Goal: Task Accomplishment & Management: Manage account settings

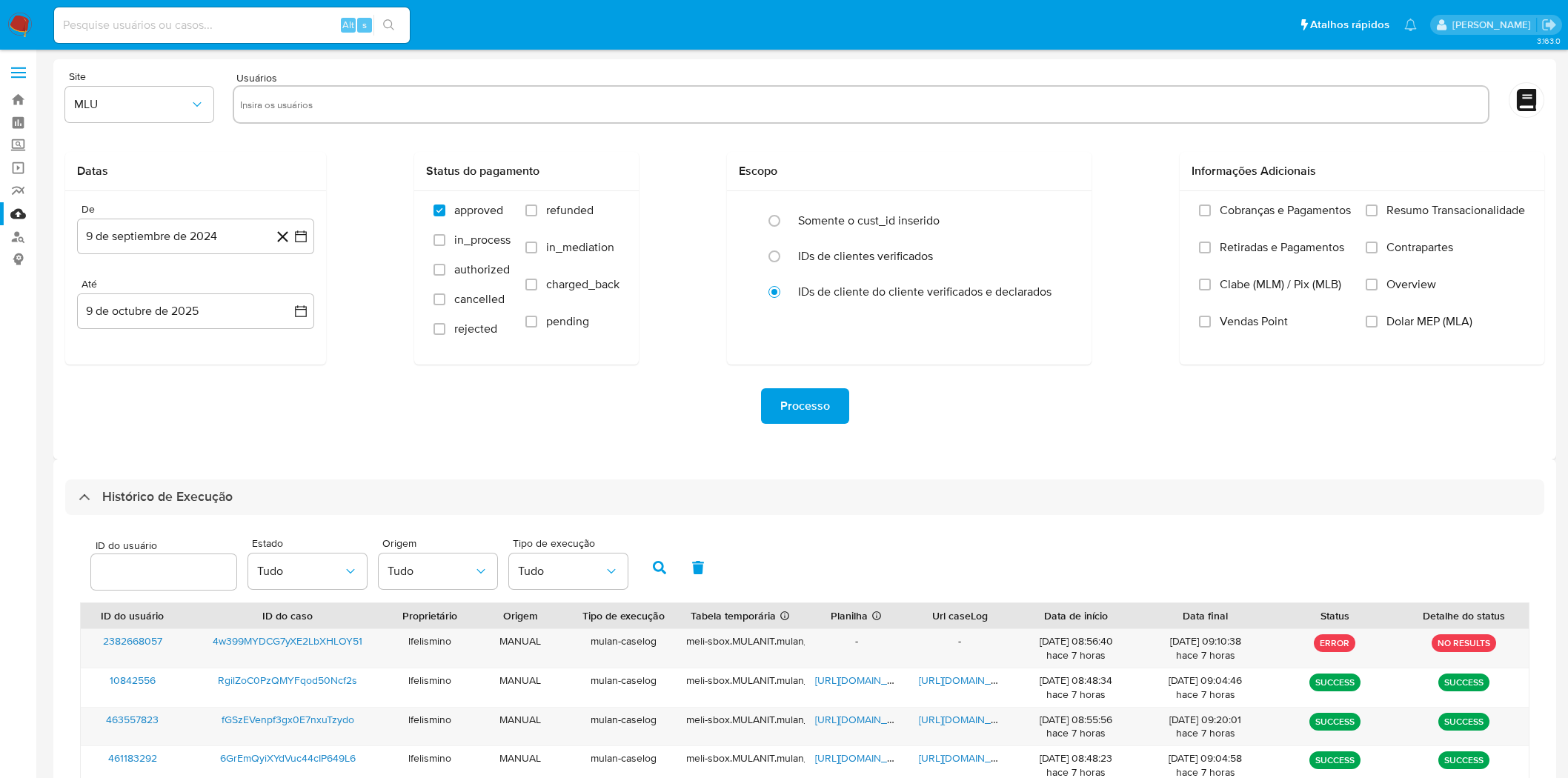
select select "50"
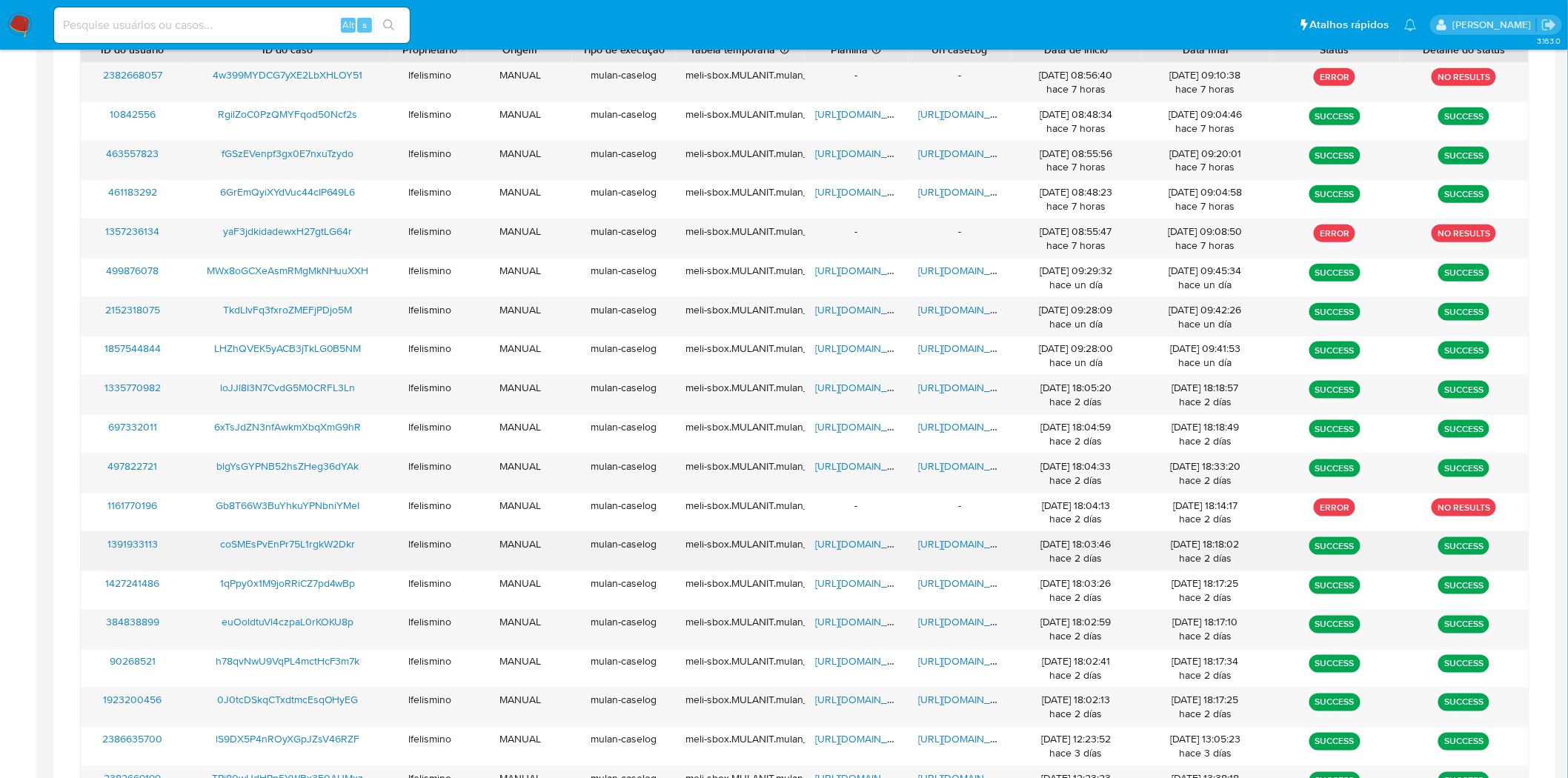
click at [936, 545] on span "https://docs.google.com/document/d/1D14nfmdDYJs72YMQmS8YEBrcMDnnHe4oZaEq7zlZbrg…" at bounding box center [970, 544] width 103 height 15
click at [952, 462] on span "https://docs.google.com/document/d/1gg10Kf37vi-rB2iqsYvB3rNaaydZ7lxZm5vHNmWcNf8…" at bounding box center [970, 466] width 103 height 15
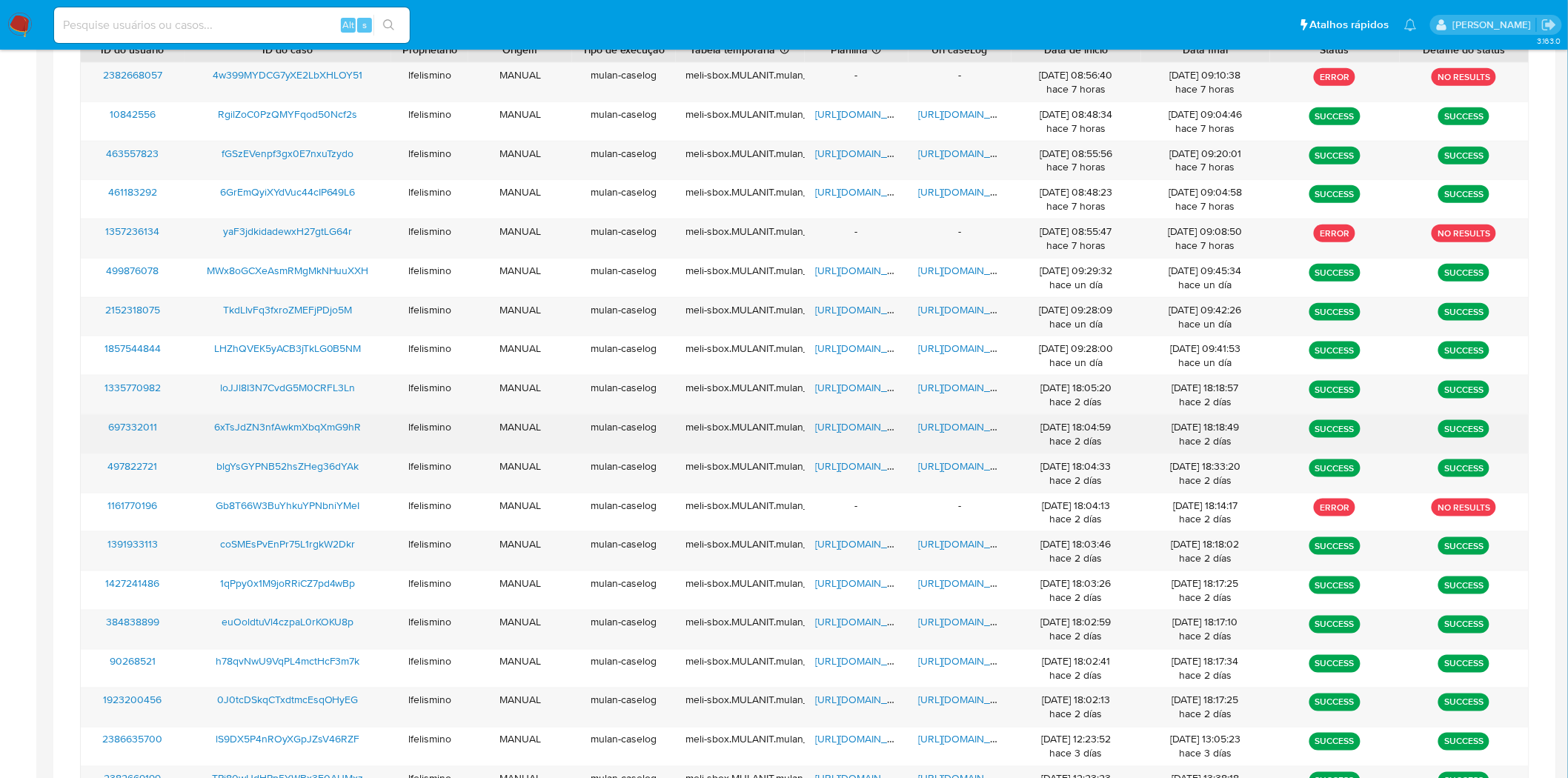
click at [967, 432] on span "https://docs.google.com/document/d/16qISFio5YATVVXHxep1HtgN-4ohEqA41cJnQZEuxiyY…" at bounding box center [970, 427] width 103 height 15
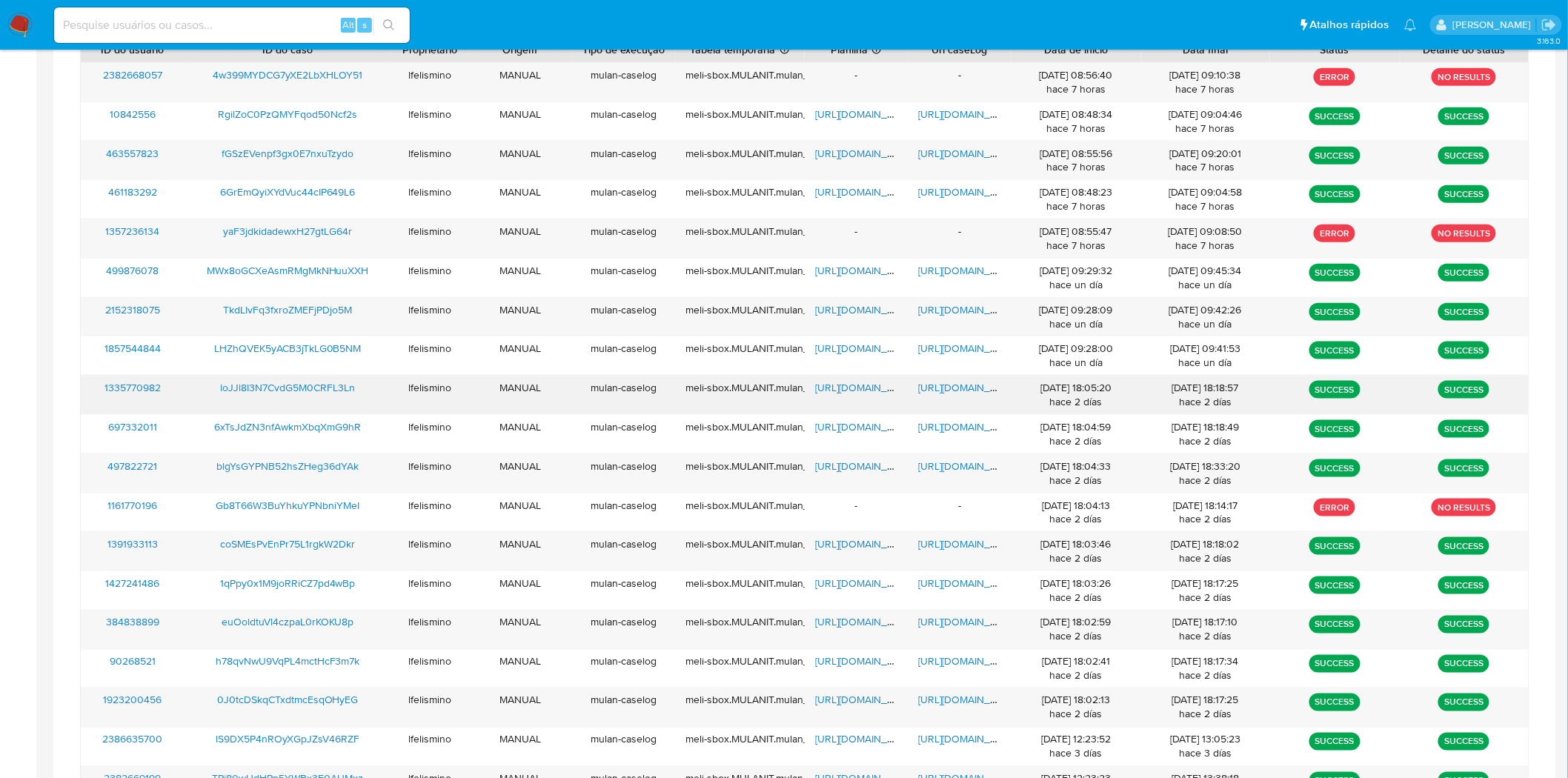
click at [945, 383] on span "https://docs.google.com/document/d/12Kle6WIy2Nc35P8cyTlhYEhVeh_w9VrCOxWPcZO_l1o…" at bounding box center [970, 388] width 103 height 15
click at [823, 388] on span "https://docs.google.com/spreadsheets/d/1naFDQga3Fyp_vSgfmWDYmqqxPJ9Yr17Vpz1uS_8…" at bounding box center [866, 388] width 103 height 15
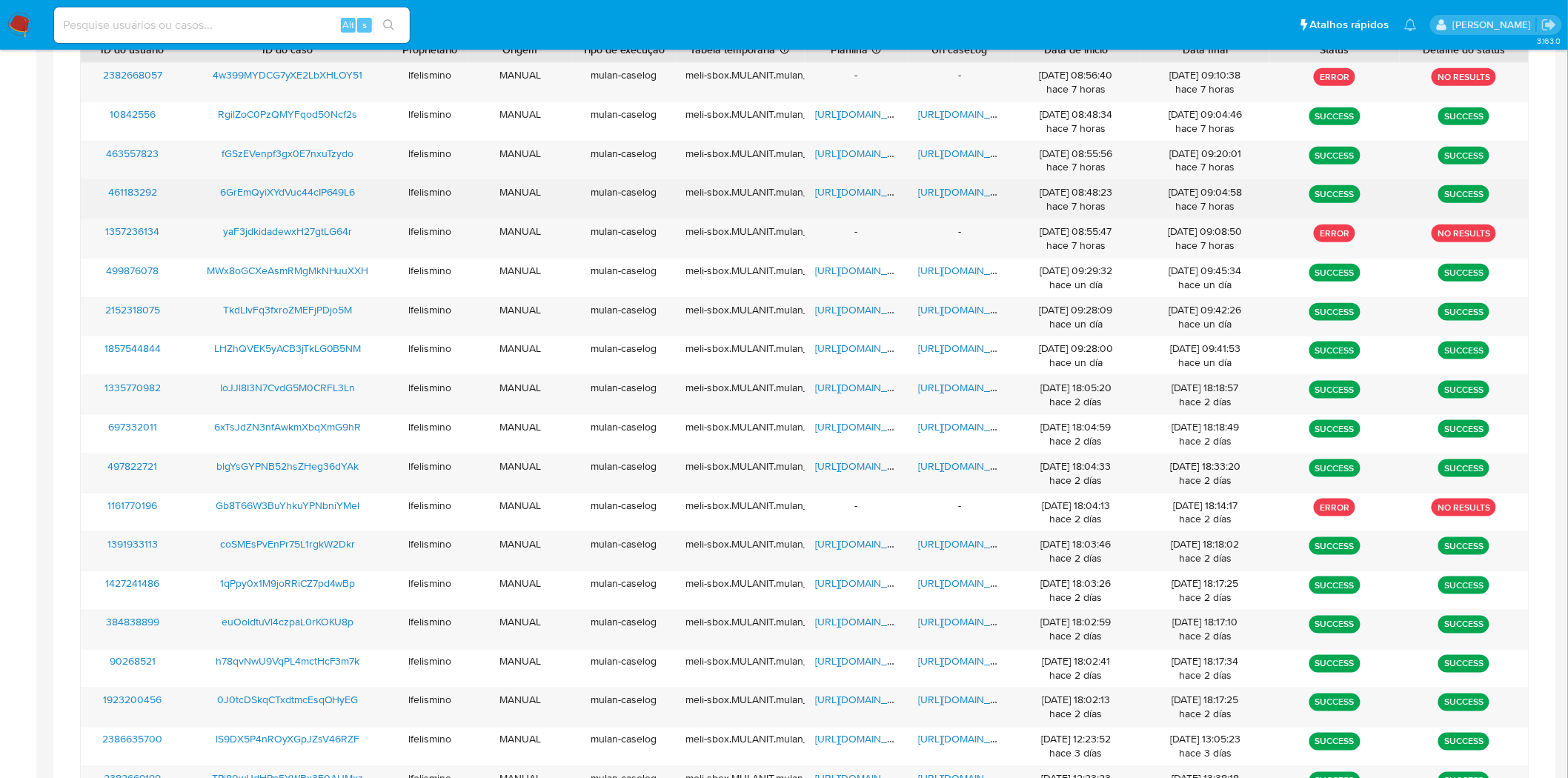
click at [946, 195] on span "https://docs.google.com/document/d/1zvekiFb9EGj2iExMZTC8IYfDB9SjuFLMfP4HN_O2Bxs…" at bounding box center [970, 192] width 103 height 15
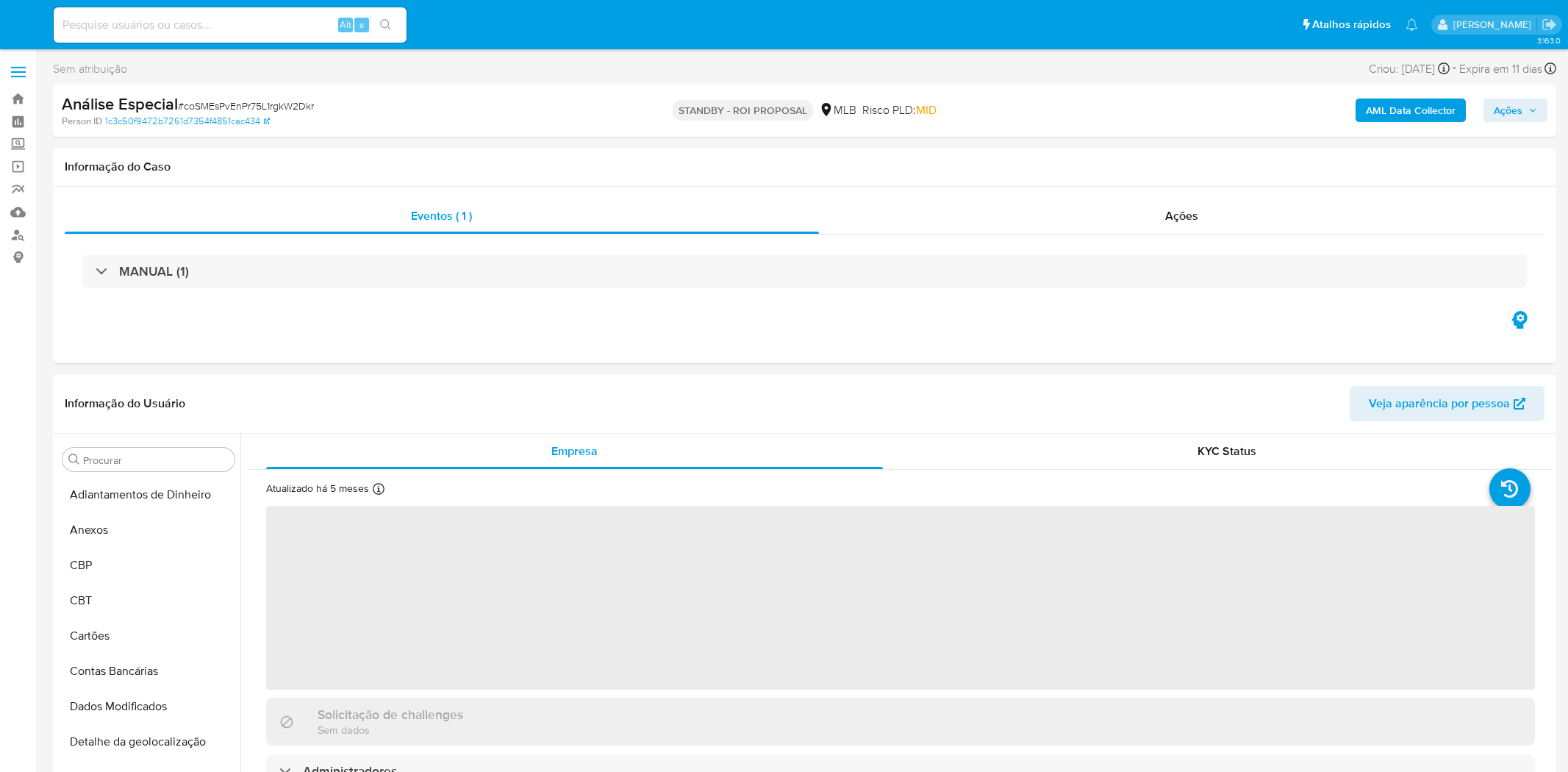
select select "10"
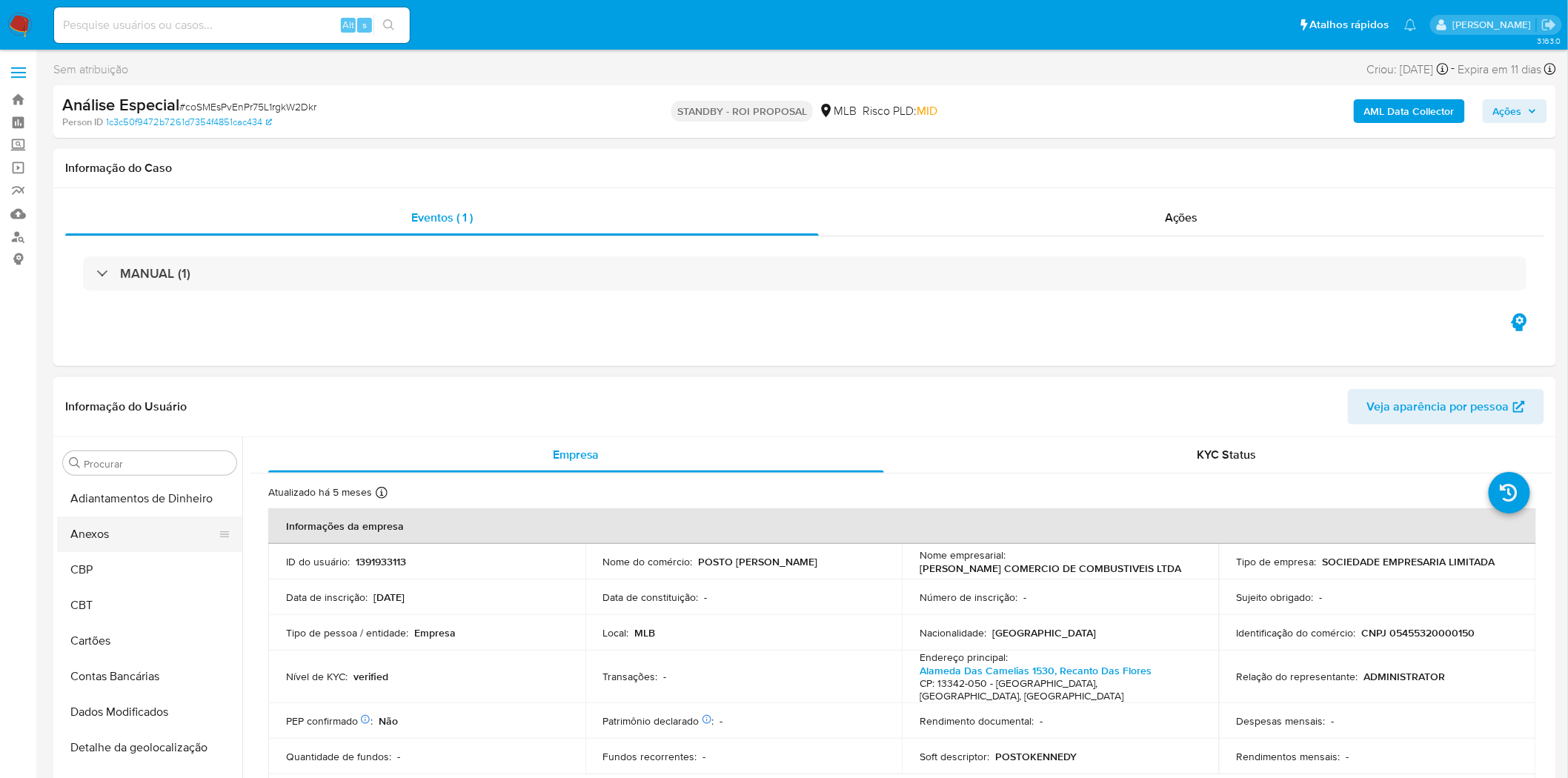
click at [111, 529] on button "Anexos" at bounding box center [144, 534] width 174 height 35
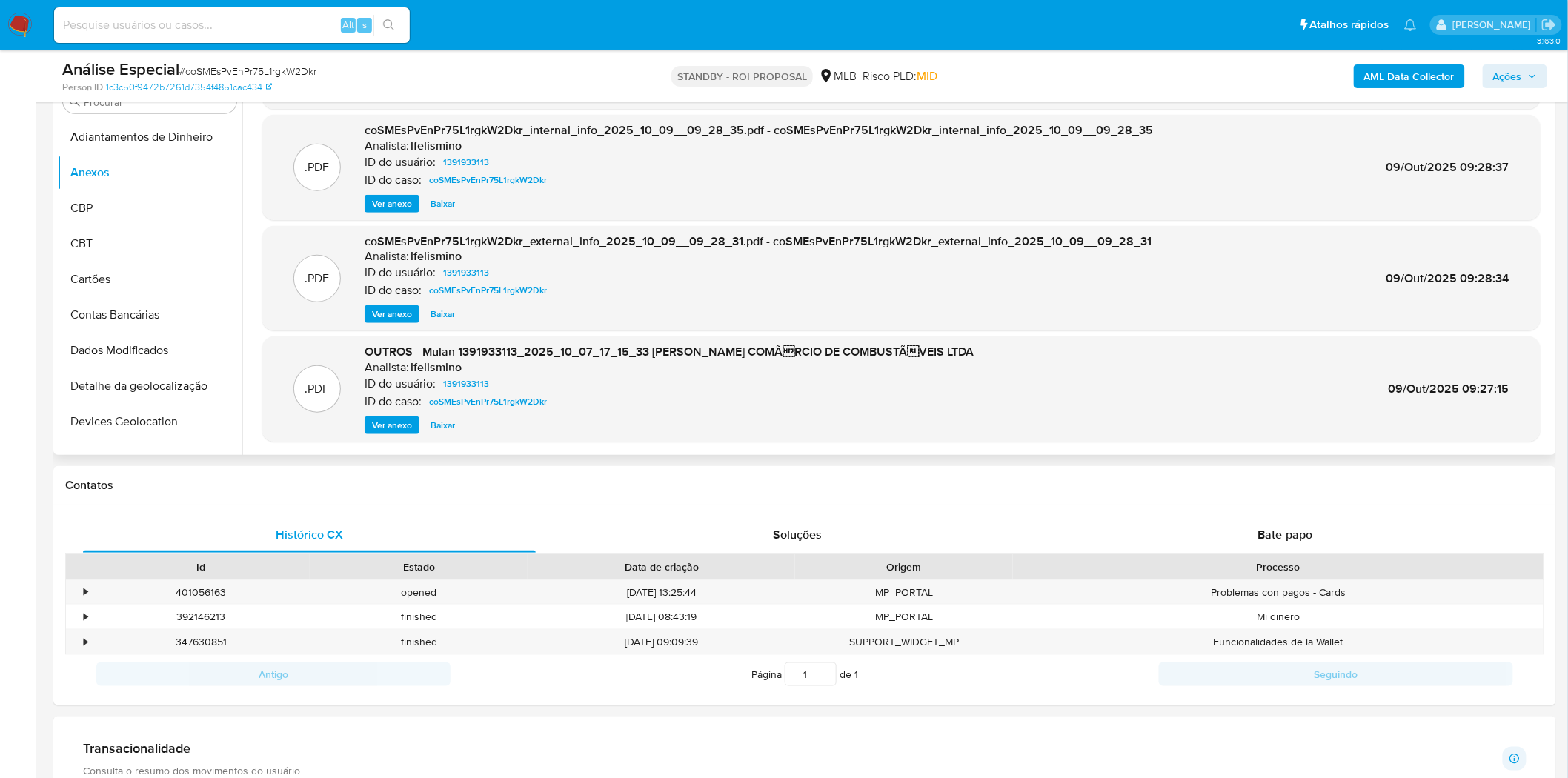
scroll to position [165, 0]
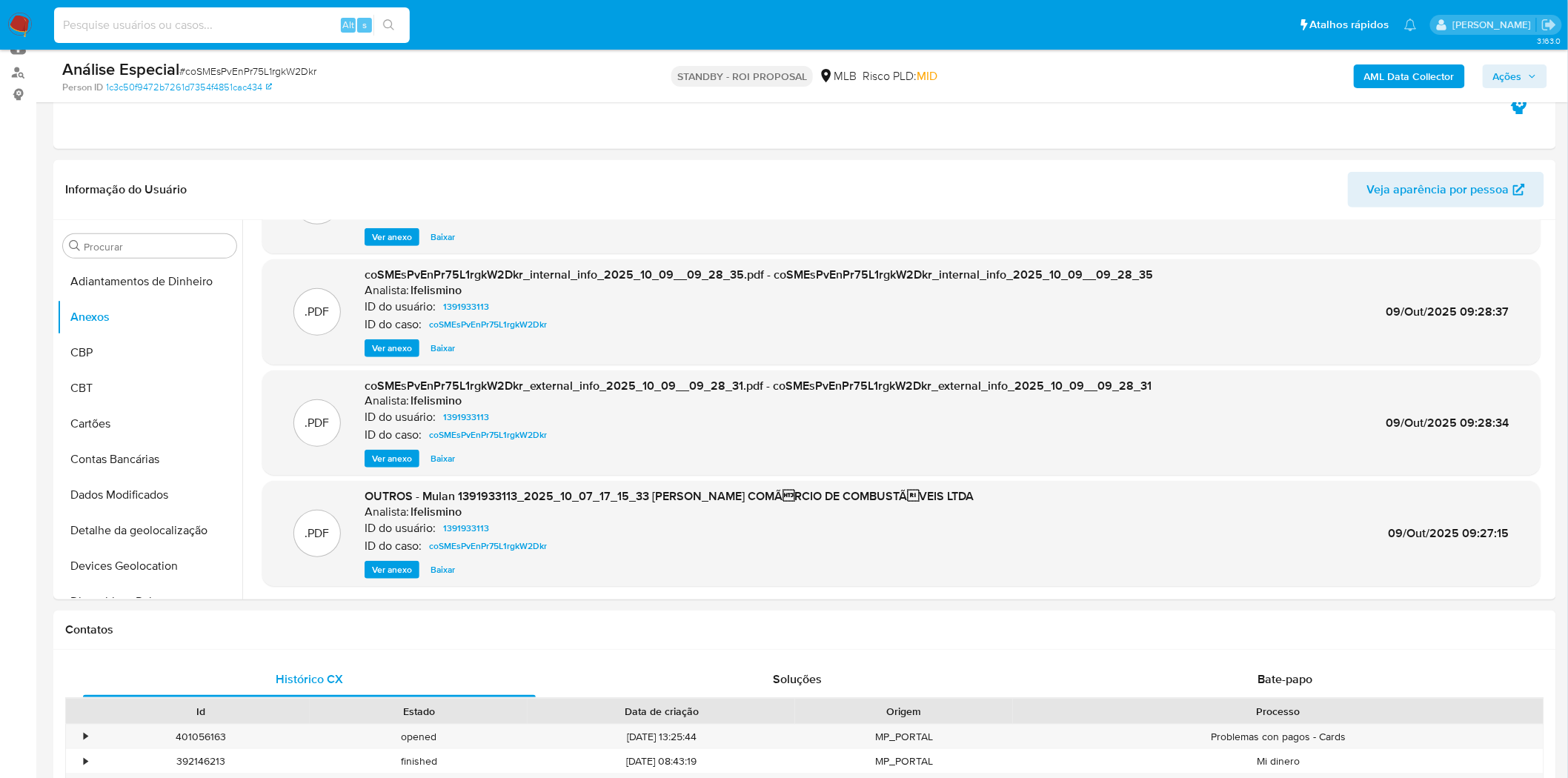
paste input "blgYsGYPNB52hsZHeg36dYAk"
type input "blgYsGYPNB52hsZHeg36dYAk"
click at [389, 24] on icon "search-icon" at bounding box center [389, 26] width 12 height 12
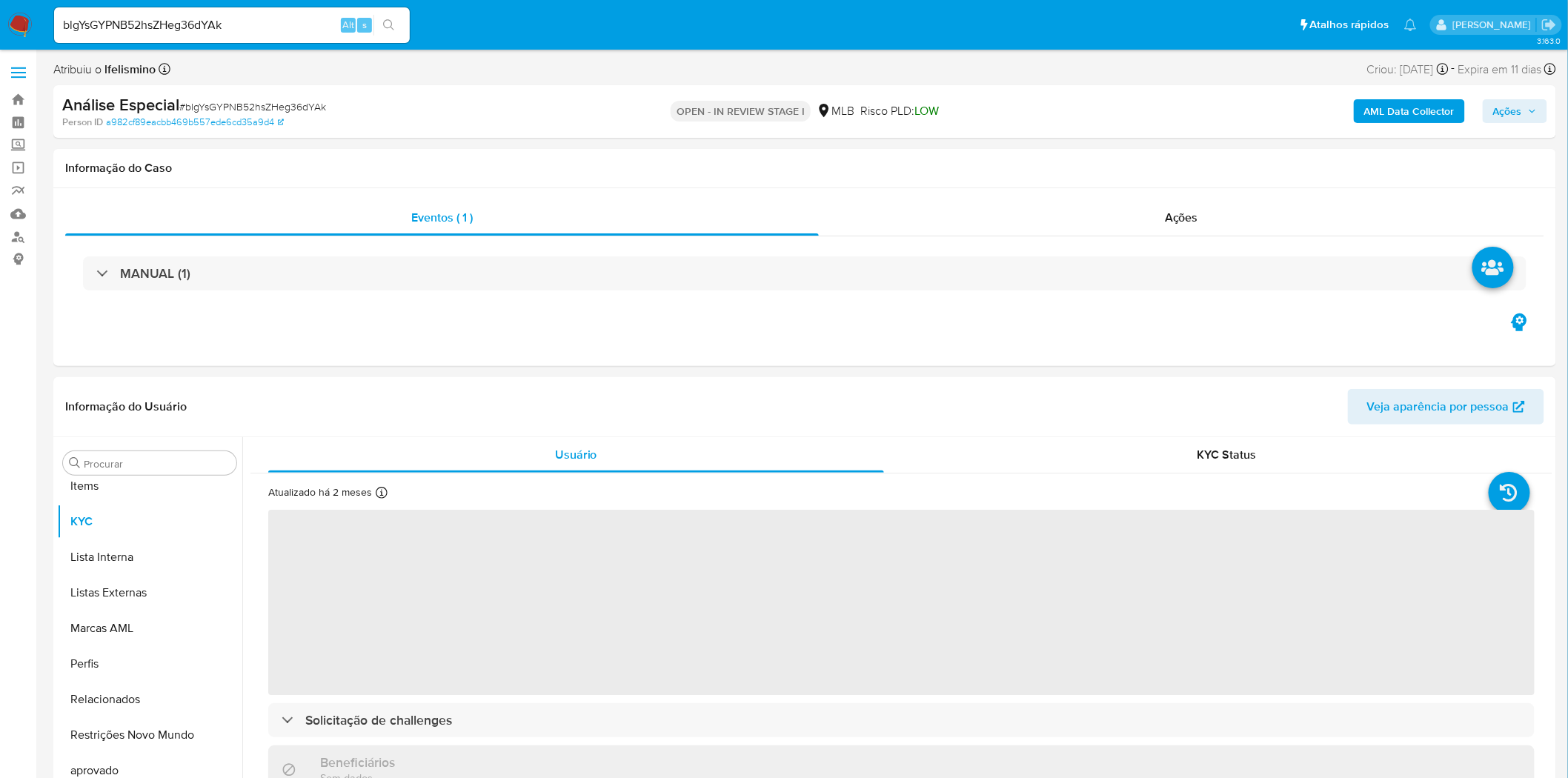
scroll to position [804, 0]
select select "10"
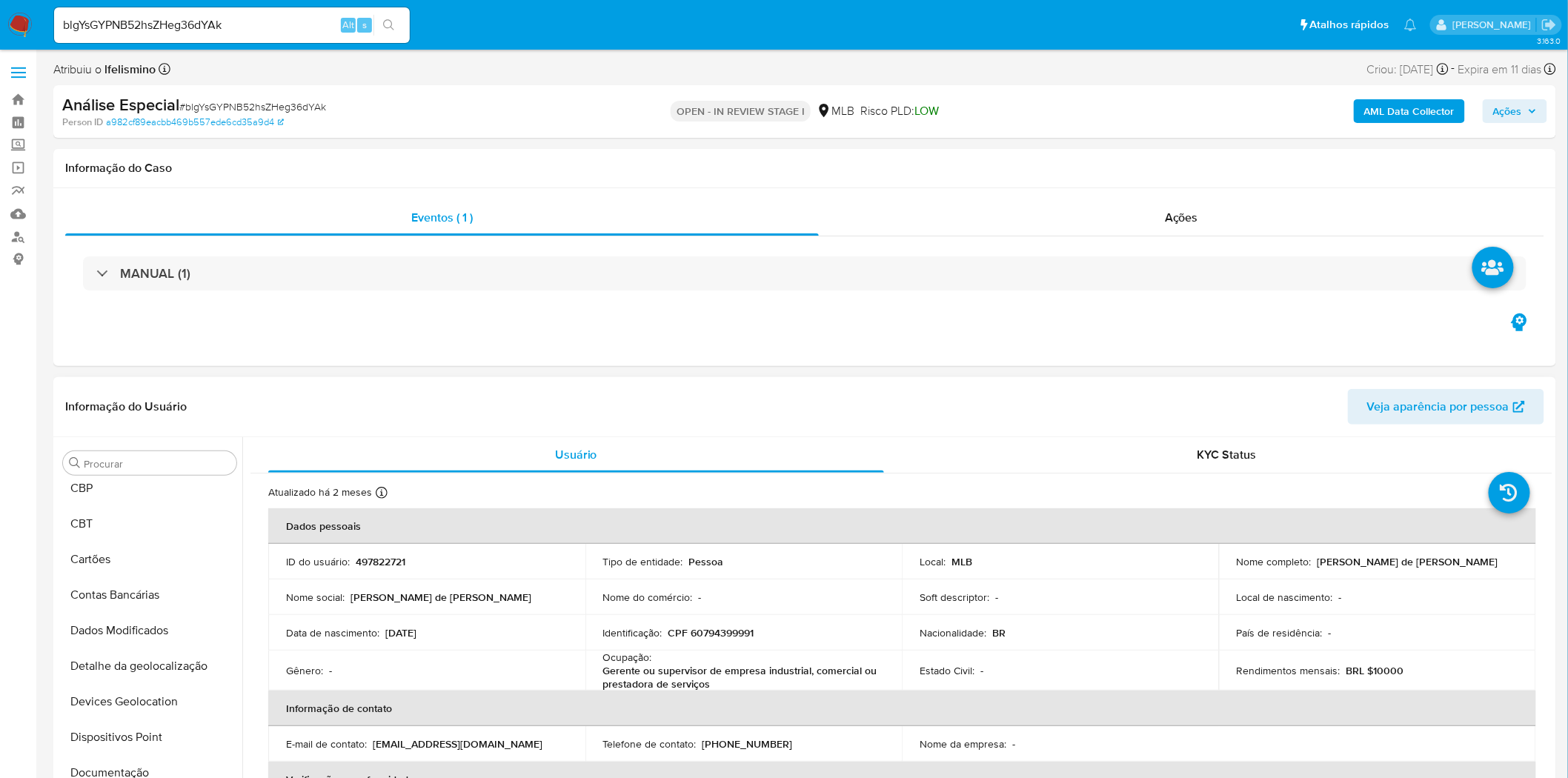
scroll to position [0, 0]
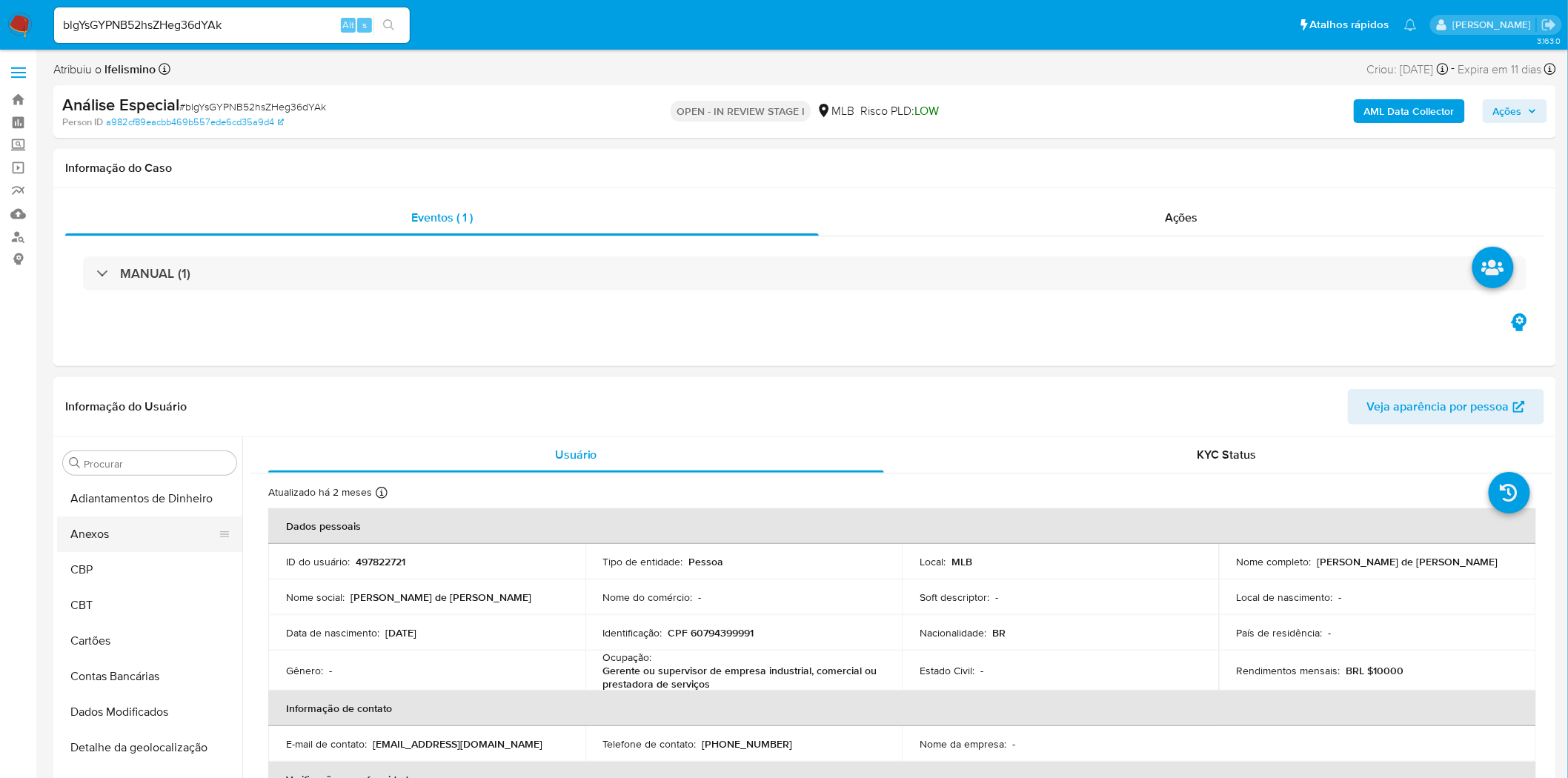
click at [139, 536] on button "Anexos" at bounding box center [144, 534] width 174 height 35
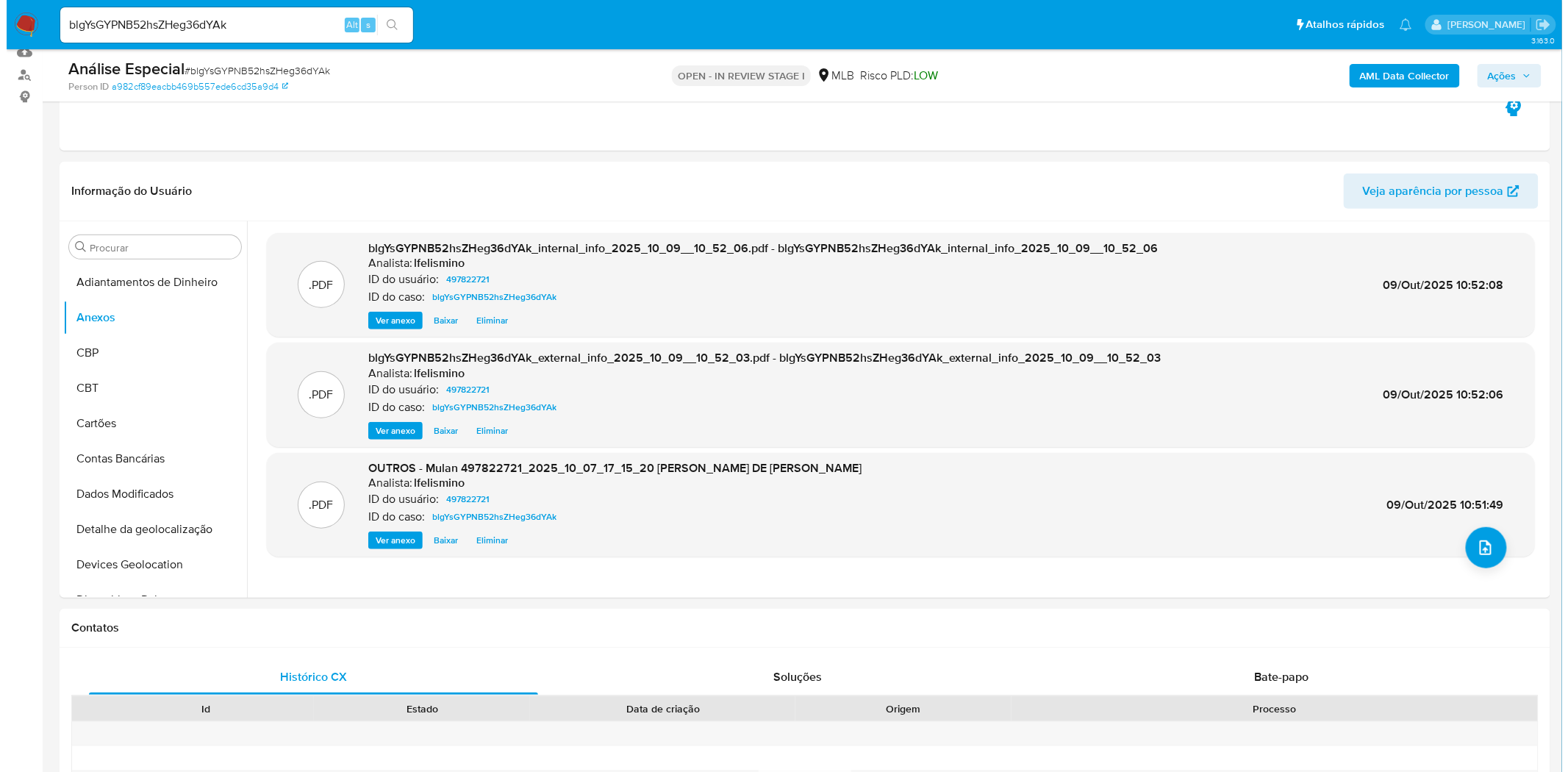
scroll to position [163, 0]
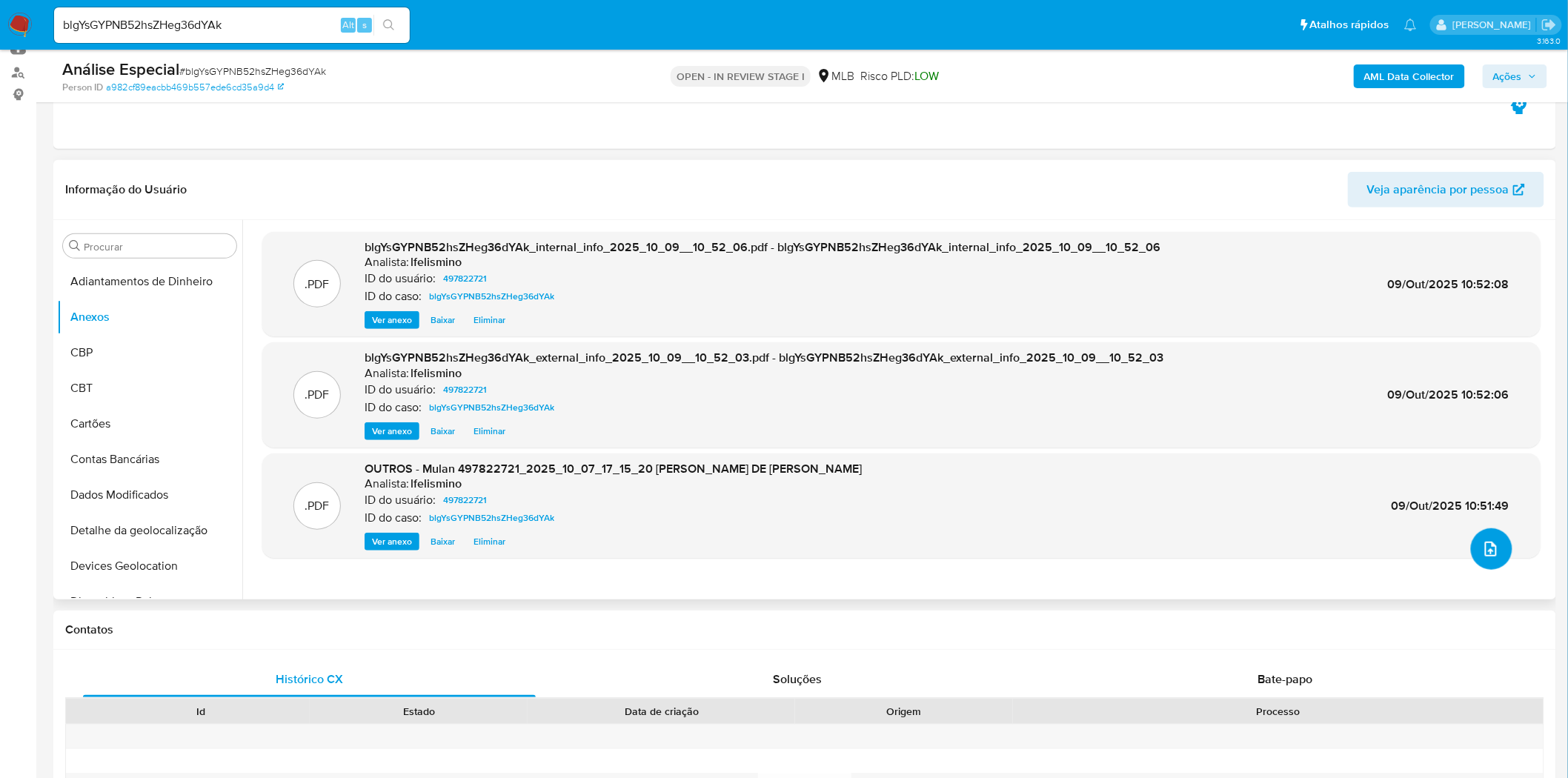
click at [1482, 549] on icon "upload-file" at bounding box center [1491, 549] width 18 height 18
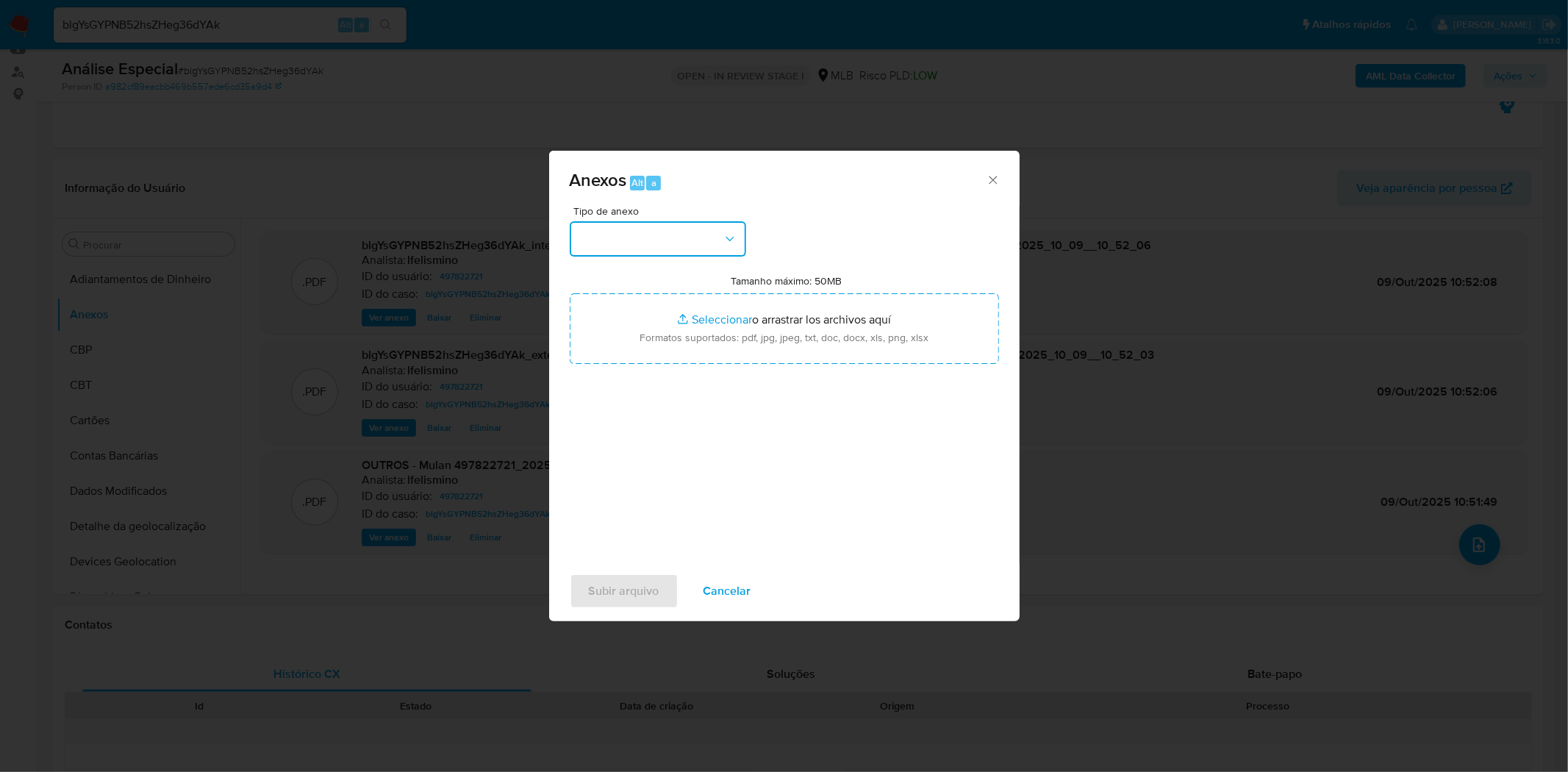
click at [700, 235] on button "button" at bounding box center [658, 239] width 177 height 35
click at [639, 409] on div "DOSSIÊ ANÁLISE" at bounding box center [653, 397] width 150 height 35
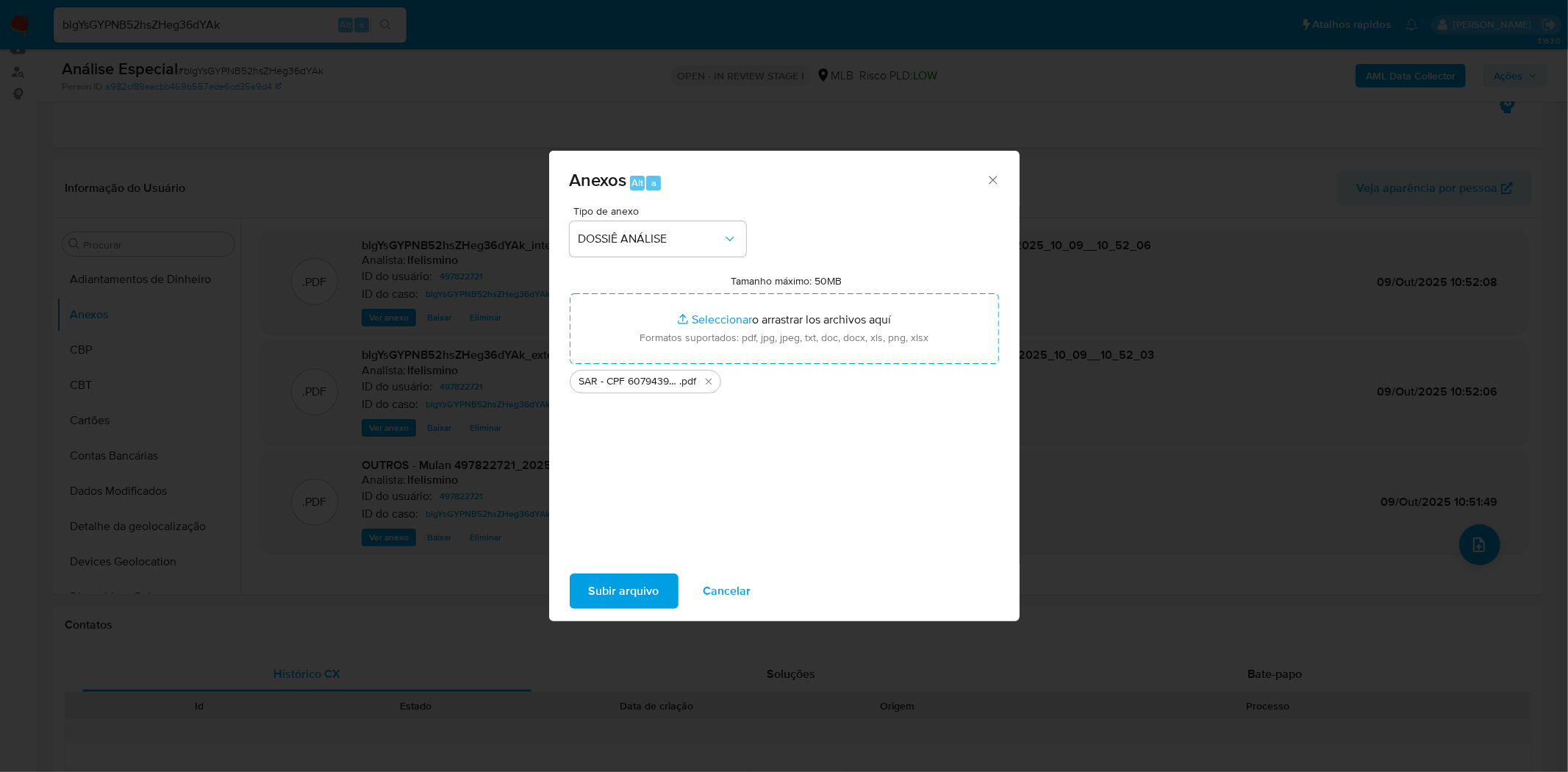
click at [603, 583] on span "Subir arquivo" at bounding box center [624, 591] width 70 height 32
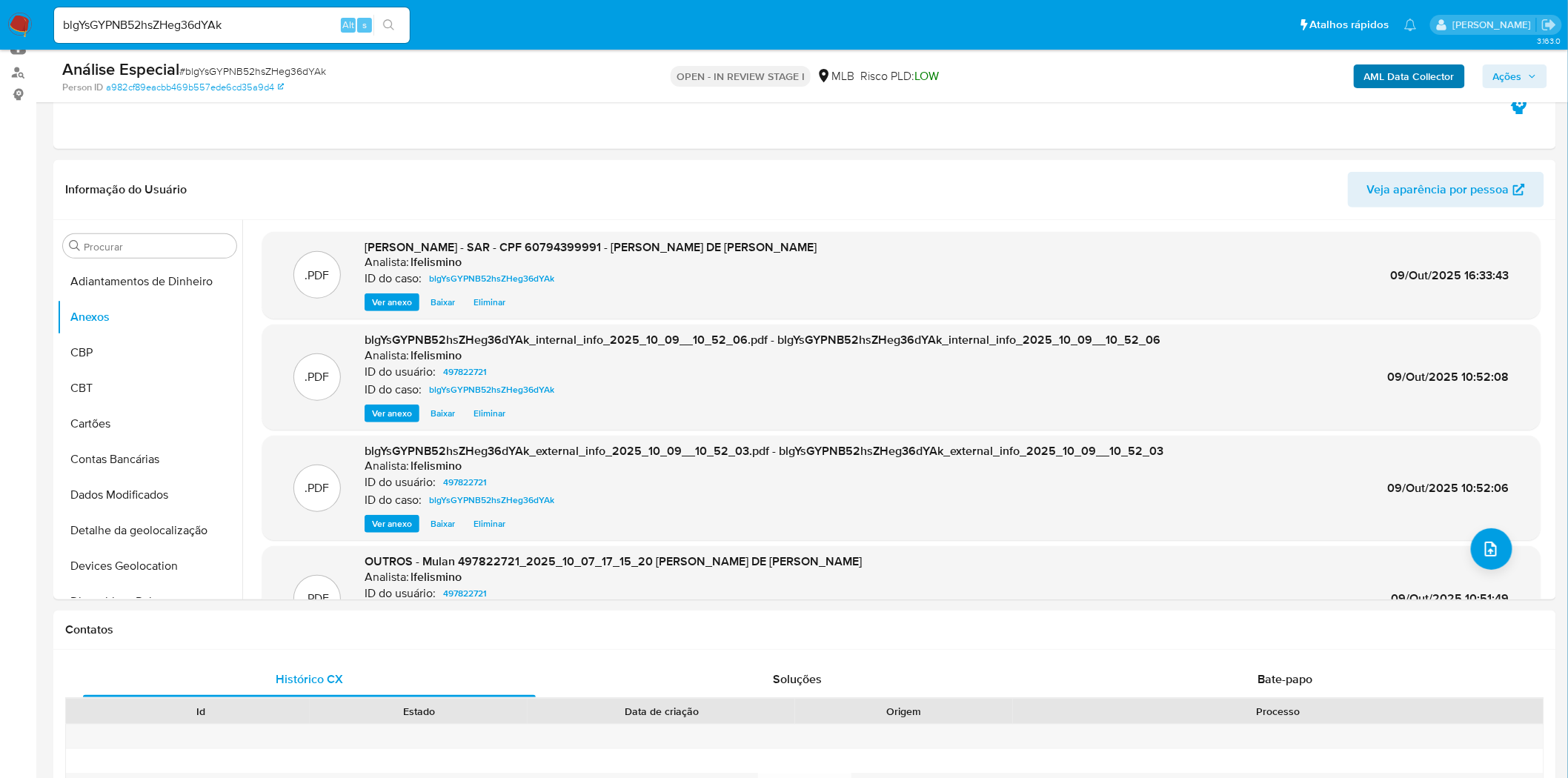
drag, startPoint x: 1506, startPoint y: 69, endPoint x: 1384, endPoint y: 83, distance: 122.8
click at [1506, 69] on span "Ações" at bounding box center [1508, 75] width 29 height 23
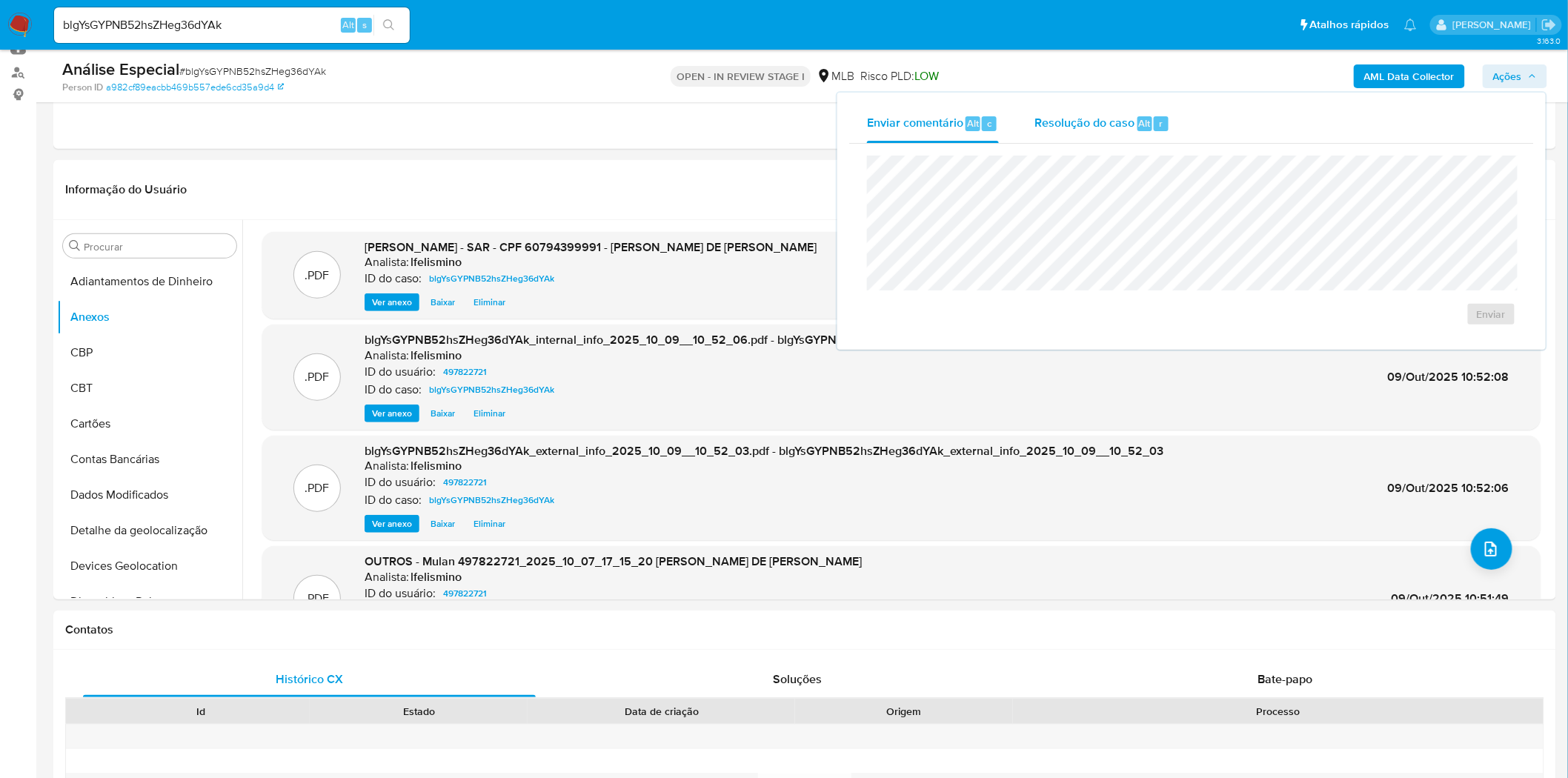
click at [1142, 112] on div "Resolução do caso Alt r" at bounding box center [1102, 123] width 136 height 38
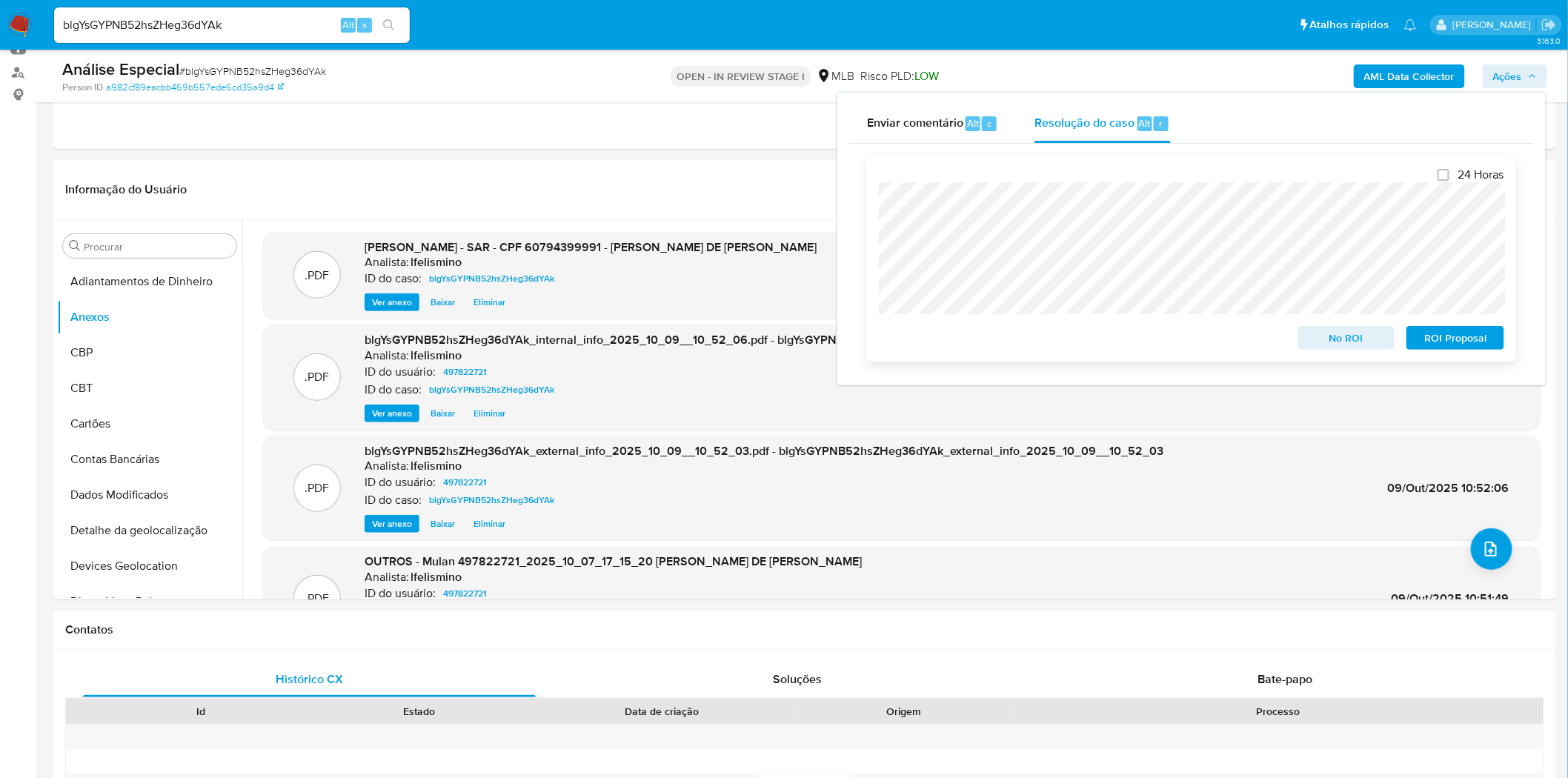
click at [1456, 330] on span "ROI Proposal" at bounding box center [1456, 338] width 77 height 21
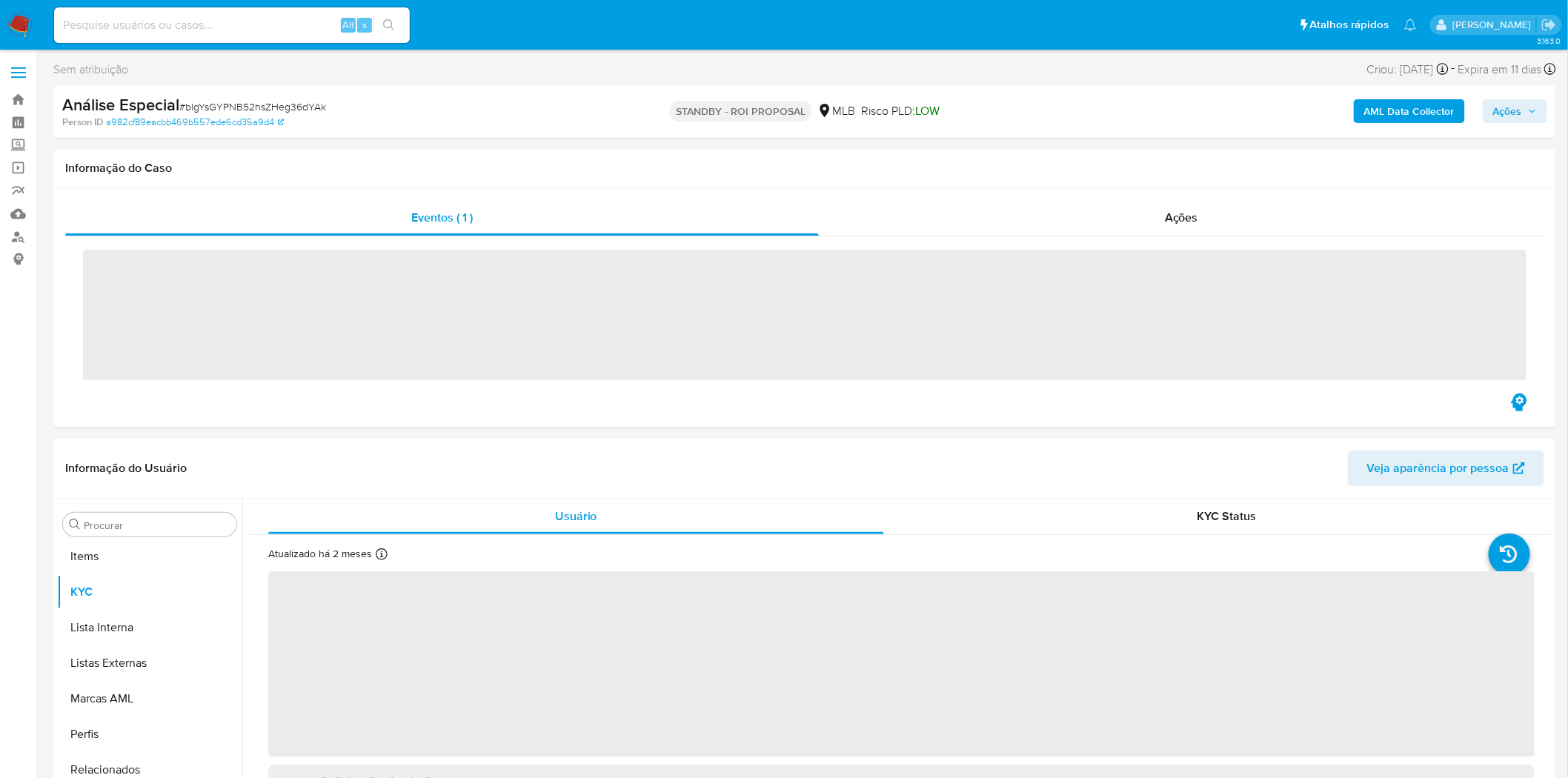
scroll to position [804, 0]
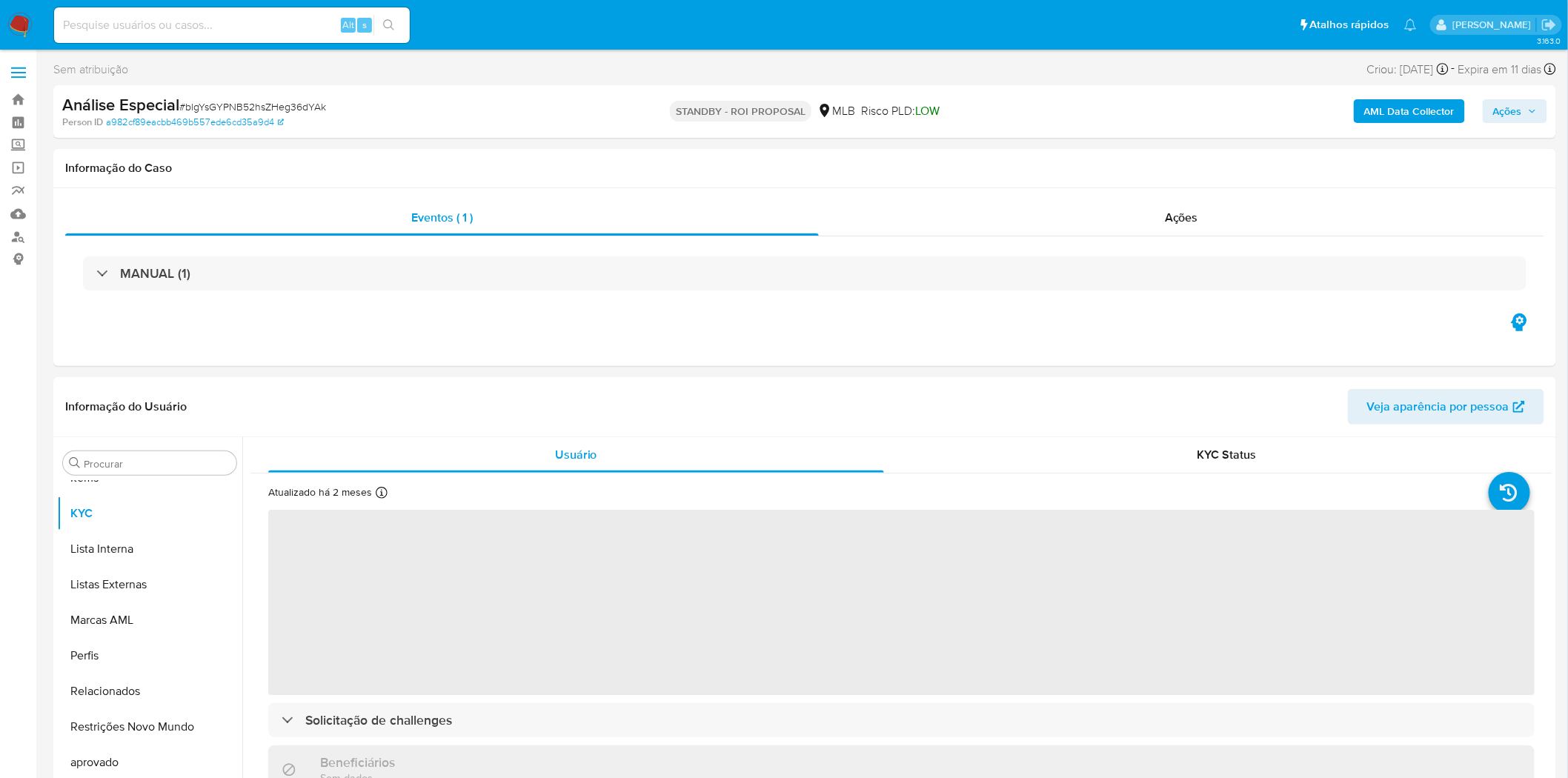
select select "10"
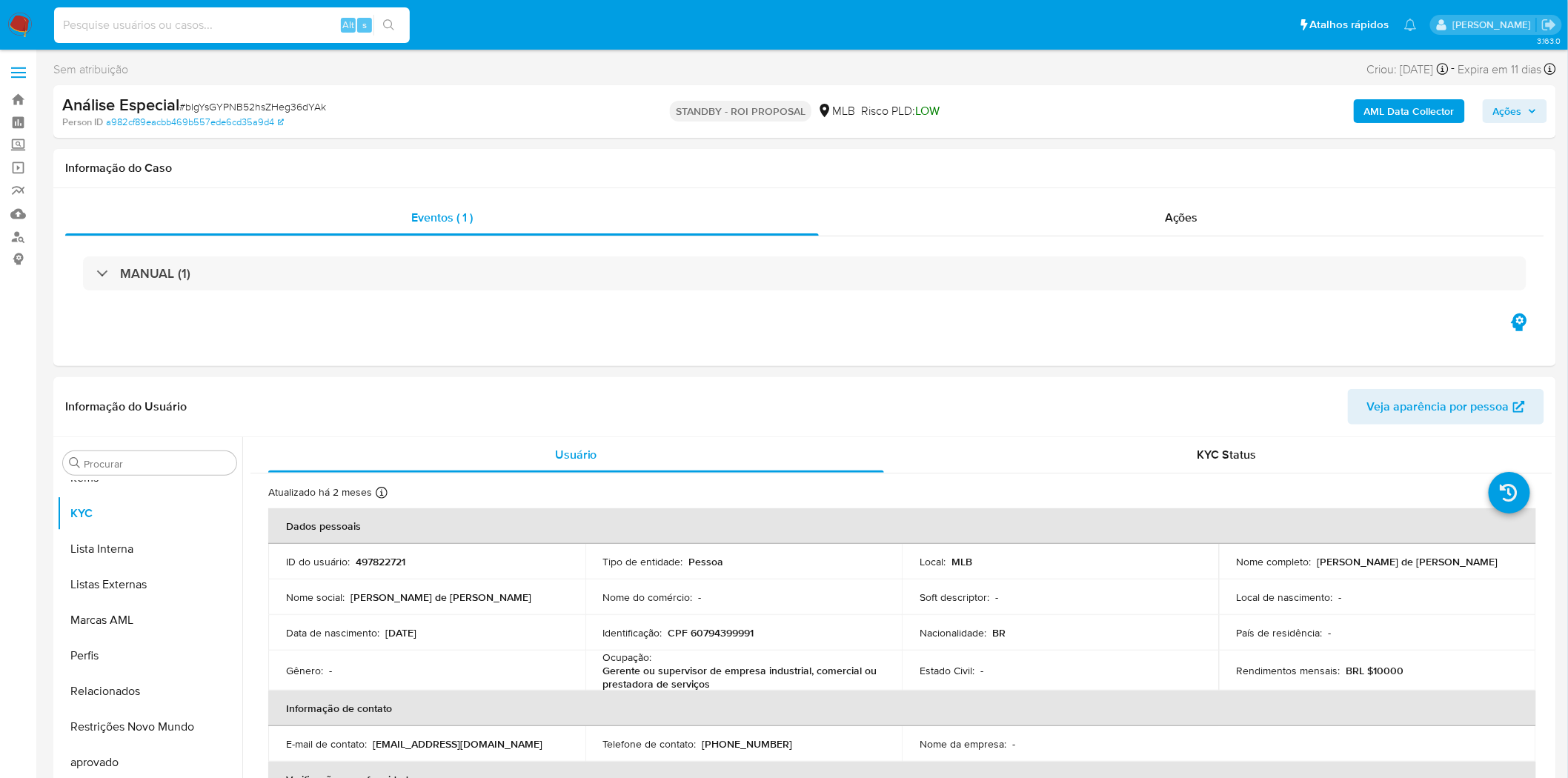
paste input "6xTsJdZN3nfAwkmXbqXmG9hR"
type input "6xTsJdZN3nfAwkmXbqXmG9hR"
click at [395, 26] on button "search-icon" at bounding box center [389, 26] width 30 height 21
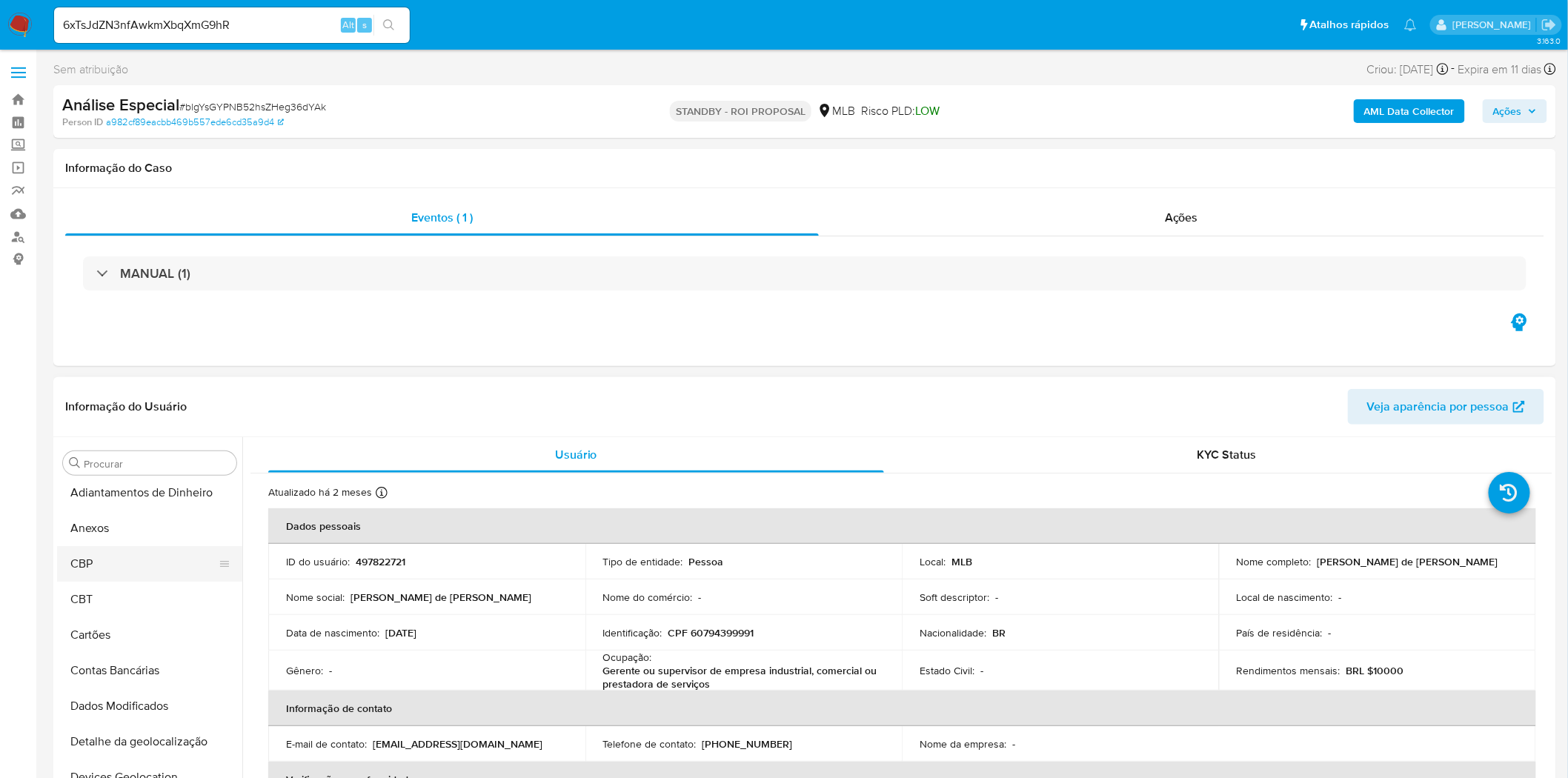
scroll to position [0, 0]
click at [168, 536] on button "Anexos" at bounding box center [144, 534] width 174 height 35
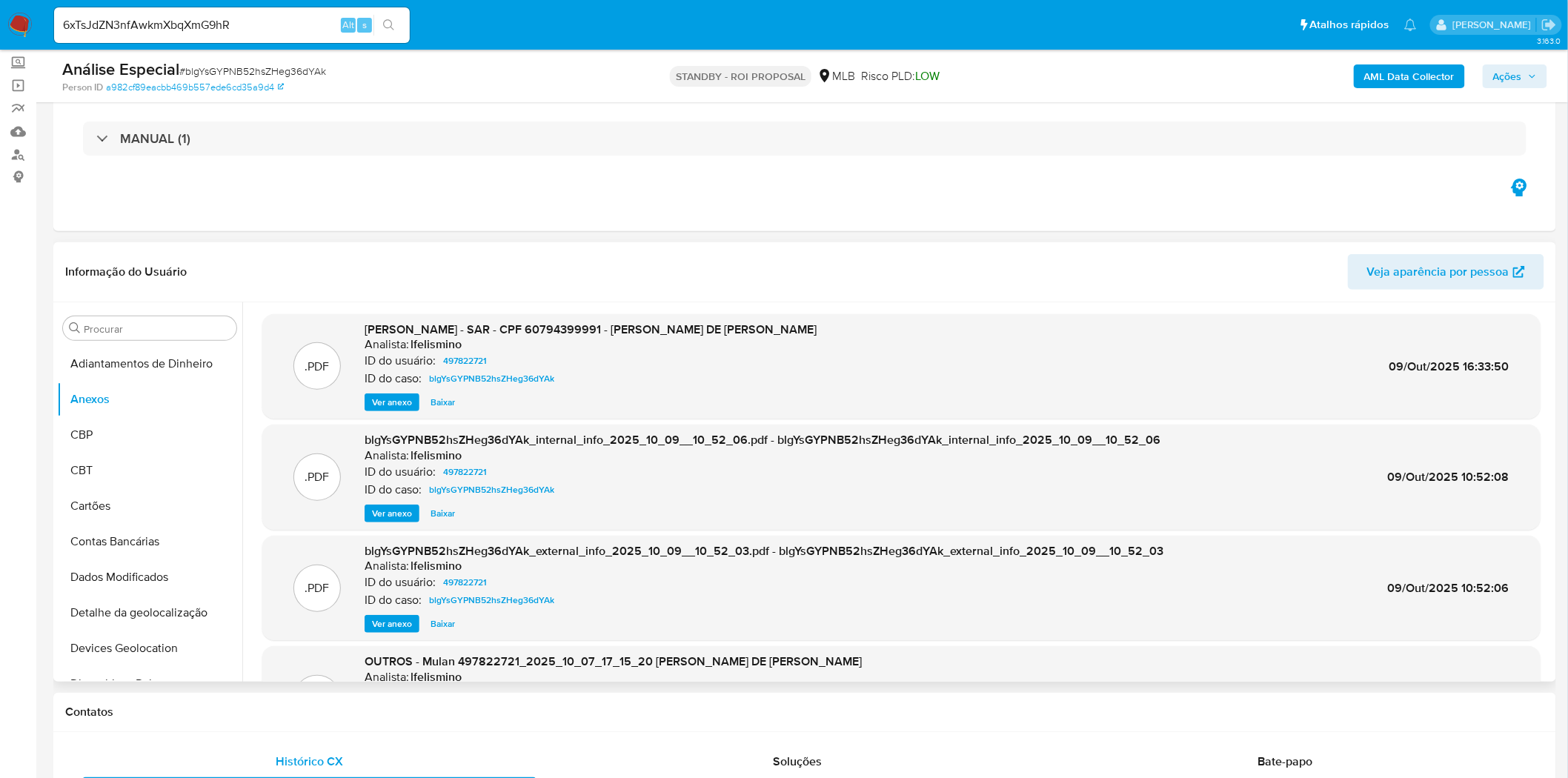
scroll to position [83, 0]
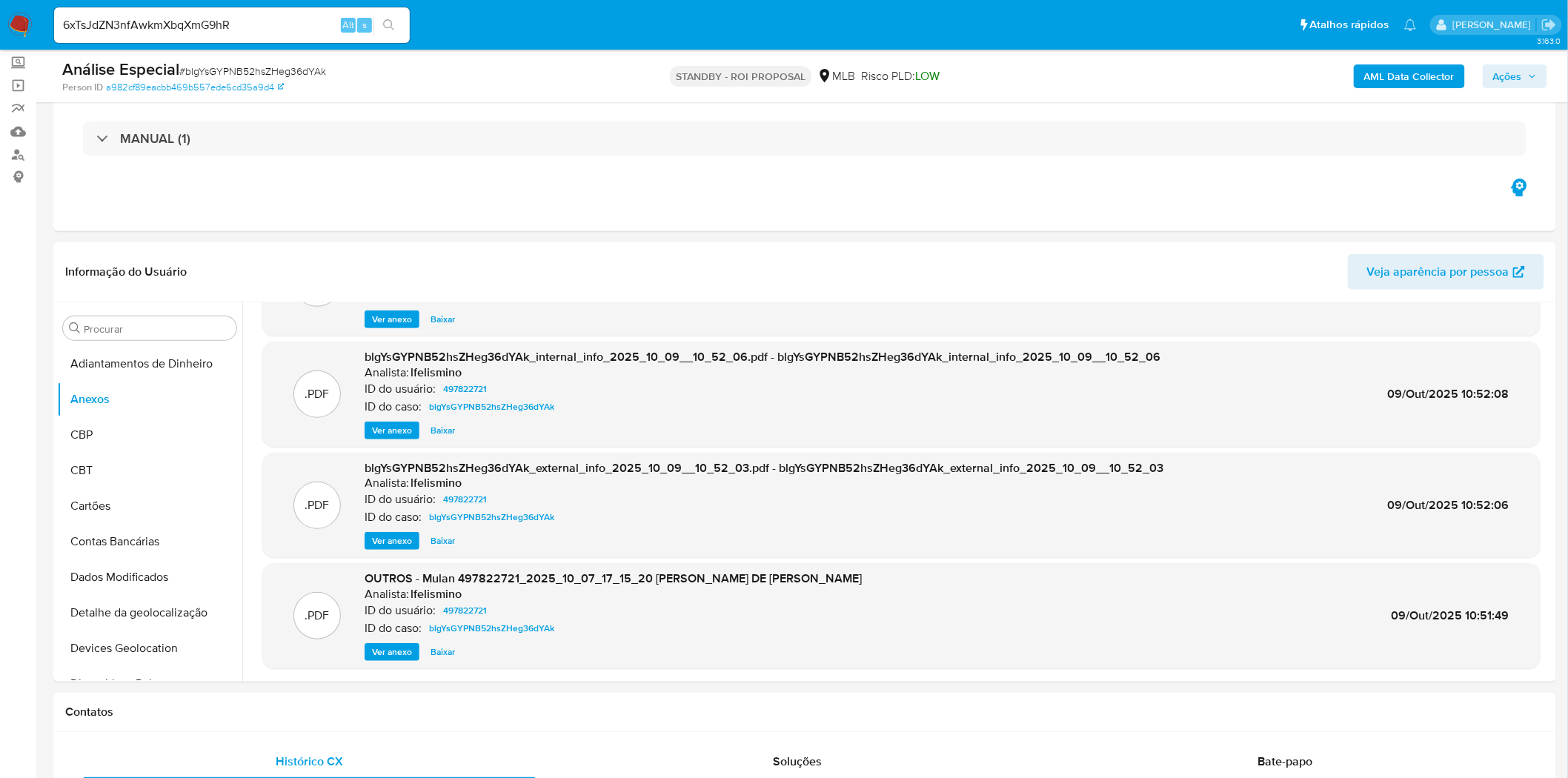
click at [156, 16] on input "6xTsJdZN3nfAwkmXbqXmG9hR" at bounding box center [232, 26] width 355 height 20
click at [155, 16] on input "6xTsJdZN3nfAwkmXbqXmG9hR" at bounding box center [232, 26] width 355 height 20
click at [209, 23] on input "6xTsJdZN3nfAwkmXbqXmG9hR" at bounding box center [232, 26] width 355 height 20
click at [389, 21] on icon "search-icon" at bounding box center [389, 26] width 12 height 12
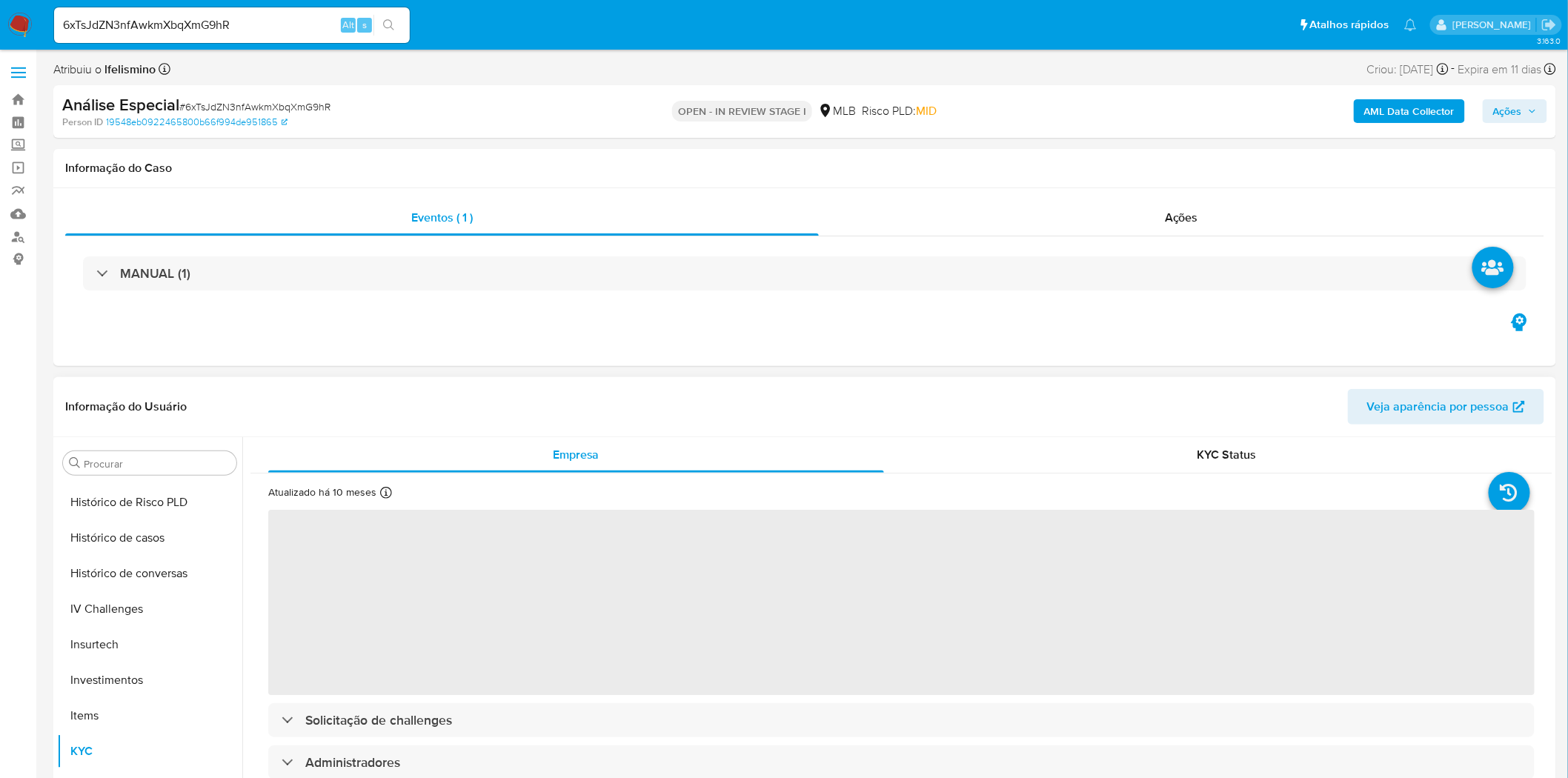
scroll to position [80, 0]
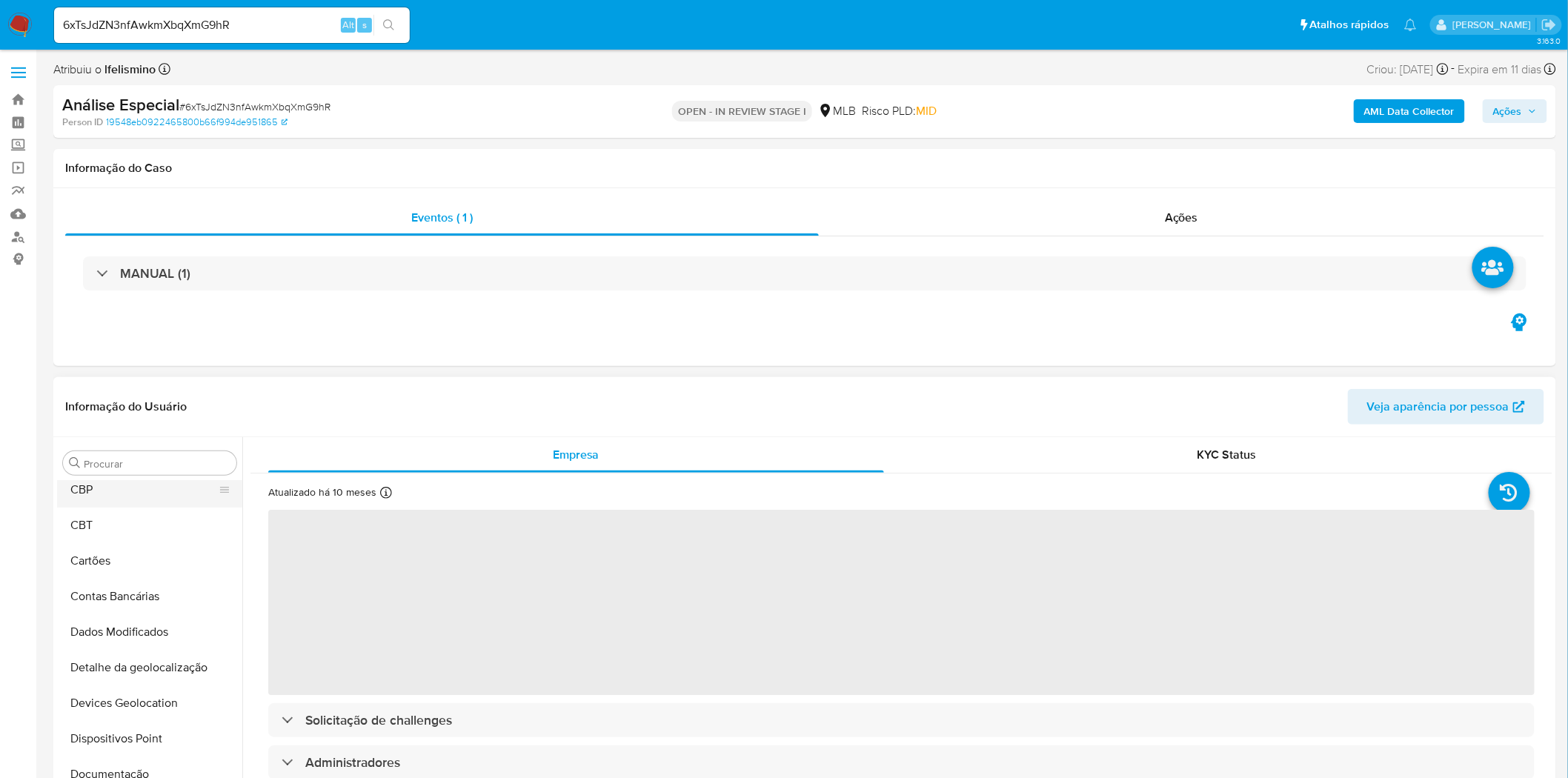
select select "10"
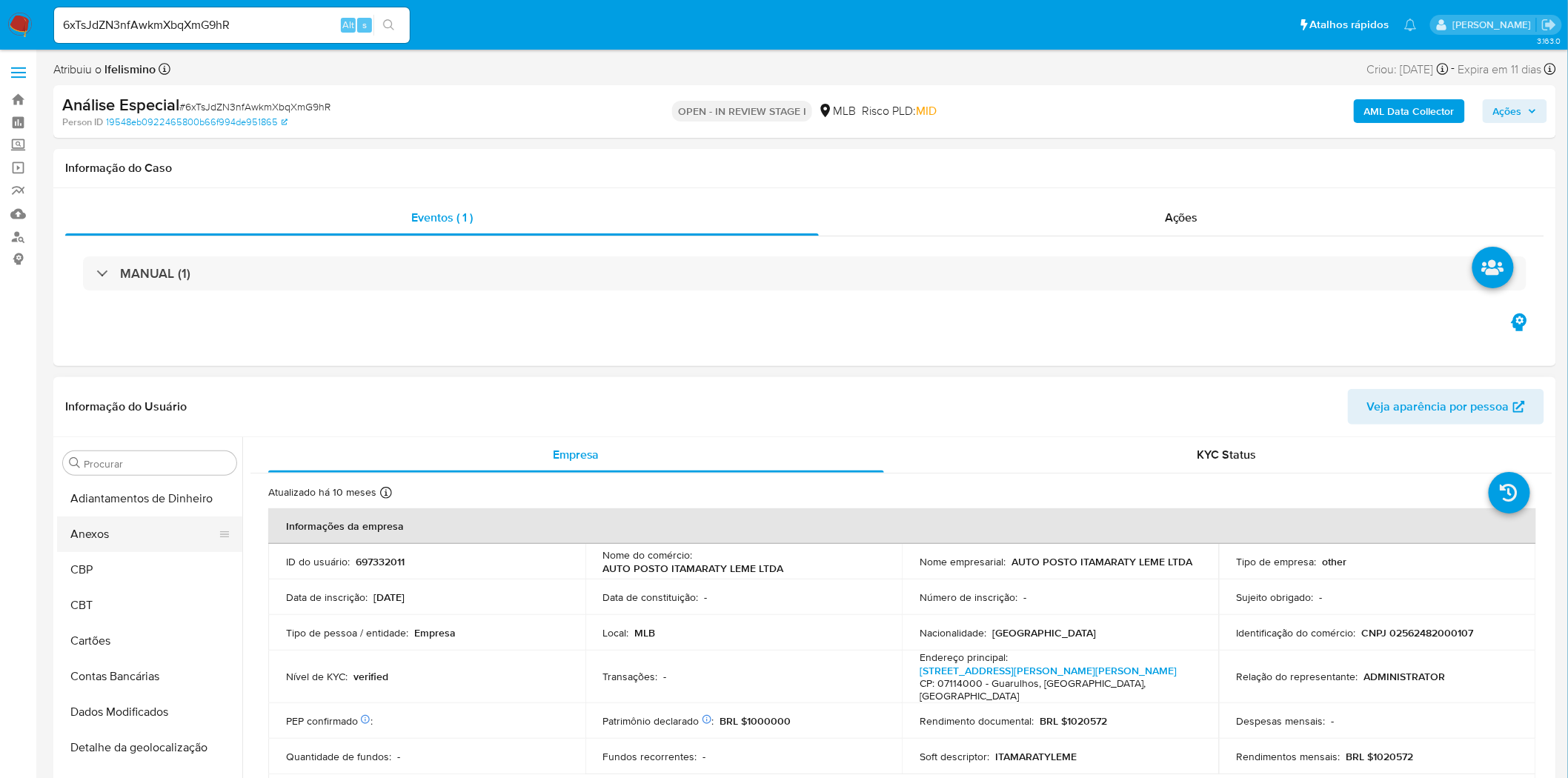
click at [121, 532] on button "Anexos" at bounding box center [144, 534] width 174 height 35
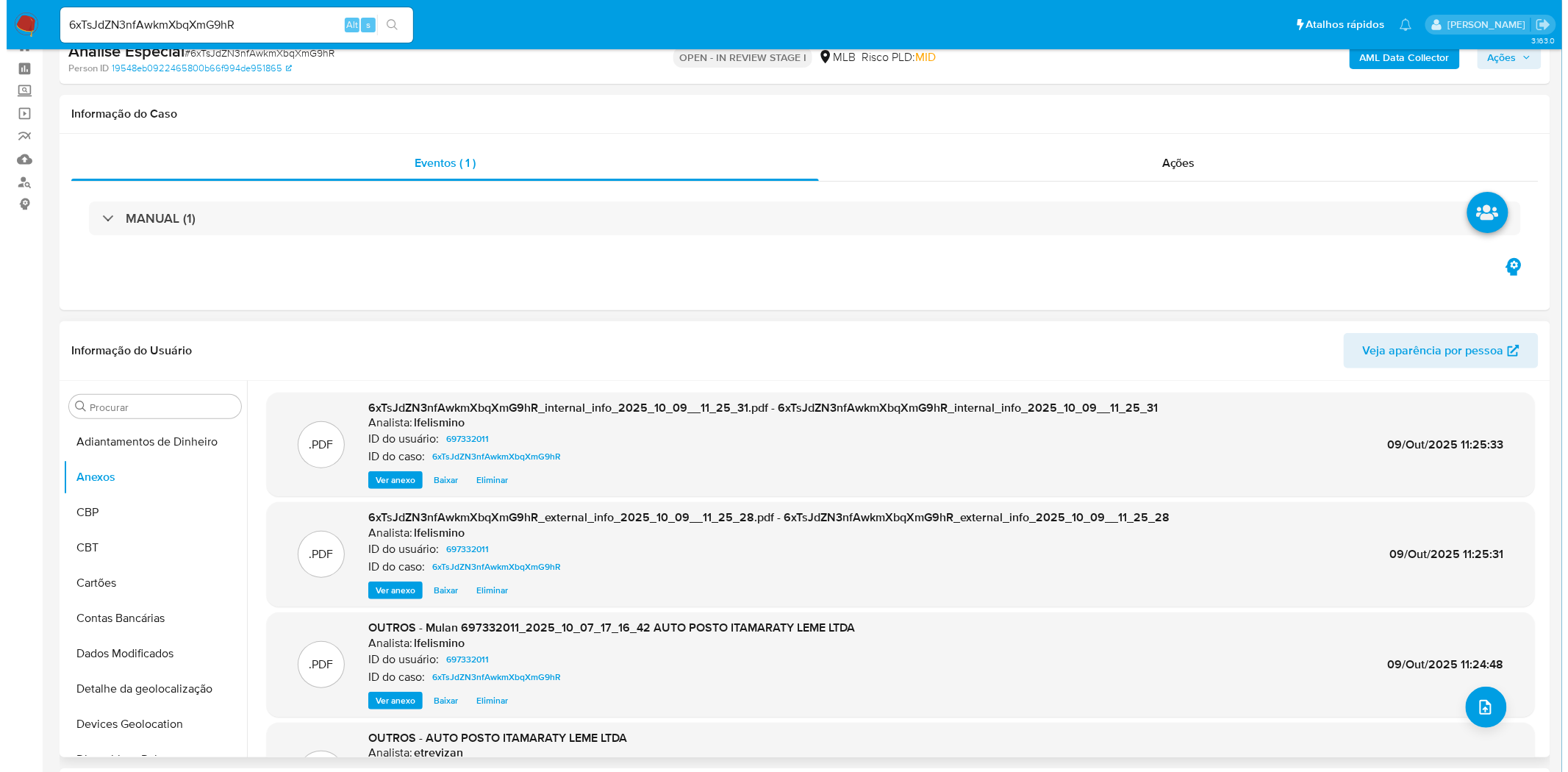
scroll to position [82, 0]
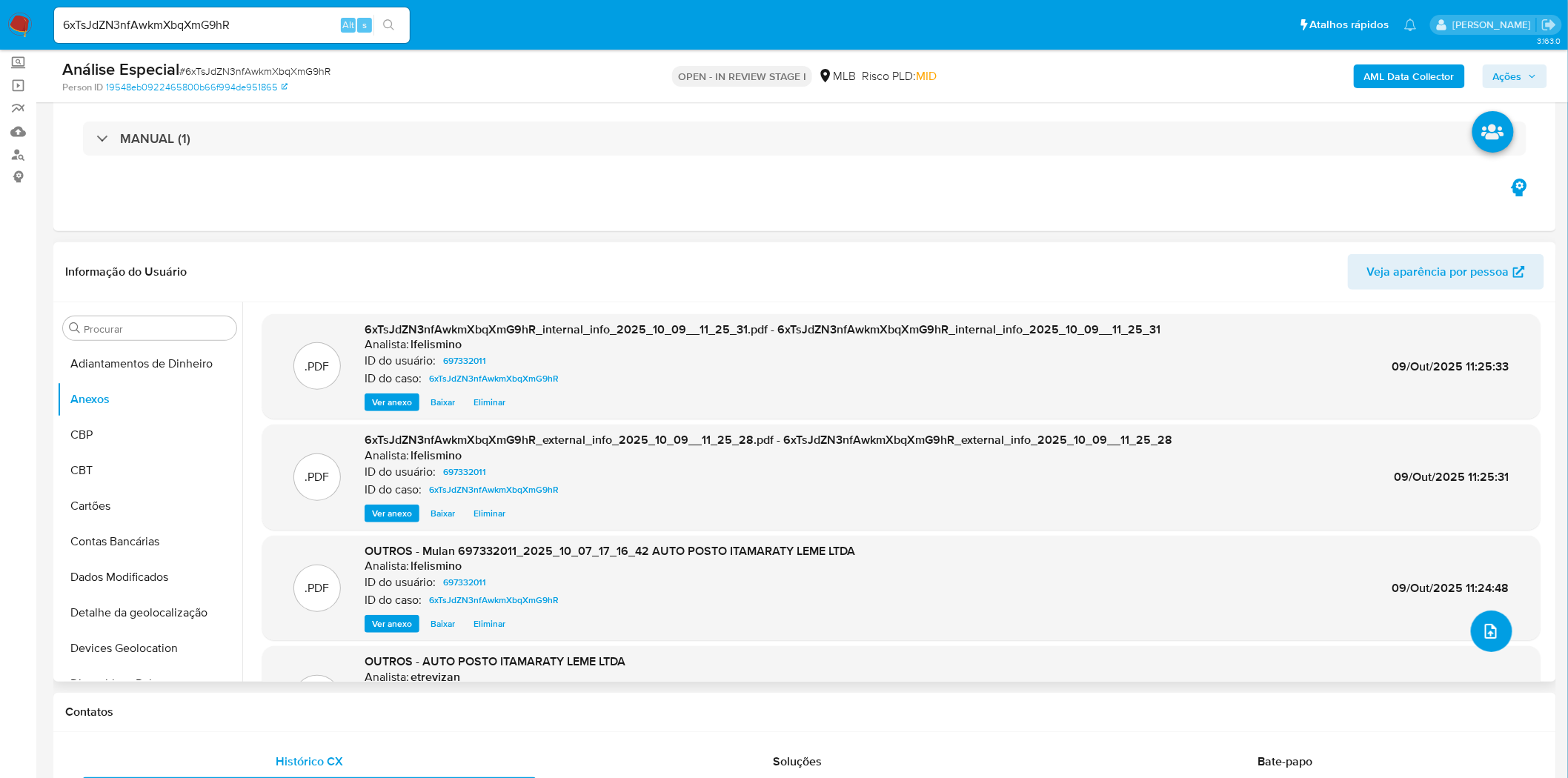
click at [1490, 623] on icon "upload-file" at bounding box center [1491, 632] width 18 height 18
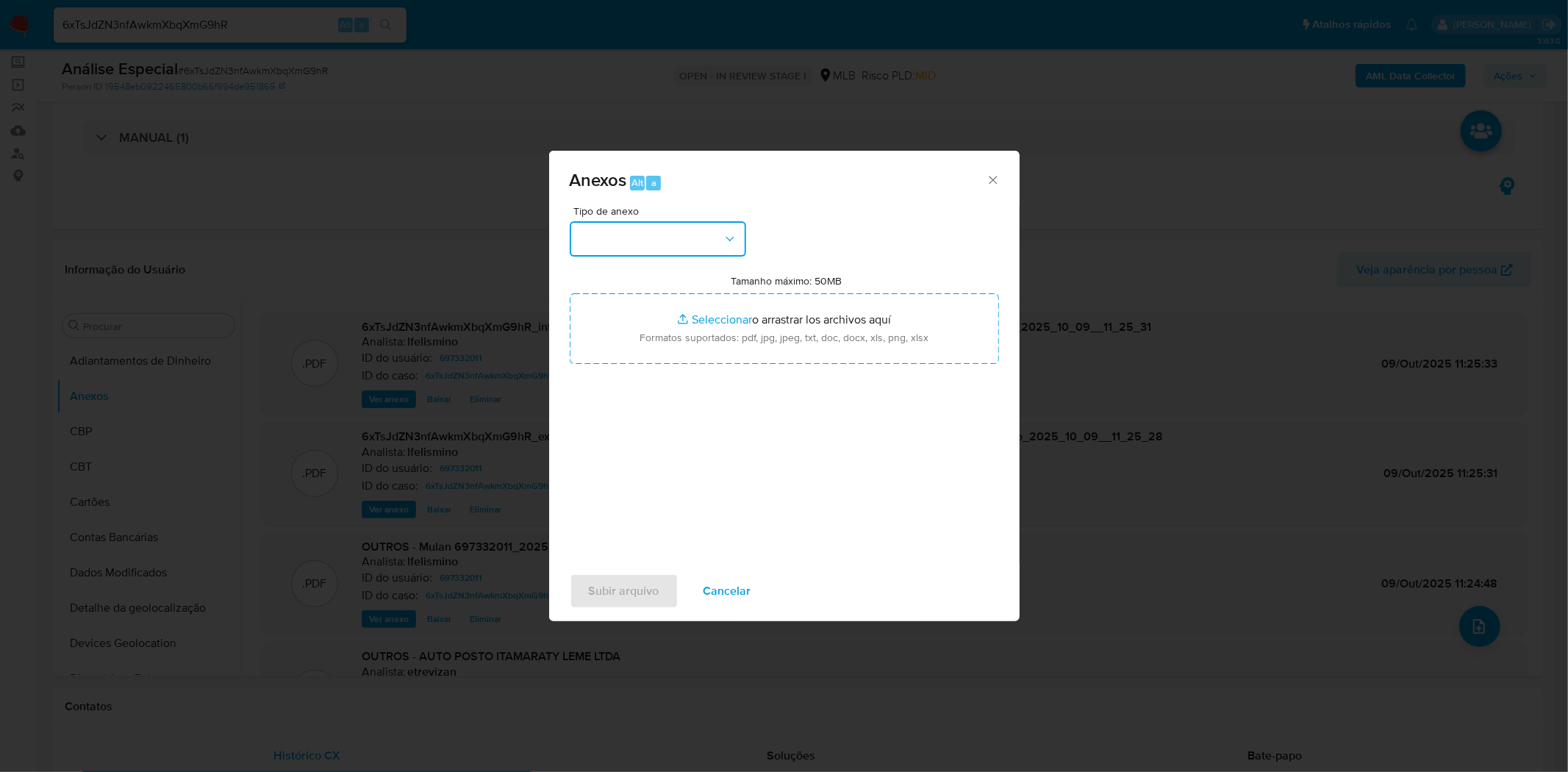
click at [639, 240] on button "button" at bounding box center [658, 239] width 177 height 35
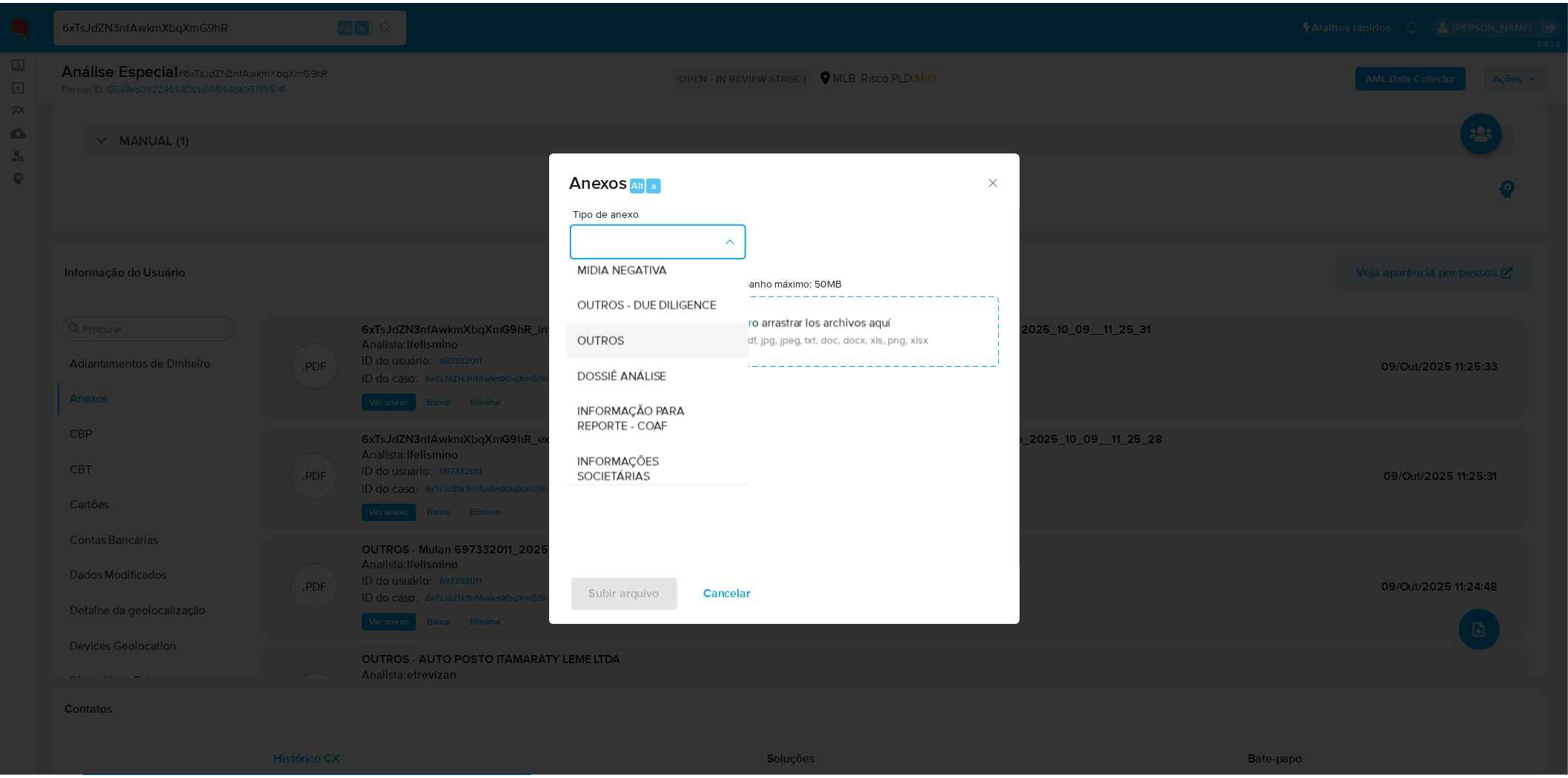
scroll to position [228, 0]
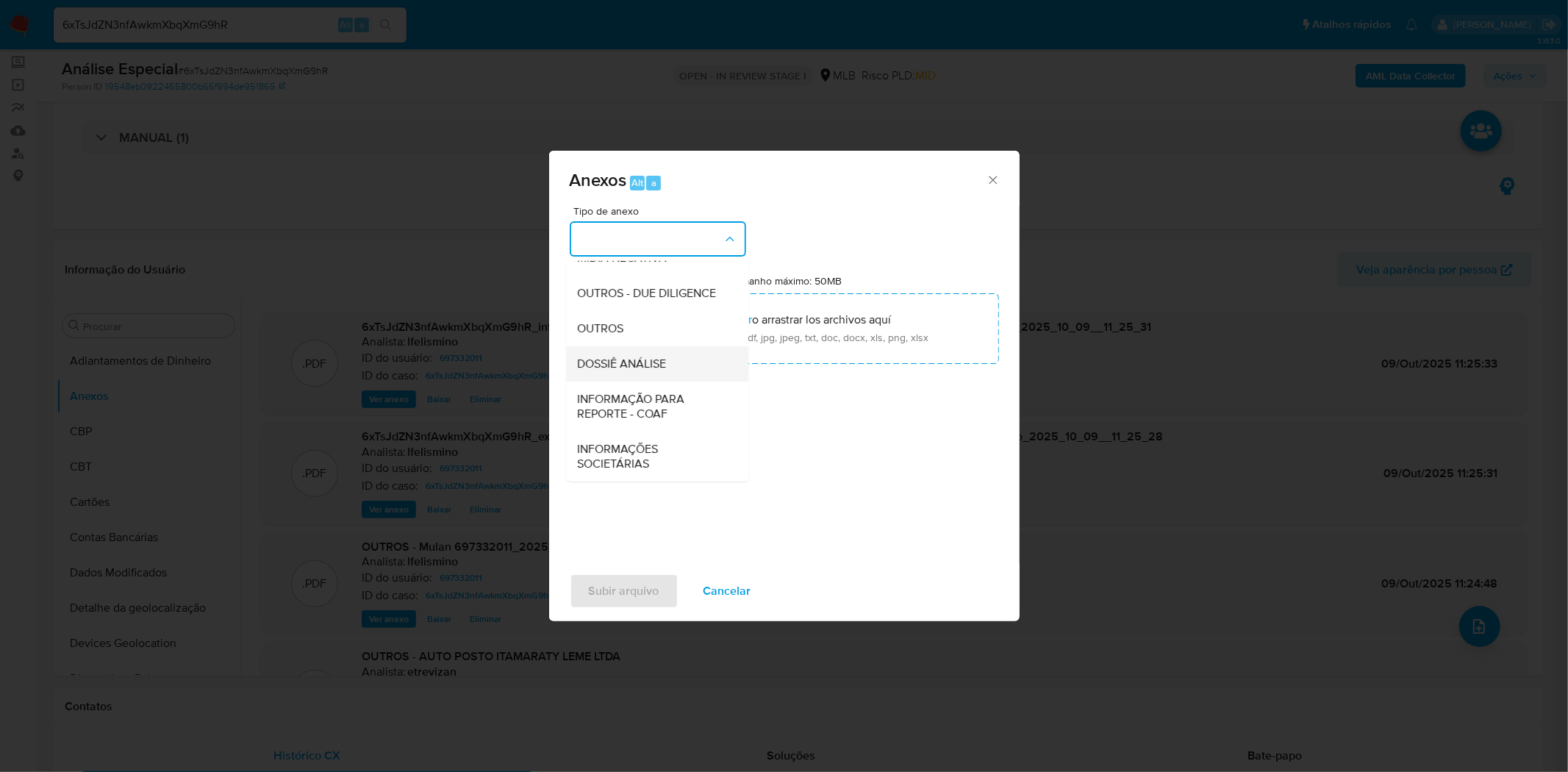
click at [643, 357] on span "DOSSIÊ ANÁLISE" at bounding box center [622, 363] width 89 height 15
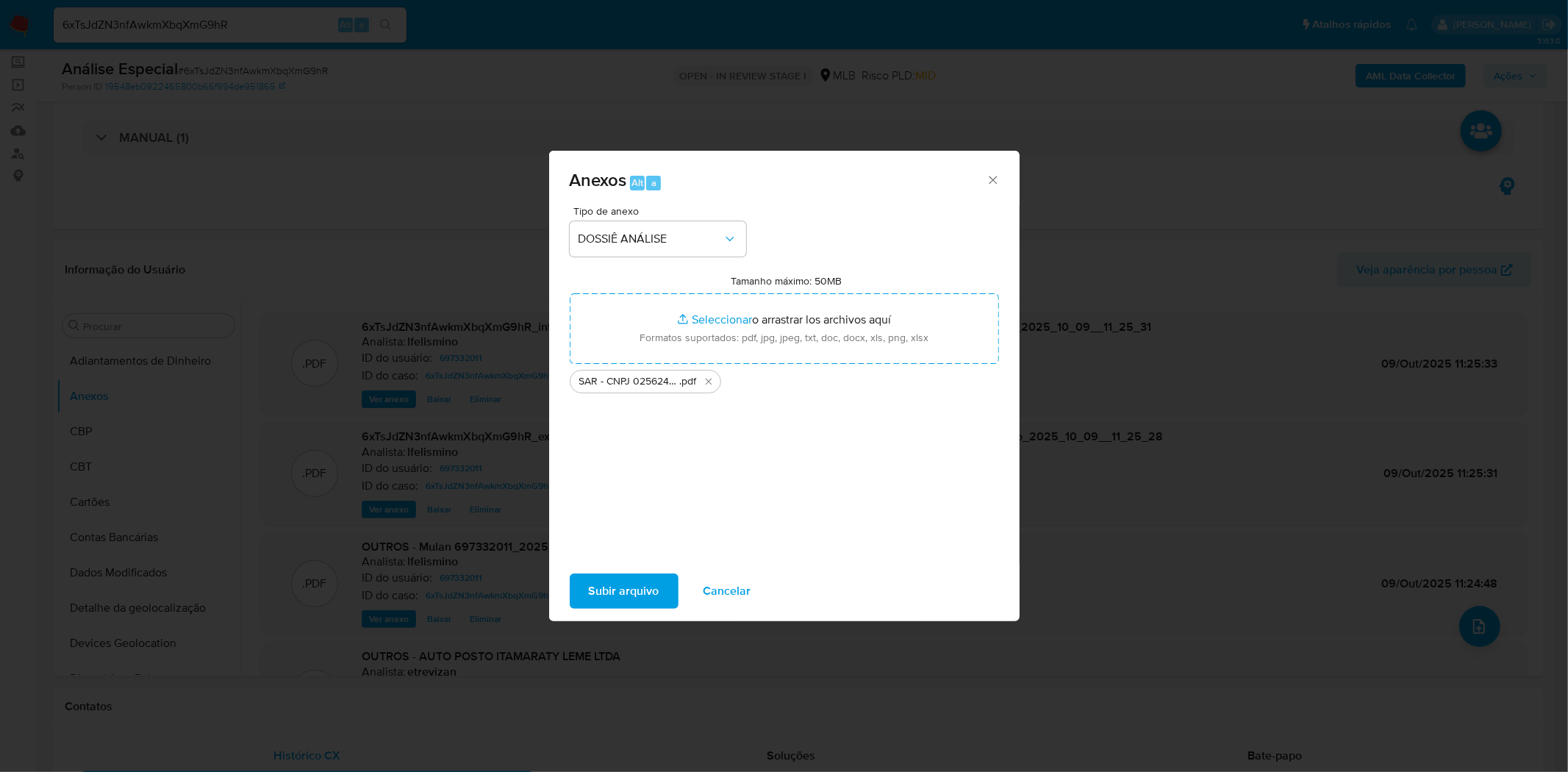
click at [626, 581] on span "Subir arquivo" at bounding box center [624, 591] width 70 height 32
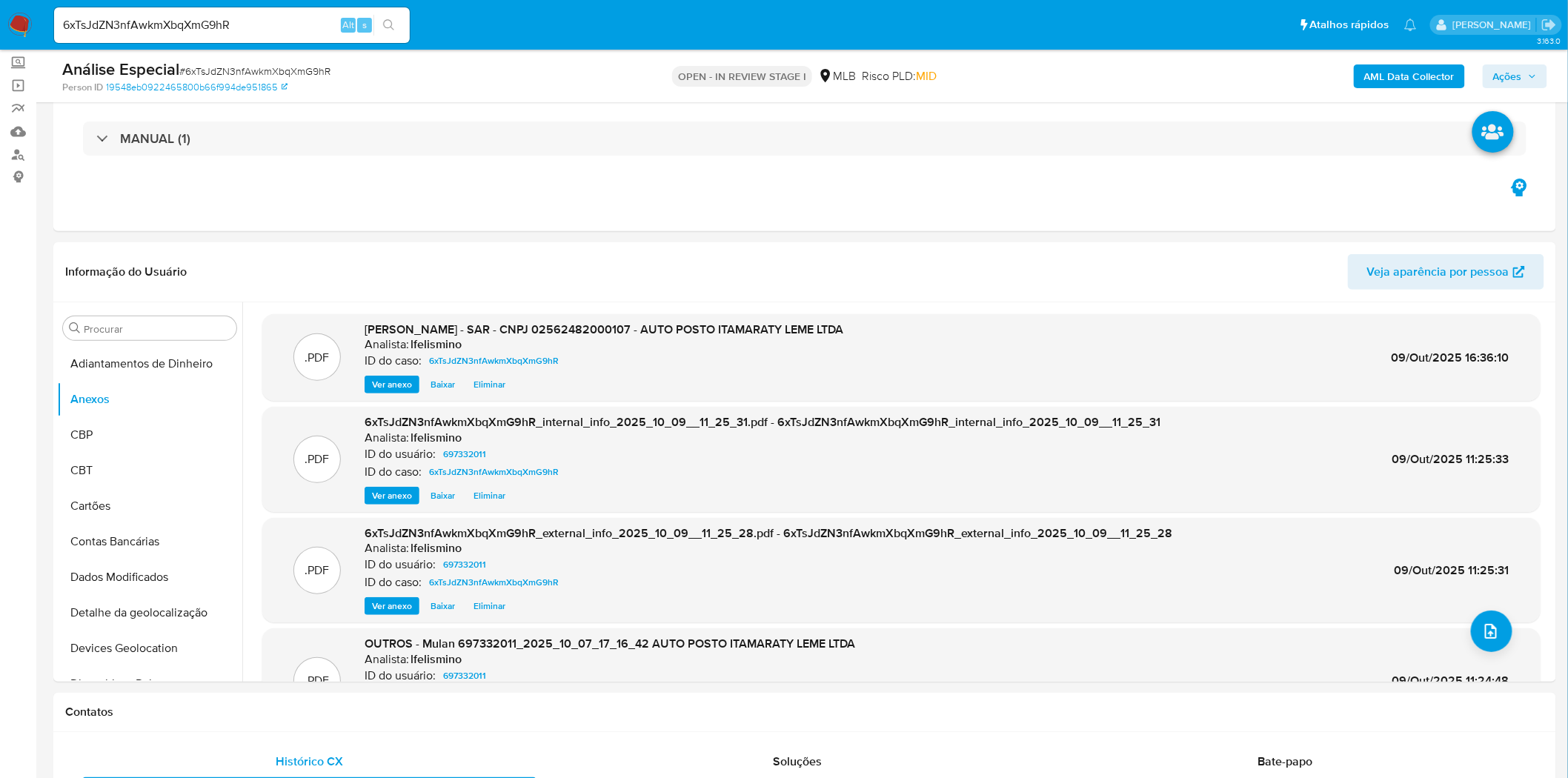
click at [1514, 75] on span "Ações" at bounding box center [1508, 75] width 29 height 23
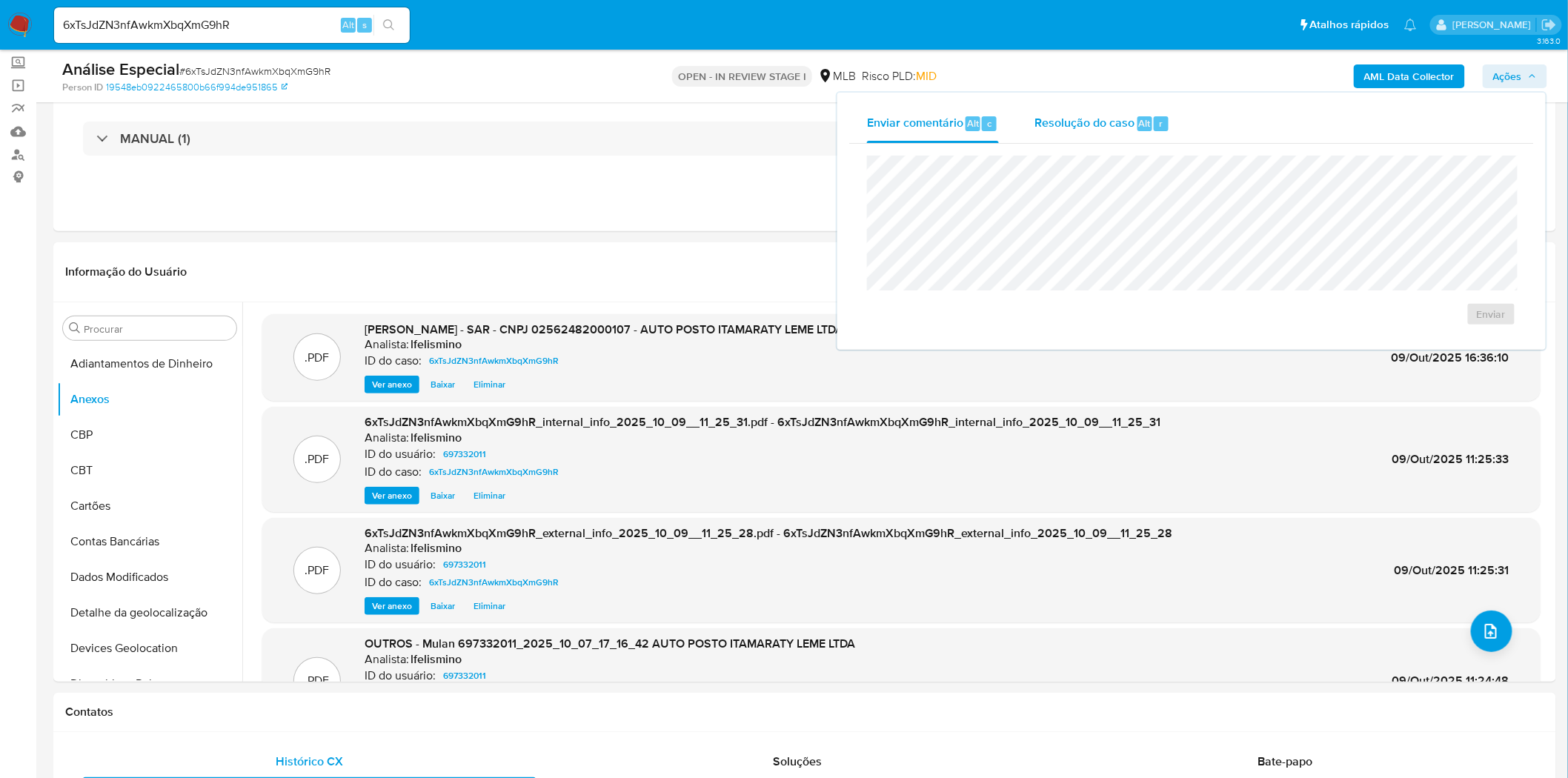
click at [1053, 114] on span "Resolução do caso" at bounding box center [1084, 122] width 100 height 17
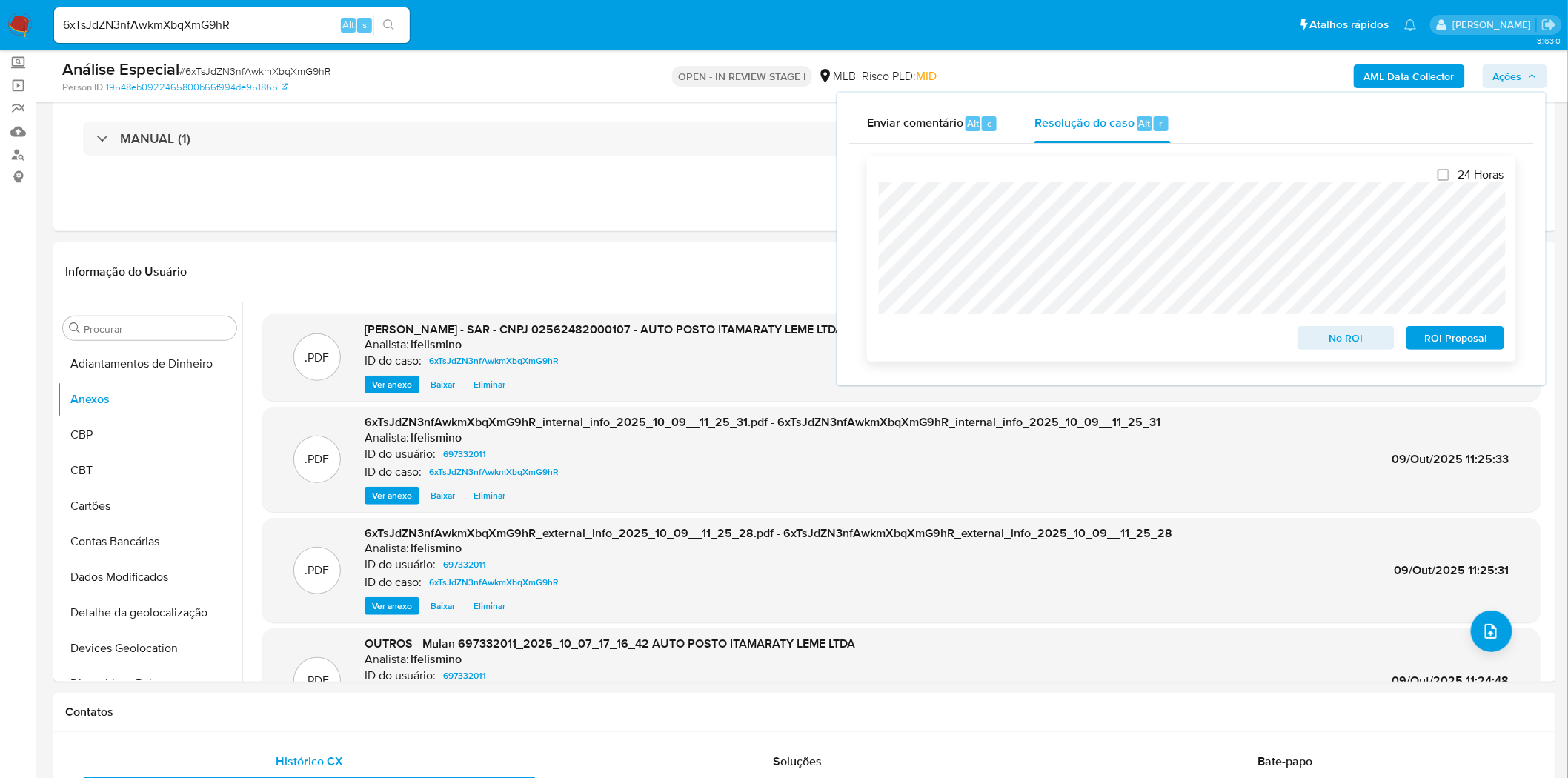
click at [1327, 336] on span "No ROI" at bounding box center [1347, 338] width 77 height 21
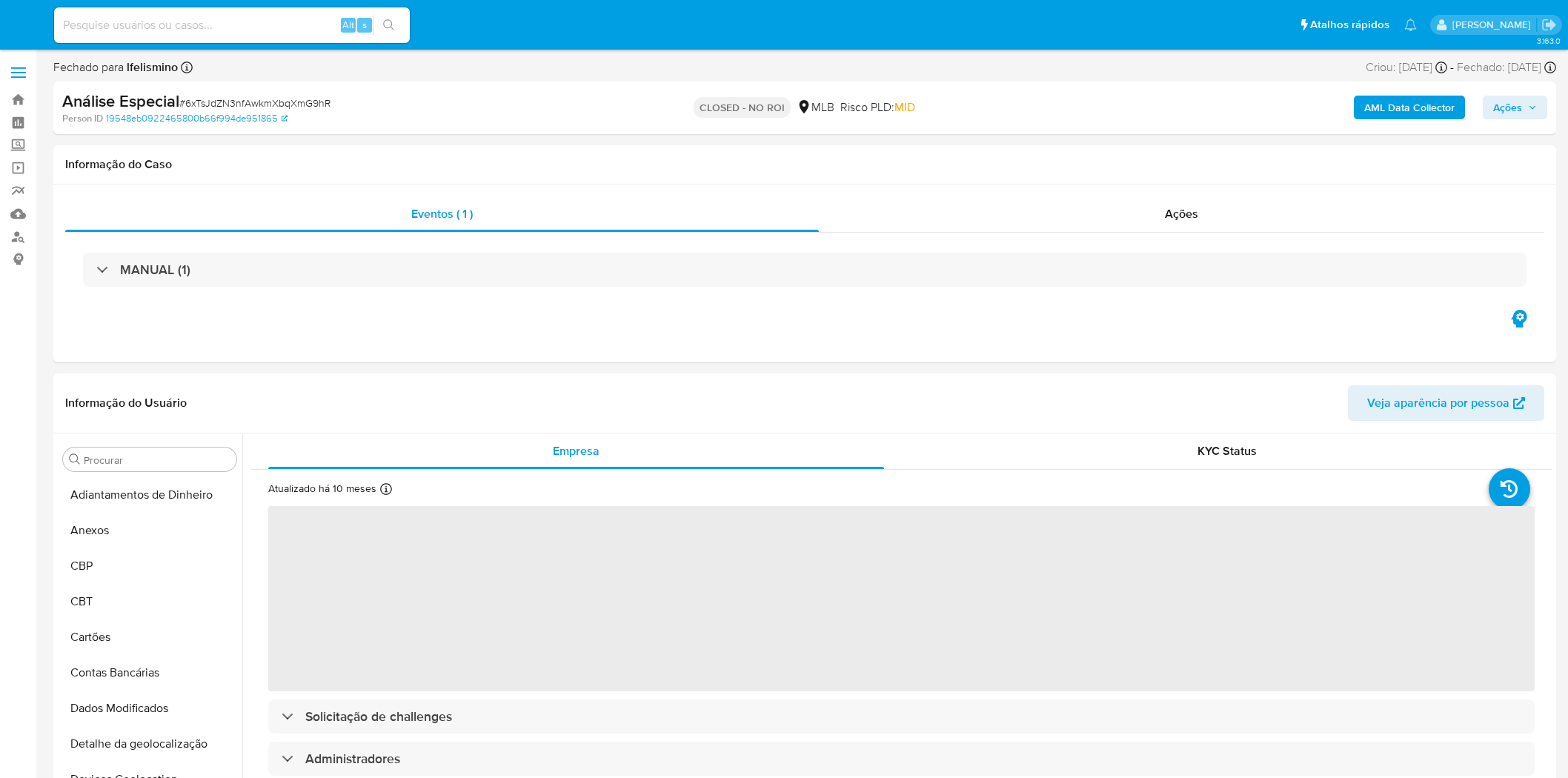
select select "10"
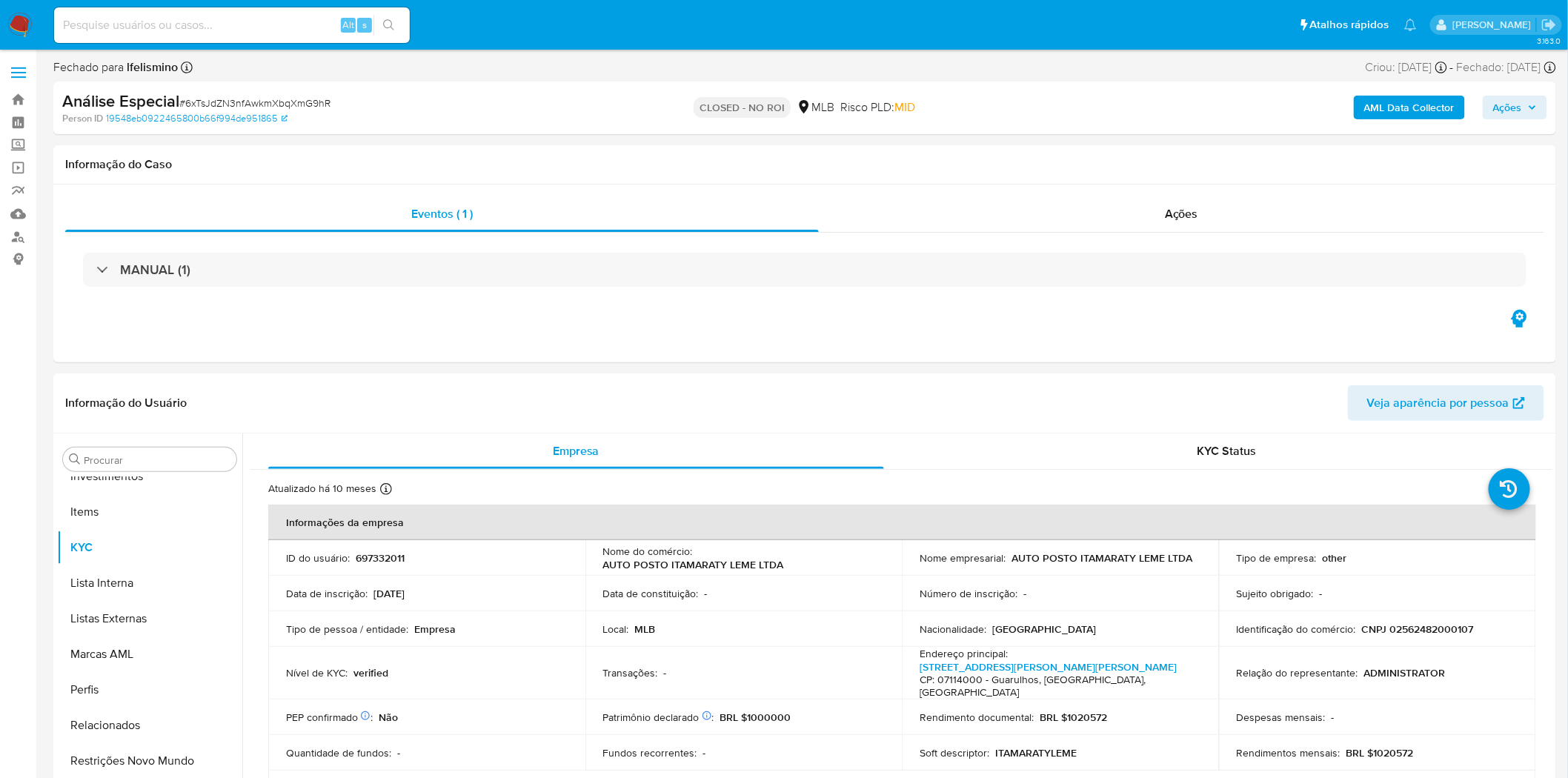
scroll to position [804, 0]
click at [143, 20] on input at bounding box center [232, 26] width 355 height 20
paste input "loJJl8I3N7CvdG5M0CRFL3Ln"
type input "loJJl8I3N7CvdG5M0CRFL3Ln"
click at [388, 21] on icon "search-icon" at bounding box center [389, 26] width 12 height 12
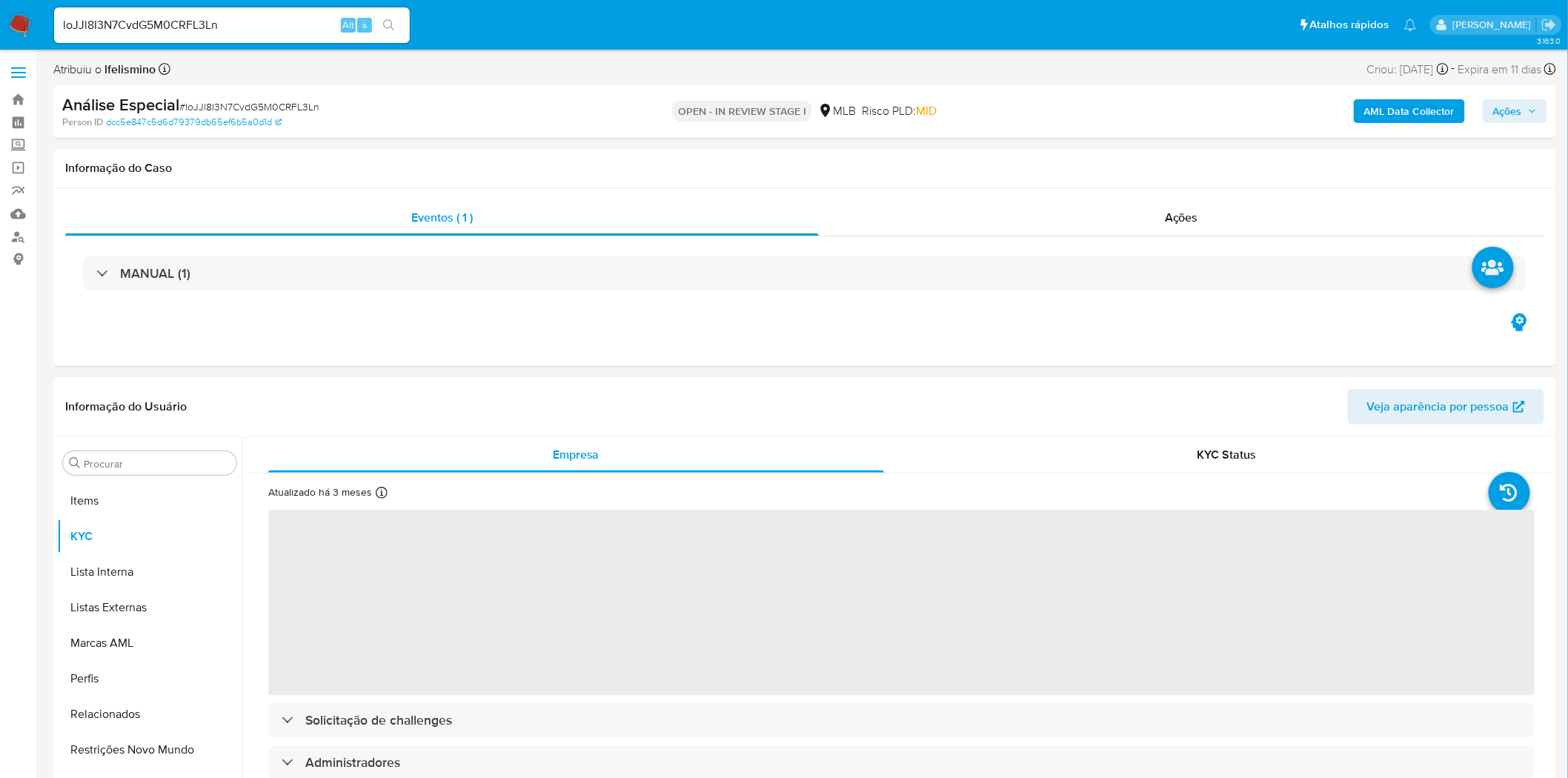
scroll to position [804, 0]
select select "10"
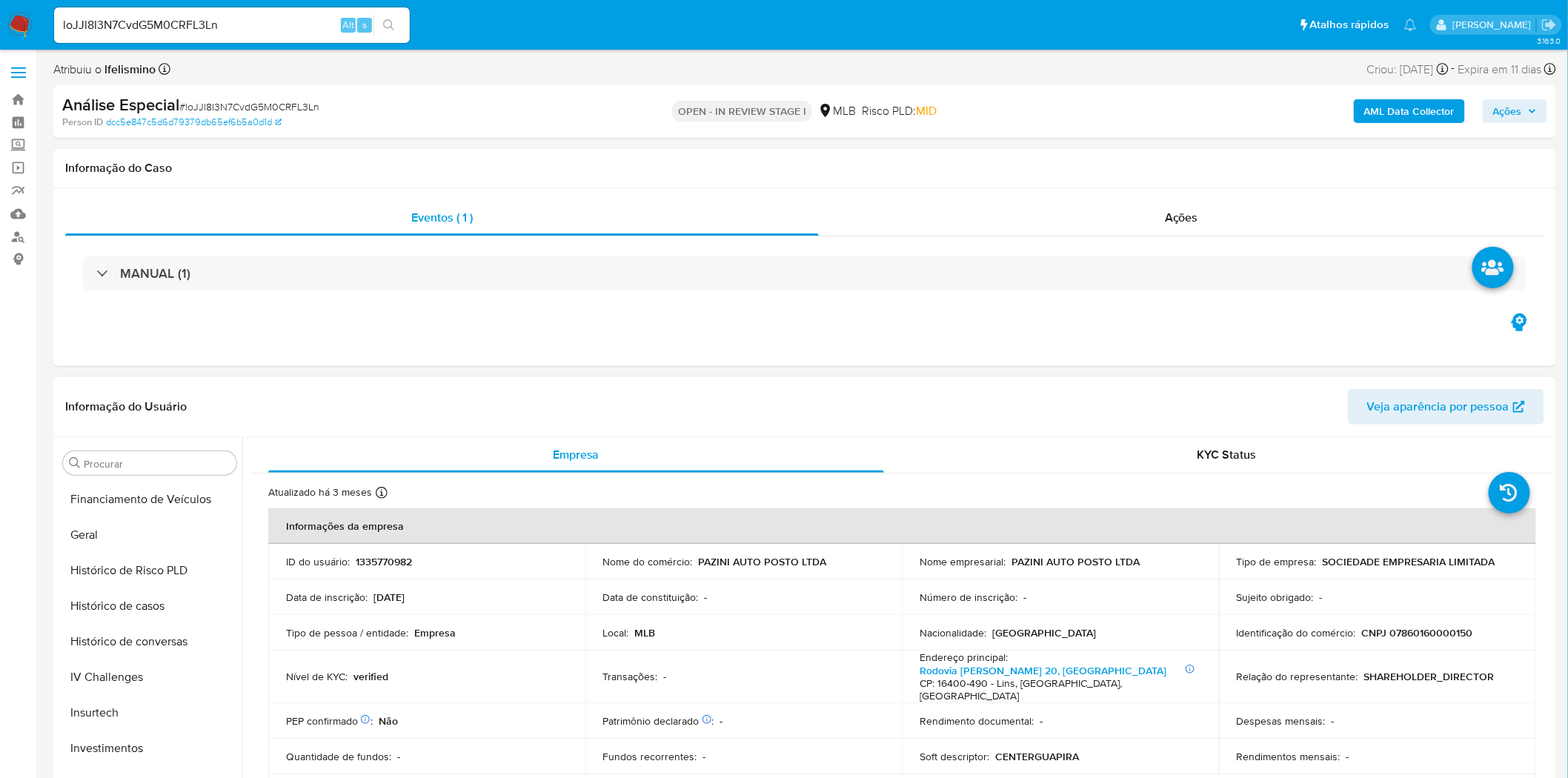
scroll to position [0, 0]
drag, startPoint x: 149, startPoint y: 539, endPoint x: 118, endPoint y: 495, distance: 53.8
click at [149, 539] on button "Anexos" at bounding box center [150, 534] width 186 height 35
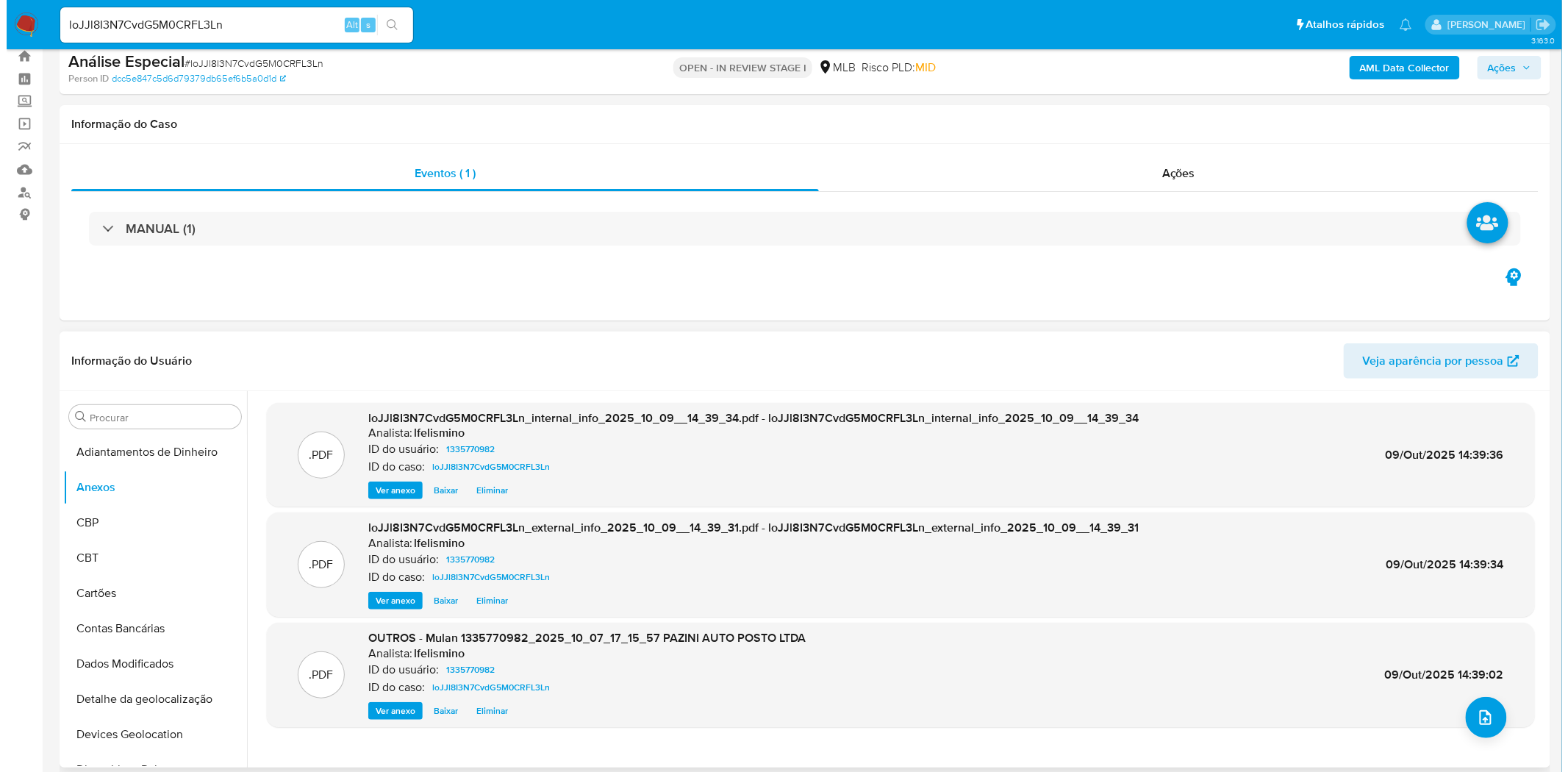
scroll to position [82, 0]
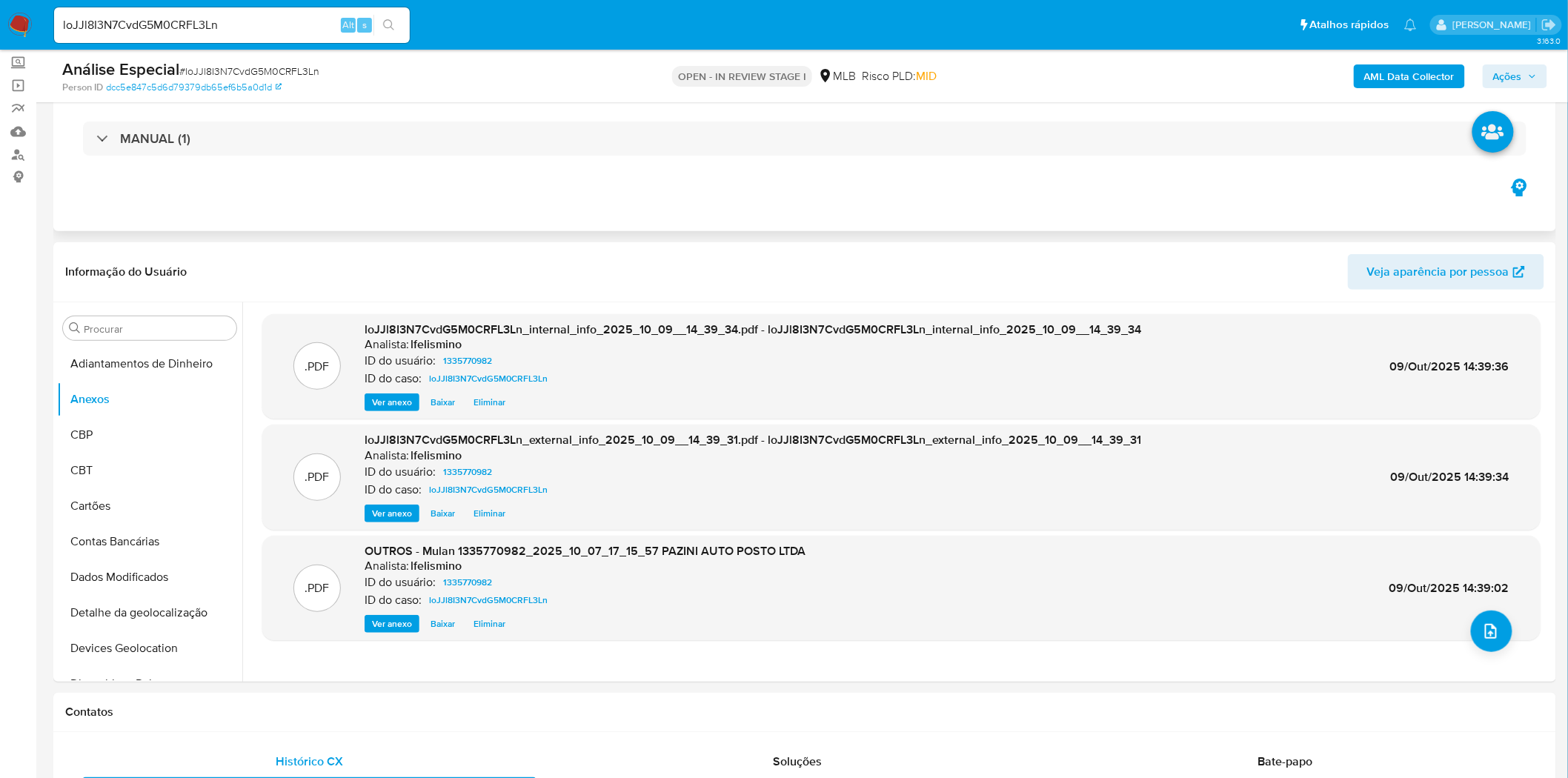
click at [872, 176] on div "Eventos ( 1 ) Ações MANUAL (1)" at bounding box center [805, 143] width 1503 height 178
click at [1495, 642] on button "upload-file" at bounding box center [1492, 631] width 42 height 42
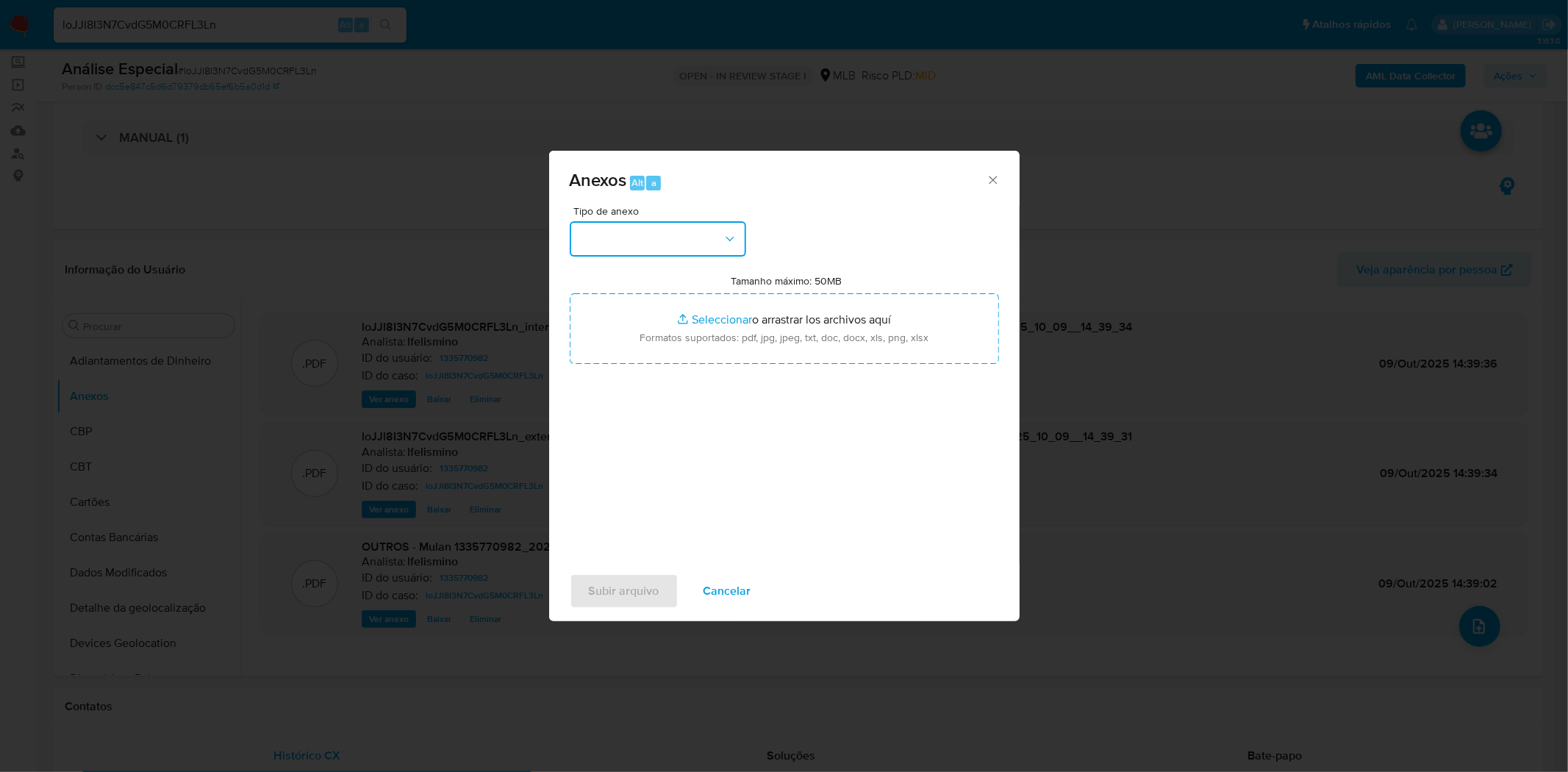
click at [715, 243] on button "button" at bounding box center [658, 239] width 177 height 35
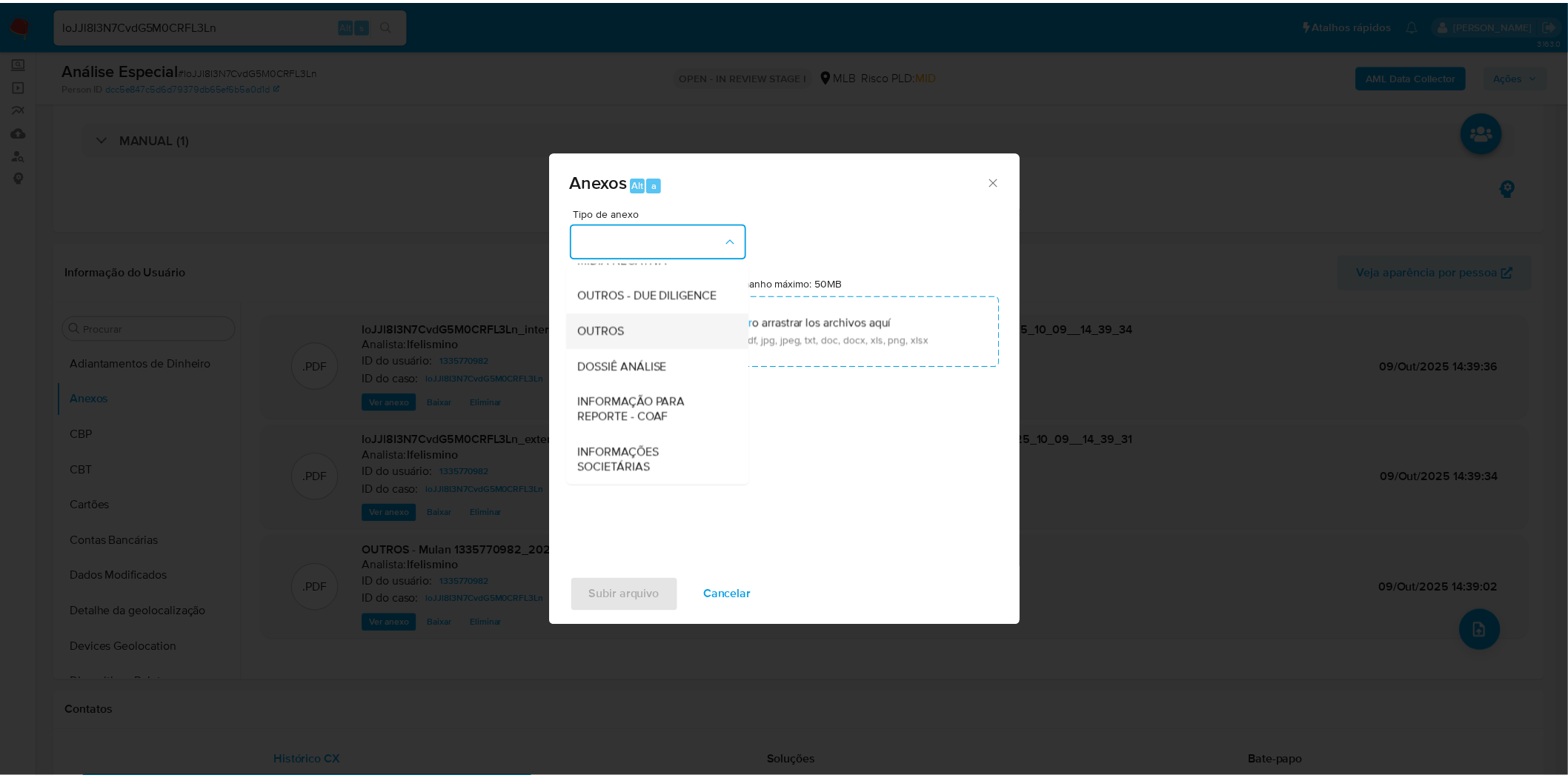
scroll to position [228, 0]
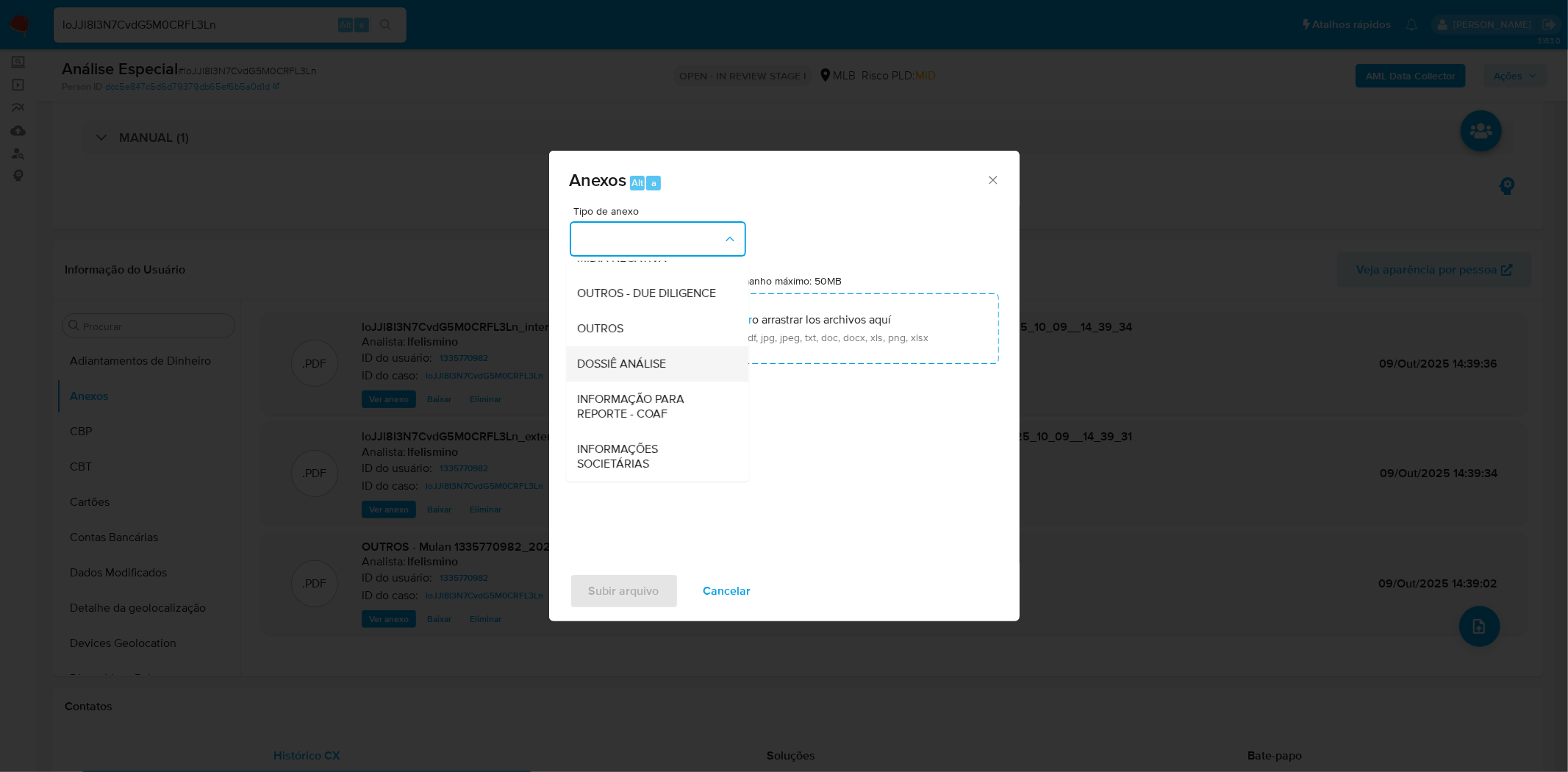
click at [632, 356] on span "DOSSIÊ ANÁLISE" at bounding box center [622, 363] width 89 height 15
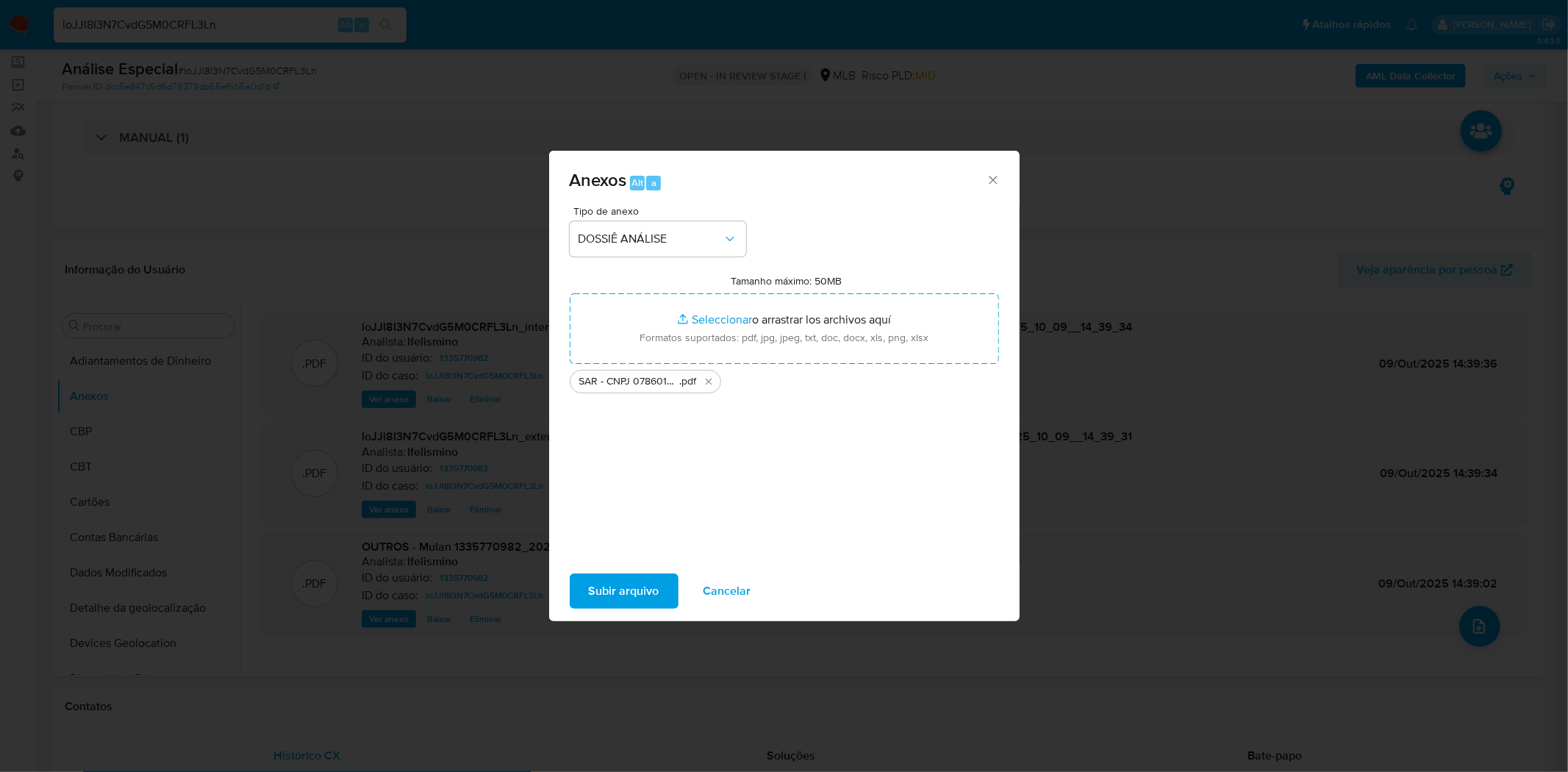
click at [603, 594] on span "Subir arquivo" at bounding box center [624, 591] width 70 height 32
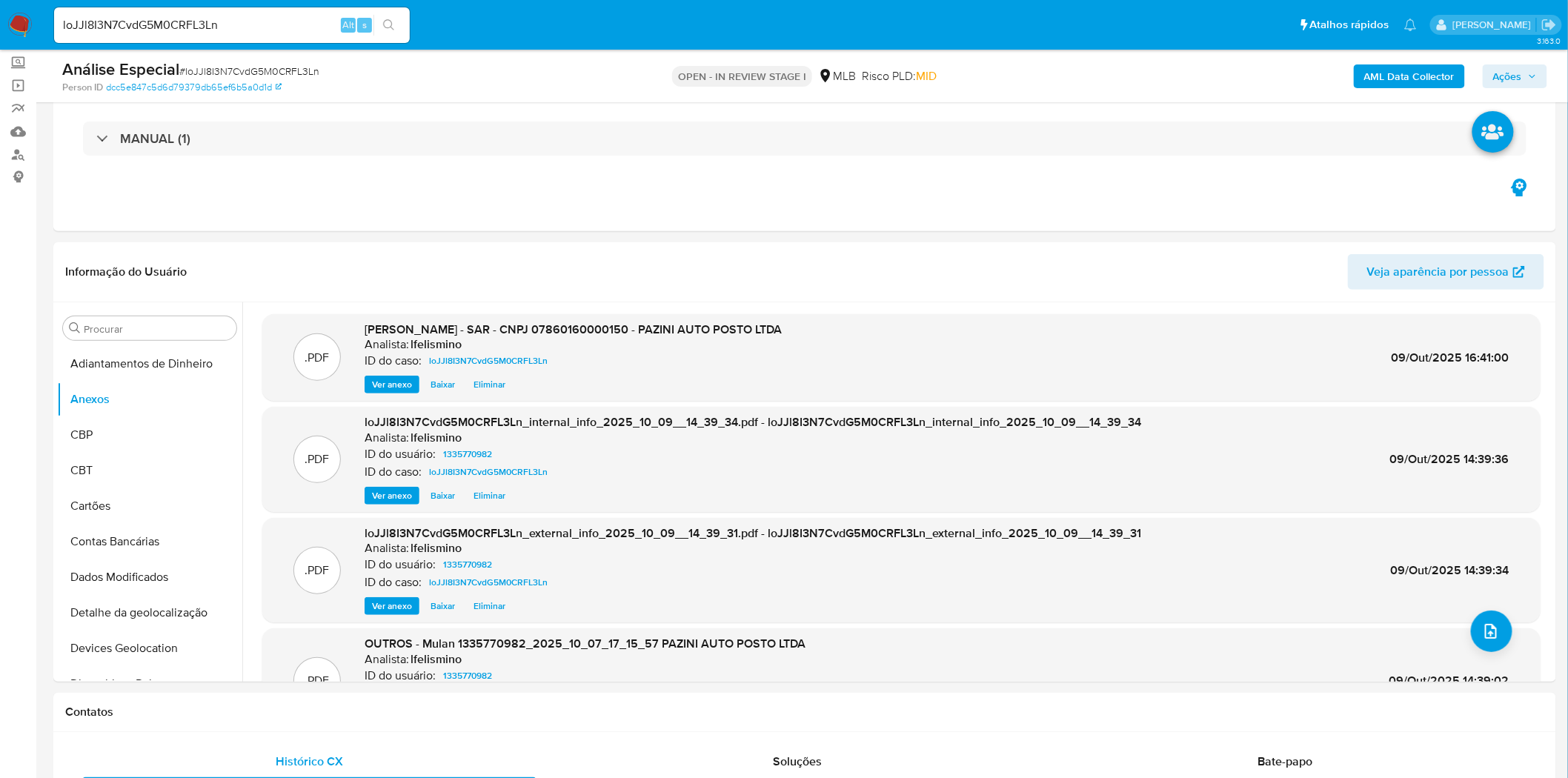
drag, startPoint x: 1514, startPoint y: 69, endPoint x: 1468, endPoint y: 79, distance: 47.1
click at [1517, 69] on span "Ações" at bounding box center [1508, 75] width 29 height 23
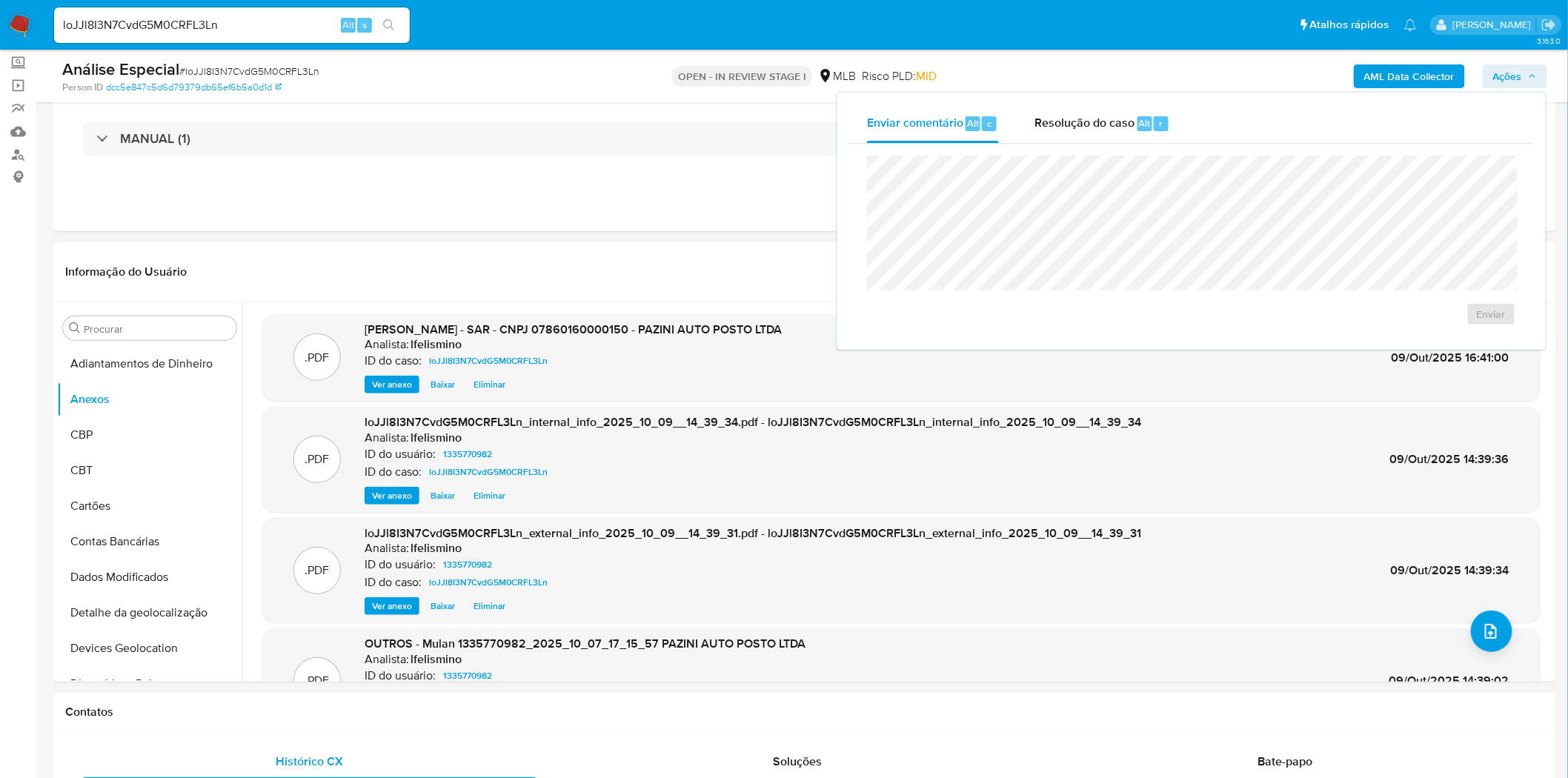
click at [1112, 124] on span "Resolução do caso" at bounding box center [1084, 122] width 100 height 17
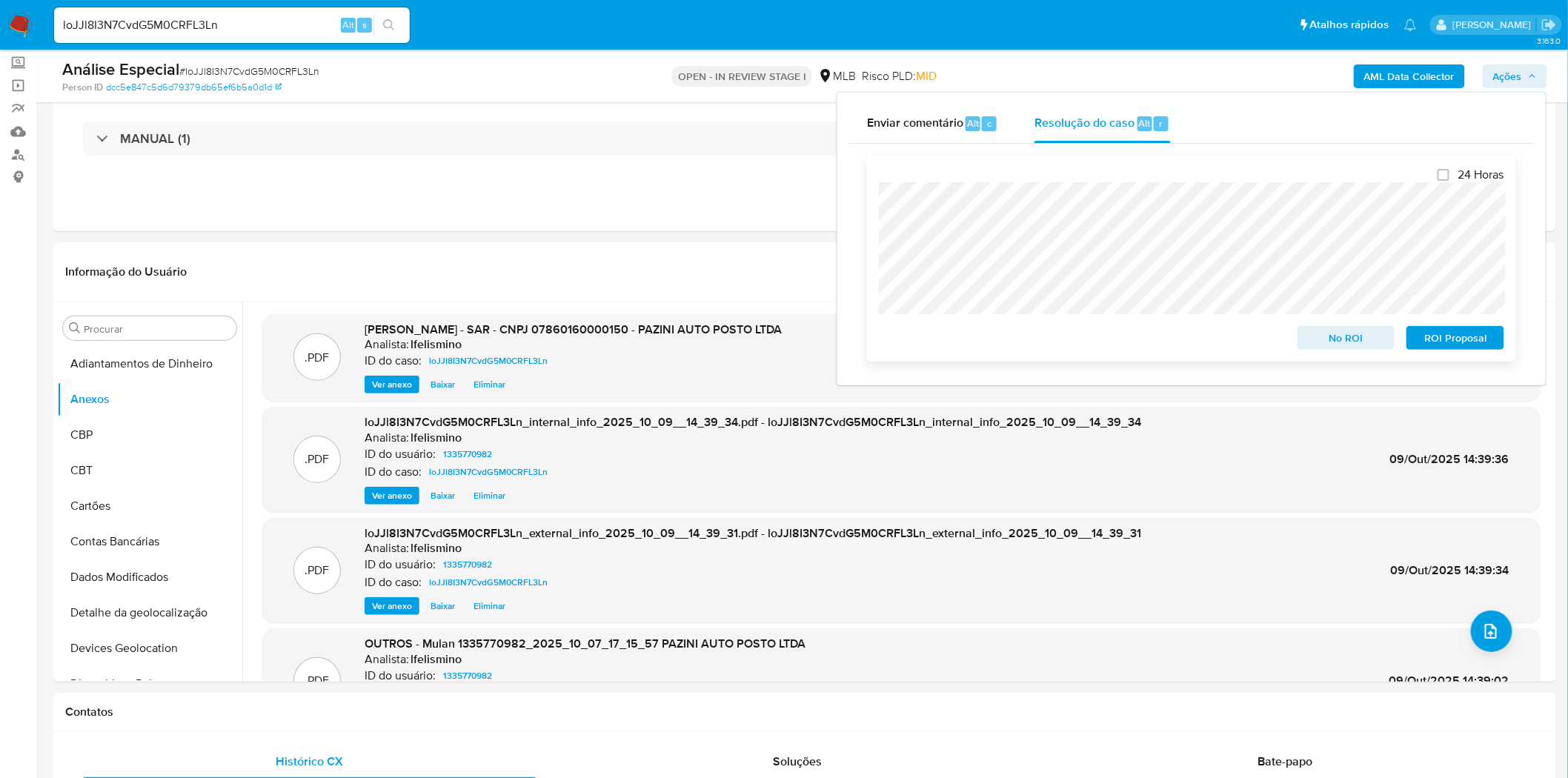
click at [1454, 341] on span "ROI Proposal" at bounding box center [1456, 338] width 77 height 21
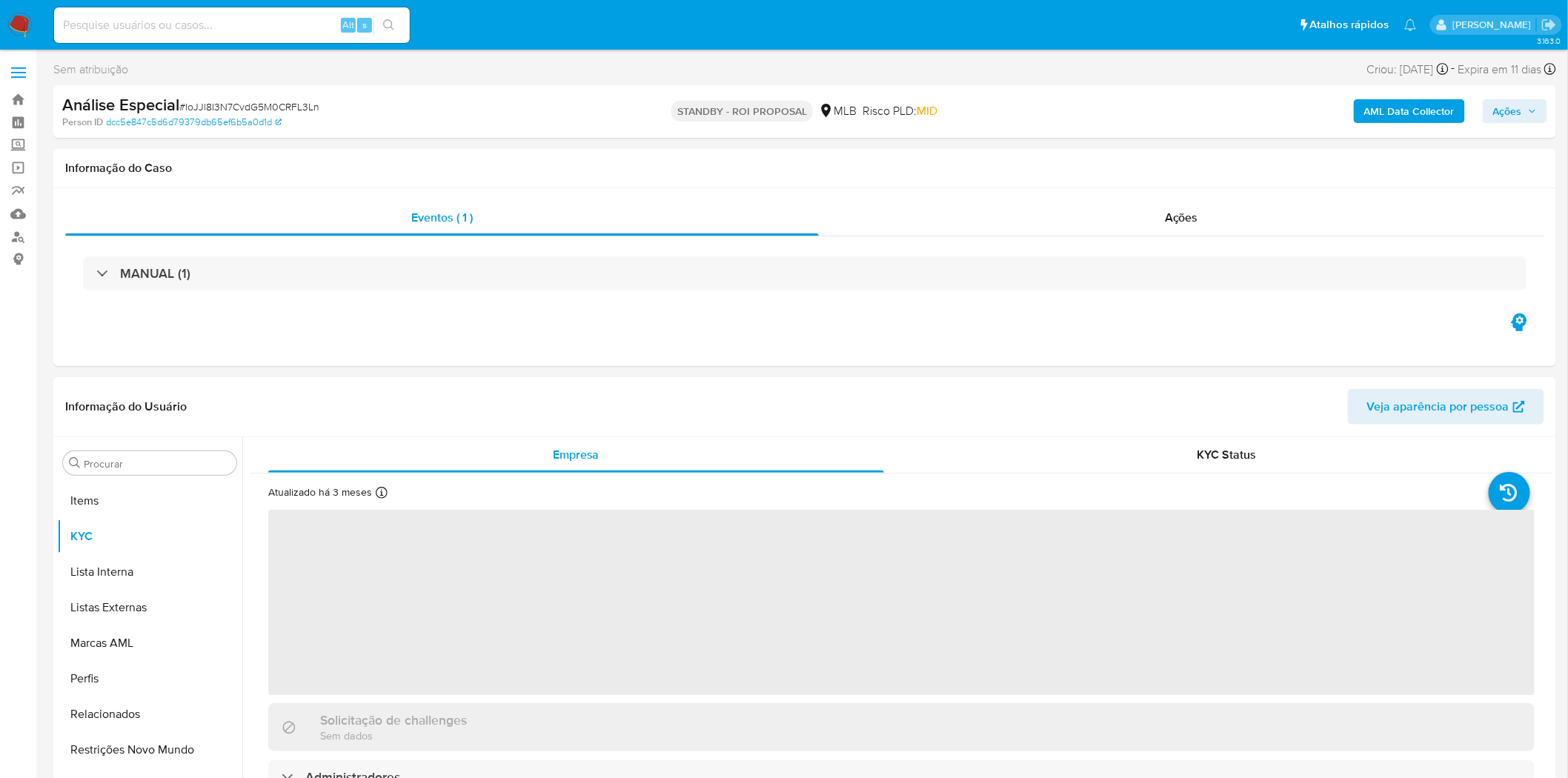
scroll to position [804, 0]
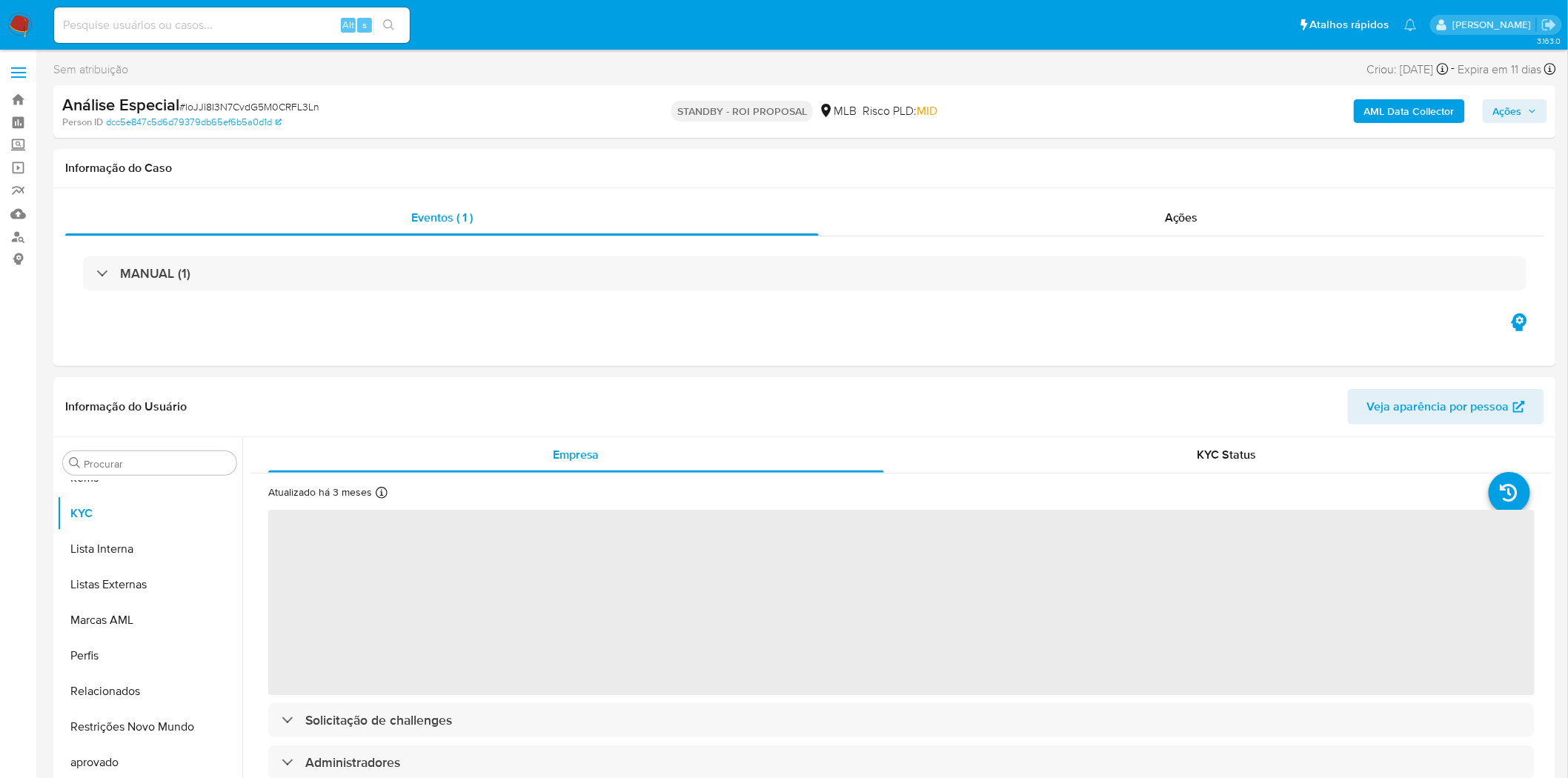
select select "10"
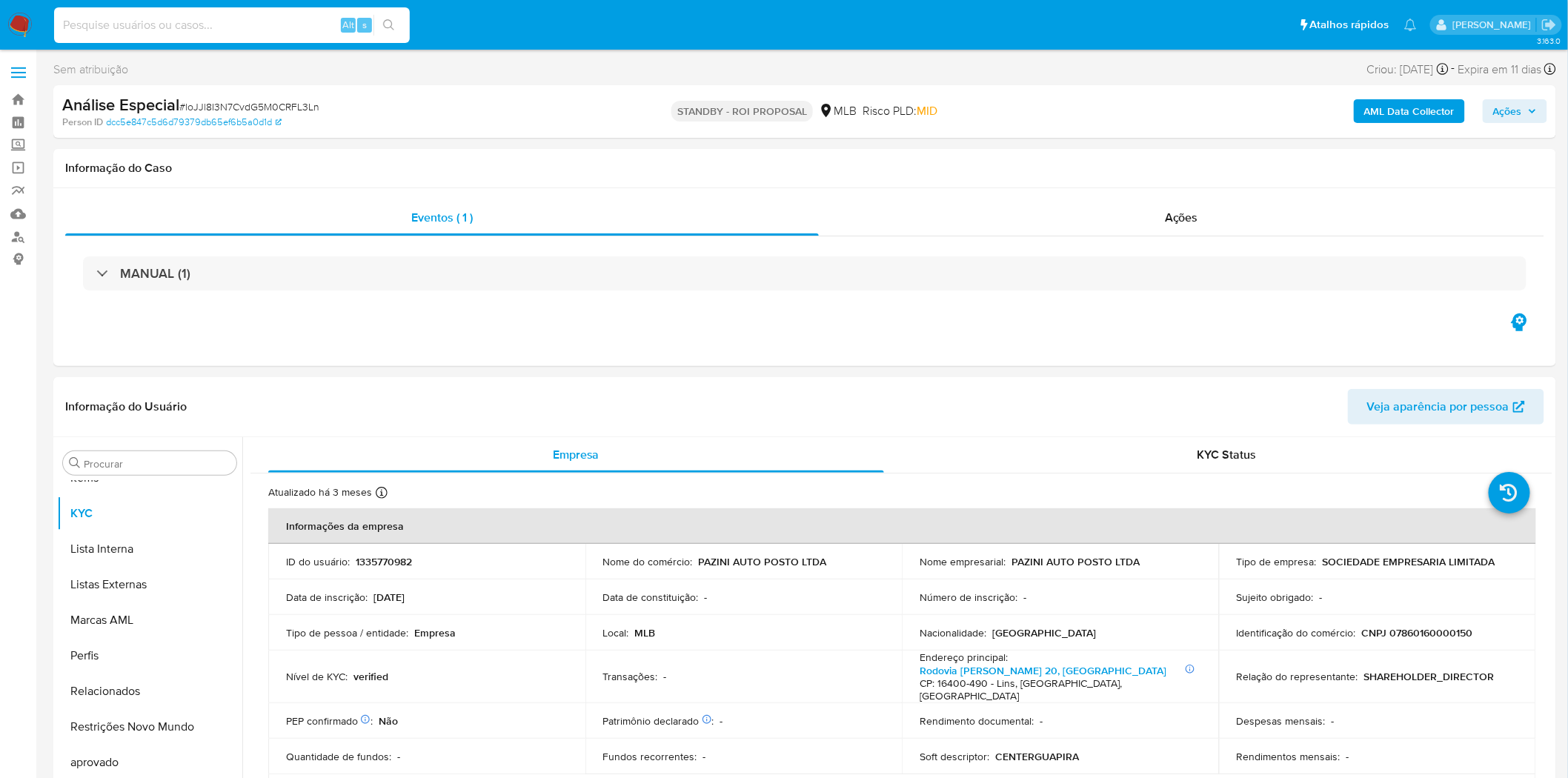
paste input "6GrEmQyiXYdVuc44cIP649L6"
type input "6GrEmQyiXYdVuc44cIP649L6"
click at [392, 20] on icon "search-icon" at bounding box center [389, 26] width 12 height 12
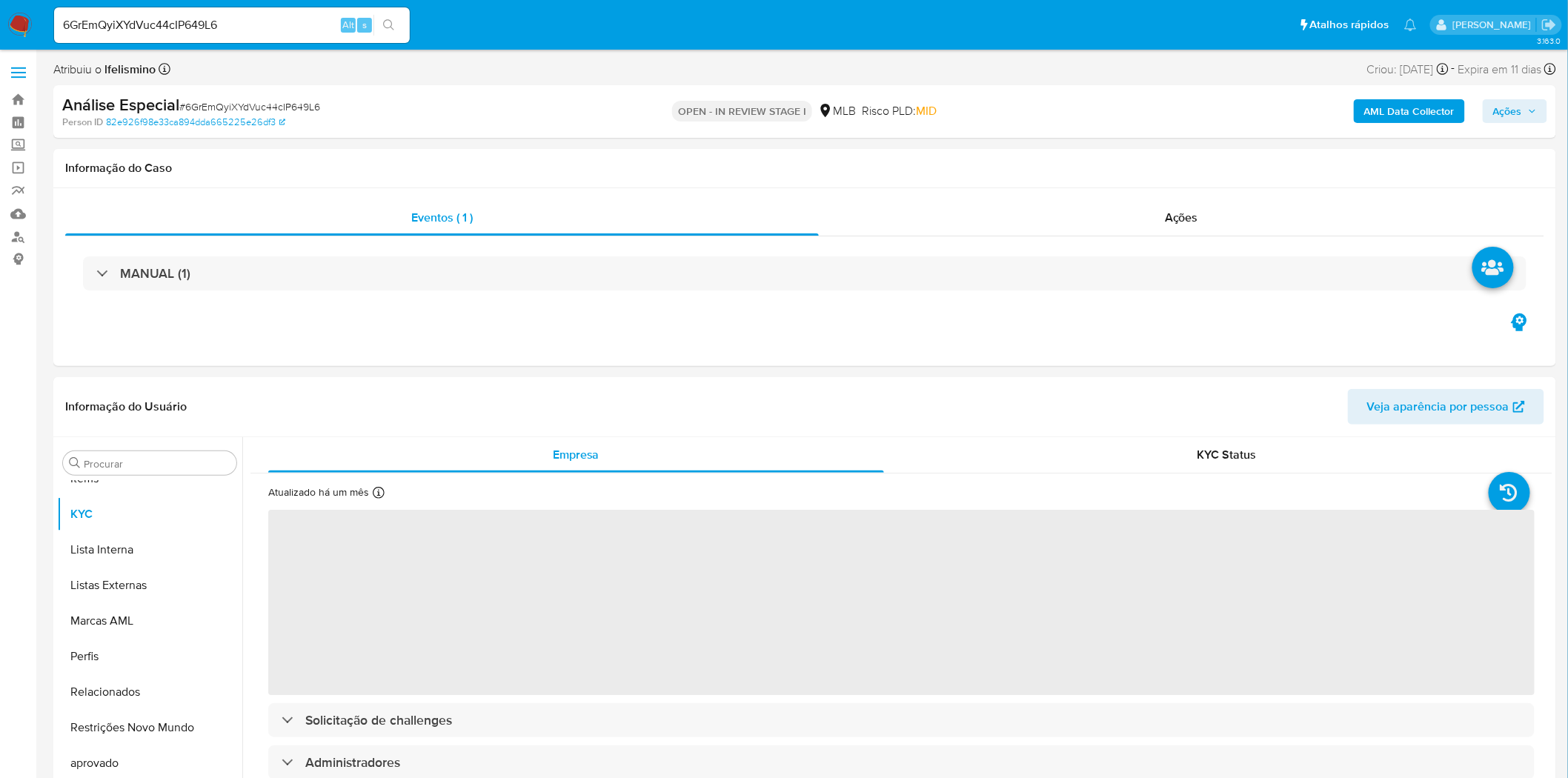
scroll to position [804, 0]
select select "10"
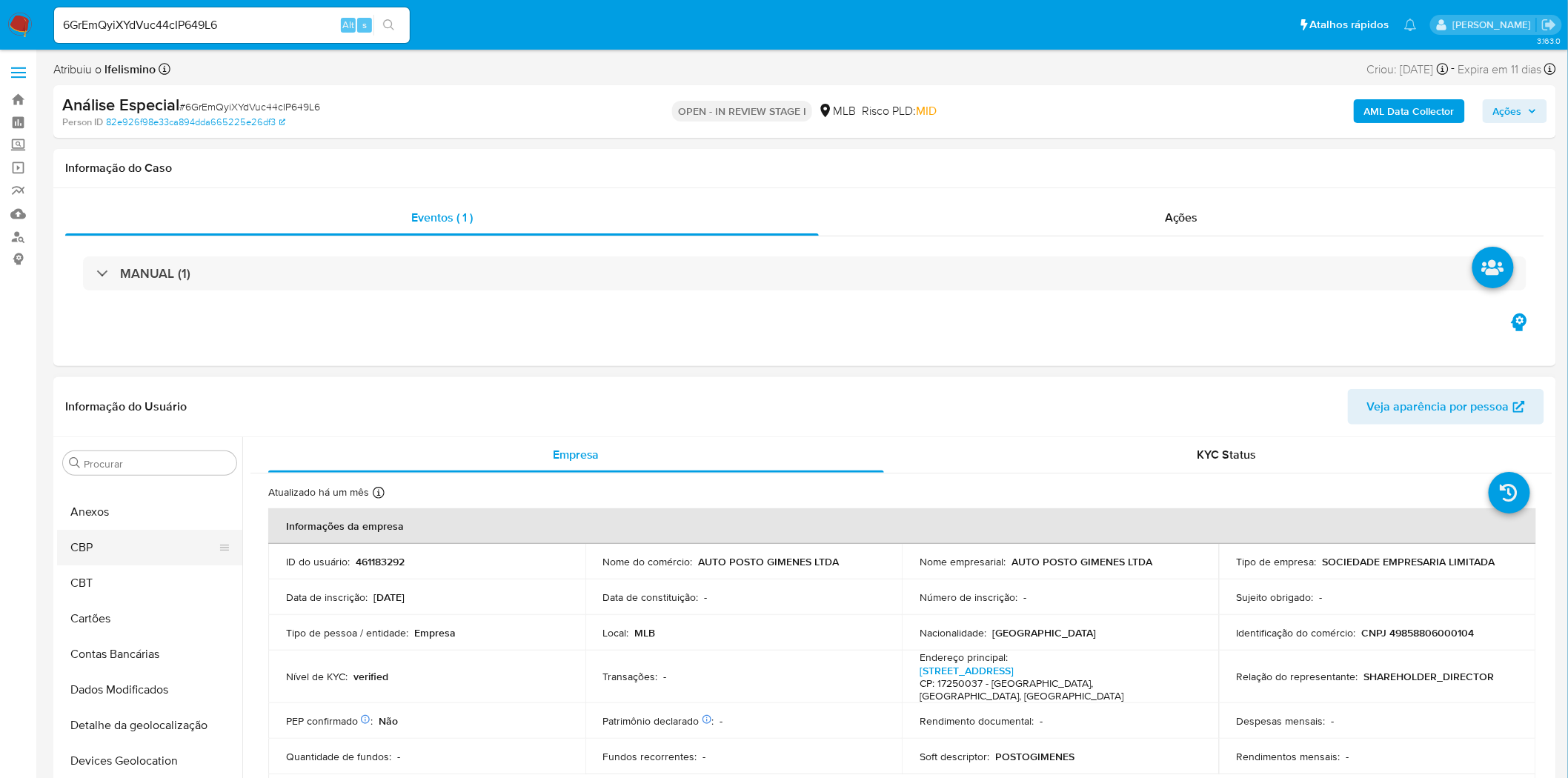
scroll to position [0, 0]
click at [105, 528] on button "Anexos" at bounding box center [144, 534] width 174 height 35
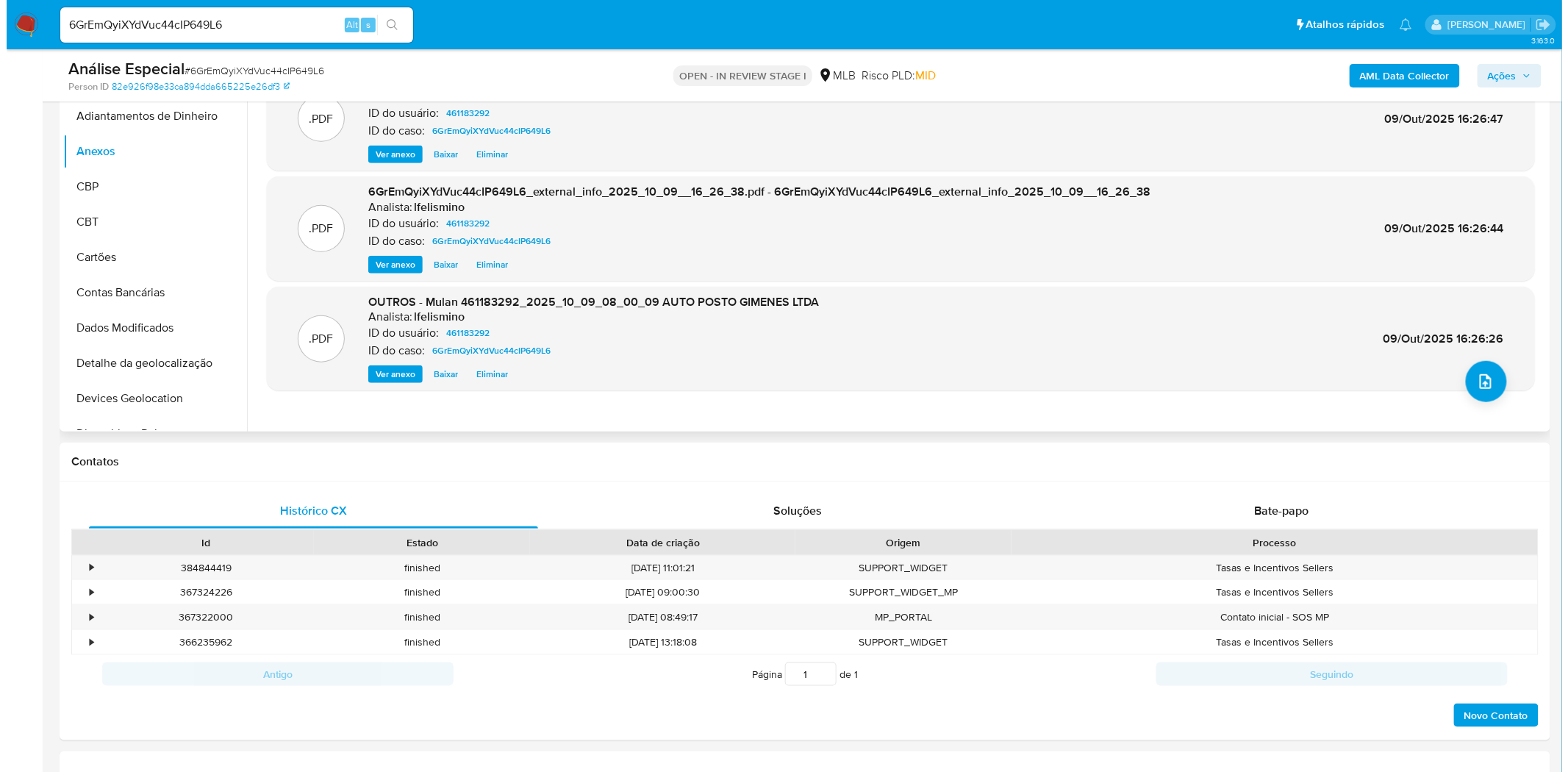
scroll to position [245, 0]
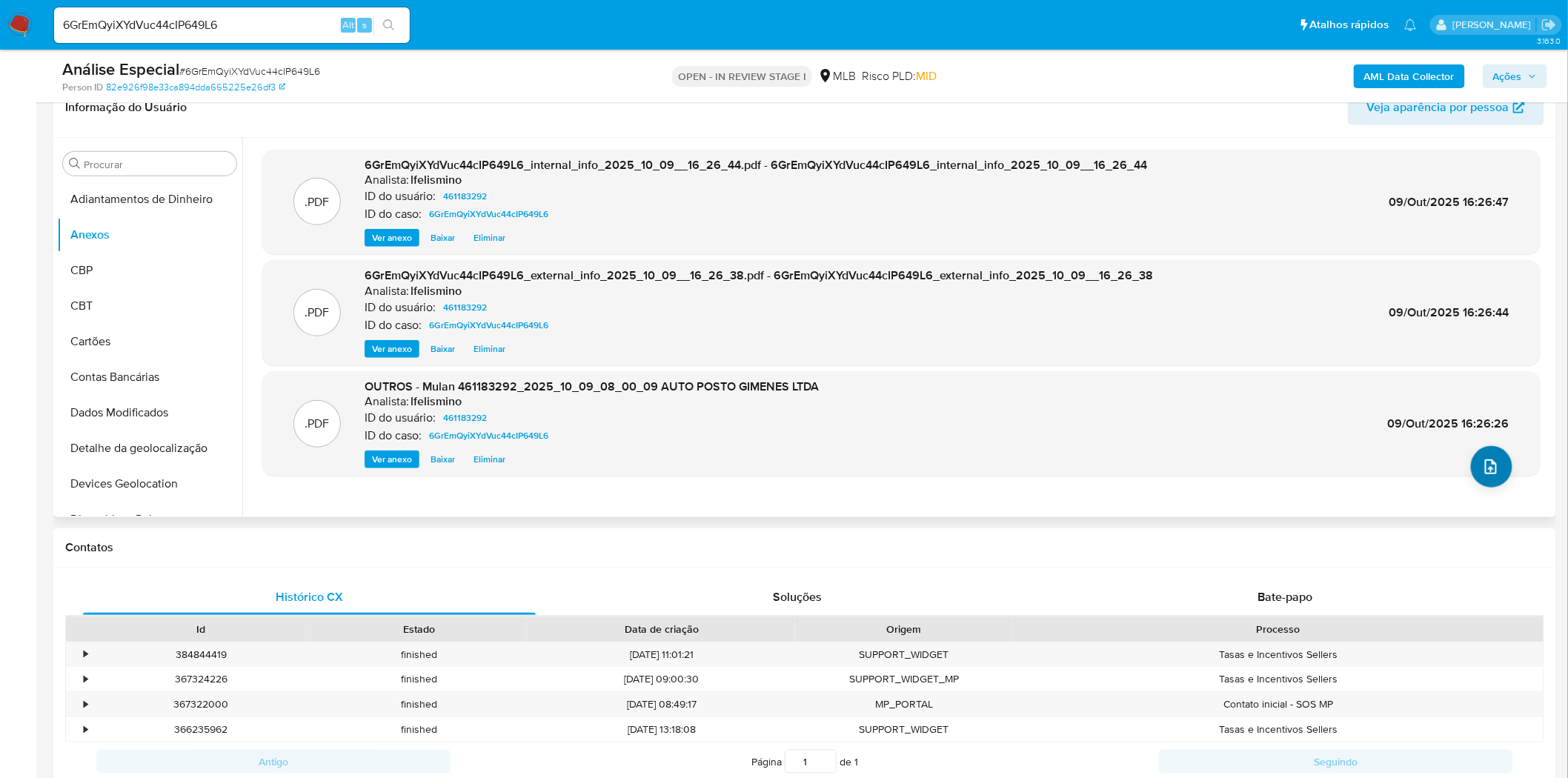
click at [1482, 475] on span "upload-file" at bounding box center [1491, 467] width 18 height 18
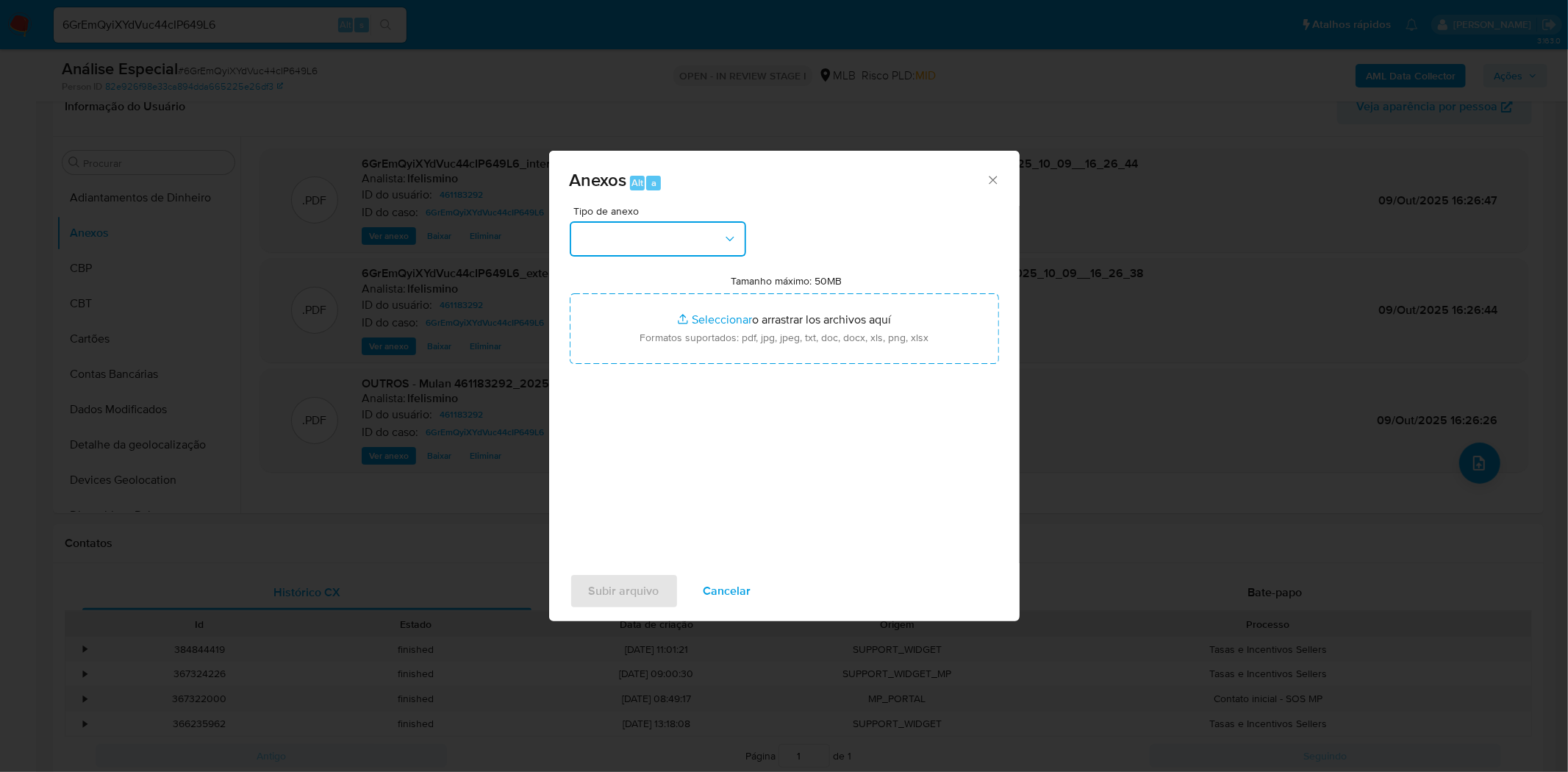
click at [620, 244] on button "button" at bounding box center [658, 239] width 177 height 35
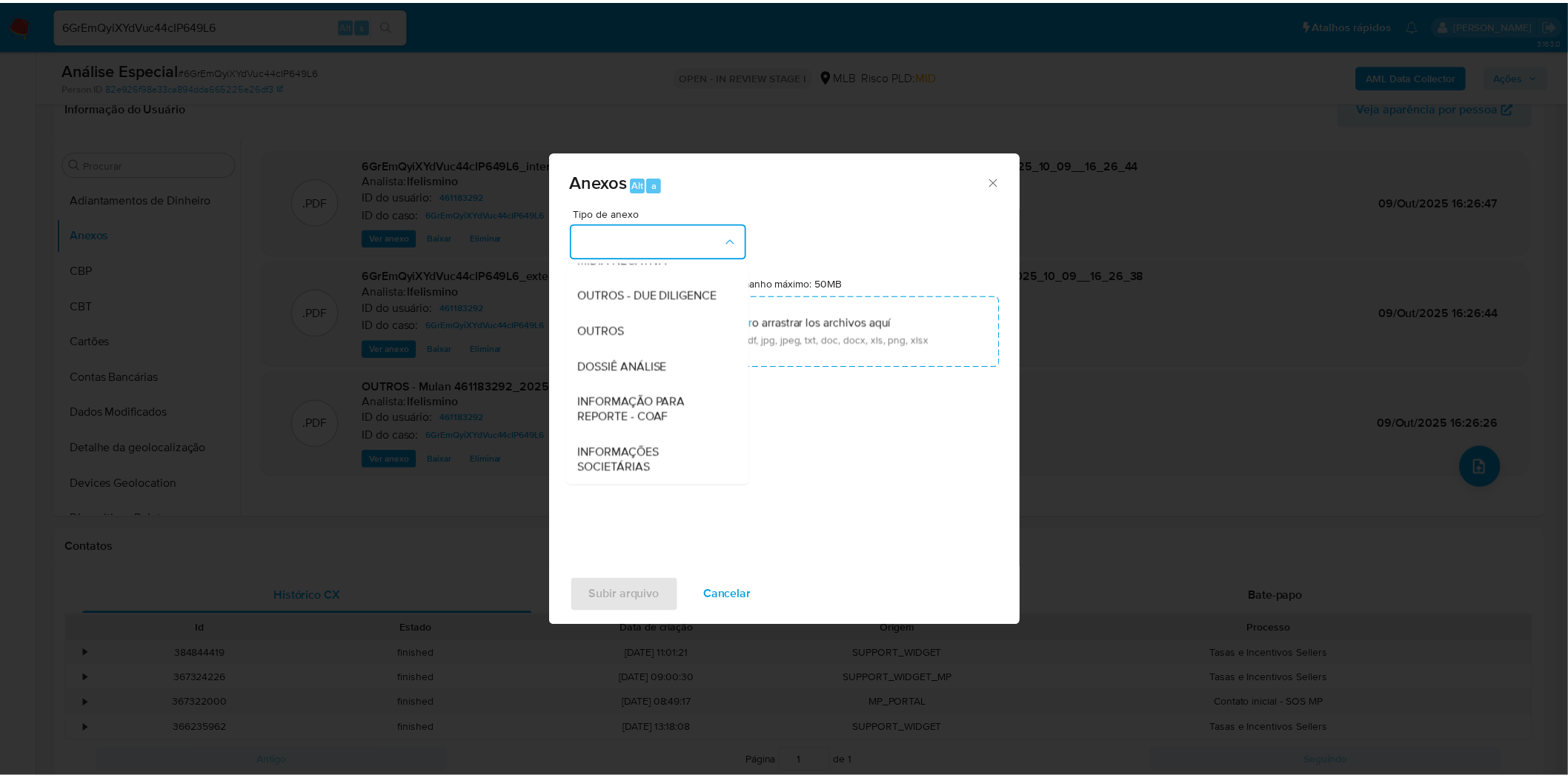
scroll to position [228, 0]
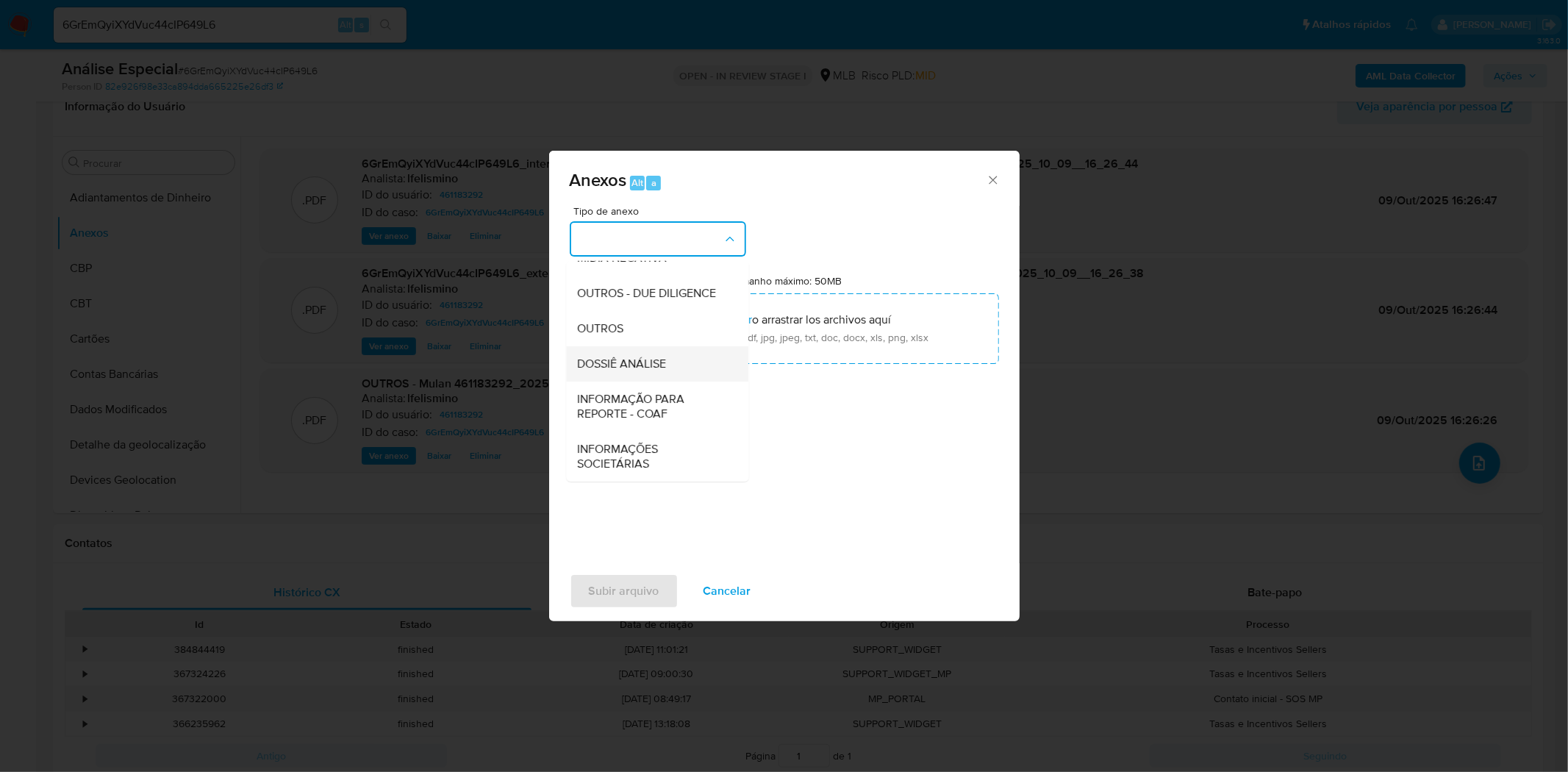
click at [671, 371] on div "DOSSIÊ ANÁLISE" at bounding box center [653, 363] width 150 height 35
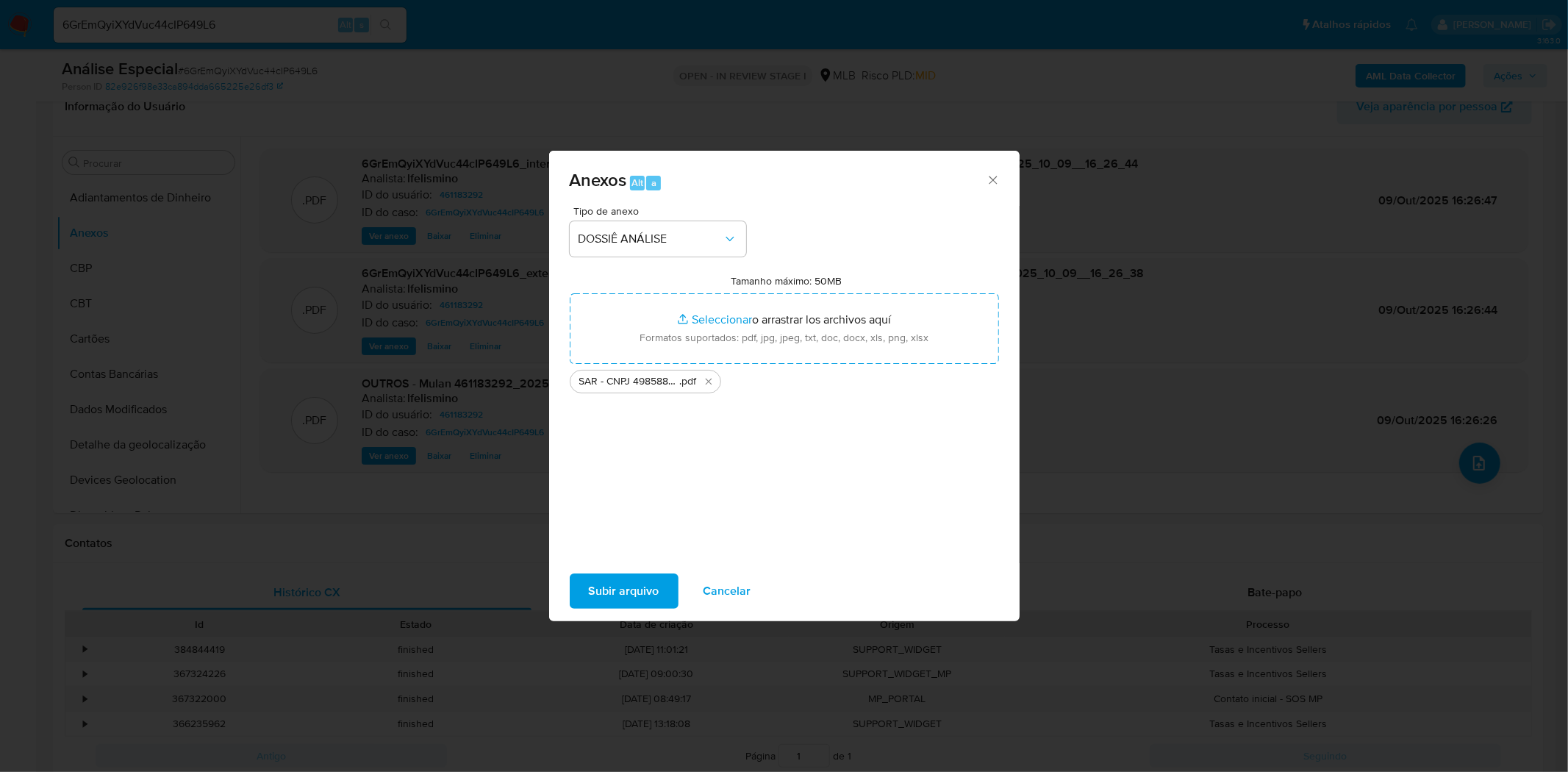
click at [632, 601] on span "Subir arquivo" at bounding box center [624, 591] width 70 height 32
click at [619, 598] on span "Subir arquivo" at bounding box center [624, 591] width 70 height 32
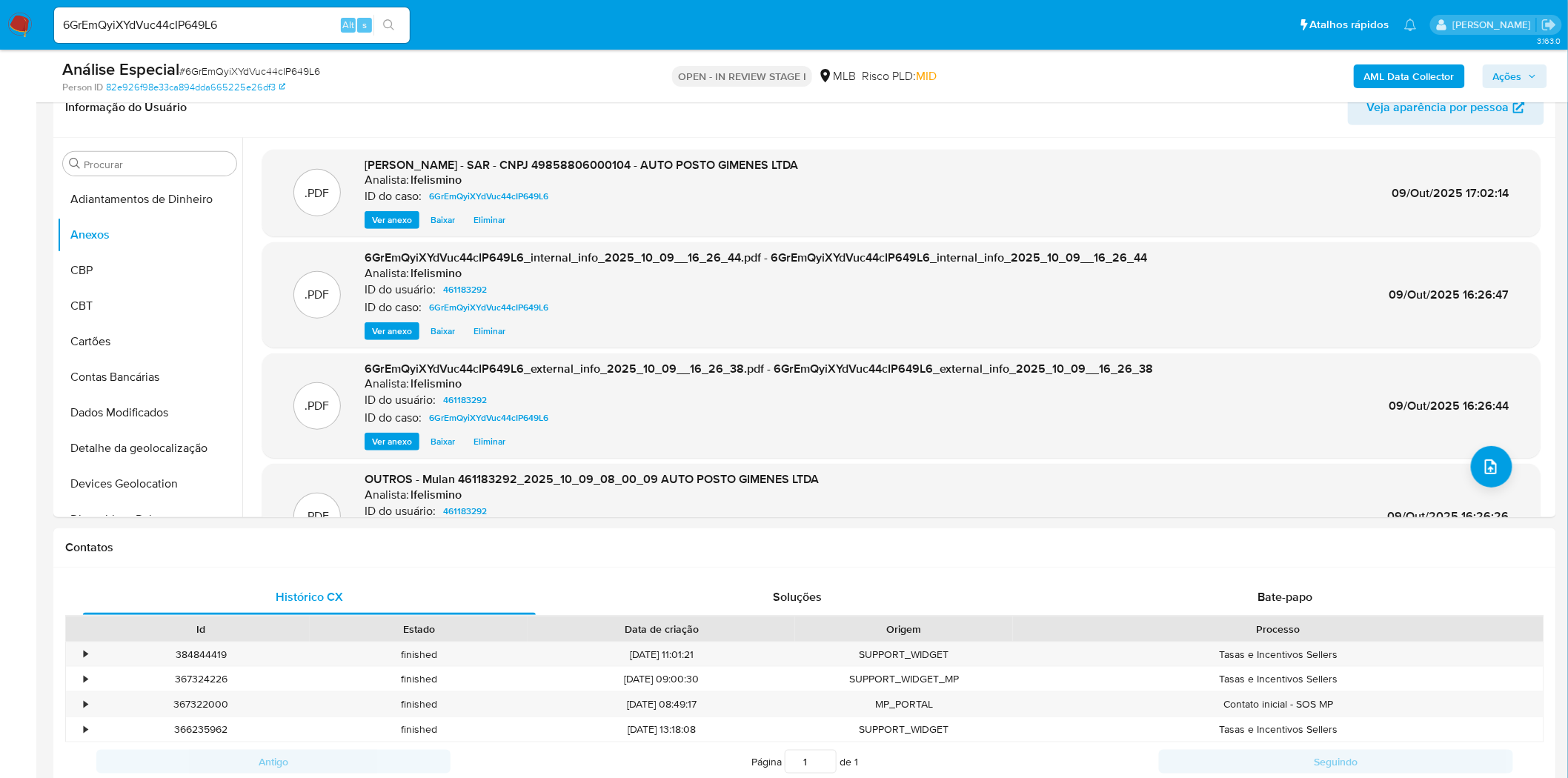
click at [1530, 69] on span "Ações" at bounding box center [1515, 76] width 44 height 21
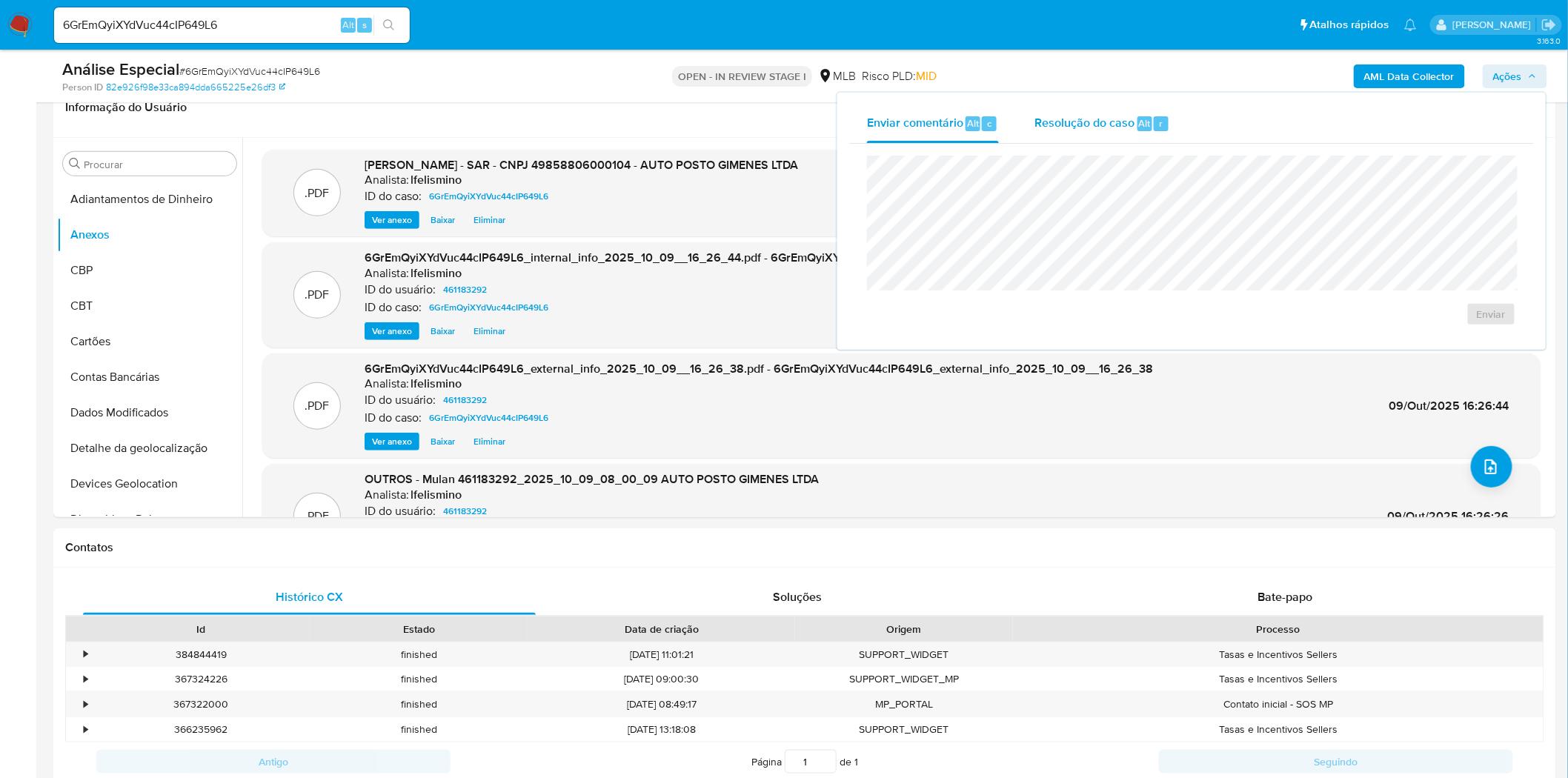
click at [1143, 136] on div "Resolução do caso Alt r" at bounding box center [1102, 123] width 136 height 38
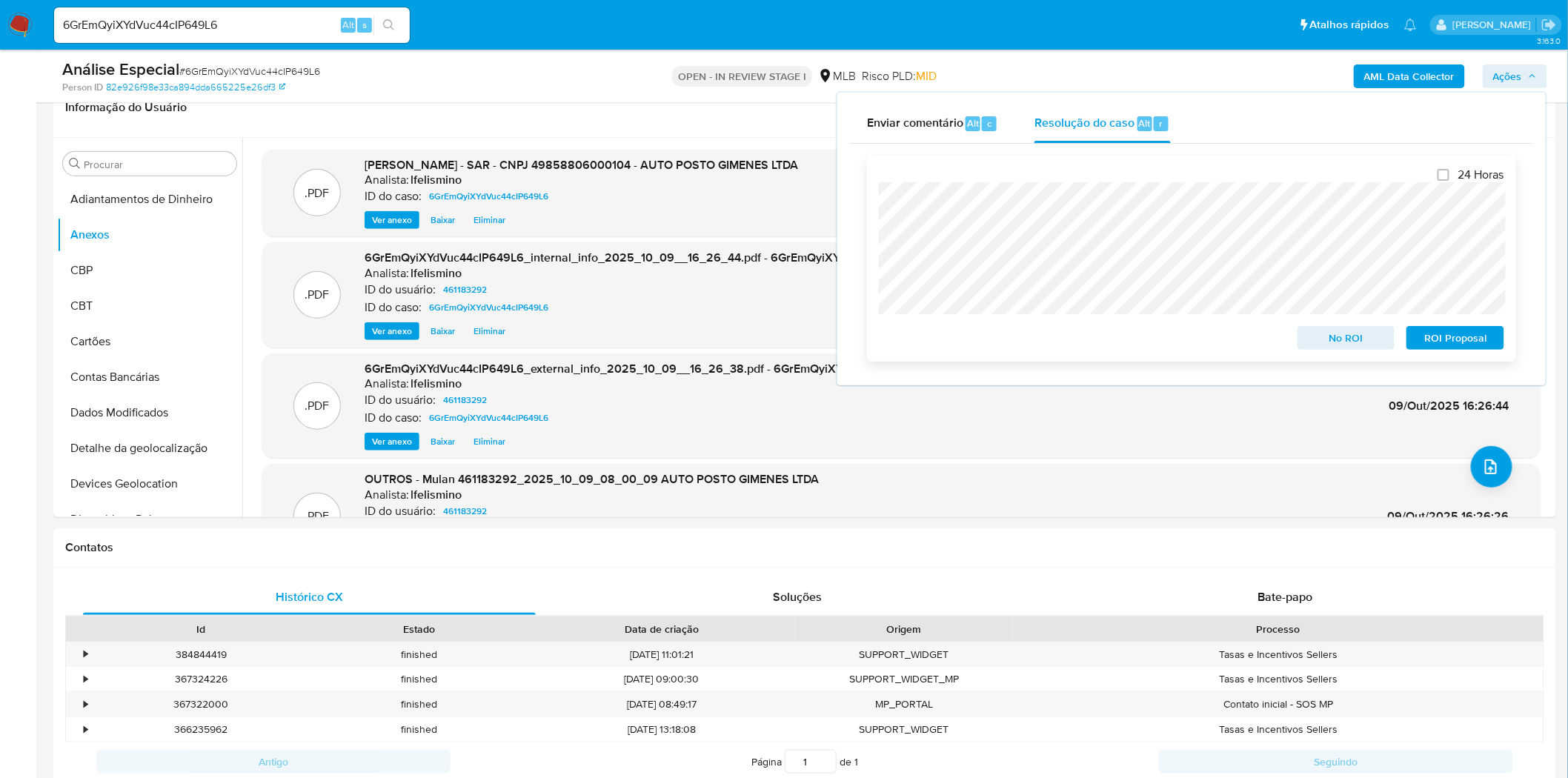
click at [1463, 341] on span "ROI Proposal" at bounding box center [1456, 338] width 77 height 21
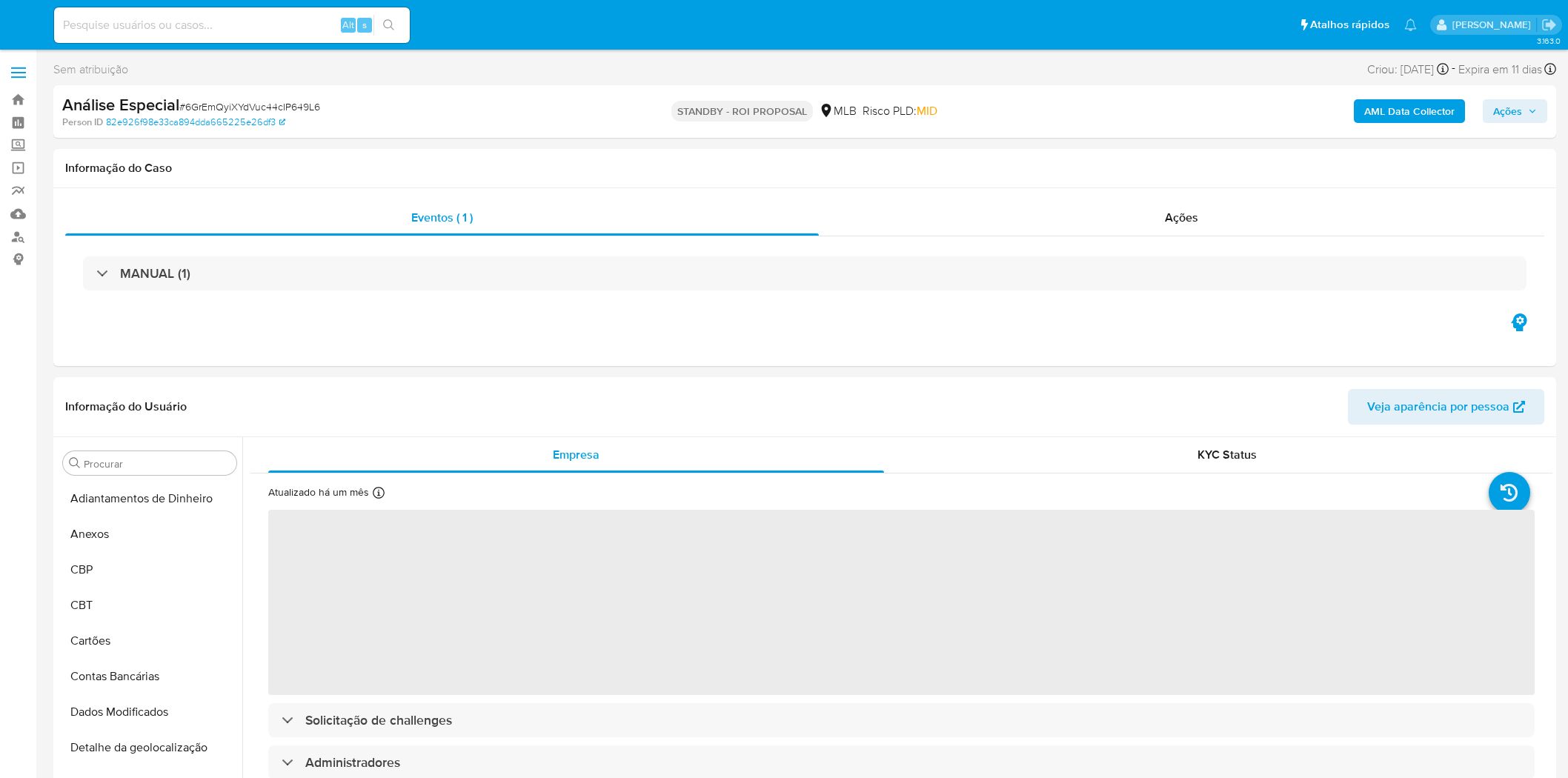
select select "10"
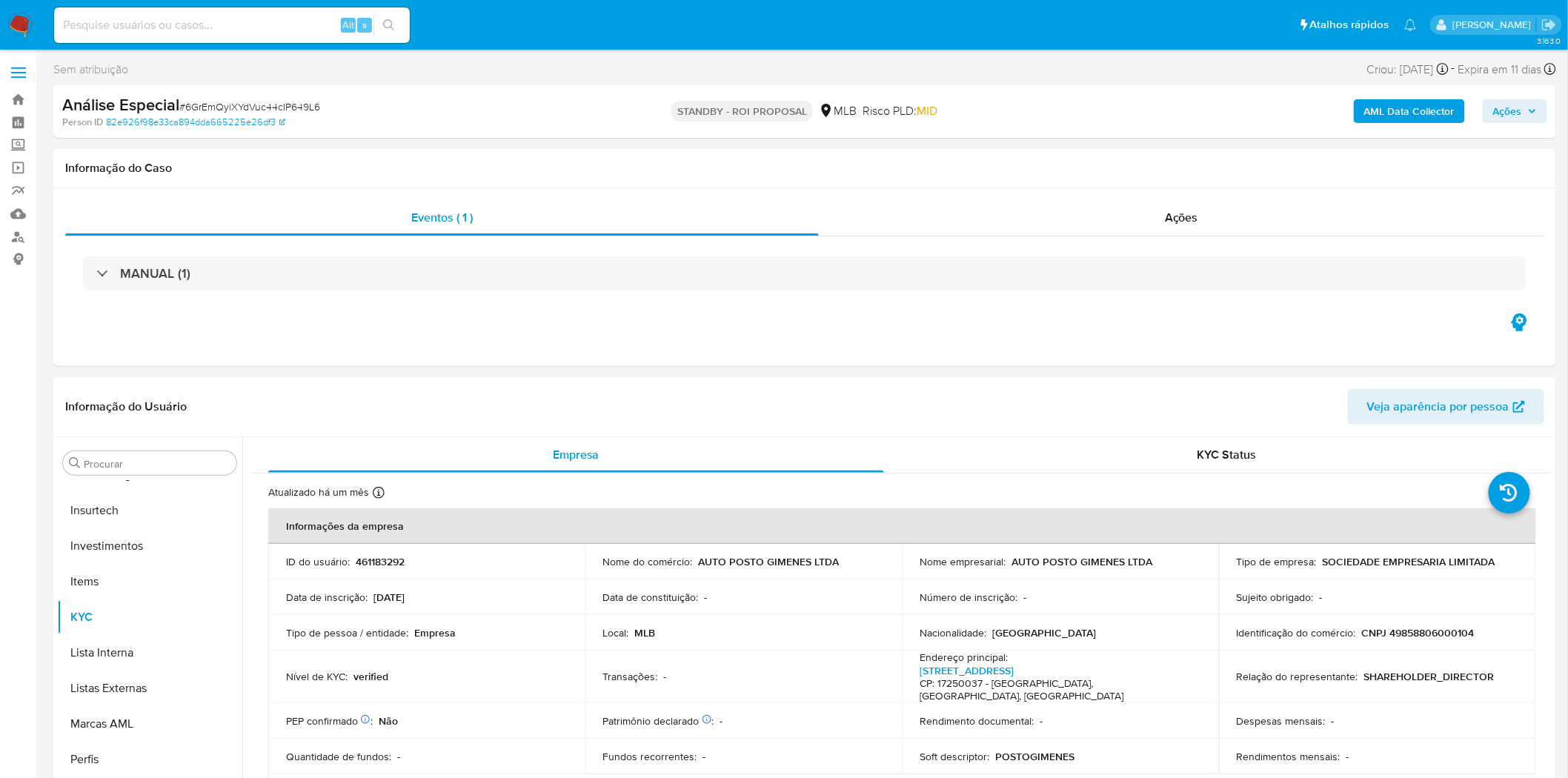
scroll to position [804, 0]
click at [26, 229] on link "Localizador de pessoas" at bounding box center [88, 237] width 177 height 23
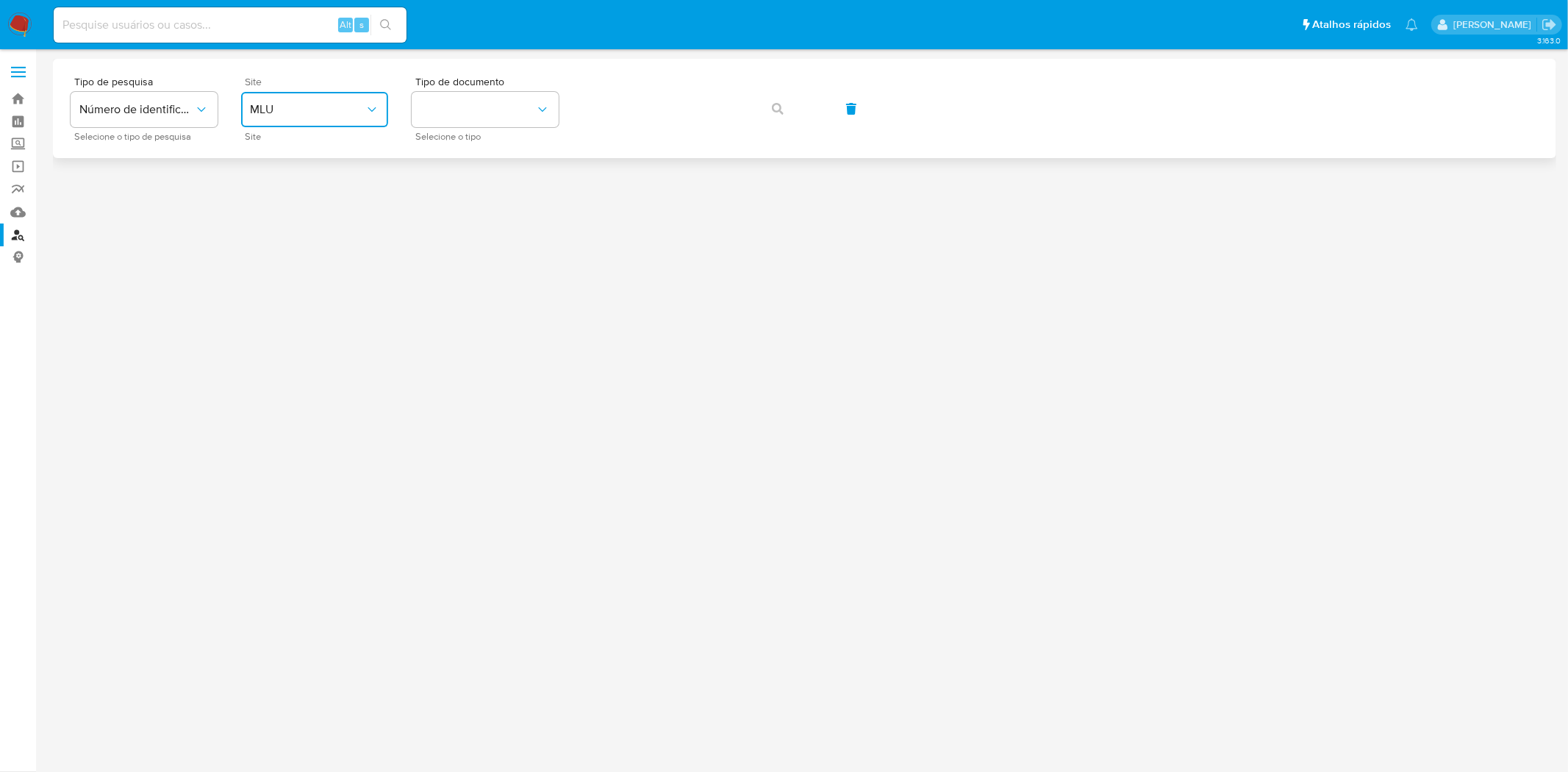
click at [316, 103] on span "MLU" at bounding box center [307, 110] width 115 height 15
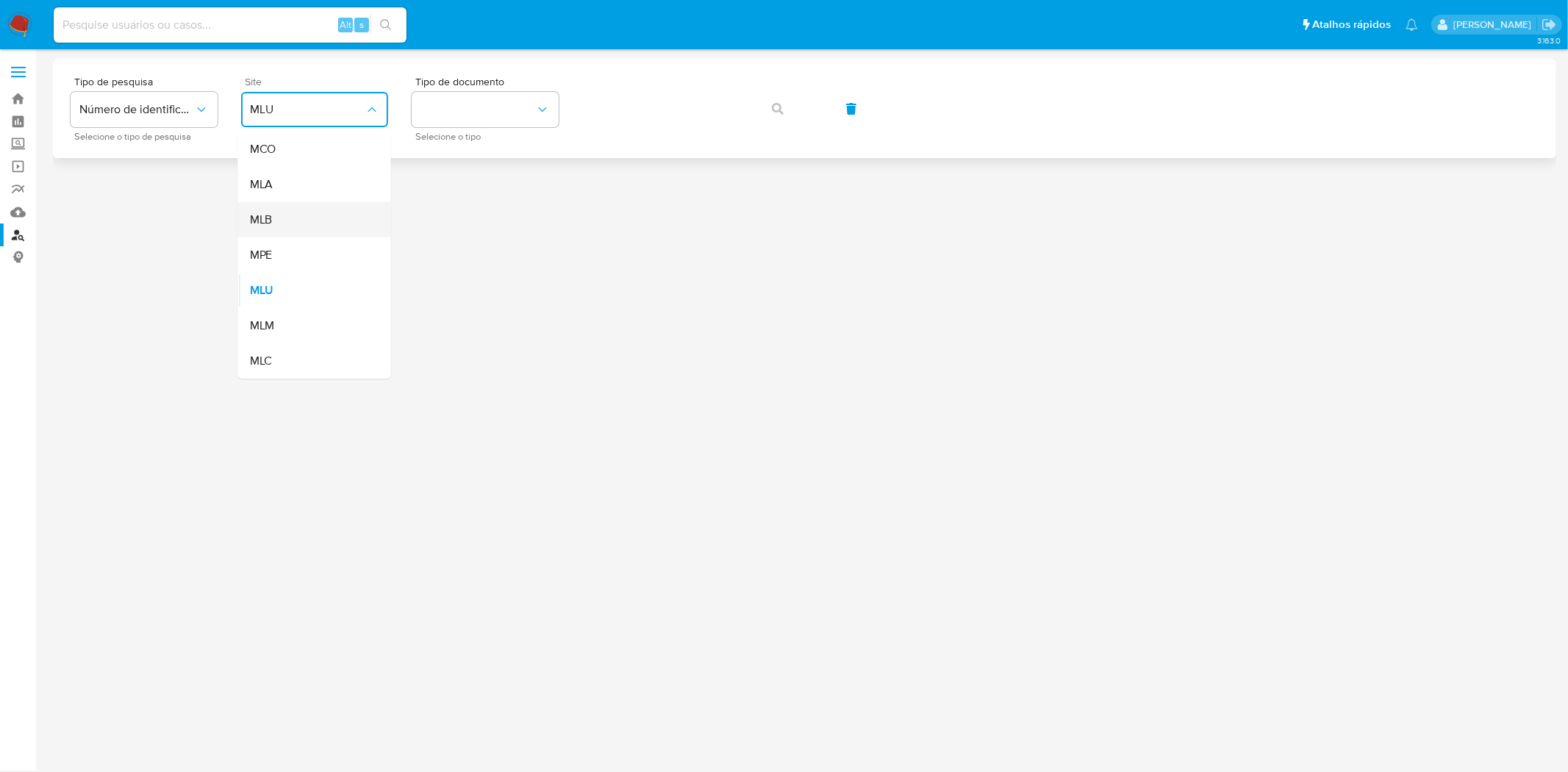
click at [346, 213] on div "MLB" at bounding box center [310, 219] width 121 height 35
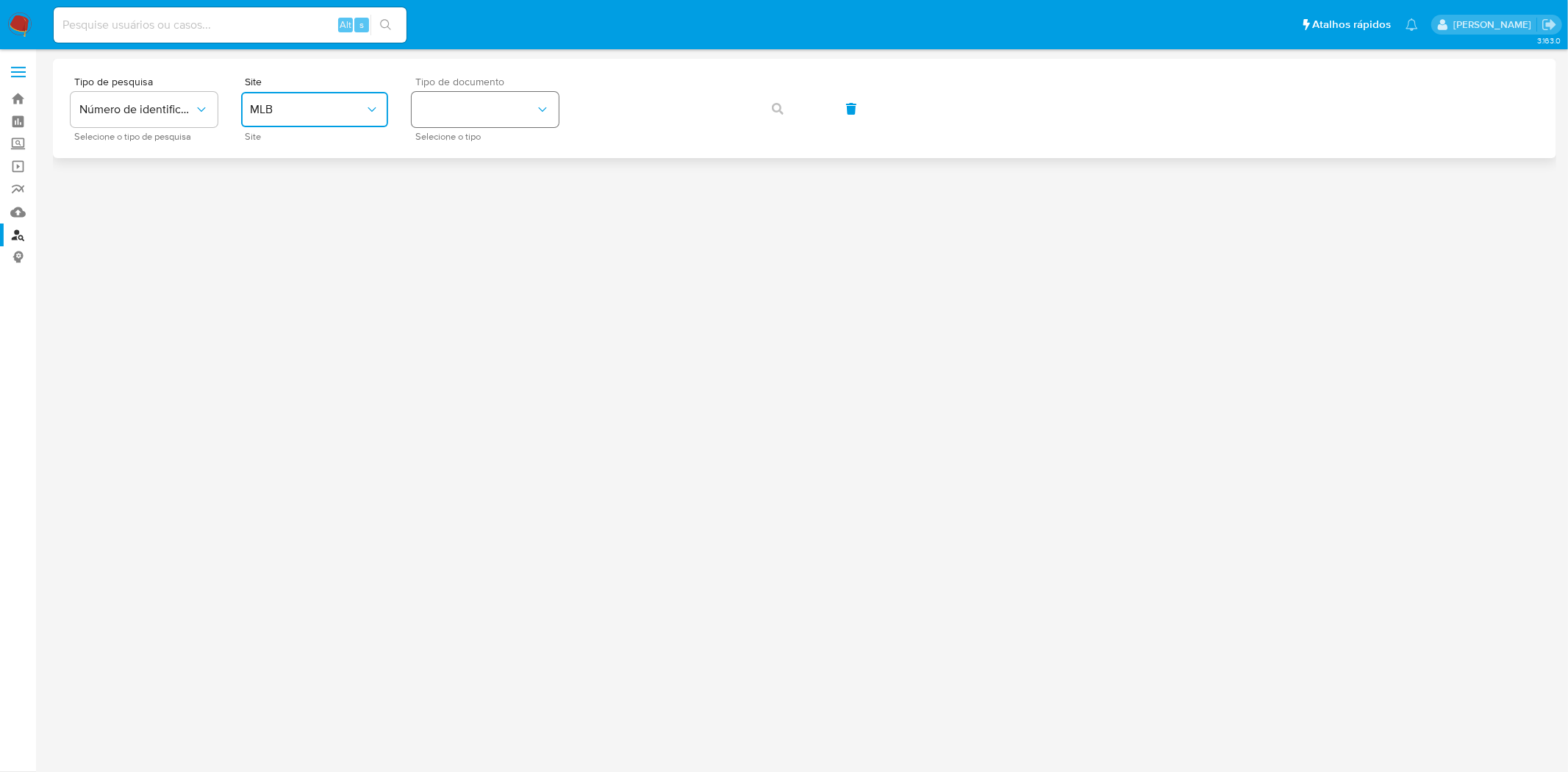
click at [556, 112] on button "identificationType" at bounding box center [485, 109] width 147 height 35
click at [496, 206] on div "CPF CPF" at bounding box center [481, 207] width 121 height 50
click at [774, 109] on icon "button" at bounding box center [778, 109] width 12 height 12
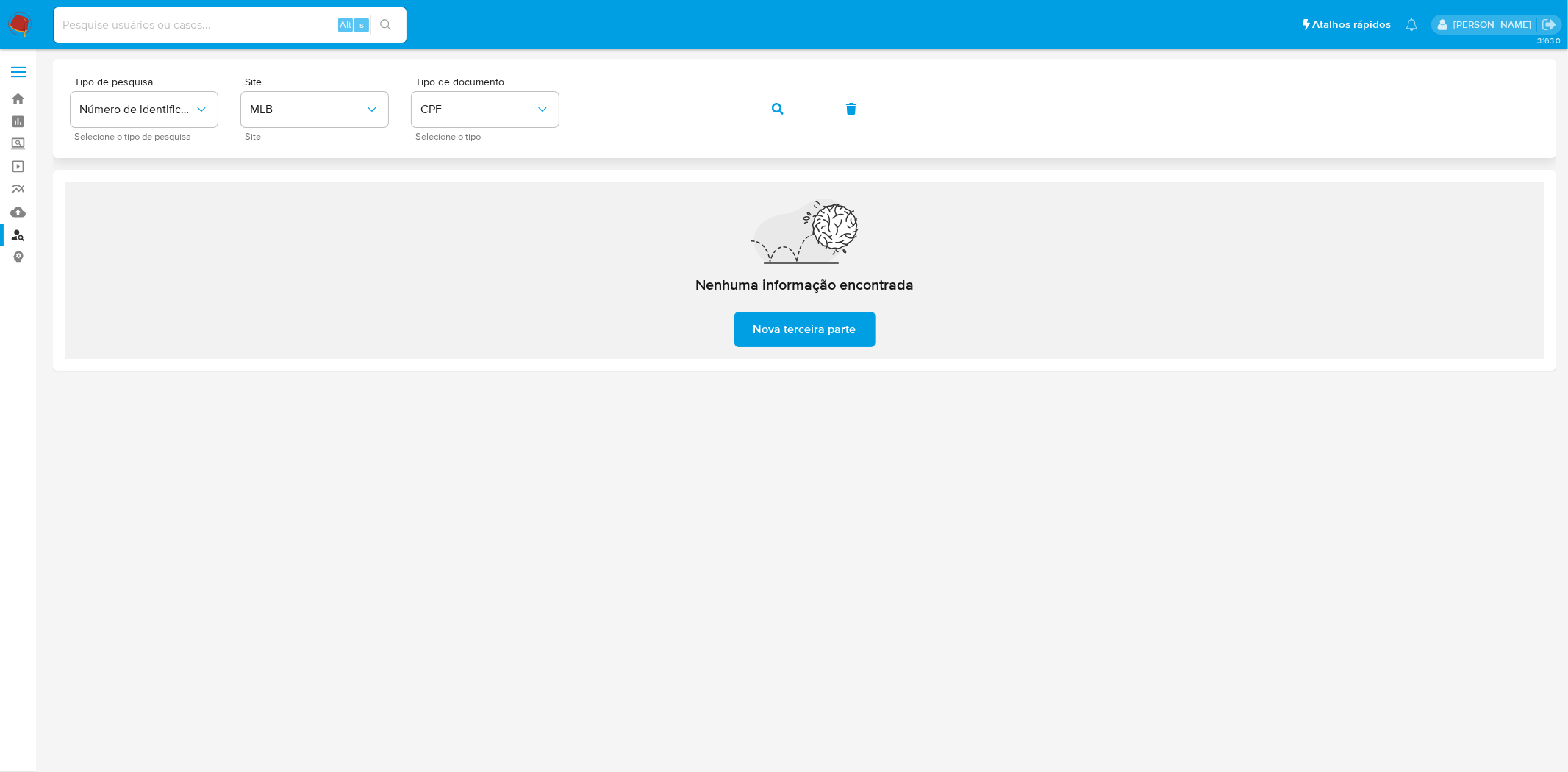
click at [435, 101] on div "Tipo de pesquisa Número de identificação Selecione o tipo de pesquisa Site MLB …" at bounding box center [804, 108] width 1468 height 64
click at [772, 106] on icon "button" at bounding box center [778, 109] width 12 height 12
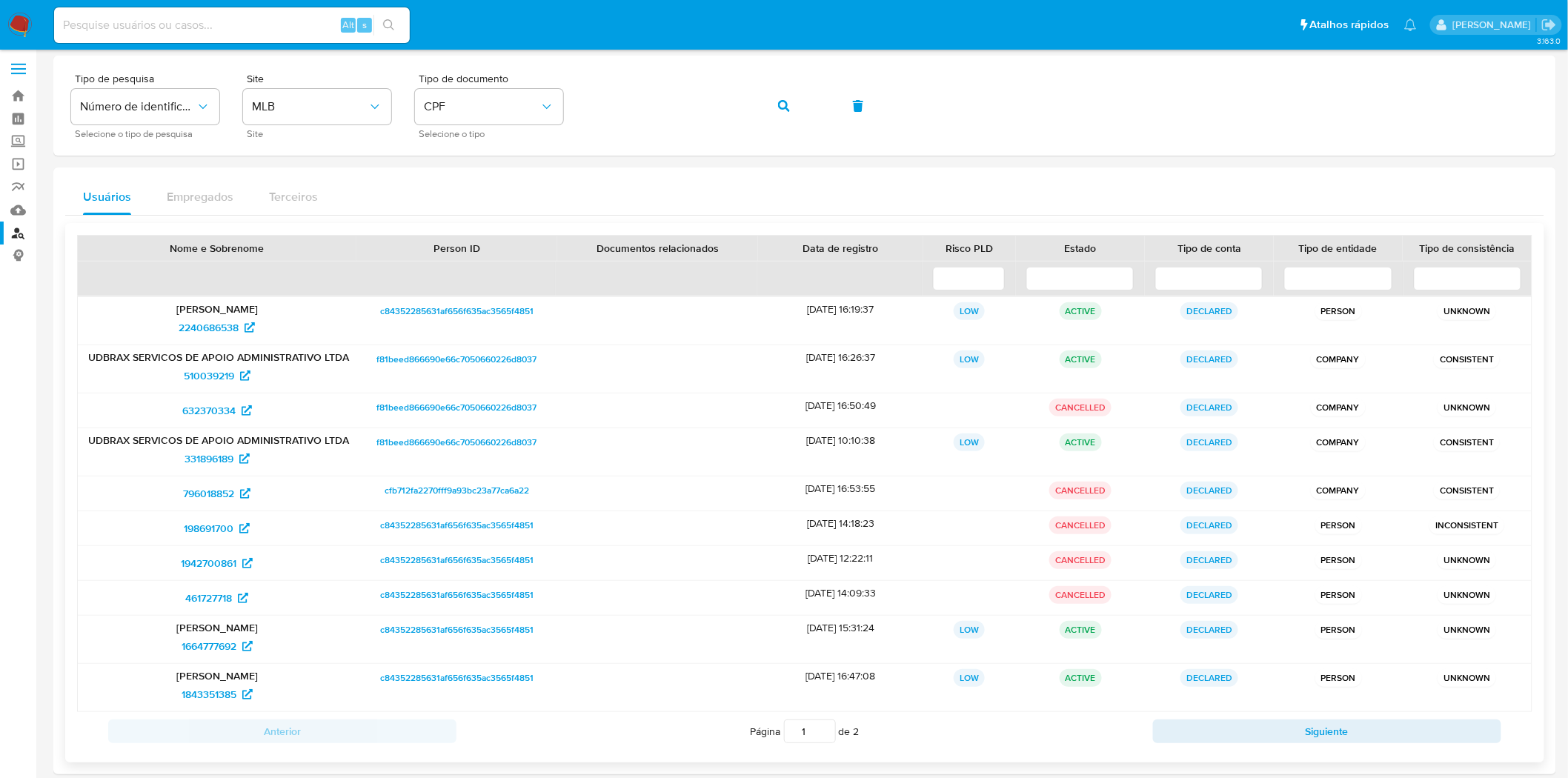
scroll to position [76, 0]
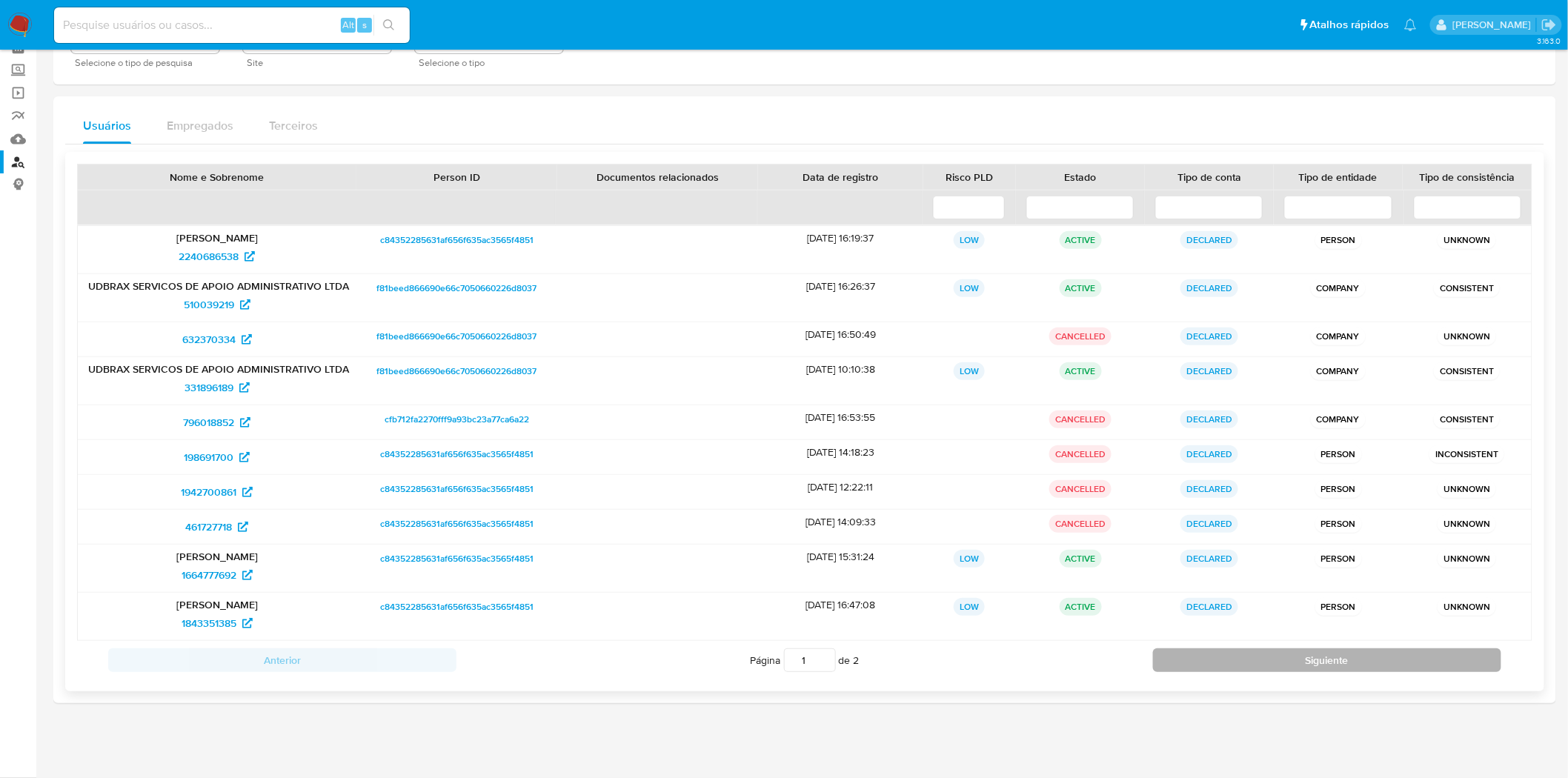
click at [1274, 667] on button "Siguiente" at bounding box center [1327, 660] width 349 height 23
type input "2"
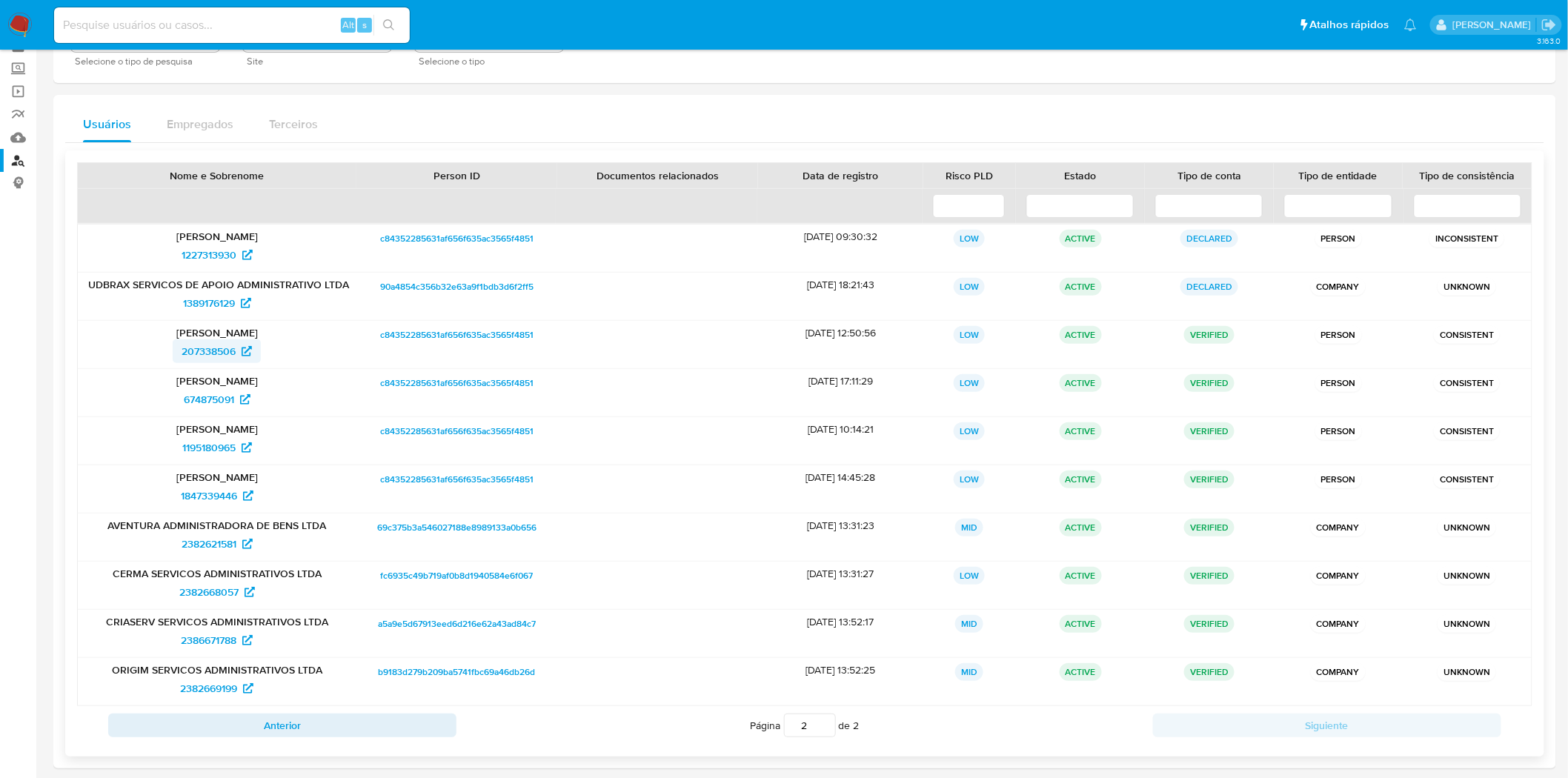
click at [211, 347] on span "207338506" at bounding box center [209, 351] width 54 height 23
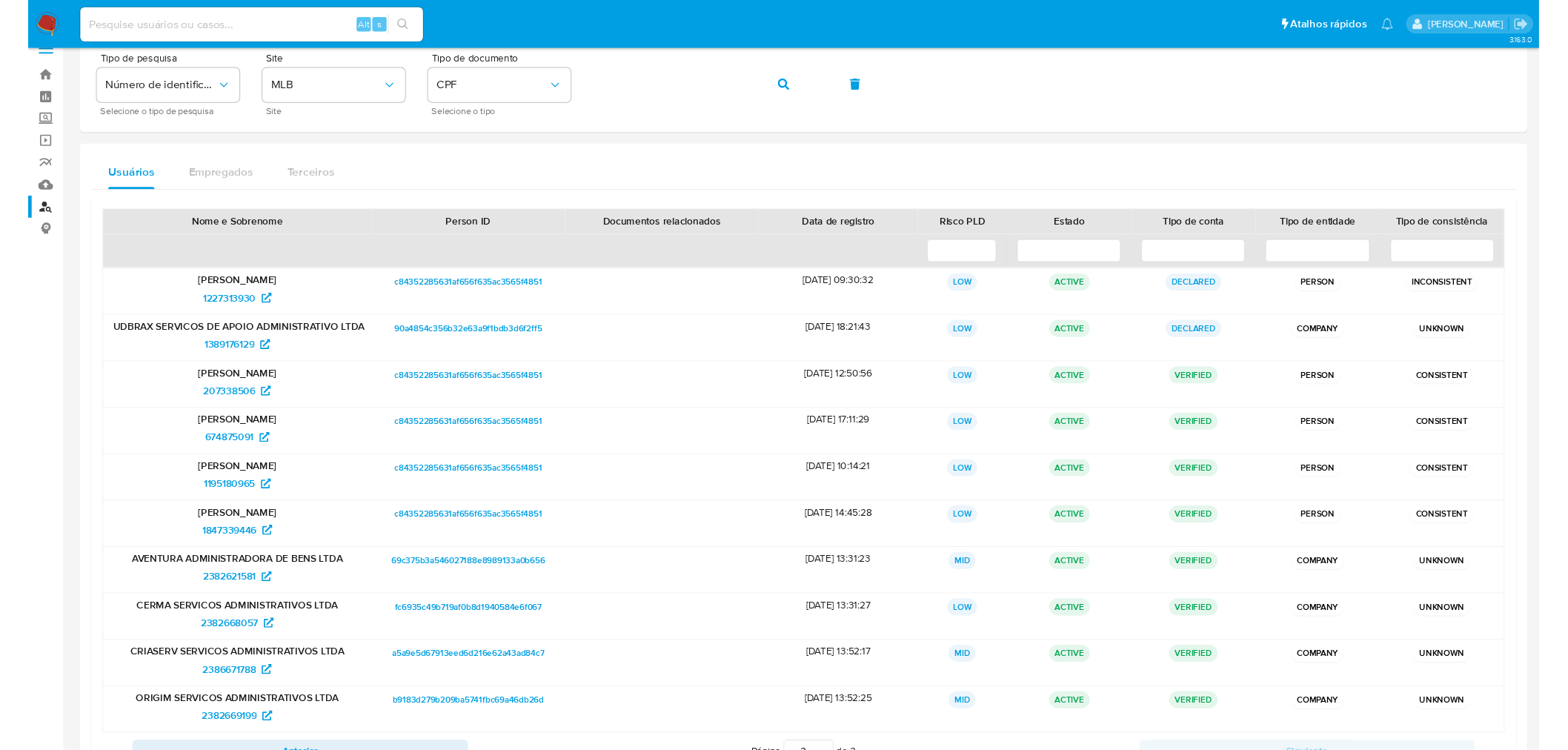
scroll to position [0, 0]
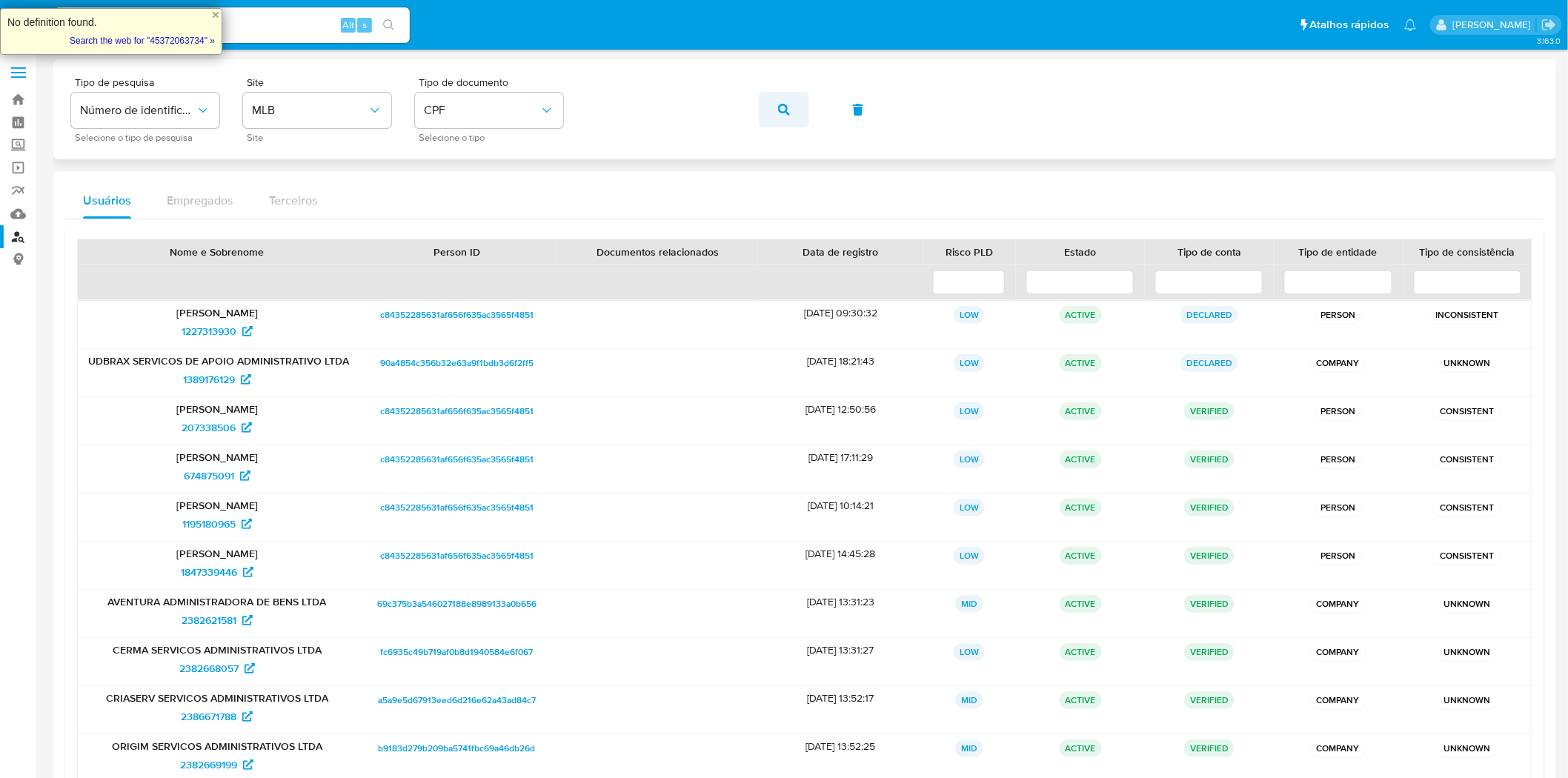
click at [786, 115] on span "button" at bounding box center [784, 109] width 12 height 32
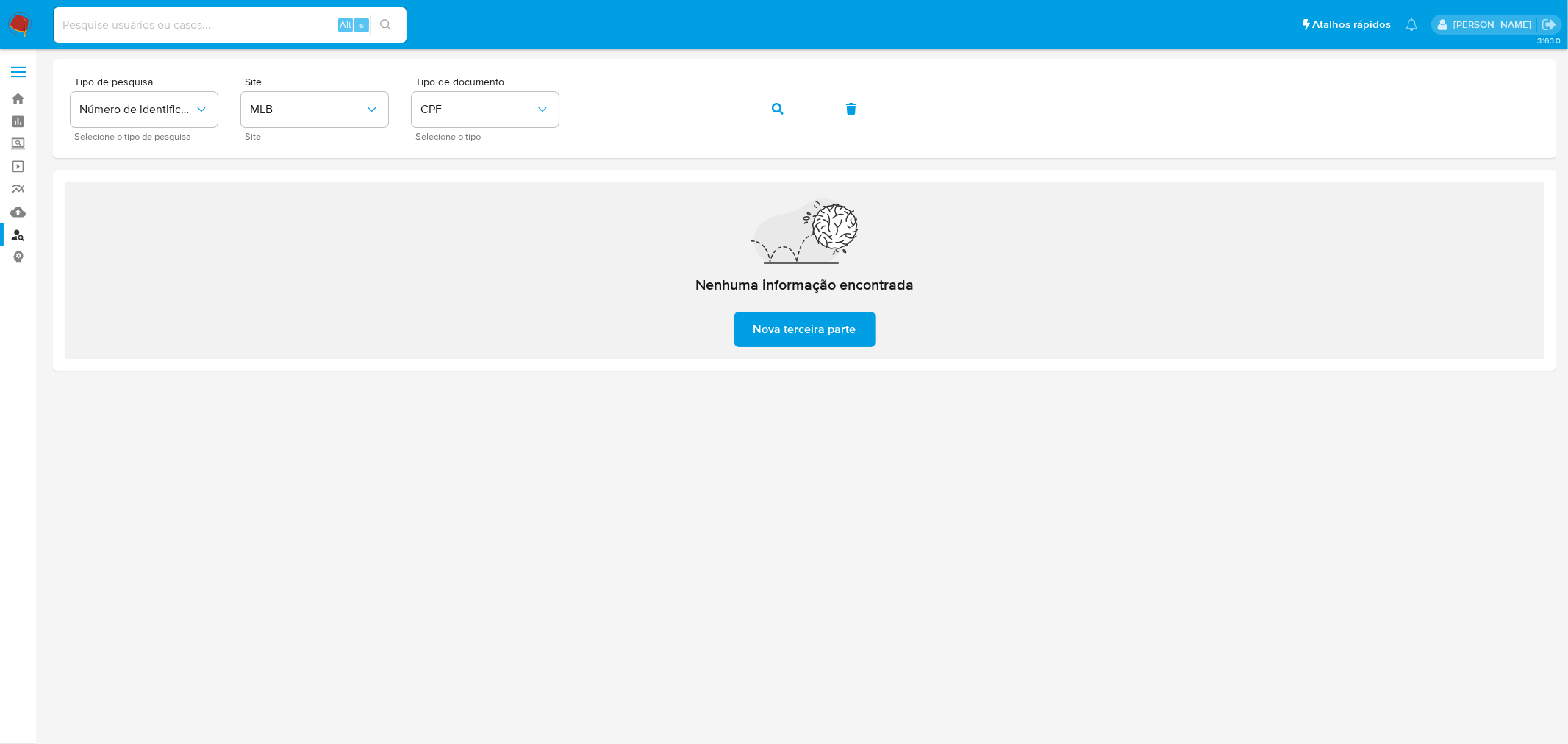
click at [148, 22] on input at bounding box center [230, 25] width 353 height 19
paste input "2674484816"
type input "2674484816"
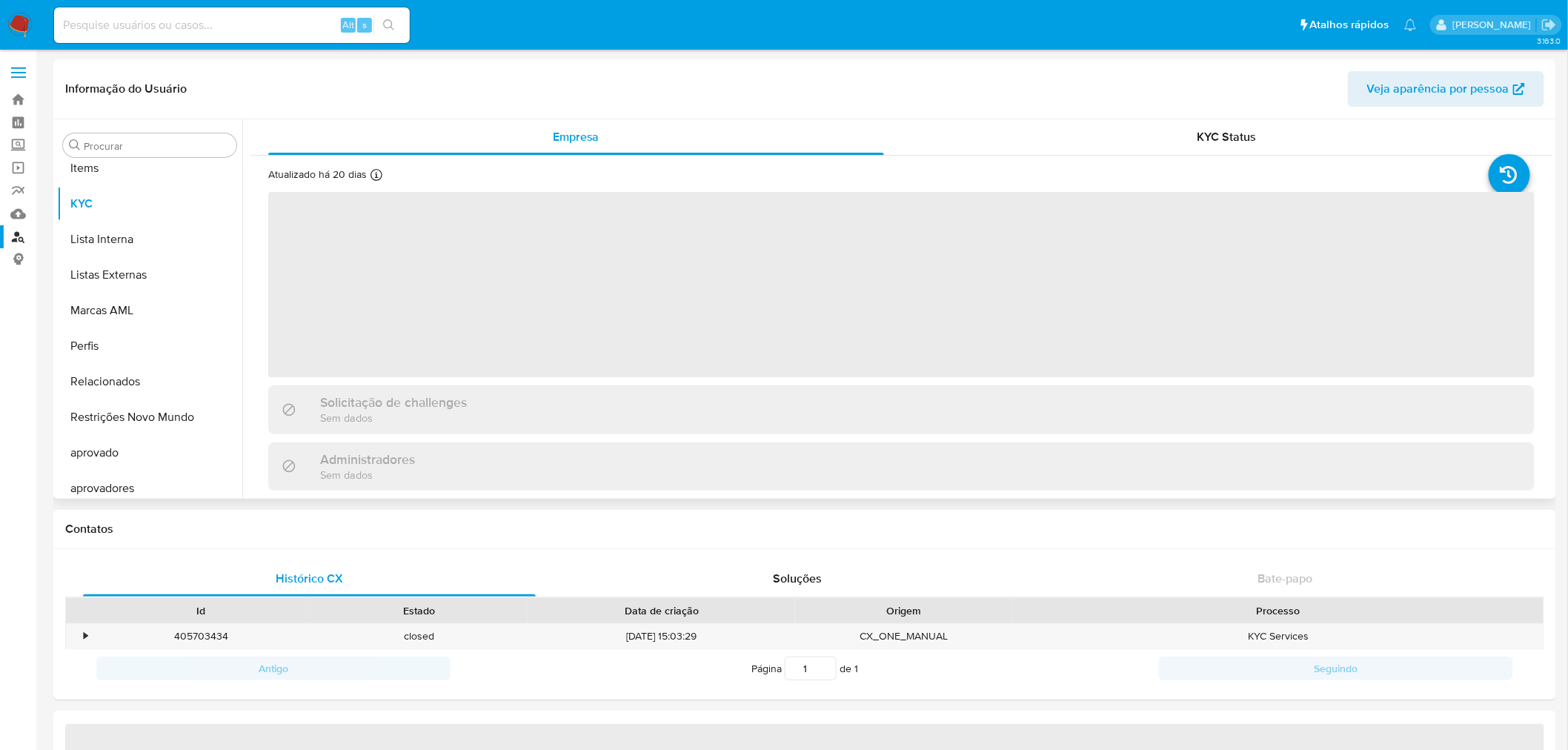
scroll to position [804, 0]
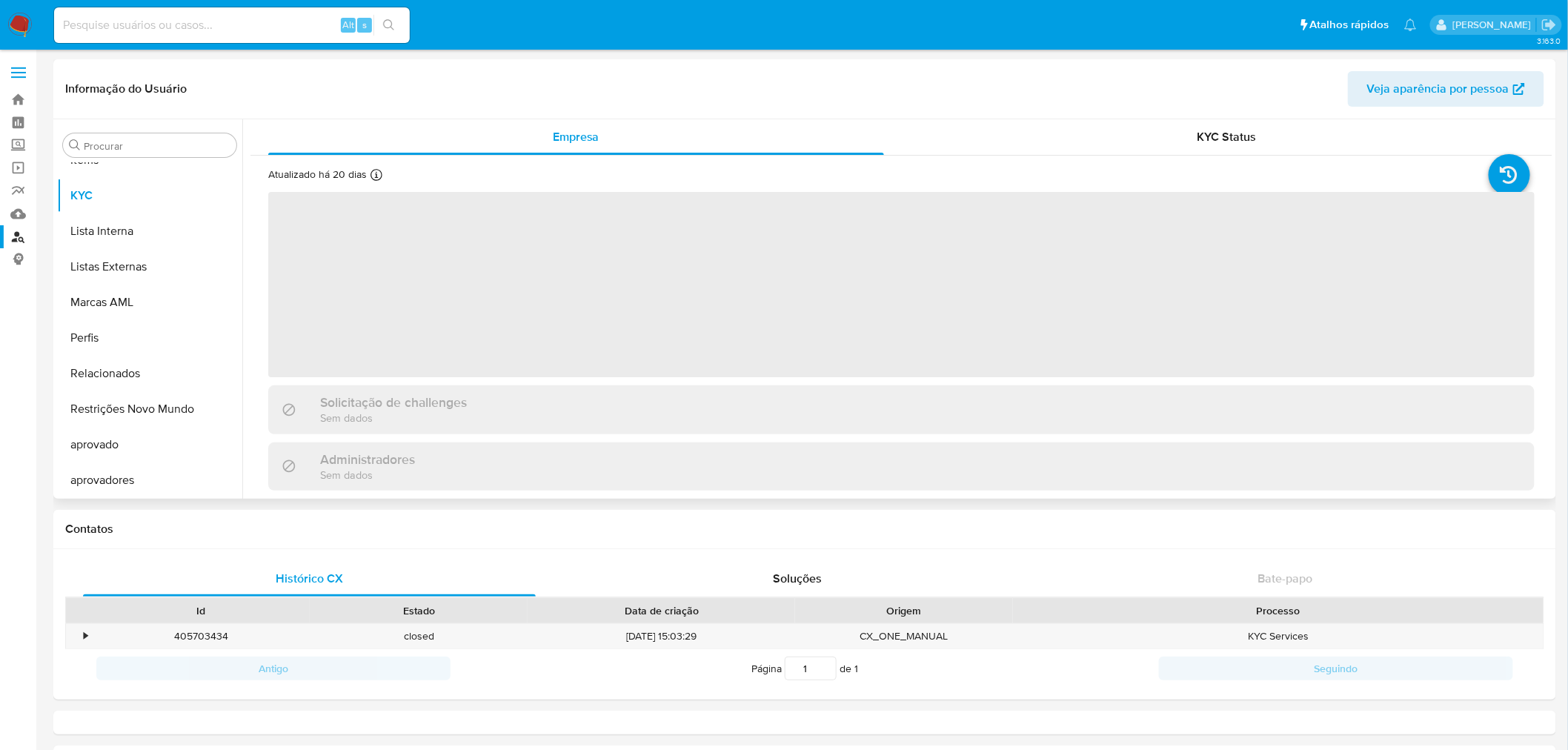
select select "10"
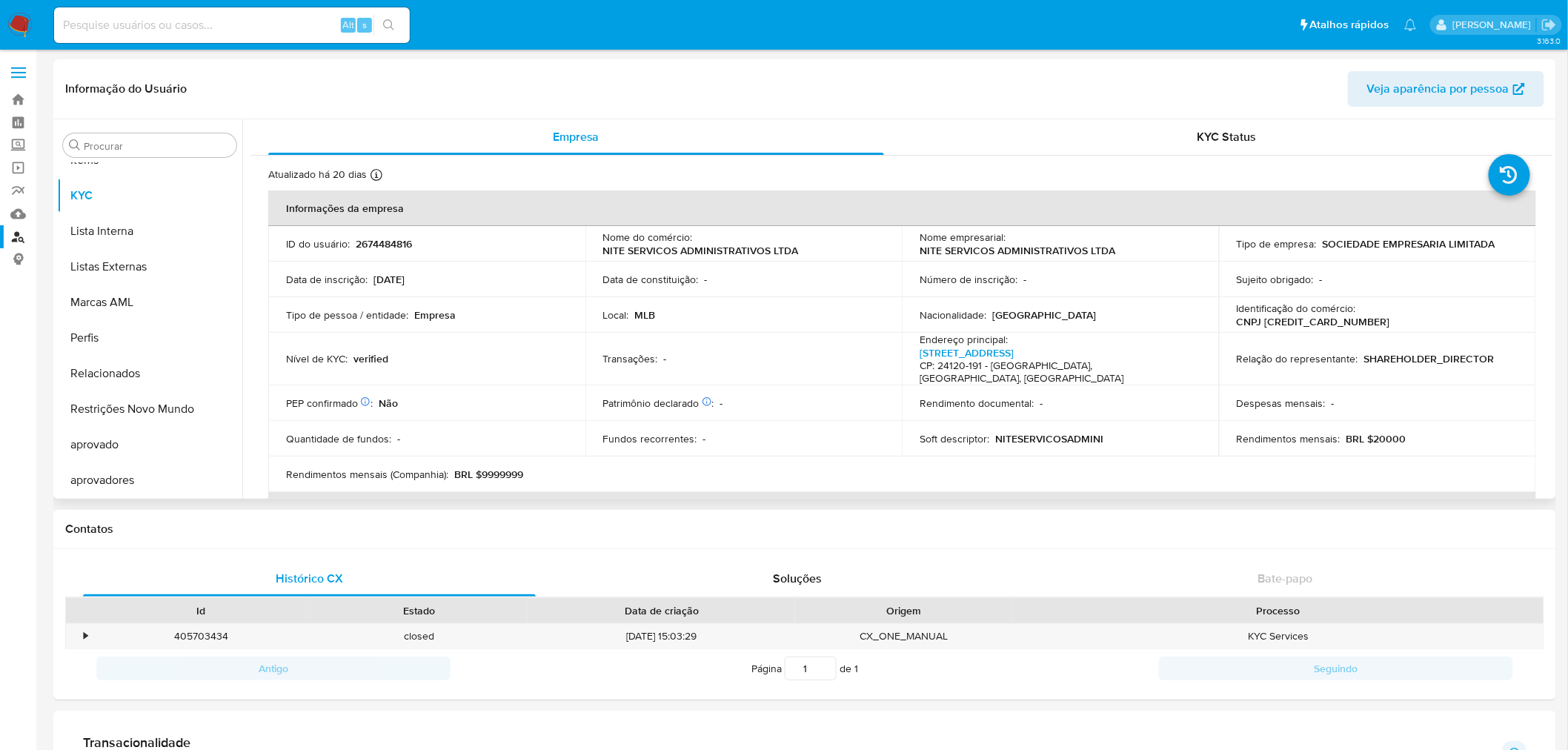
click at [1391, 317] on p "CNPJ 61483506000193" at bounding box center [1313, 321] width 153 height 14
copy p "61483506000193"
click at [269, 19] on input at bounding box center [232, 26] width 355 height 20
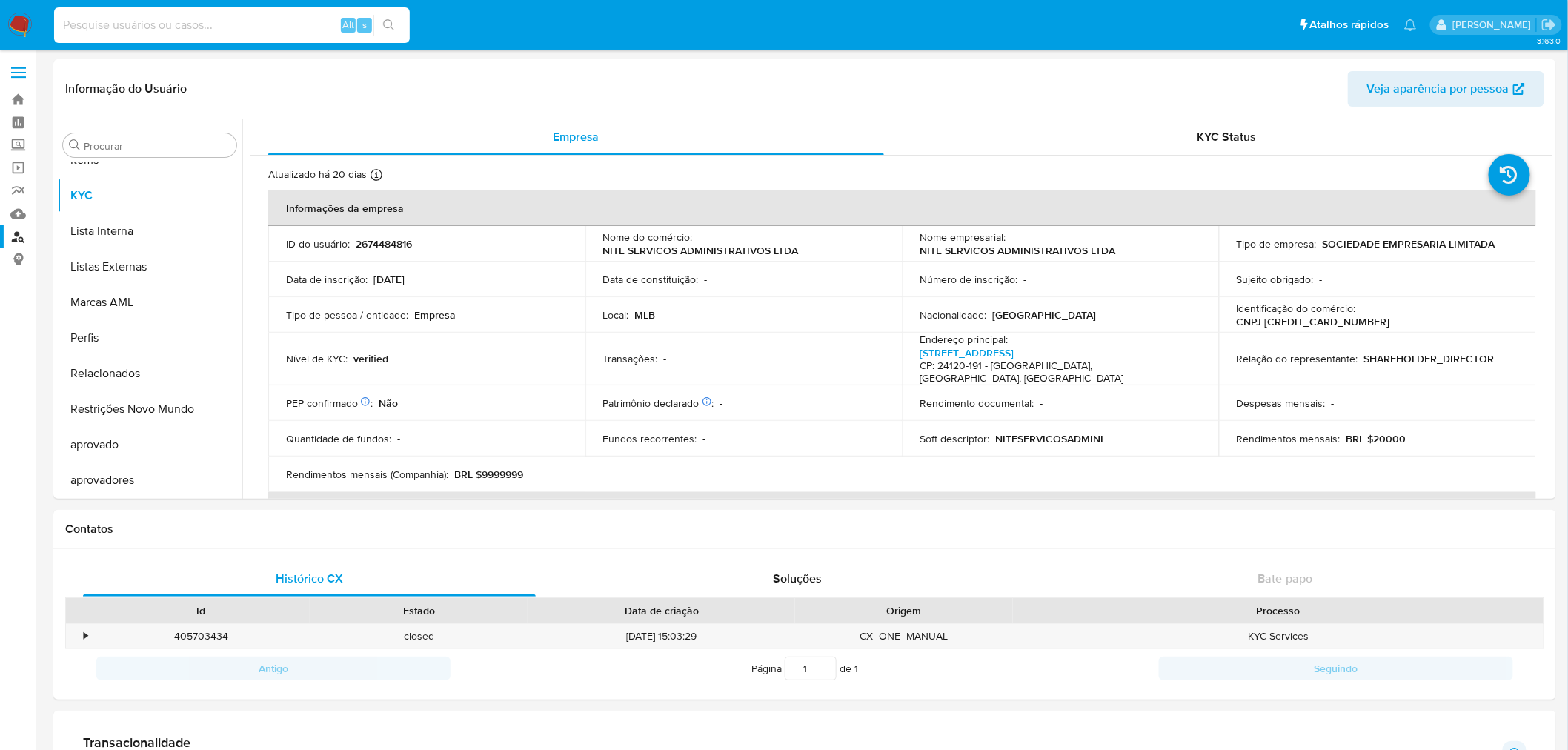
paste input "2382621581"
type input "2382621581"
click at [389, 17] on button "search-icon" at bounding box center [389, 26] width 30 height 21
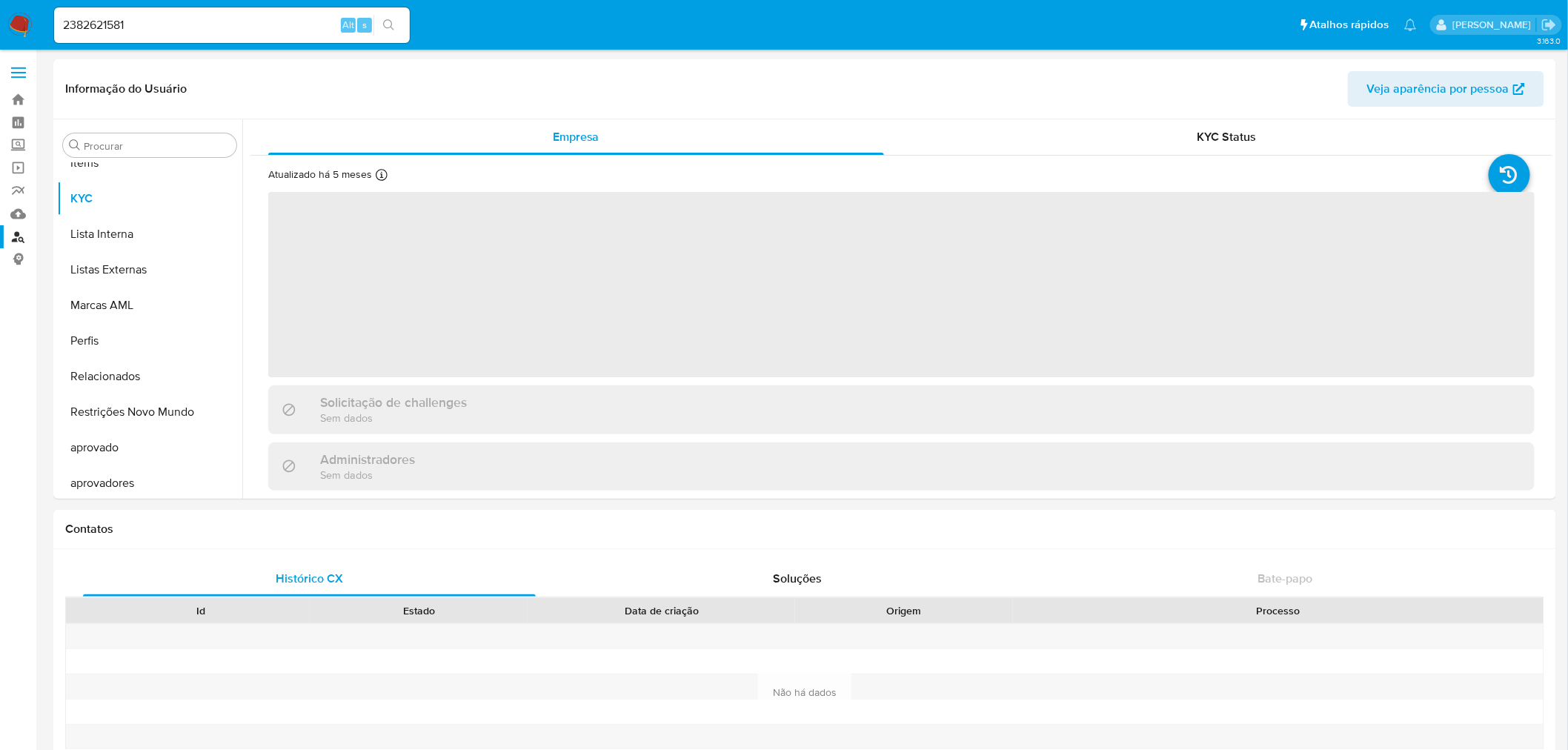
scroll to position [804, 0]
select select "10"
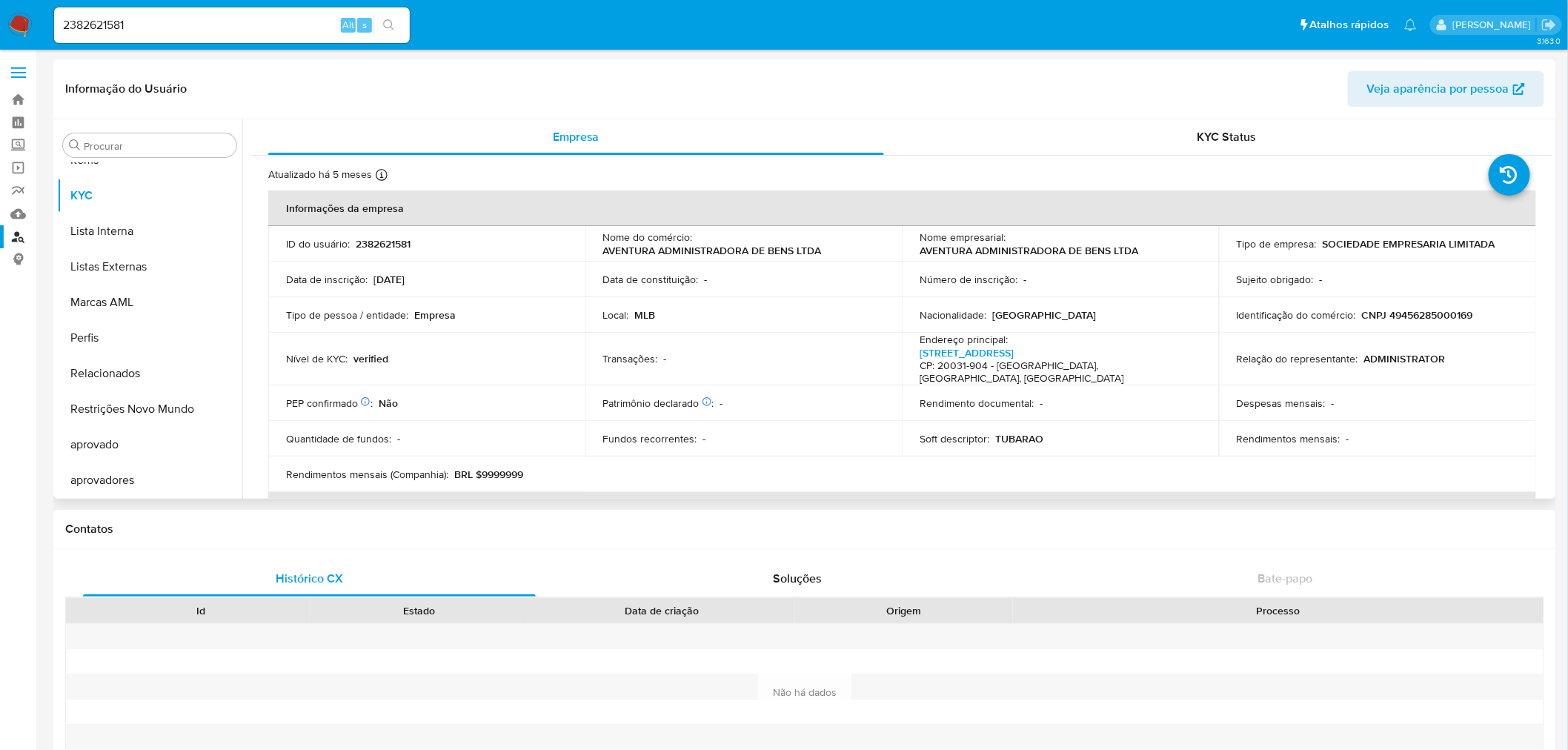
click at [1450, 314] on p "CNPJ 49456285000169" at bounding box center [1417, 315] width 111 height 14
copy p "49456285000169"
click at [29, 238] on link "Localizador de pessoas" at bounding box center [88, 237] width 177 height 23
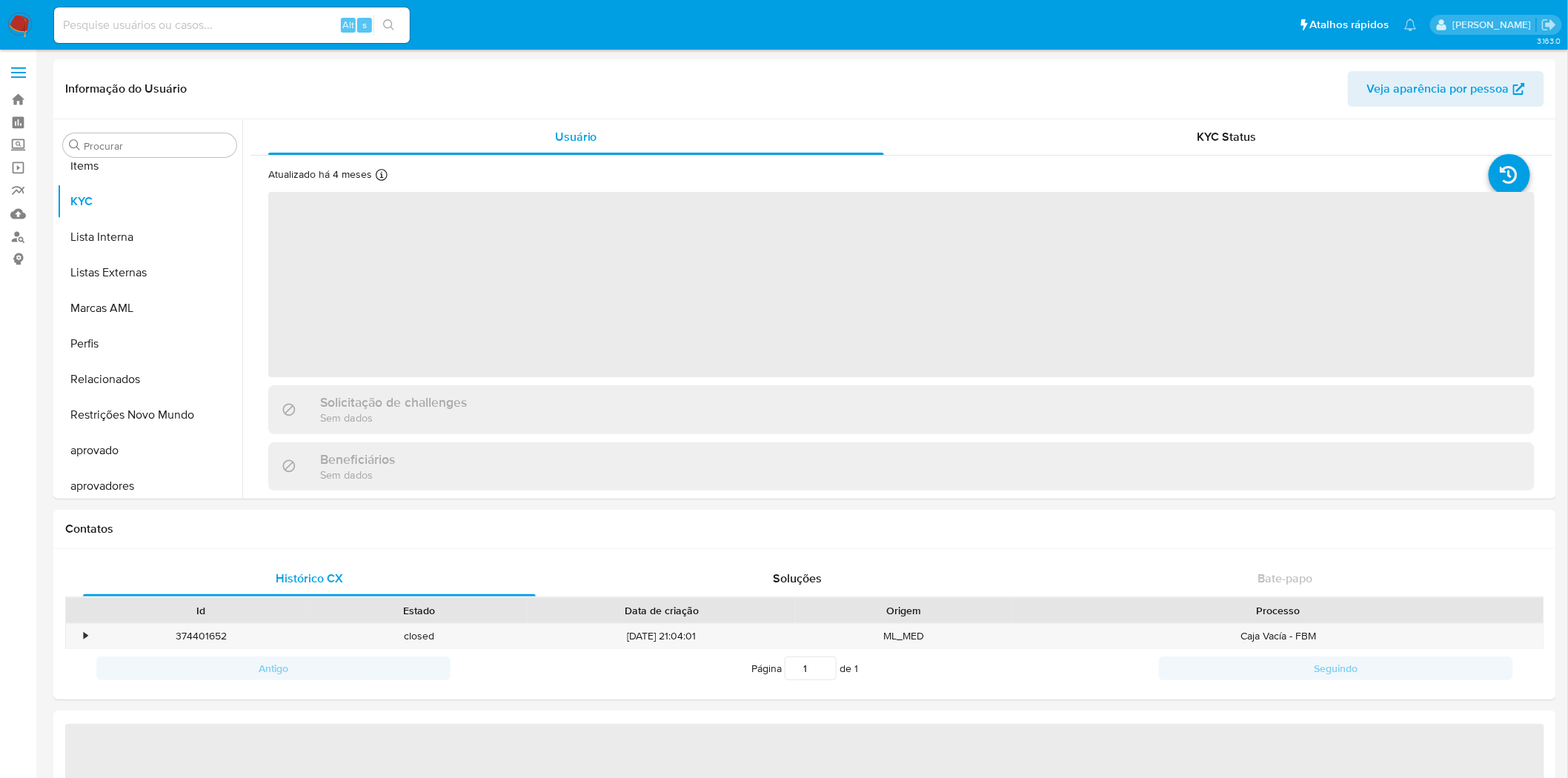
scroll to position [804, 0]
select select "10"
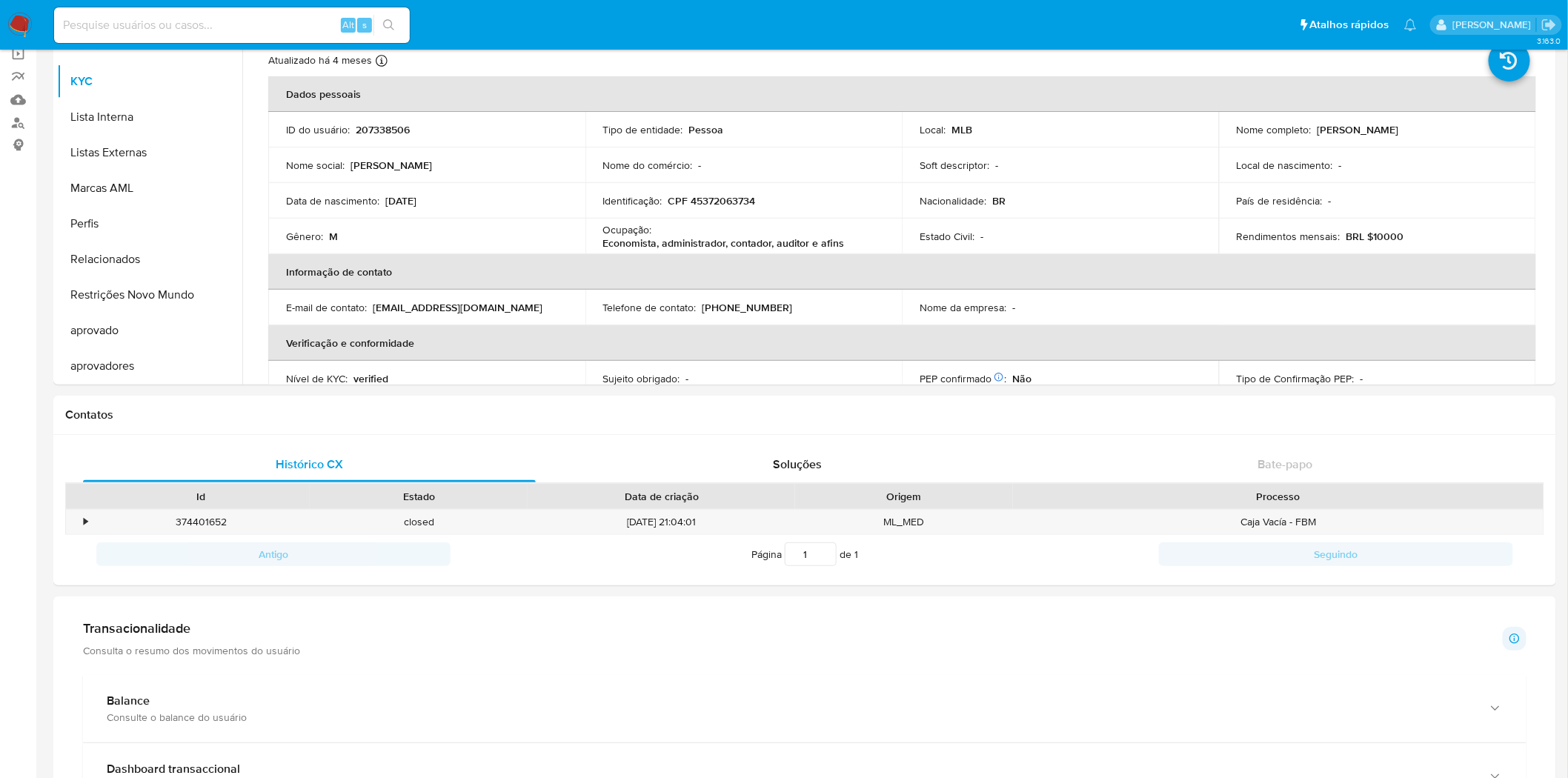
scroll to position [0, 0]
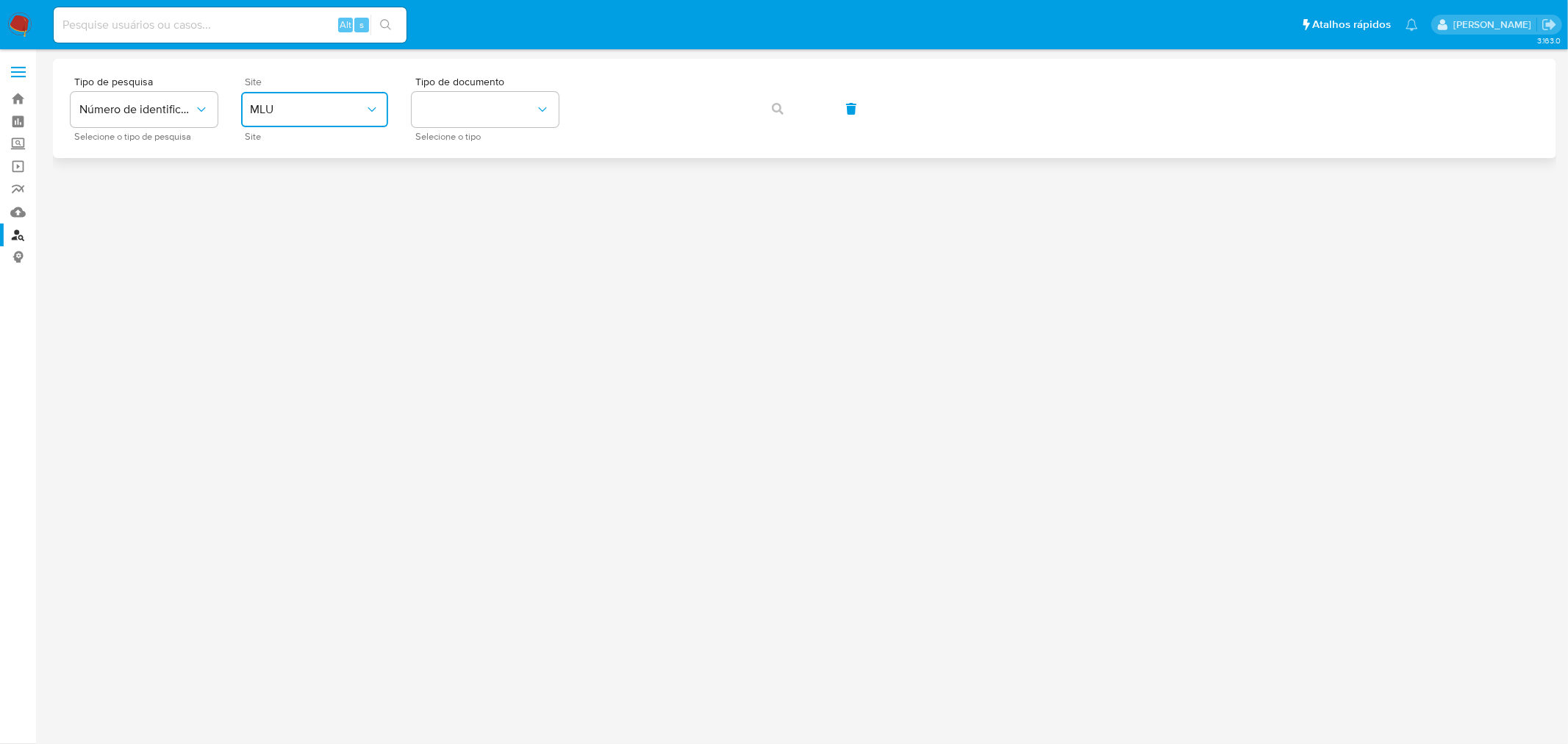
click at [311, 116] on span "MLU" at bounding box center [307, 110] width 115 height 15
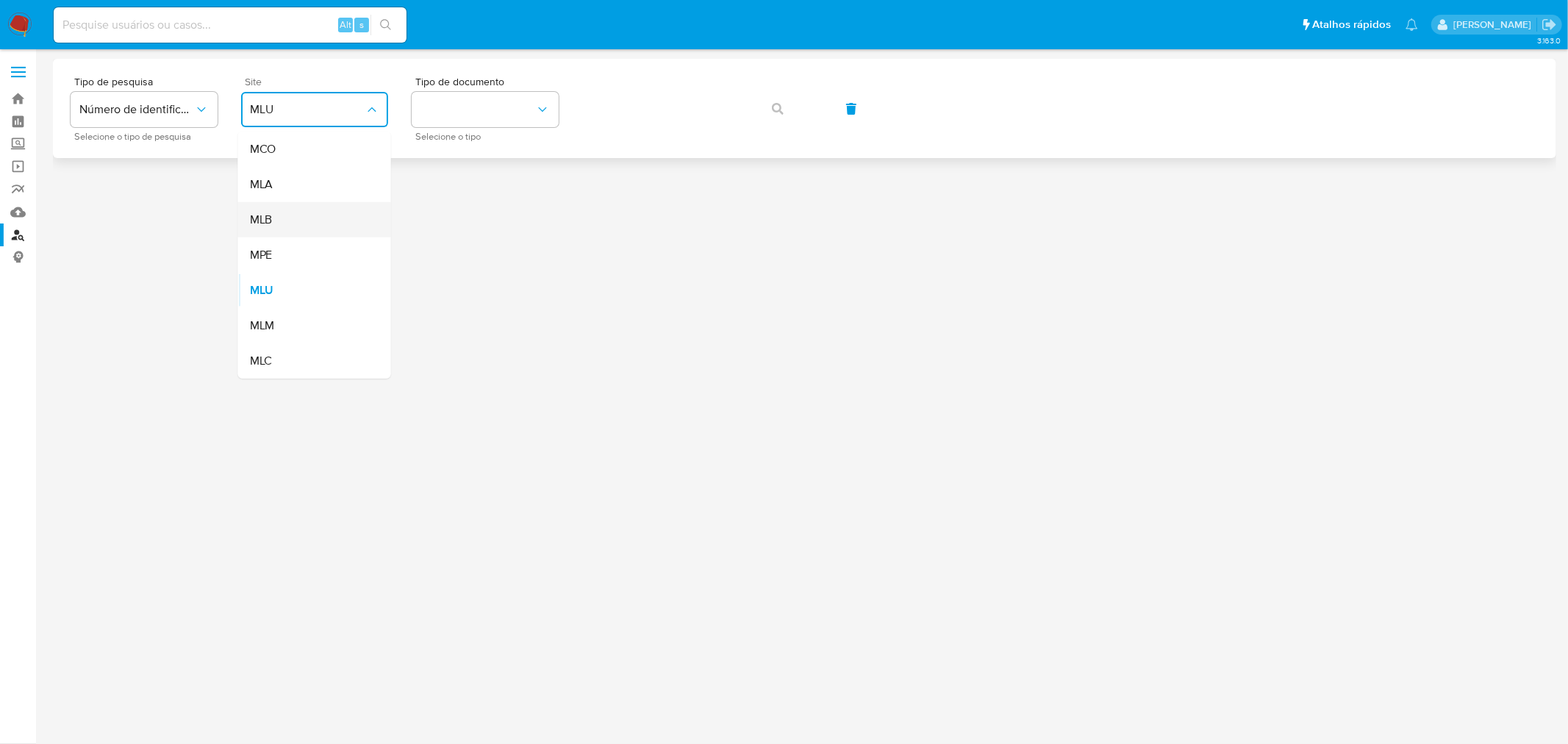
click at [299, 216] on div "MLB" at bounding box center [310, 219] width 121 height 35
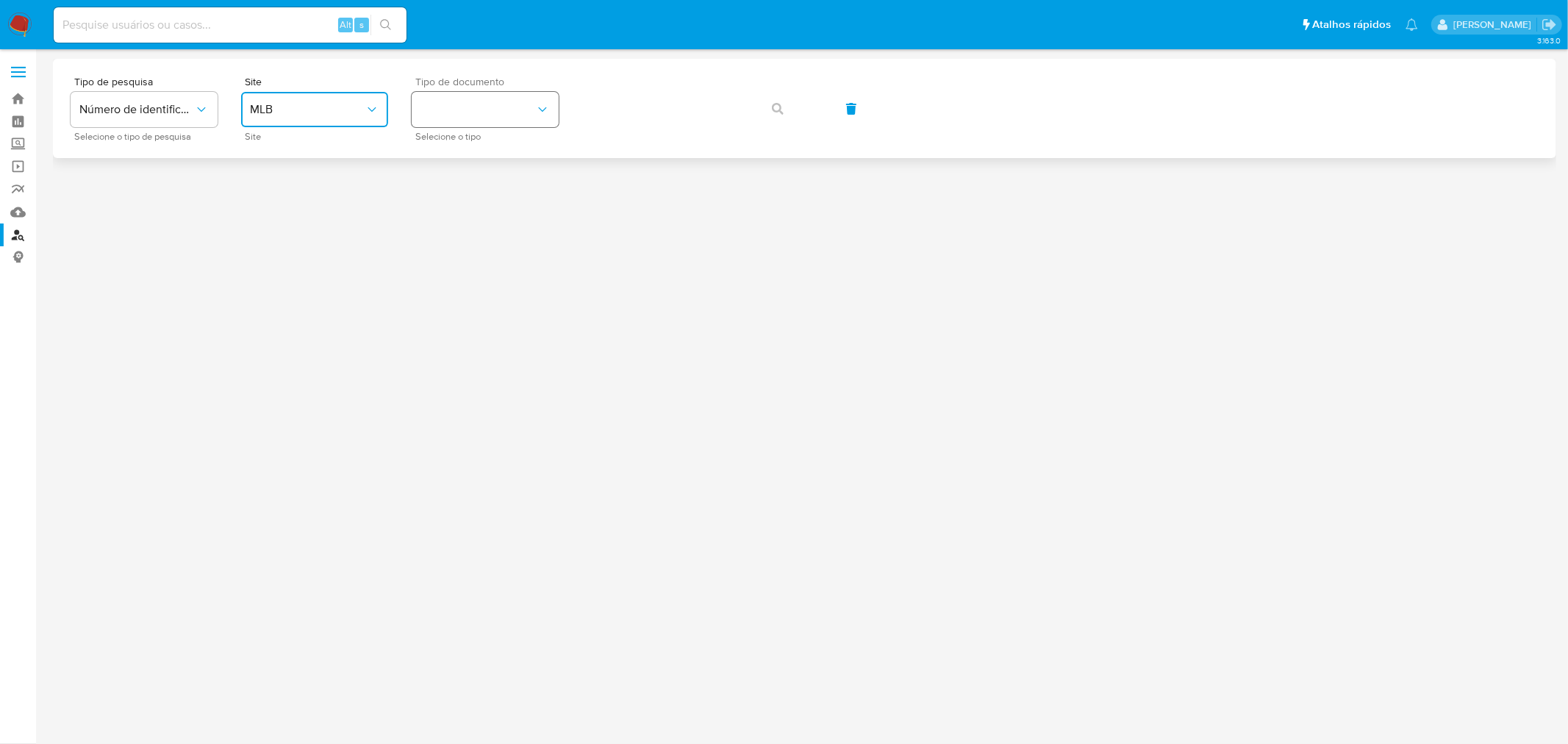
drag, startPoint x: 453, startPoint y: 118, endPoint x: 459, endPoint y: 123, distance: 7.8
click at [454, 118] on button "identificationType" at bounding box center [485, 109] width 147 height 35
click at [459, 206] on div "CPF CPF" at bounding box center [481, 207] width 121 height 50
click at [525, 119] on button "CPF" at bounding box center [485, 109] width 147 height 35
click at [505, 141] on div "CNPJ CNPJ" at bounding box center [481, 156] width 121 height 50
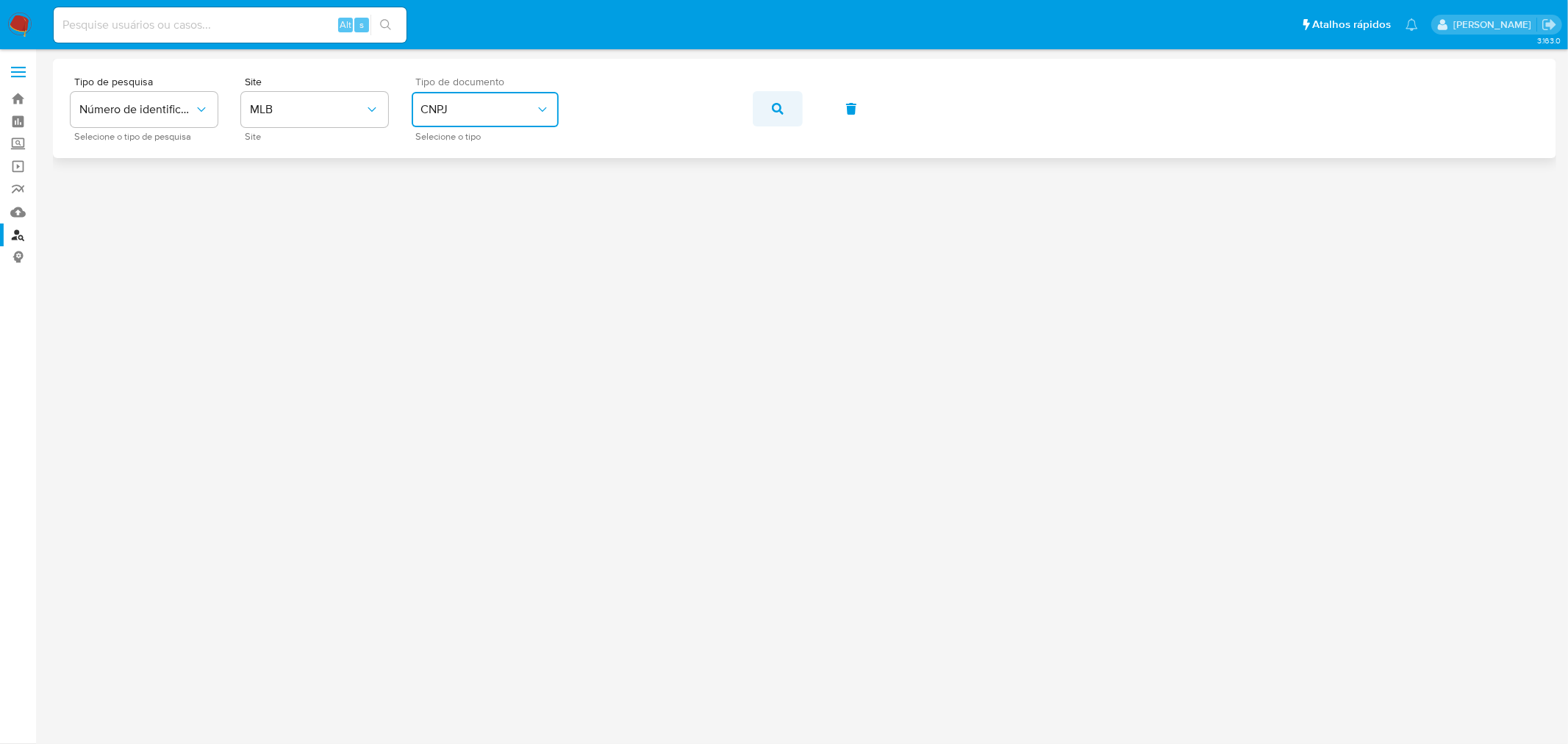
click at [784, 116] on button "button" at bounding box center [778, 109] width 50 height 35
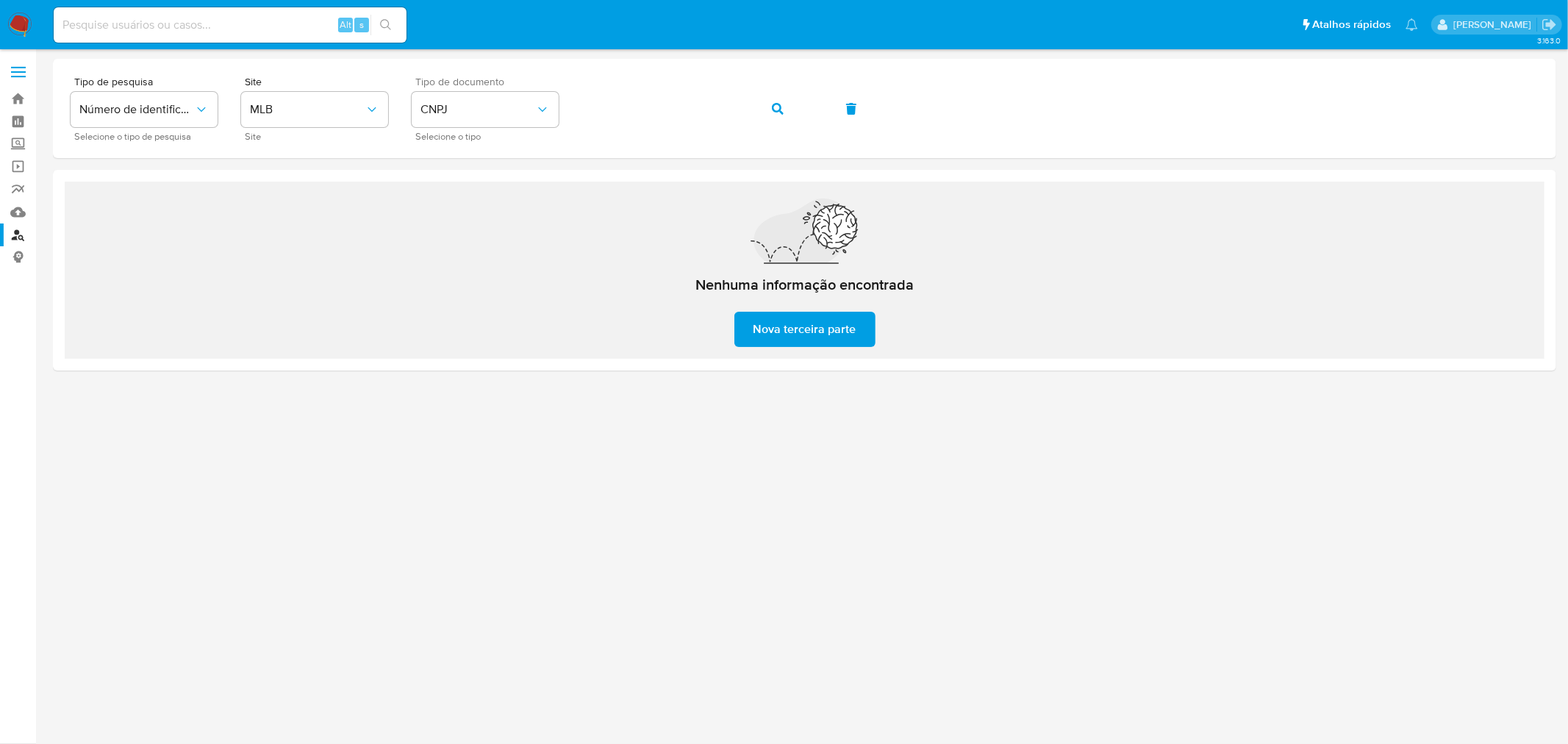
drag, startPoint x: 317, startPoint y: 22, endPoint x: 305, endPoint y: 21, distance: 12.0
click at [317, 22] on input at bounding box center [230, 25] width 353 height 19
paste input "2382668057"
type input "2382668057"
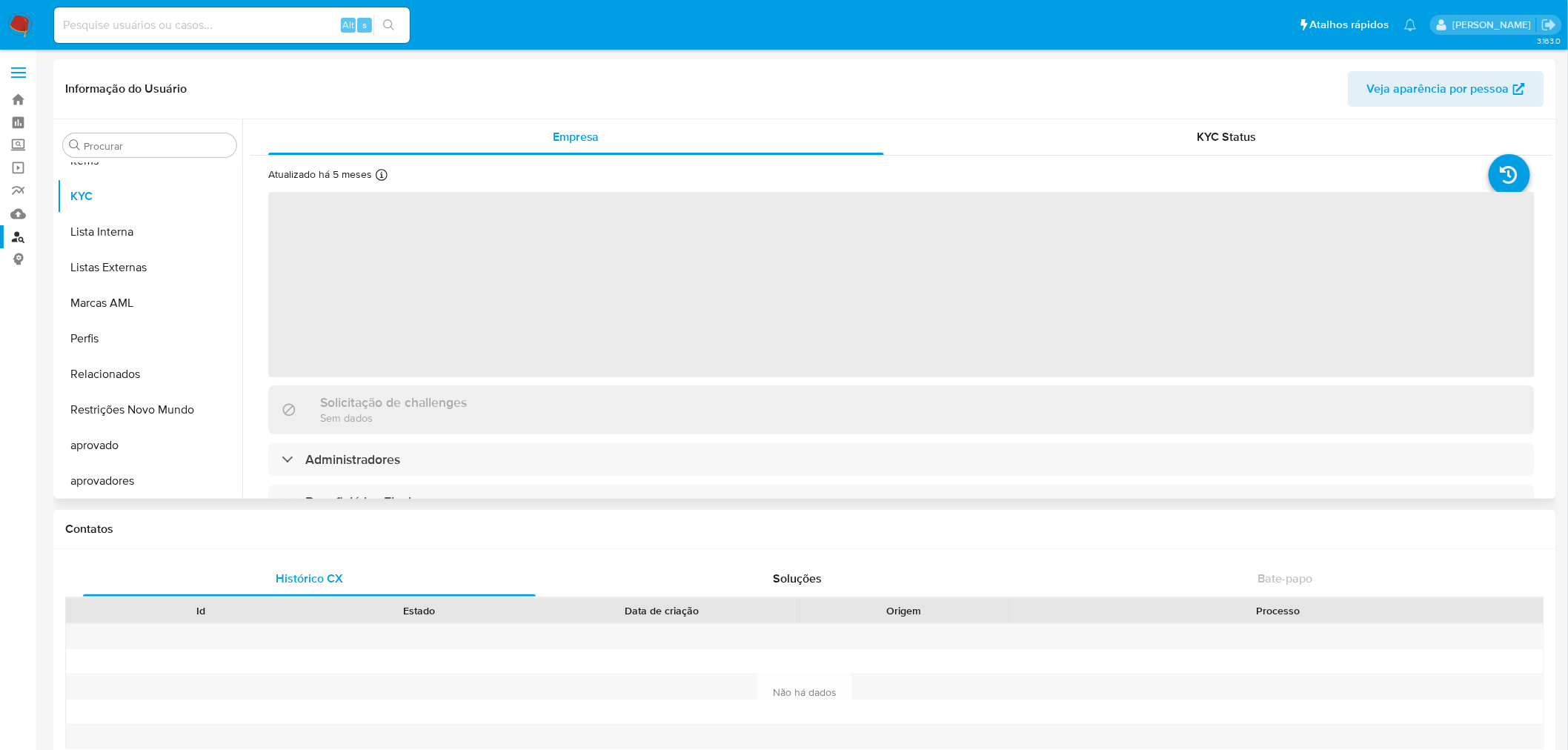
scroll to position [804, 0]
select select "10"
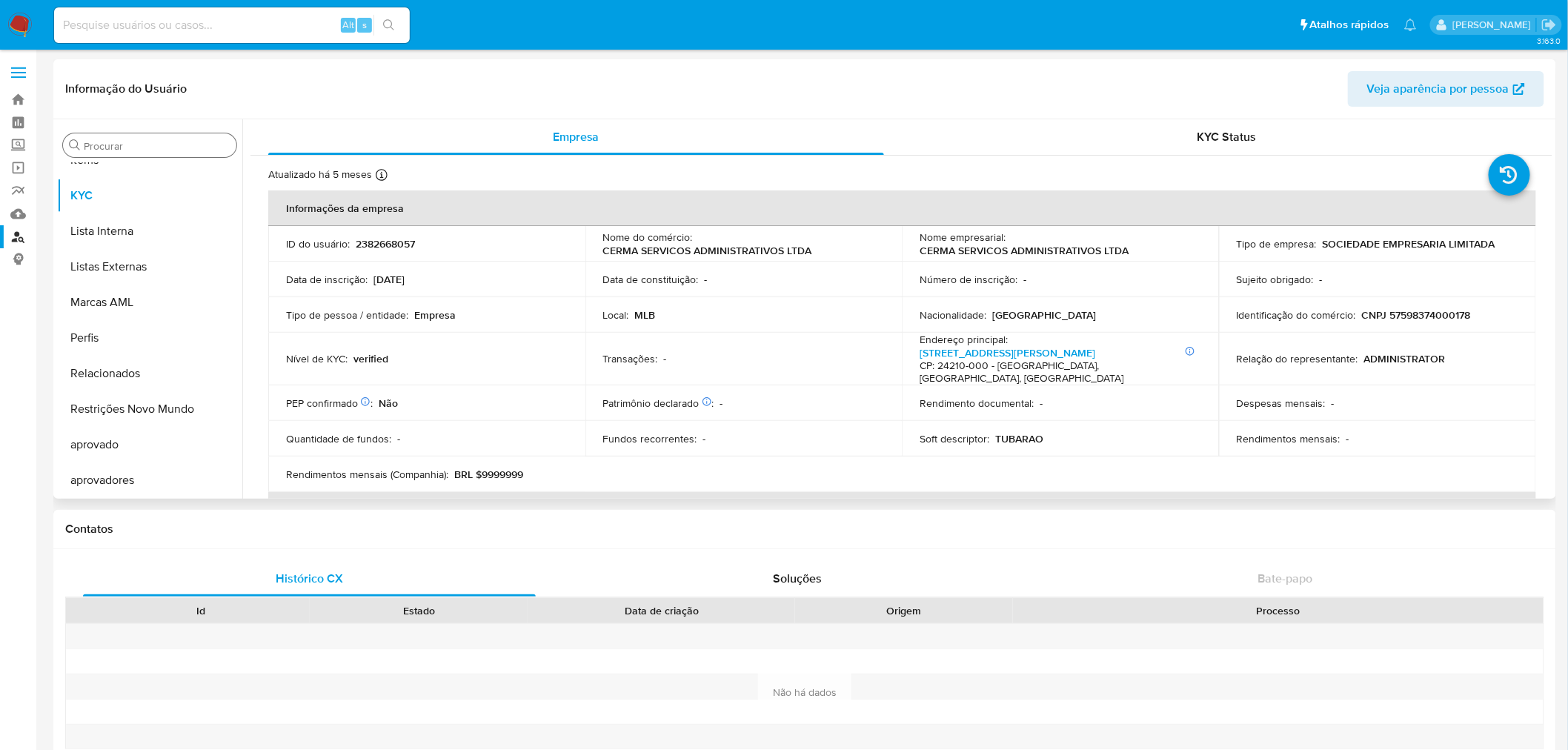
click at [137, 148] on input "Procurar" at bounding box center [157, 146] width 146 height 14
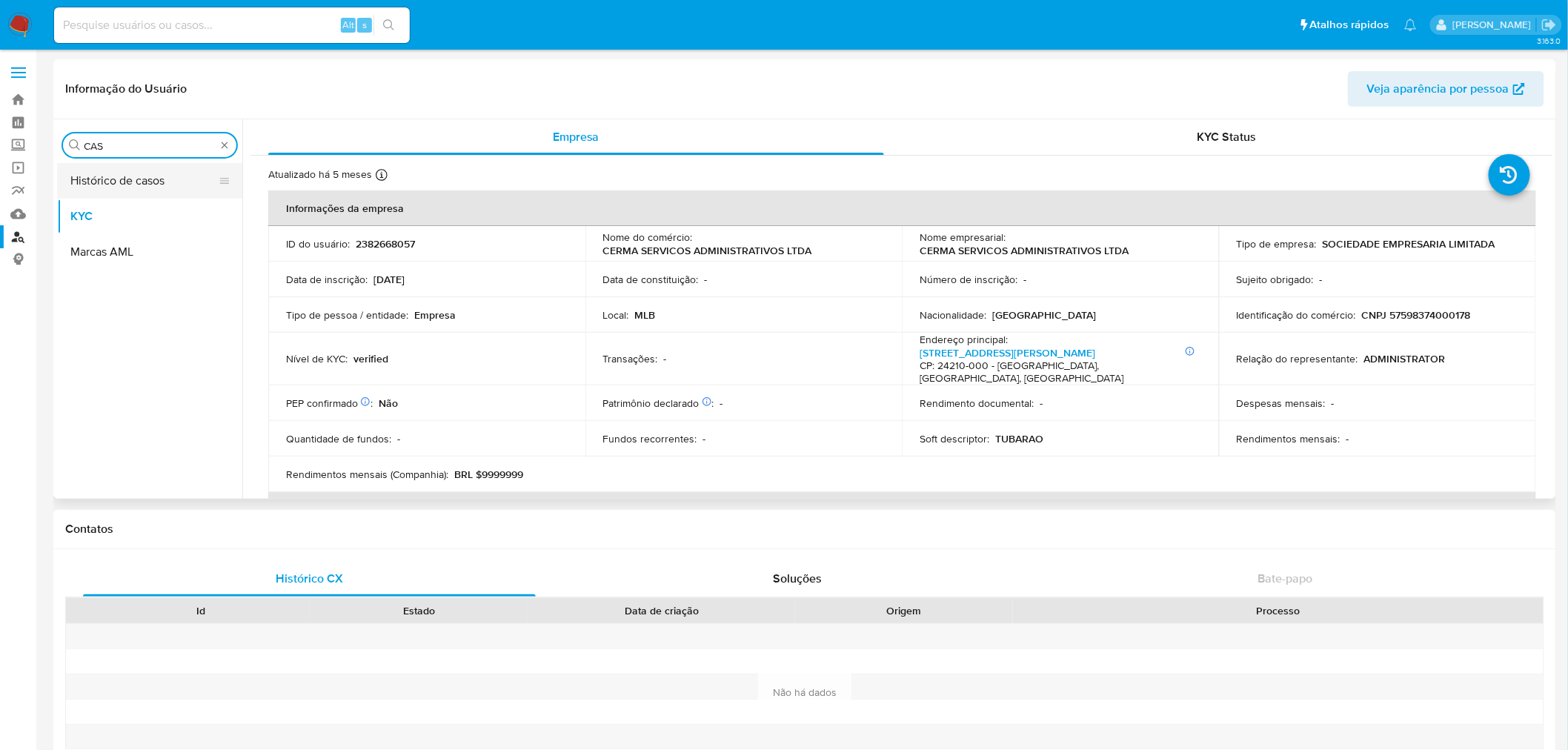
scroll to position [0, 0]
type input "CAS"
click at [115, 178] on button "Histórico de casos" at bounding box center [144, 180] width 174 height 35
click at [131, 180] on button "Histórico de casos" at bounding box center [144, 180] width 174 height 35
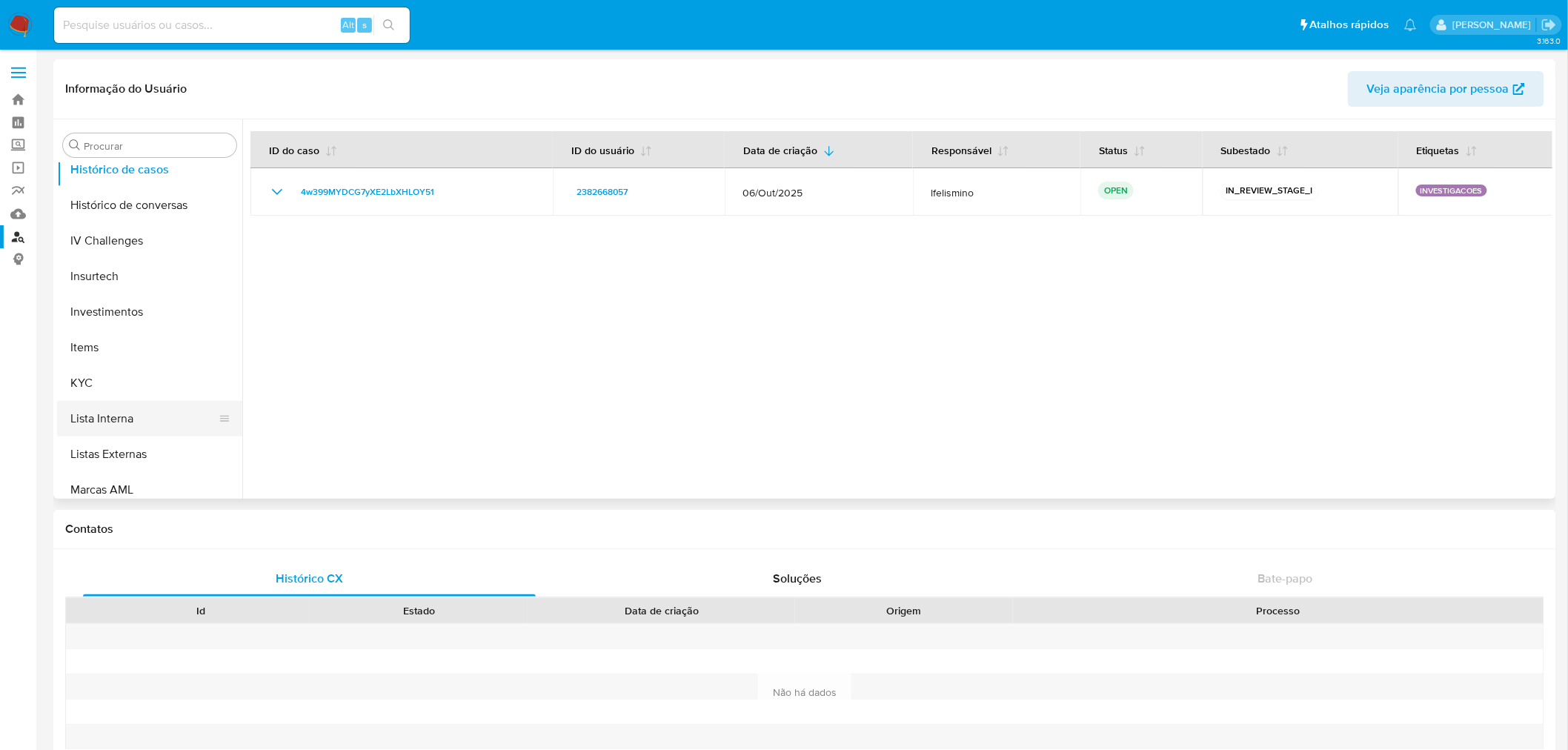
scroll to position [658, 0]
click at [137, 347] on button "KYC" at bounding box center [144, 340] width 174 height 35
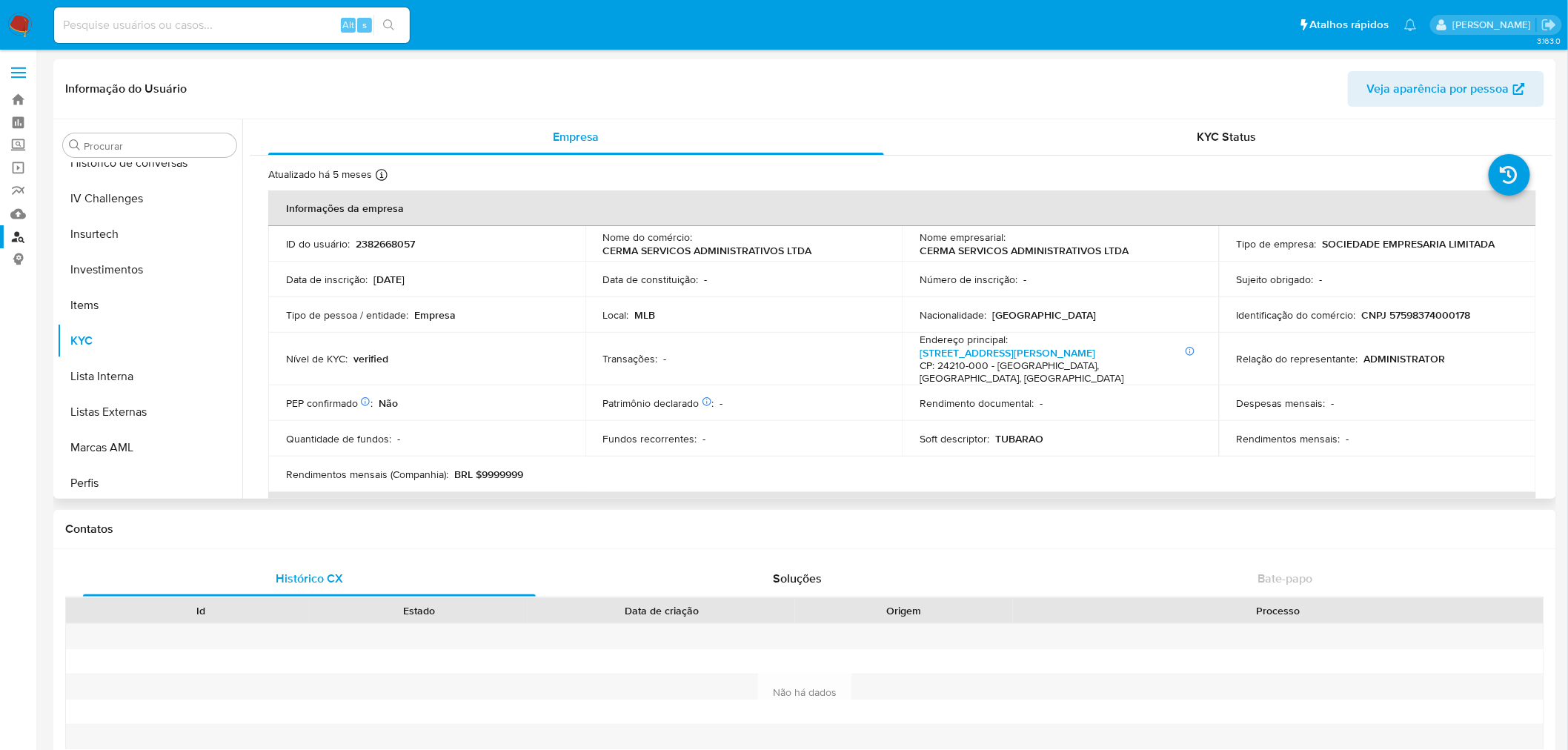
click at [1429, 309] on p "CNPJ 57598374000178" at bounding box center [1416, 315] width 109 height 14
copy p "57598374000178"
click at [202, 13] on div "Alt s" at bounding box center [232, 25] width 355 height 35
paste input "2505635119"
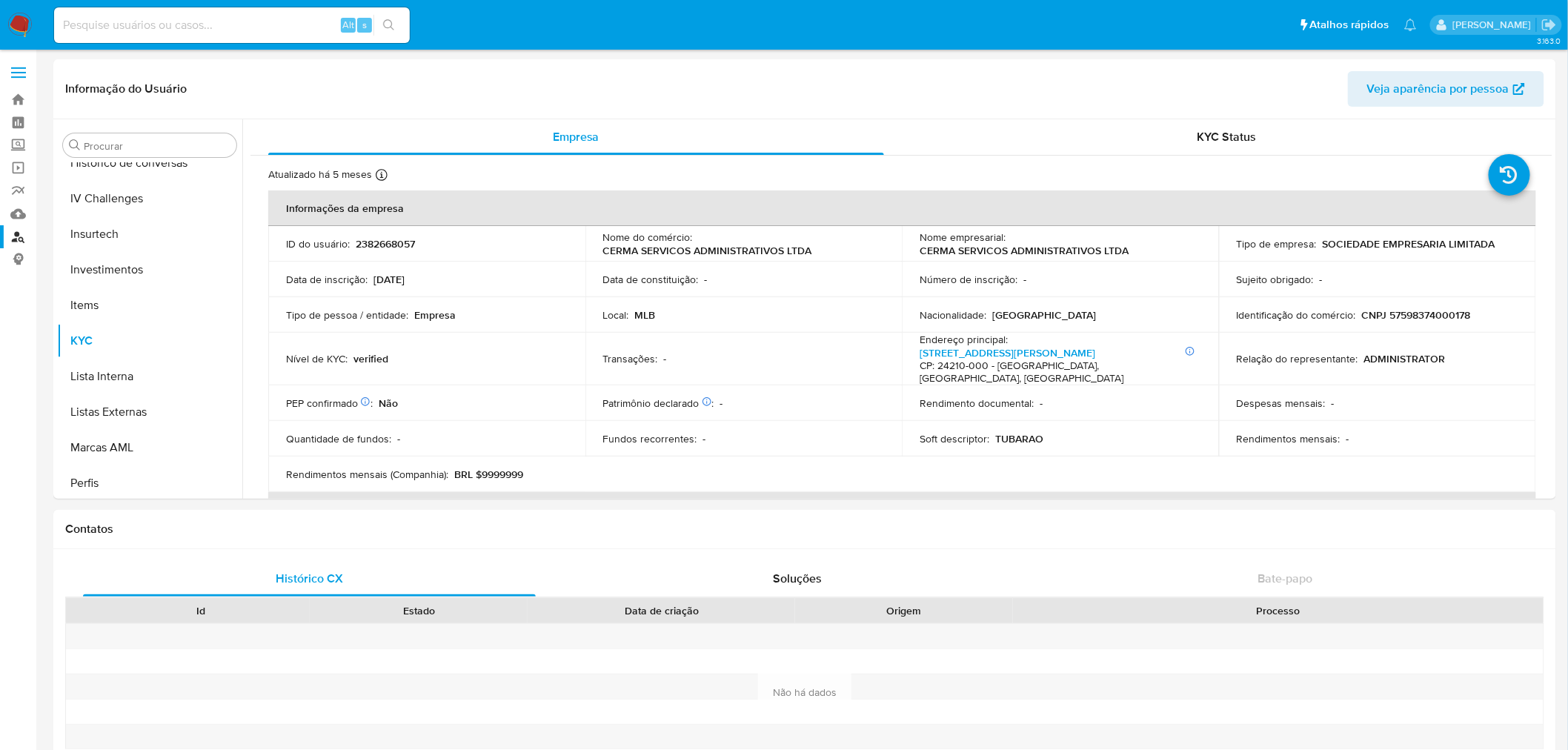
drag, startPoint x: 204, startPoint y: 18, endPoint x: 406, endPoint y: 39, distance: 203.1
click at [204, 19] on input at bounding box center [232, 26] width 355 height 20
type input "2505635119"
click at [394, 26] on icon "search-icon" at bounding box center [389, 26] width 12 height 12
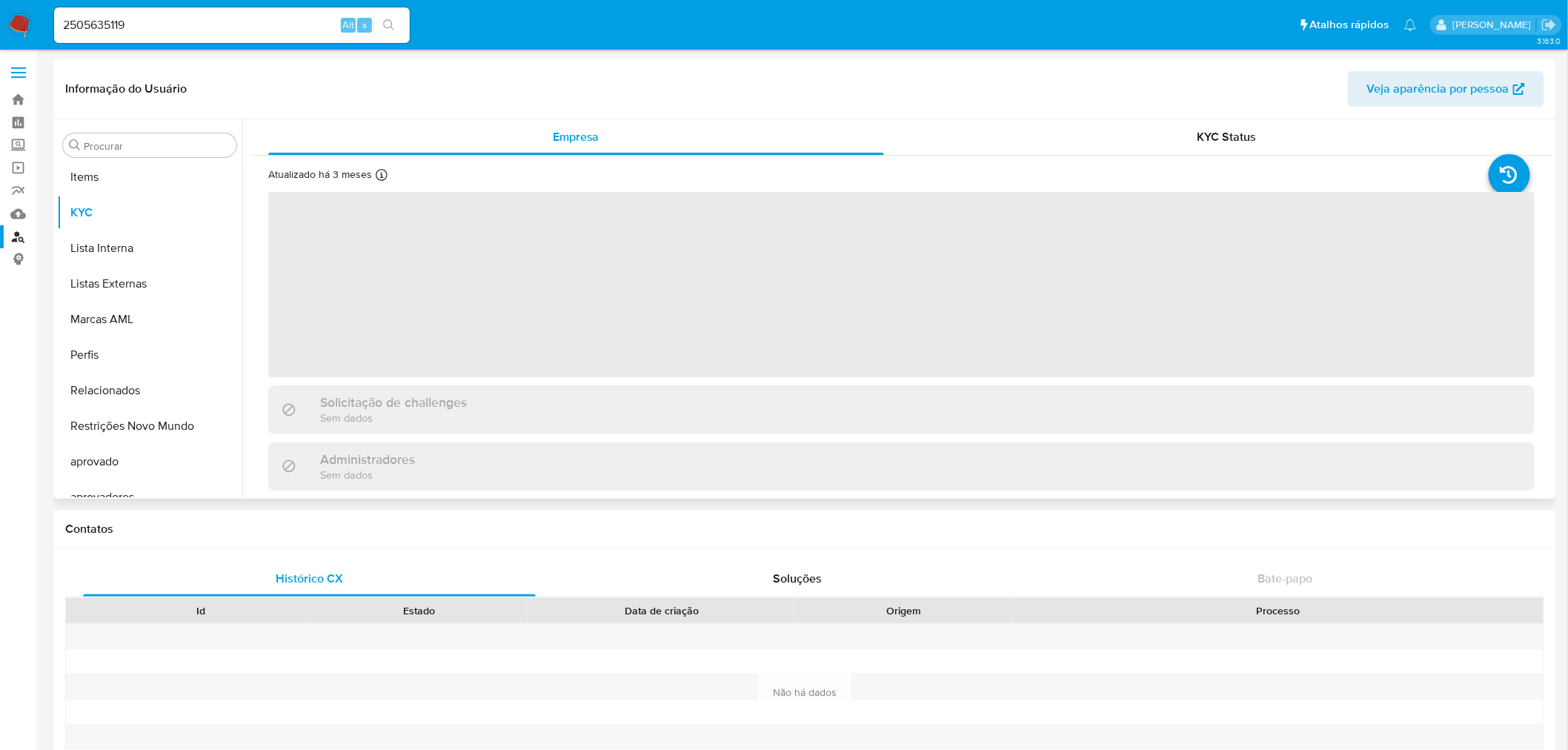
scroll to position [804, 0]
select select "10"
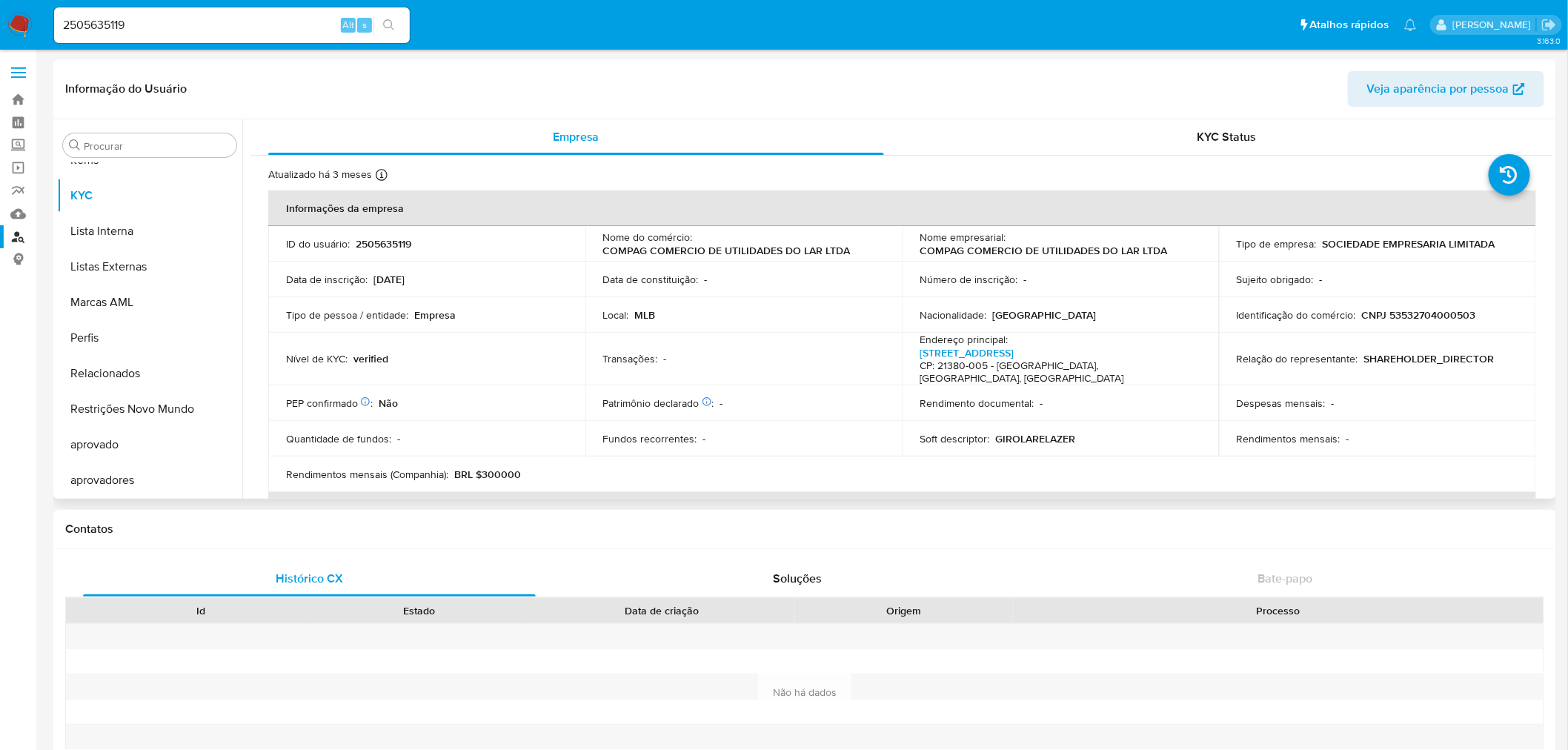
click at [1434, 317] on p "CNPJ 53532704000503" at bounding box center [1419, 315] width 114 height 14
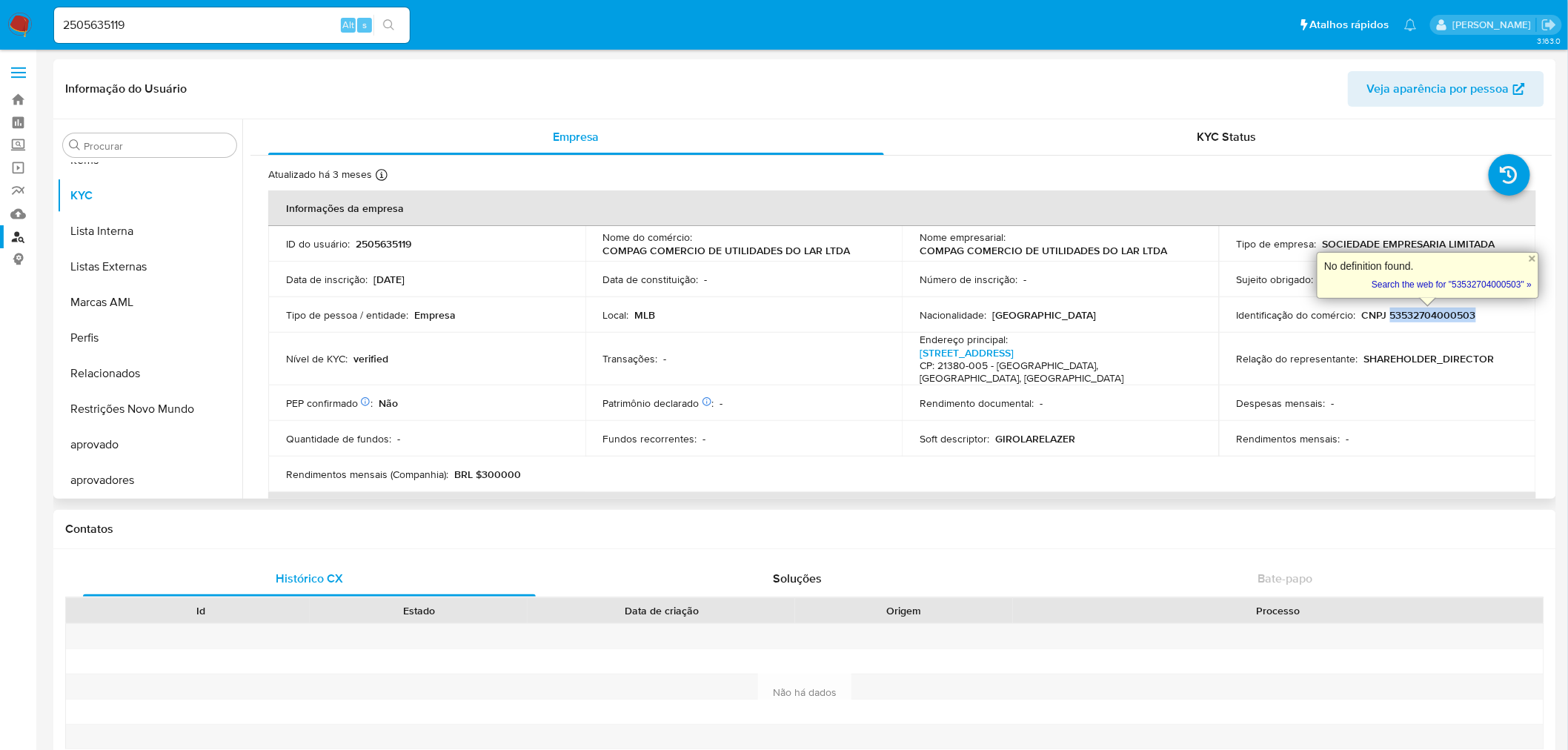
copy p "53532704000503"
click at [267, 10] on div "2505635119 Alt s" at bounding box center [232, 25] width 355 height 35
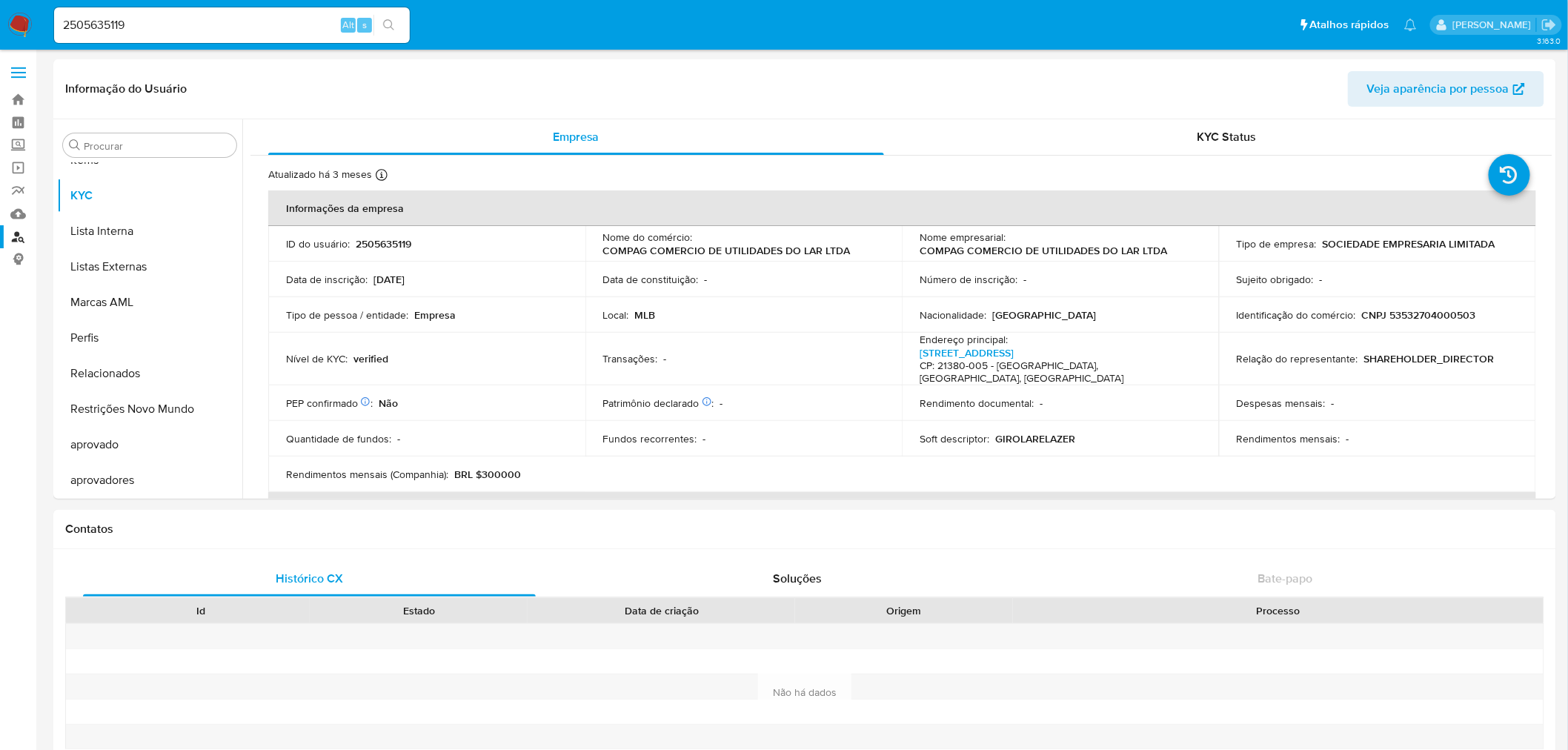
click at [262, 25] on input "2505635119" at bounding box center [232, 26] width 355 height 20
paste input "21"
type input "2505635121"
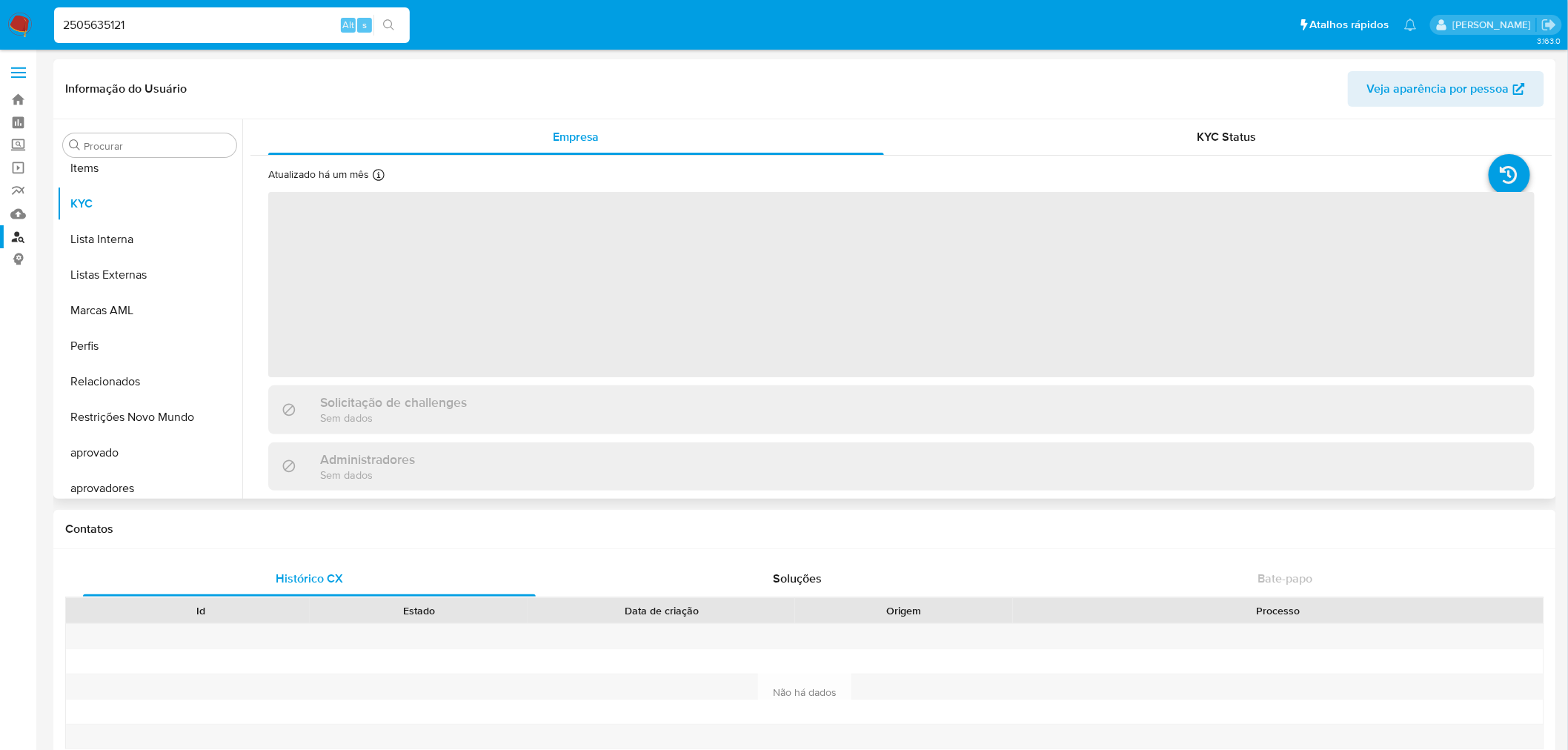
scroll to position [804, 0]
select select "10"
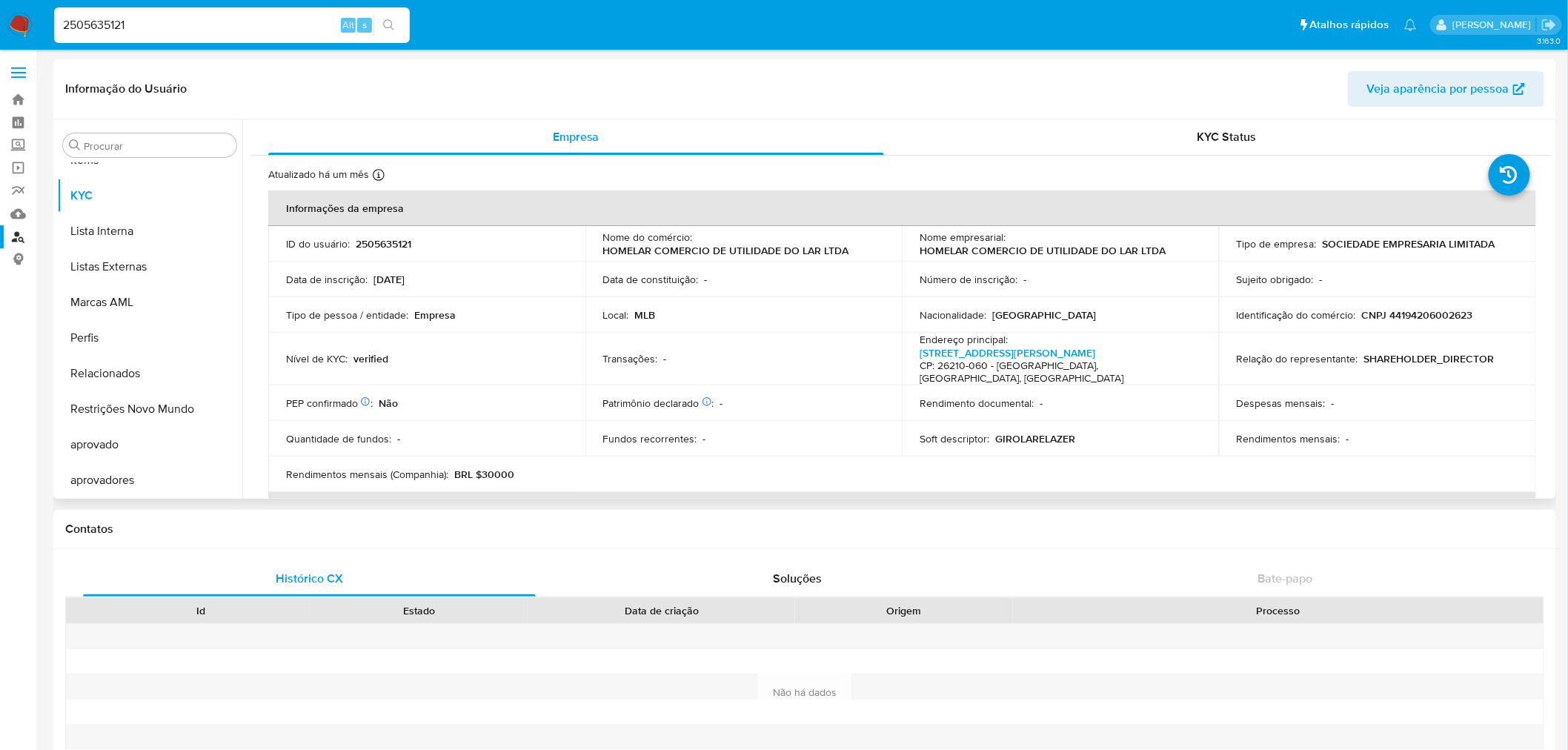
click at [1435, 315] on p "CNPJ 44194206002623" at bounding box center [1417, 315] width 111 height 14
copy p "44194206002623"
click at [121, 35] on div "2505635121 Alt s" at bounding box center [232, 25] width 355 height 35
click at [115, 26] on input "2505635121" at bounding box center [232, 26] width 355 height 20
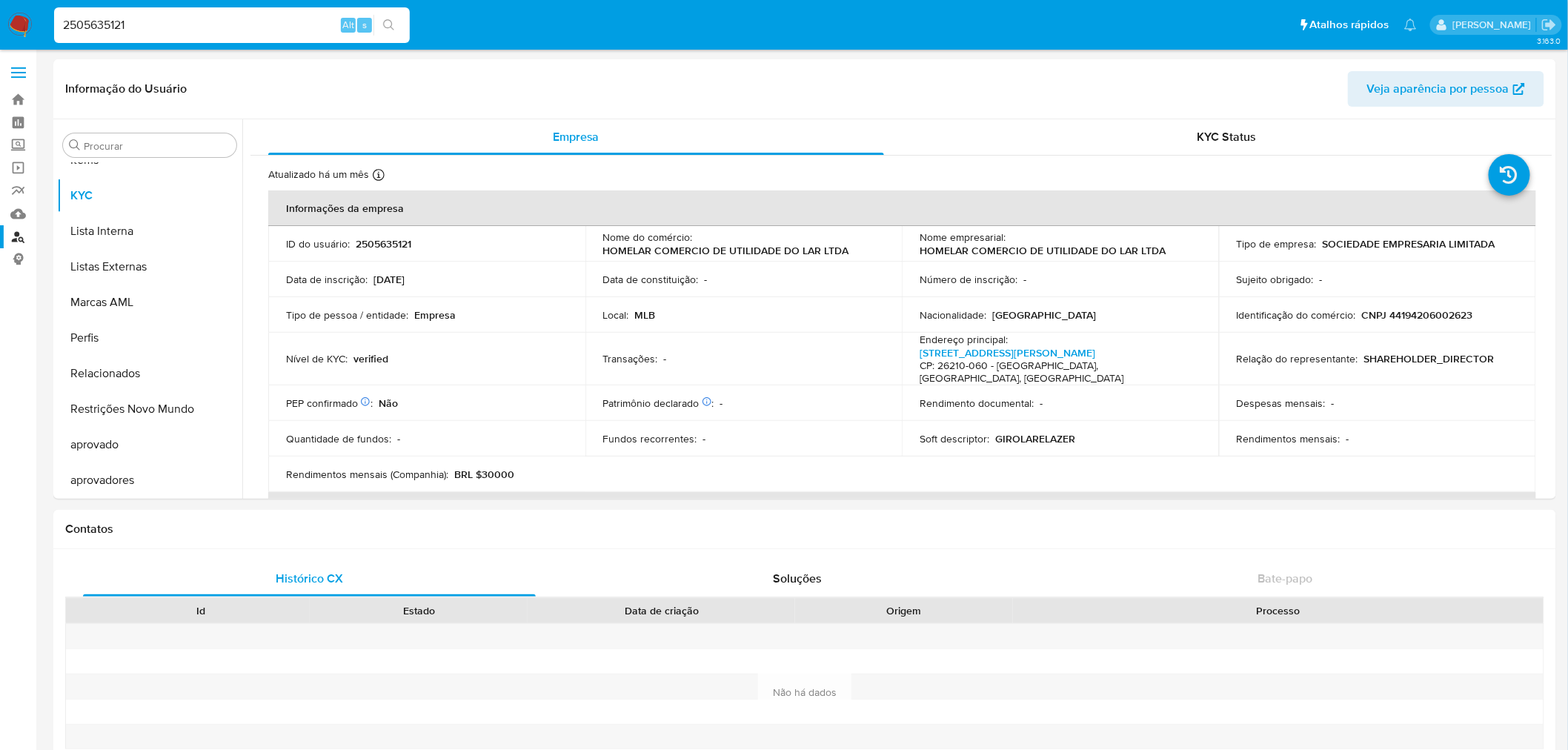
click at [114, 25] on input "2505635121" at bounding box center [232, 26] width 355 height 20
paste input "382668057"
type input "2382668057"
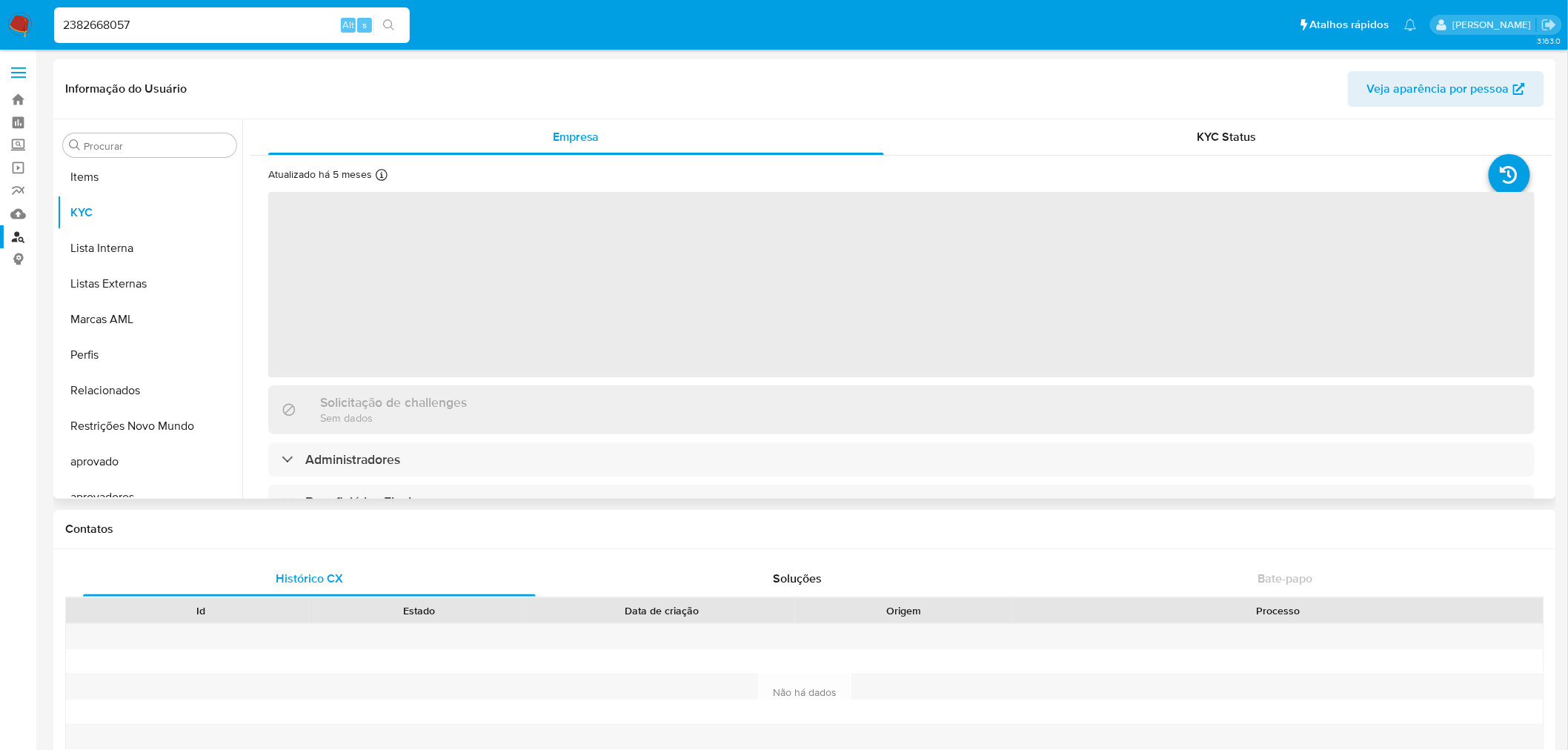
scroll to position [804, 0]
click at [138, 134] on div "Procurar" at bounding box center [149, 145] width 174 height 23
select select "10"
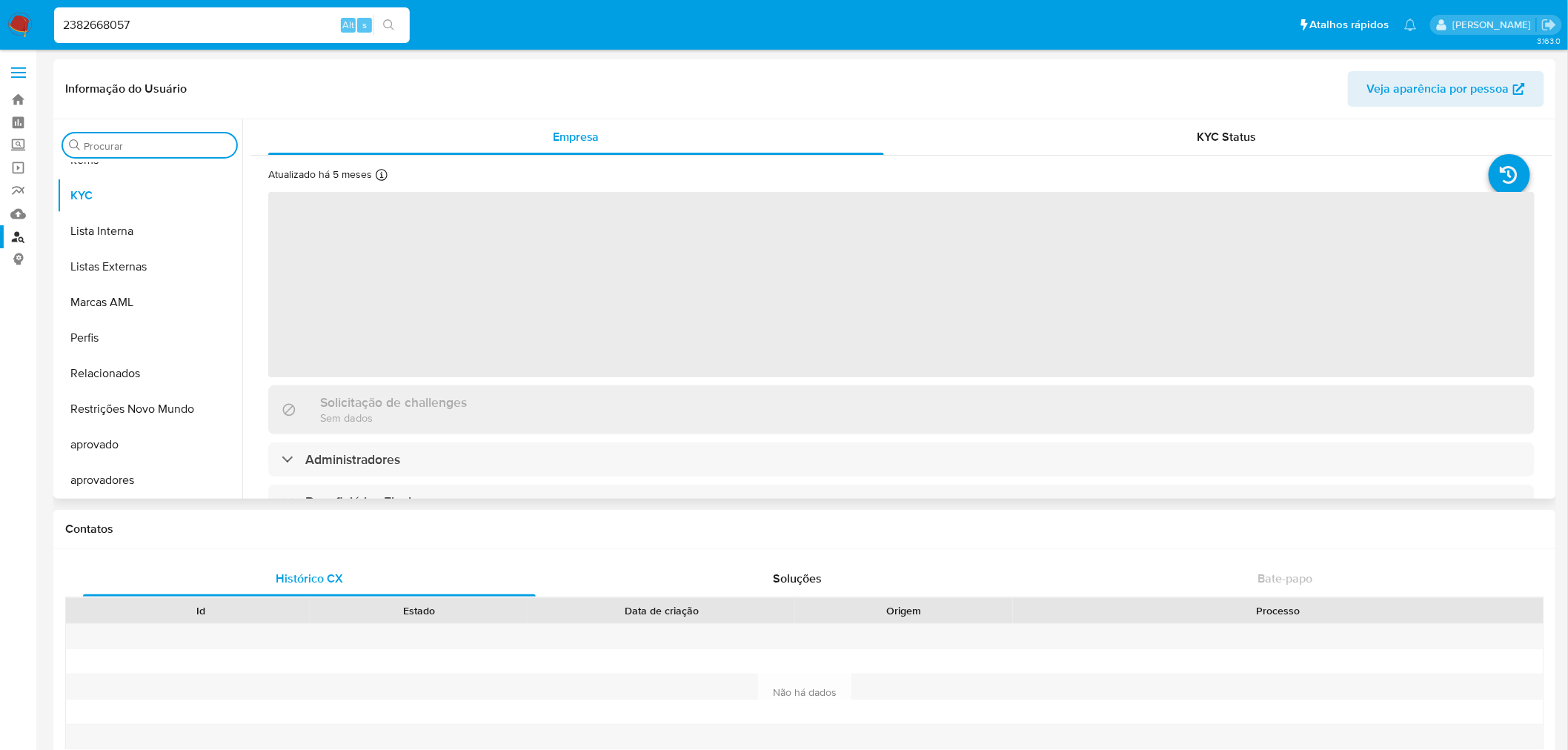
click at [137, 140] on input "Procurar" at bounding box center [157, 146] width 146 height 14
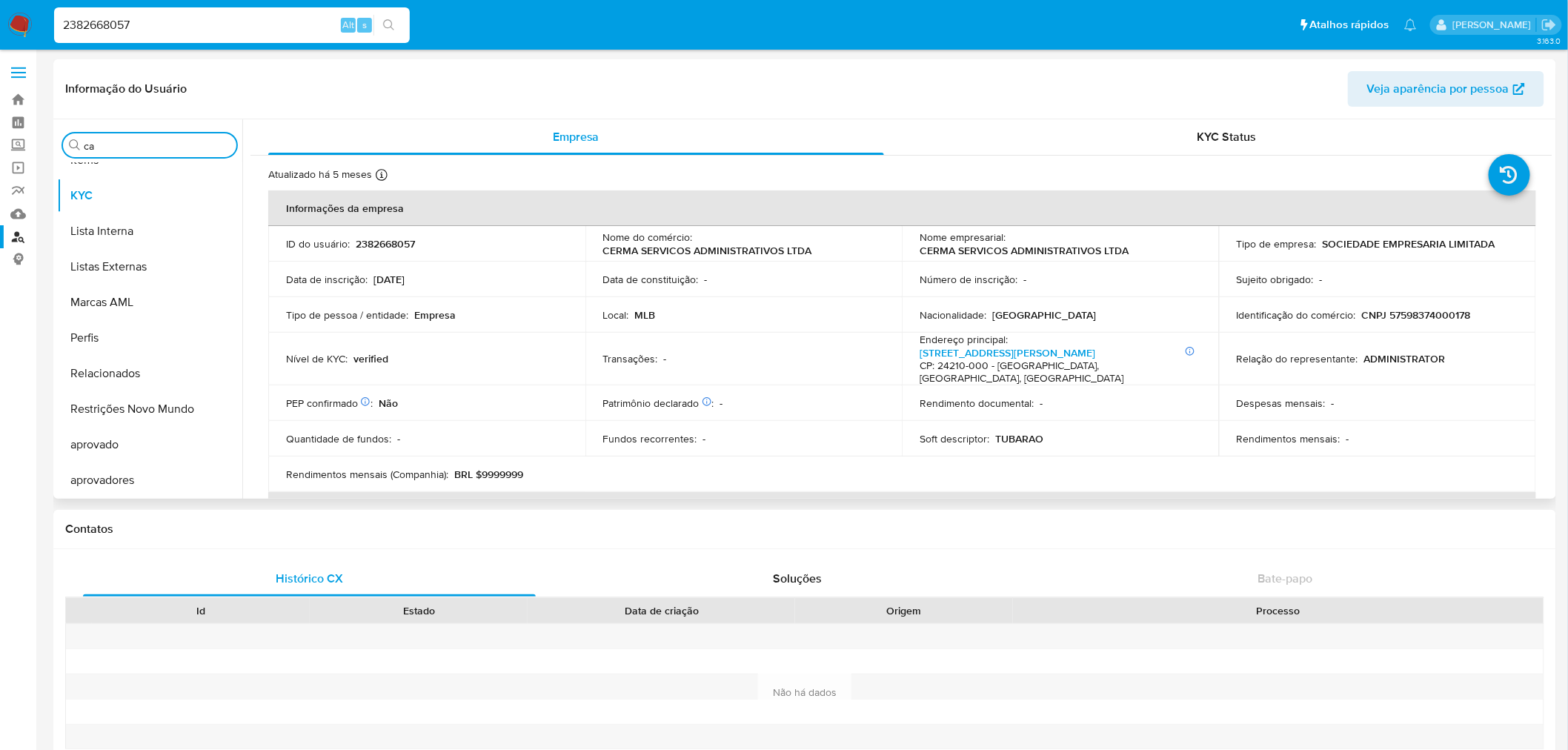
scroll to position [0, 0]
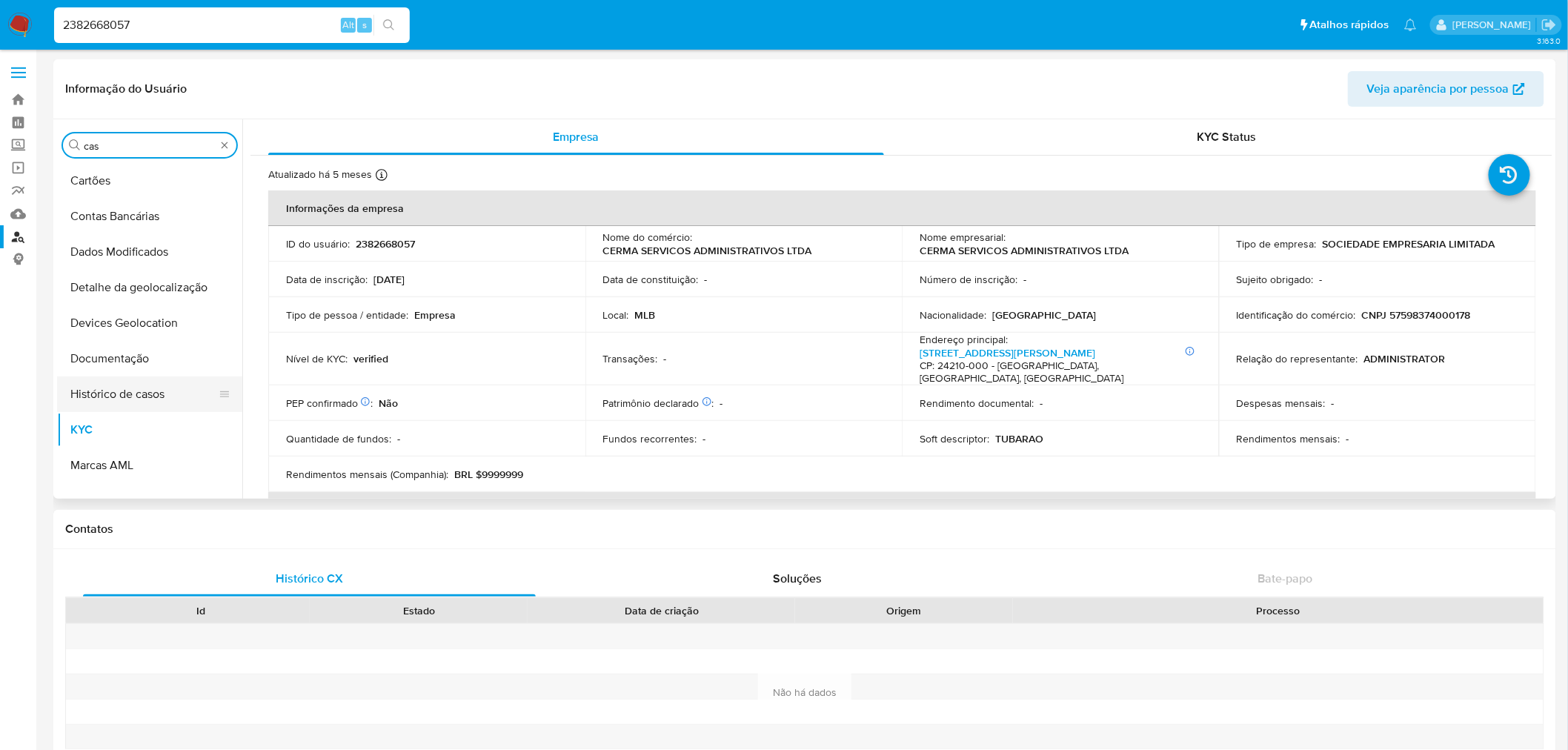
type input "cas"
click at [118, 377] on button "Histórico de casos" at bounding box center [144, 394] width 174 height 35
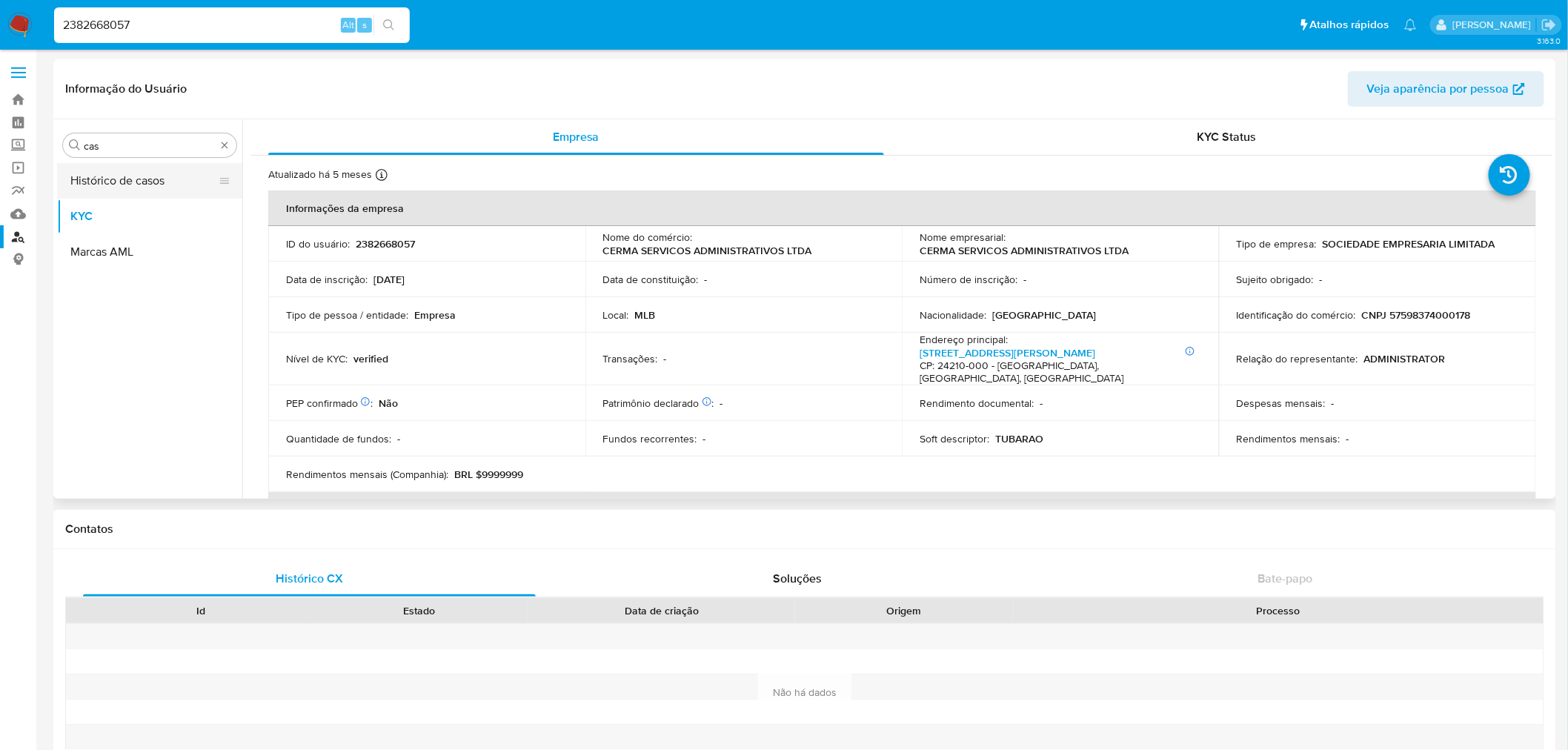
click at [124, 178] on button "Histórico de casos" at bounding box center [144, 180] width 174 height 35
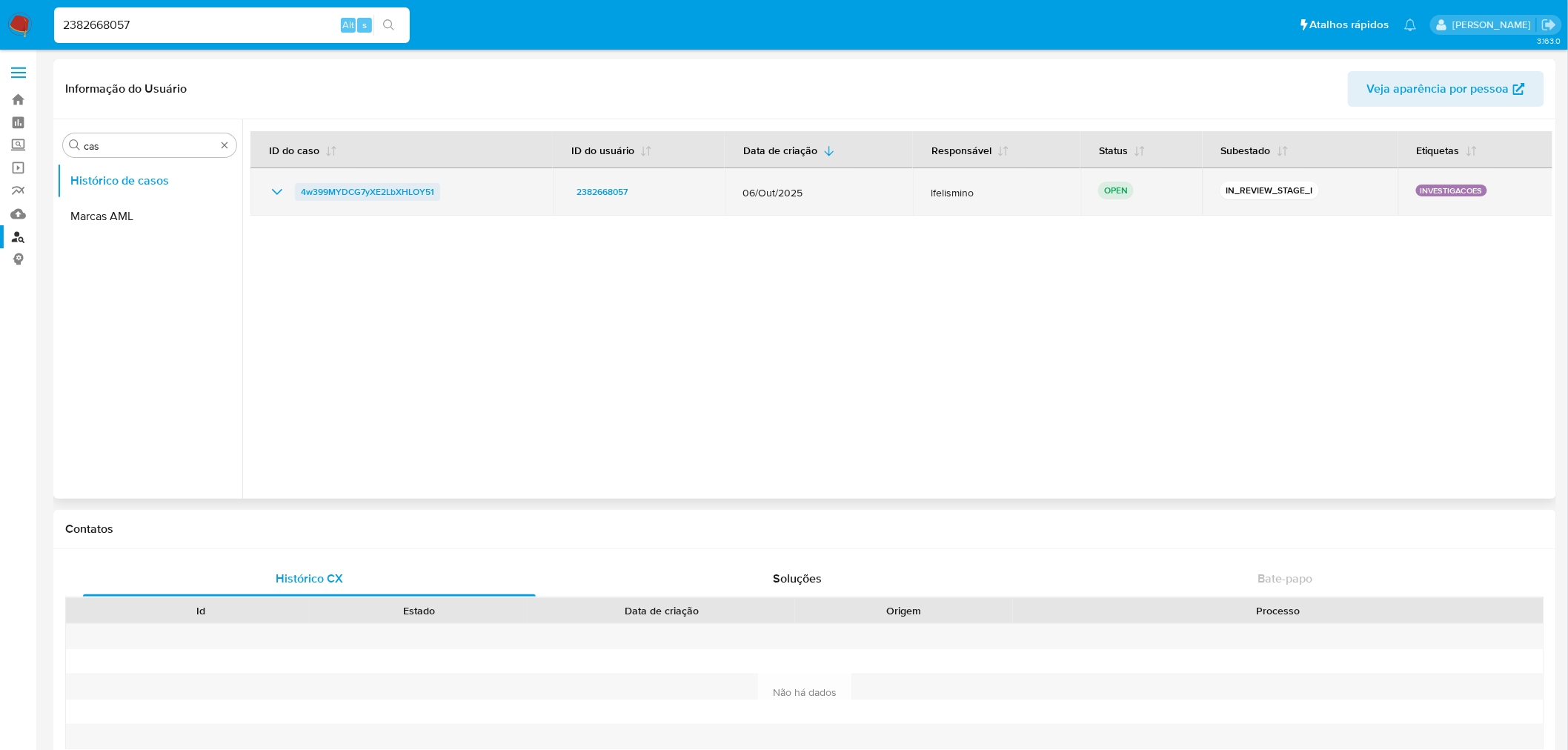
click at [411, 189] on span "4w399MYDCG7yXE2LbXHLOY51" at bounding box center [367, 192] width 134 height 18
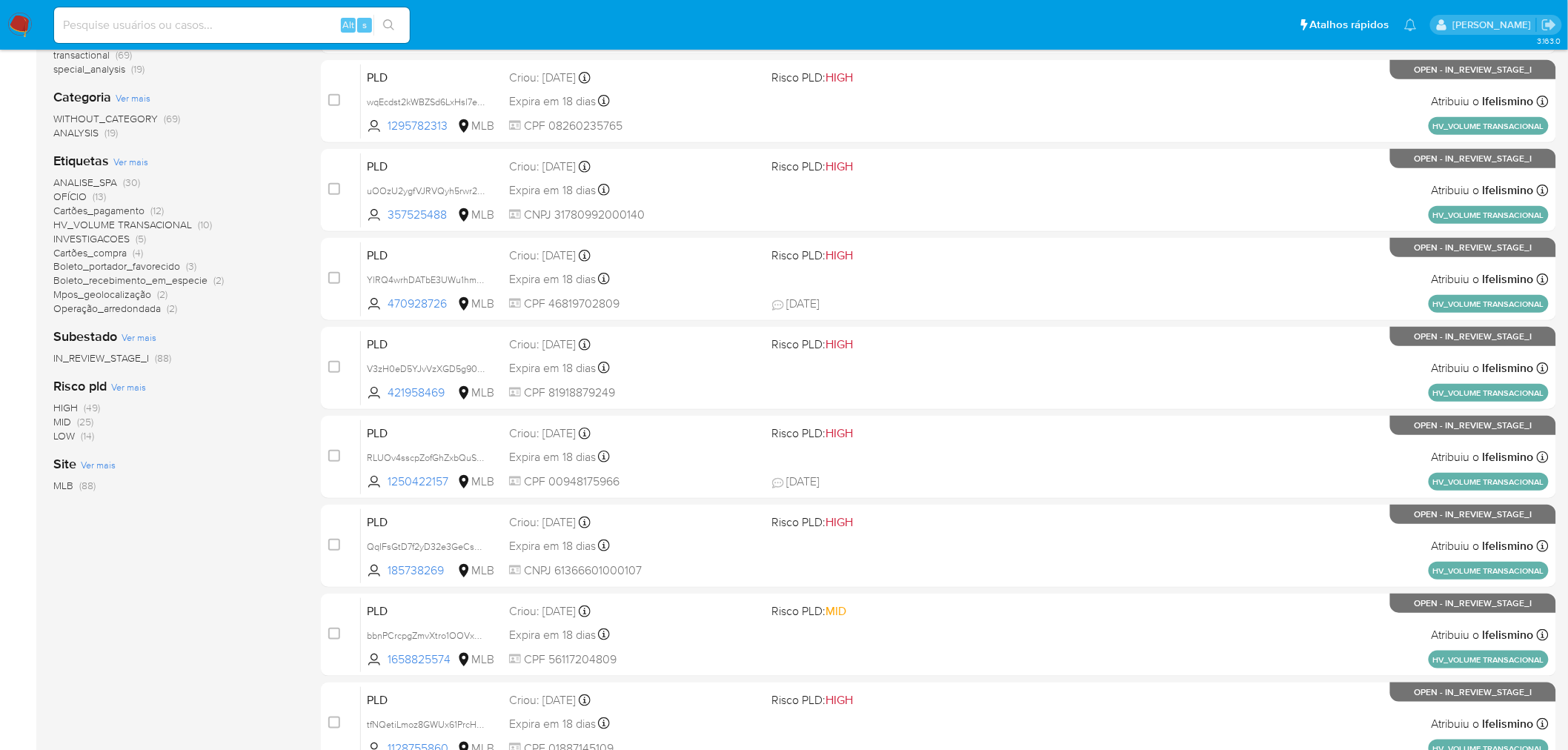
scroll to position [247, 0]
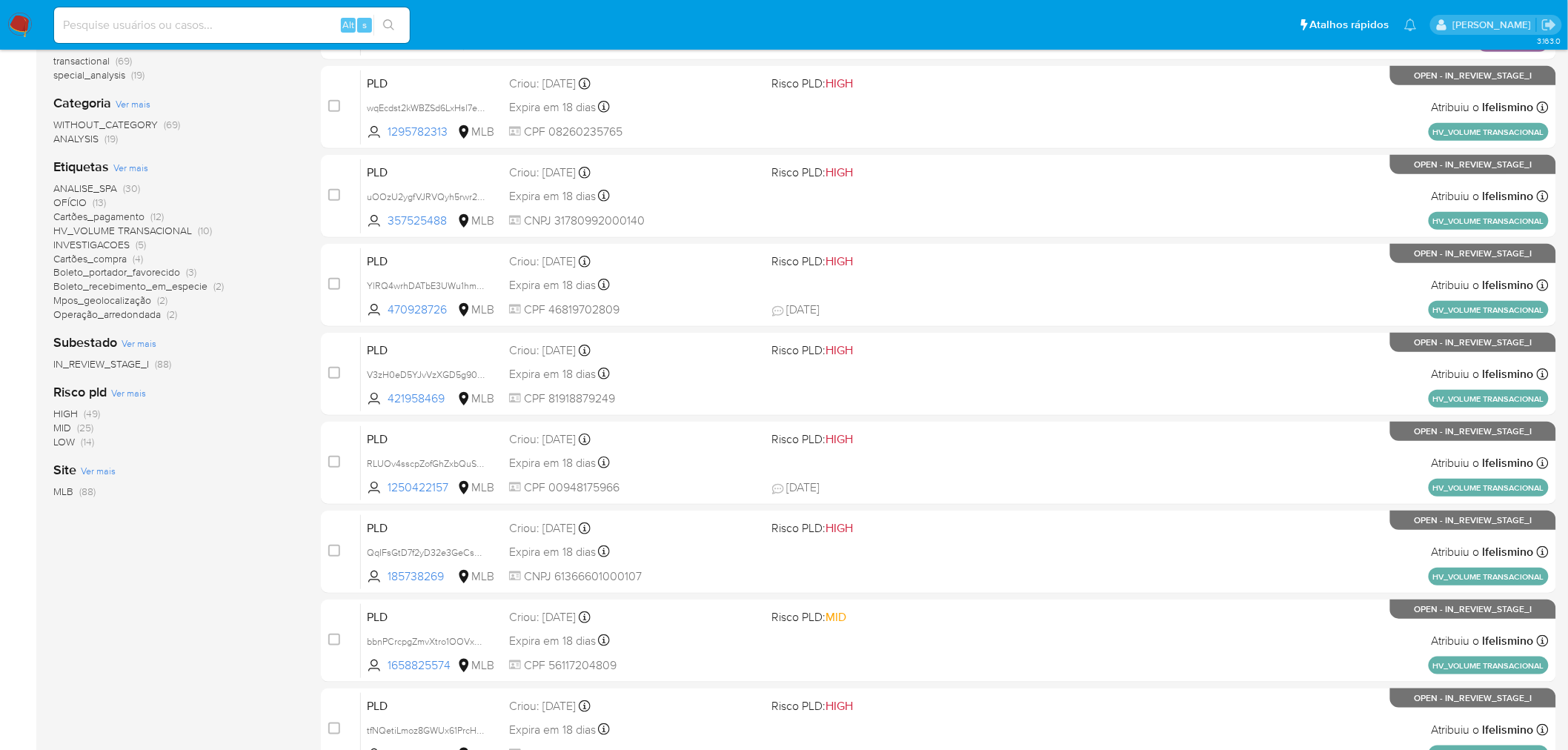
click at [92, 241] on span "INVESTIGACOES" at bounding box center [91, 244] width 76 height 15
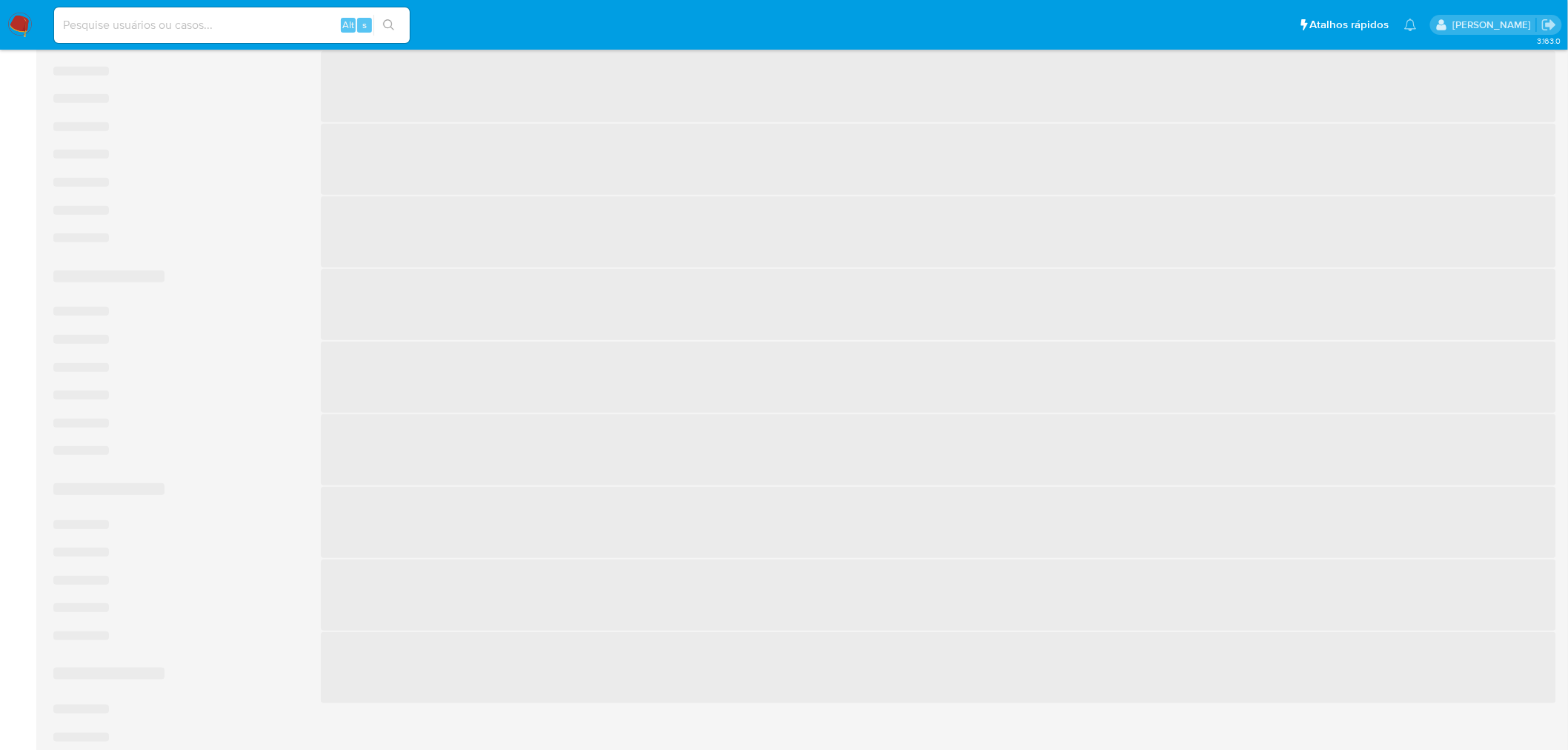
scroll to position [152, 0]
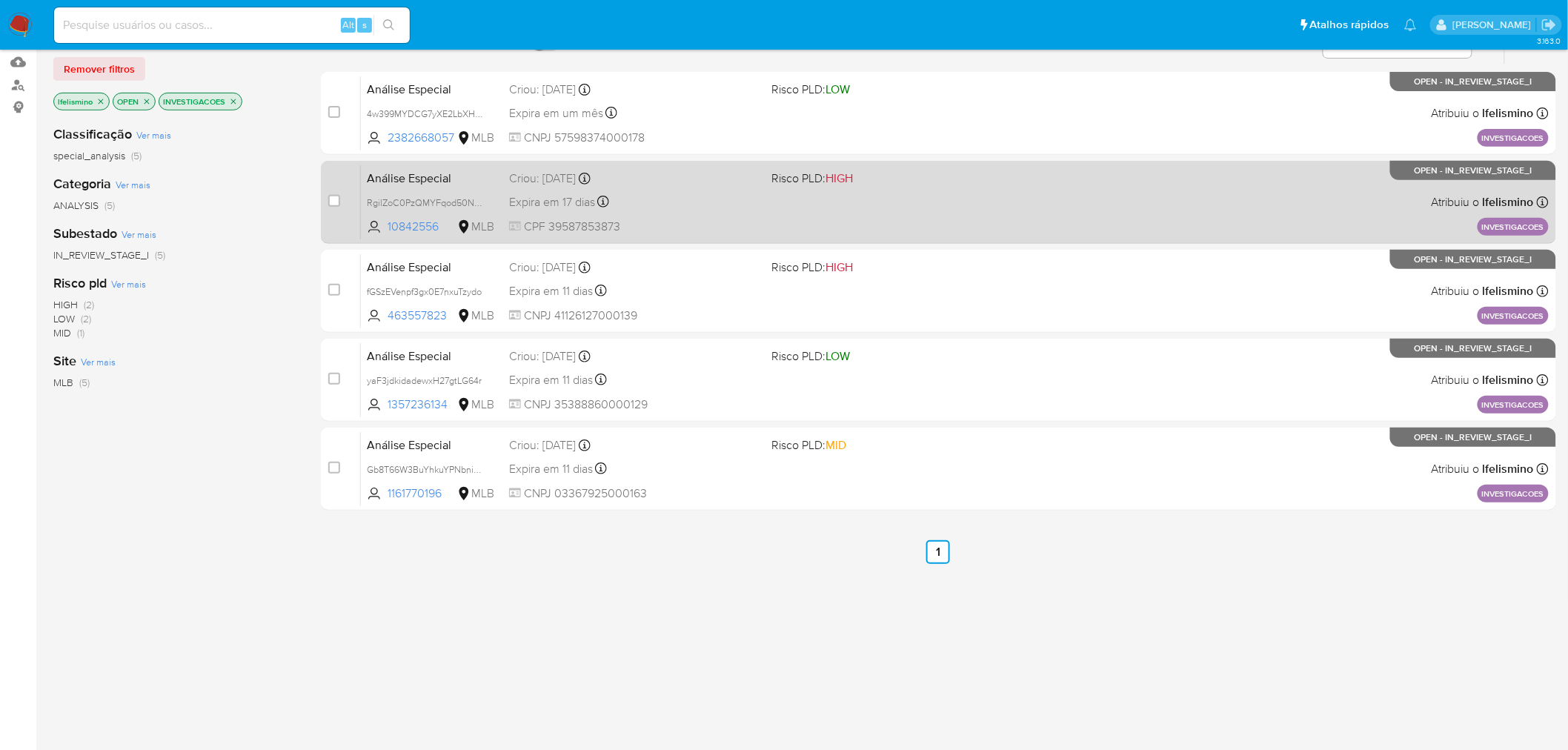
click at [692, 220] on span "CPF 39587853873" at bounding box center [635, 227] width 251 height 17
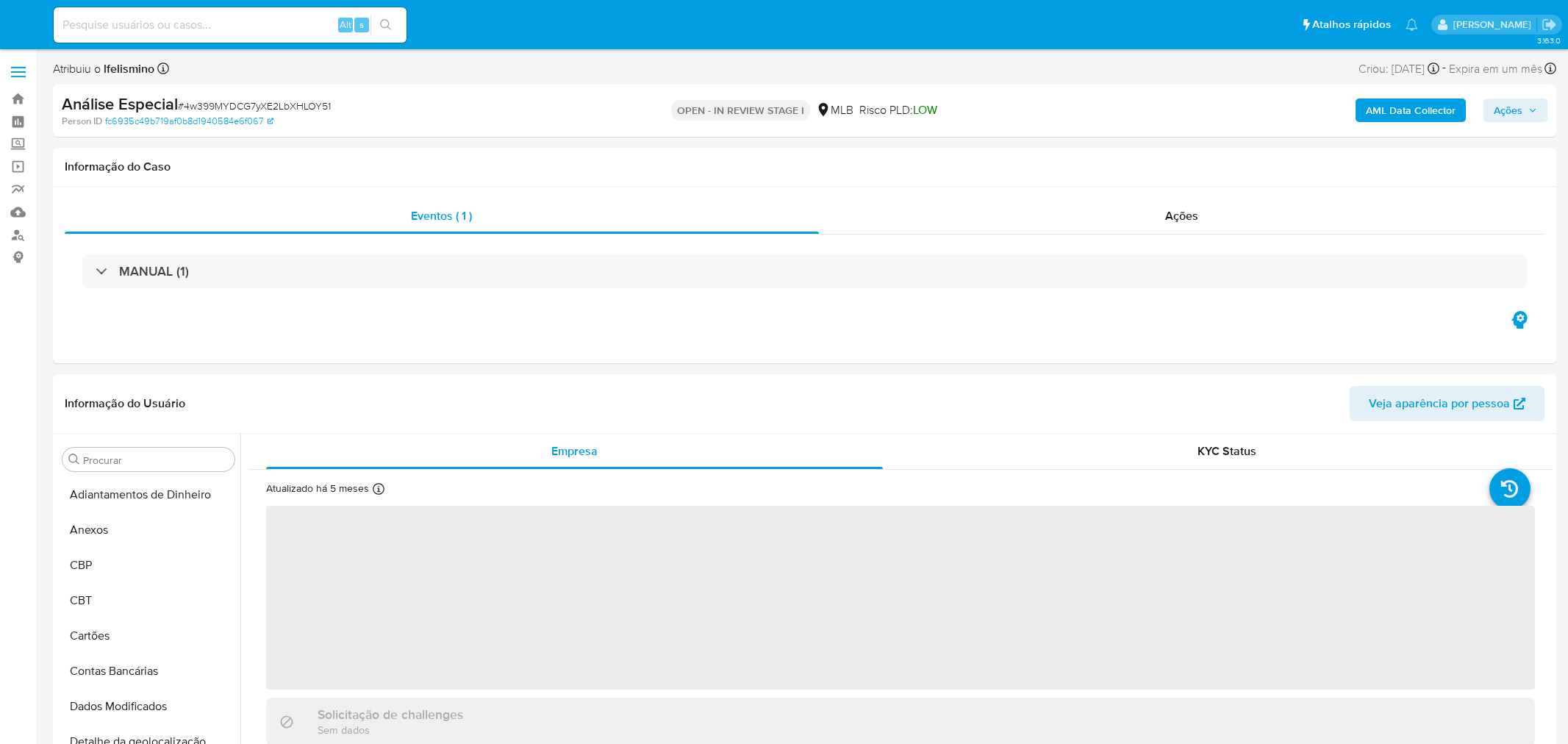
select select "10"
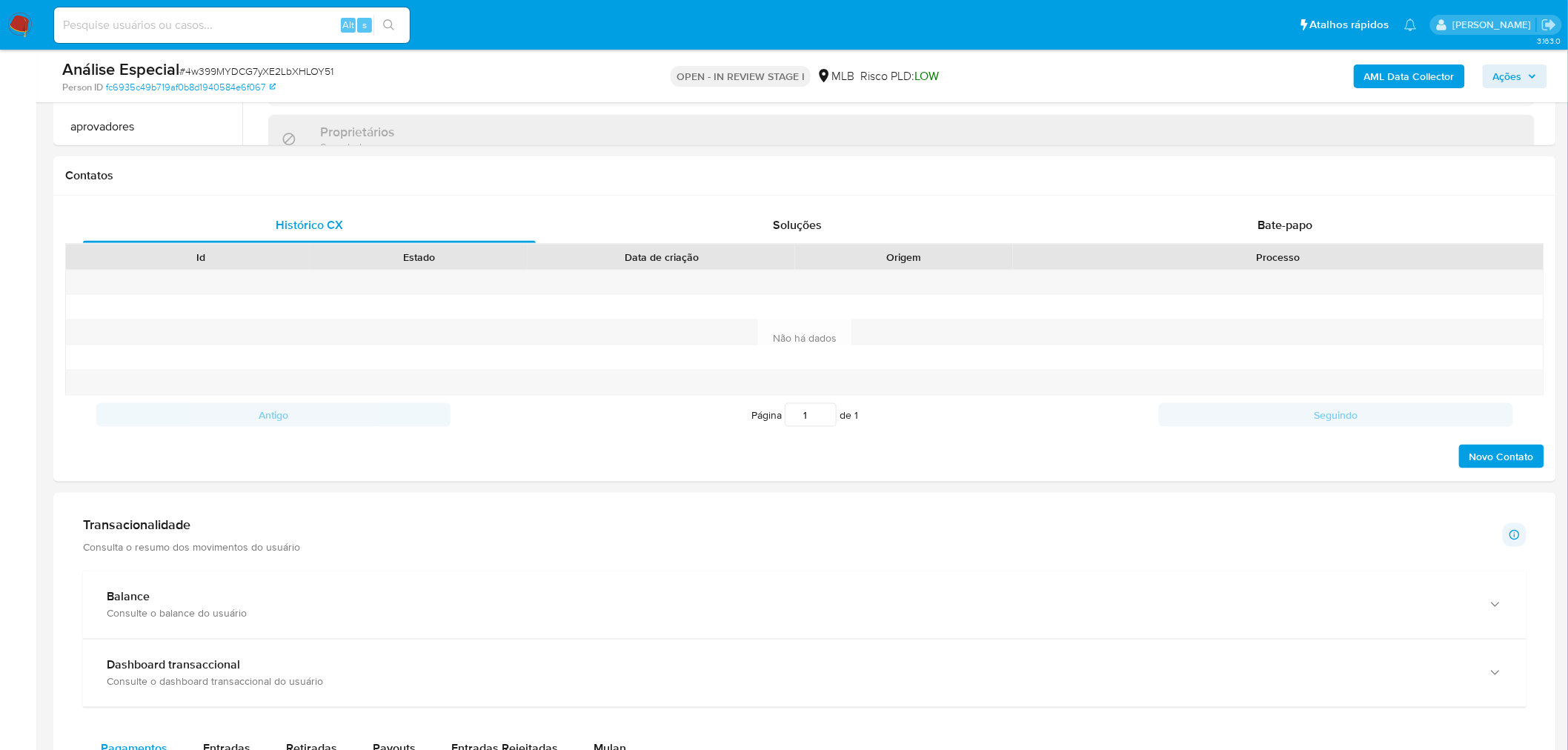
scroll to position [823, 0]
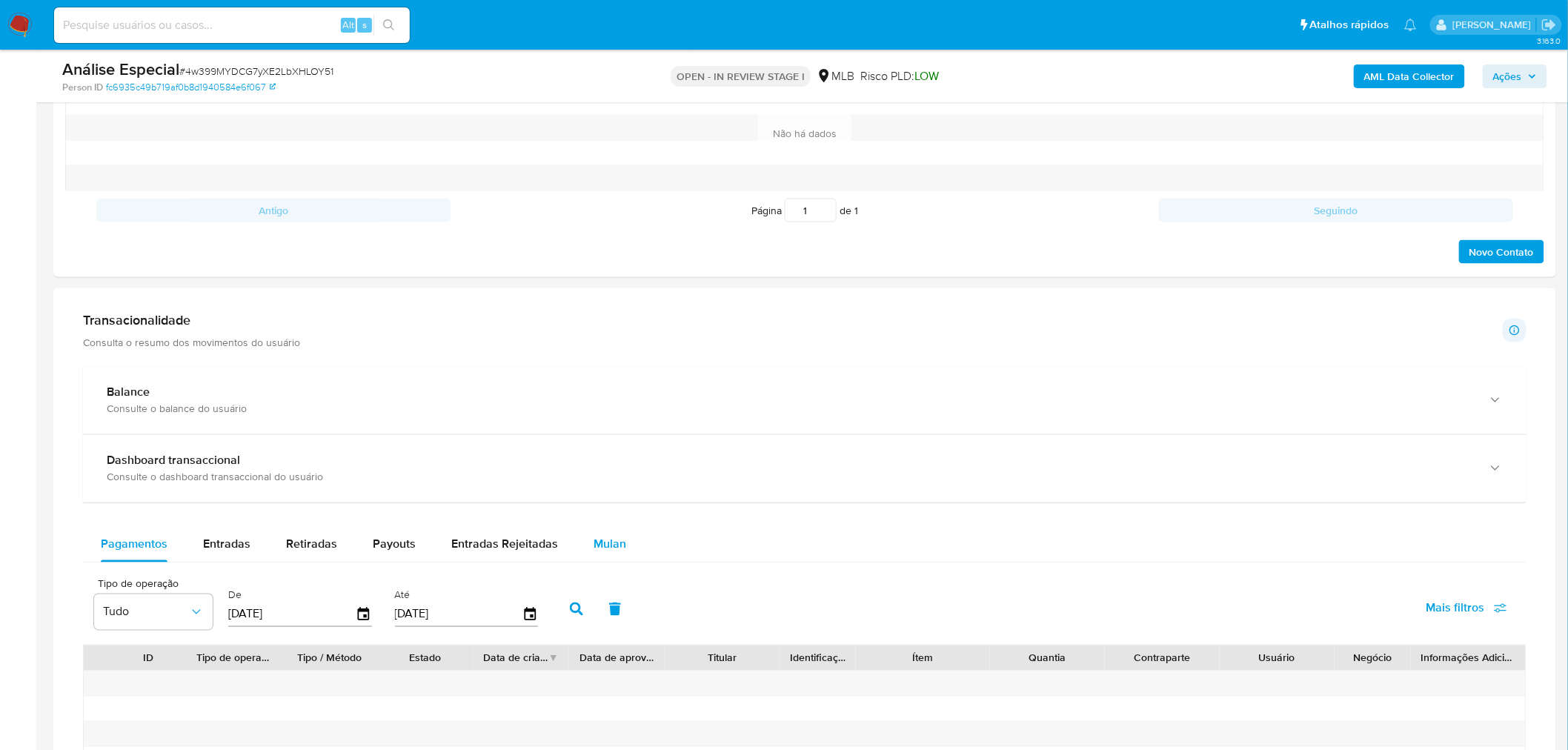
click at [602, 545] on span "Mulan" at bounding box center [610, 544] width 32 height 17
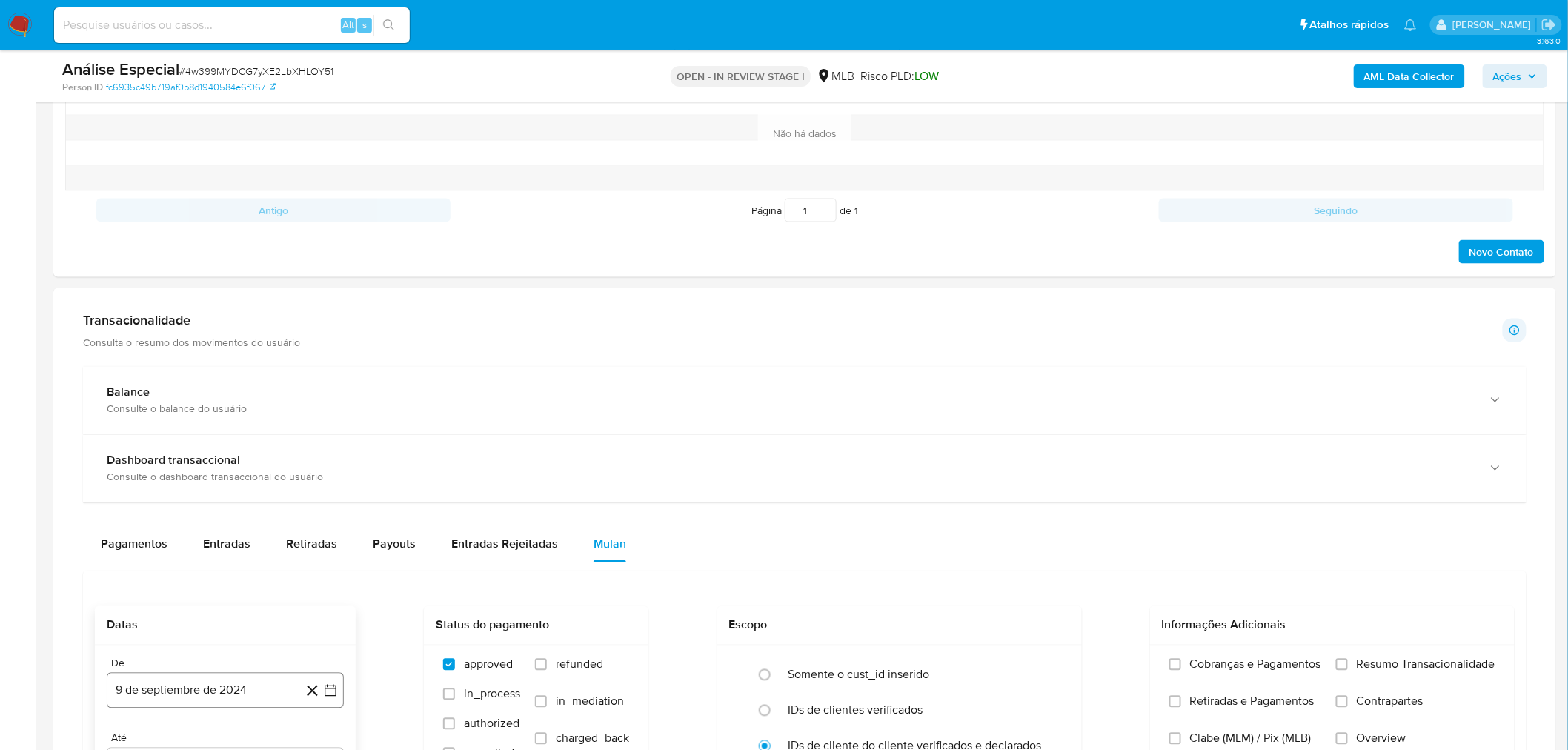
click at [232, 680] on button "9 de septiembre de 2024" at bounding box center [225, 690] width 237 height 35
click at [234, 433] on span "septiembre 2024" at bounding box center [218, 436] width 91 height 15
click at [316, 450] on icon "Año siguiente" at bounding box center [315, 447] width 6 height 11
click at [155, 579] on button "jul" at bounding box center [160, 585] width 42 height 23
click at [128, 465] on icon "Mes anterior" at bounding box center [134, 466] width 18 height 18
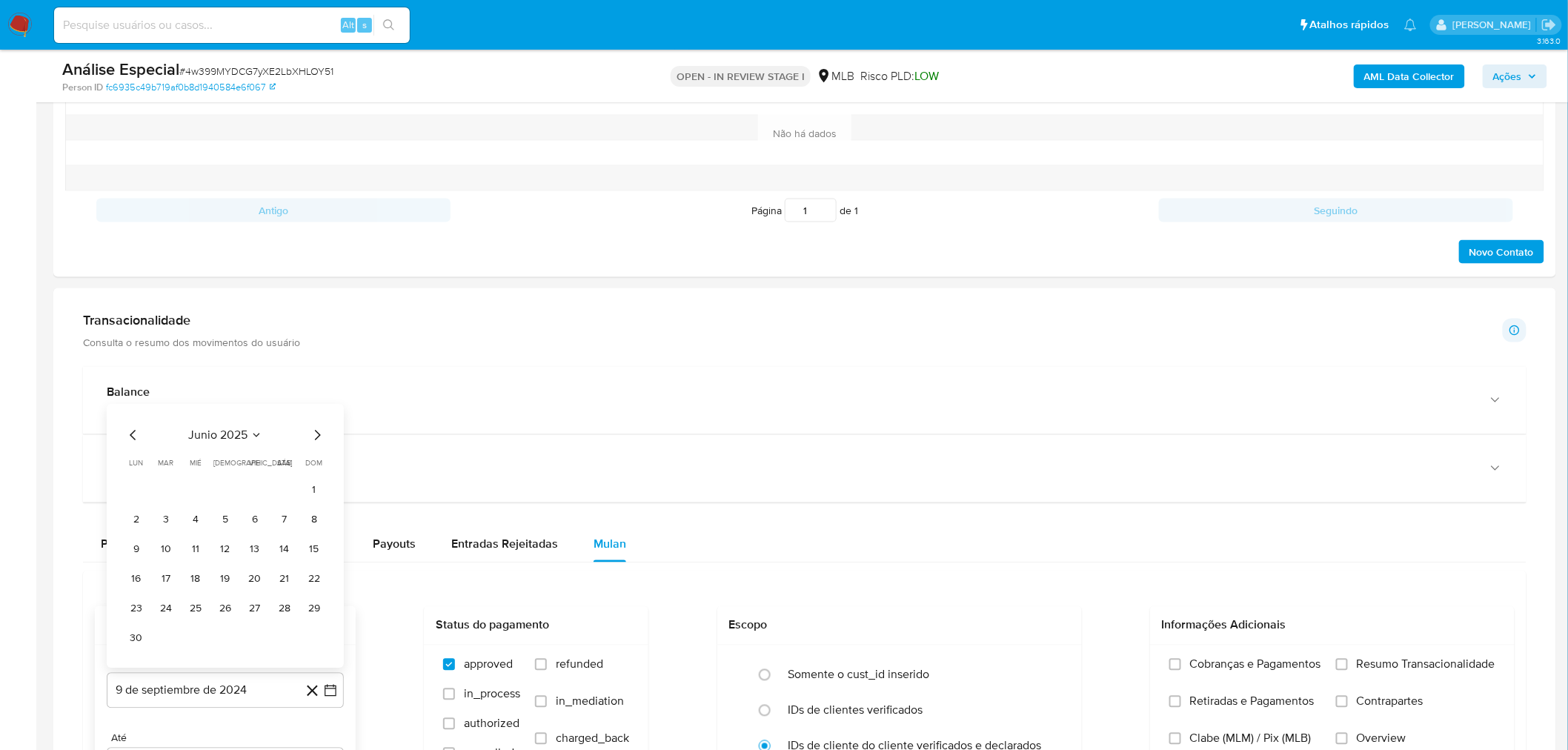
click at [128, 465] on th "lun lunes" at bounding box center [136, 464] width 23 height 12
click at [137, 447] on div "junio 2025 junio 2025 lun lunes mar martes mié miércoles jue jueves vie viernes…" at bounding box center [225, 539] width 201 height 224
click at [136, 439] on icon "Mes anterior" at bounding box center [134, 436] width 18 height 18
click at [136, 439] on div "mayo 2025 mayo 2025 lun lunes mar martes mié miércoles jue jueves vie viernes s…" at bounding box center [225, 552] width 237 height 234
click at [141, 464] on icon "Mes anterior" at bounding box center [134, 466] width 18 height 18
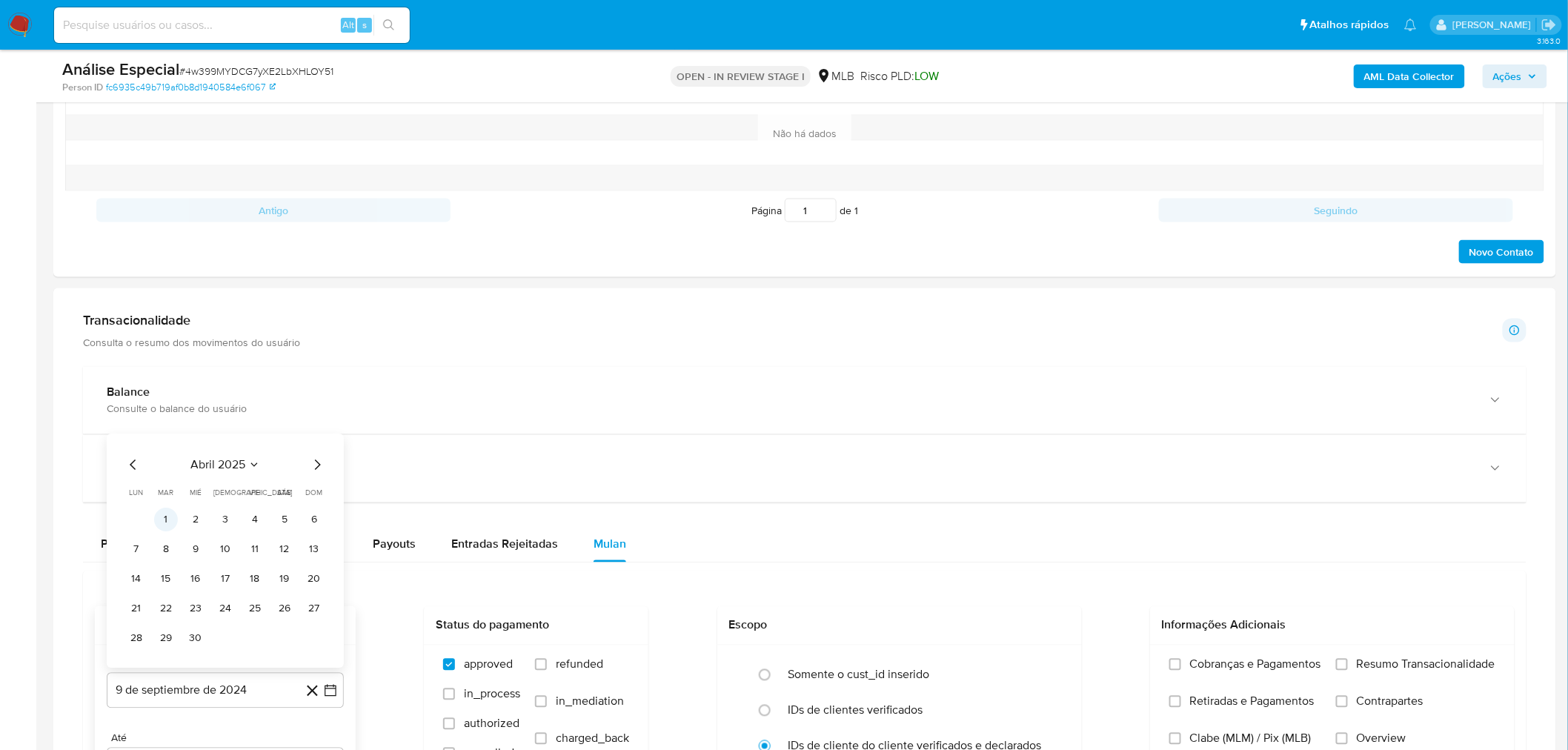
click at [172, 520] on button "1" at bounding box center [165, 520] width 23 height 23
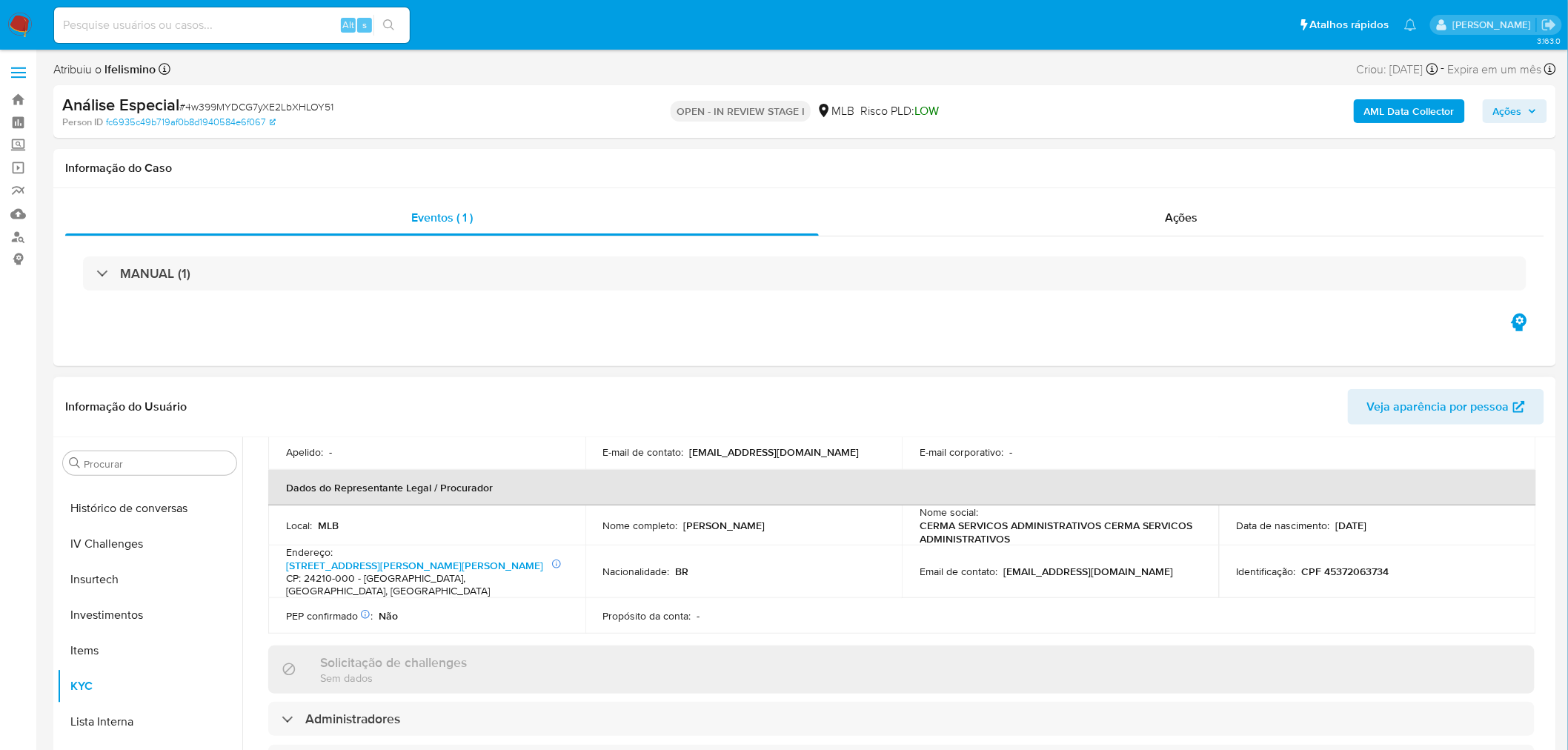
scroll to position [392, 0]
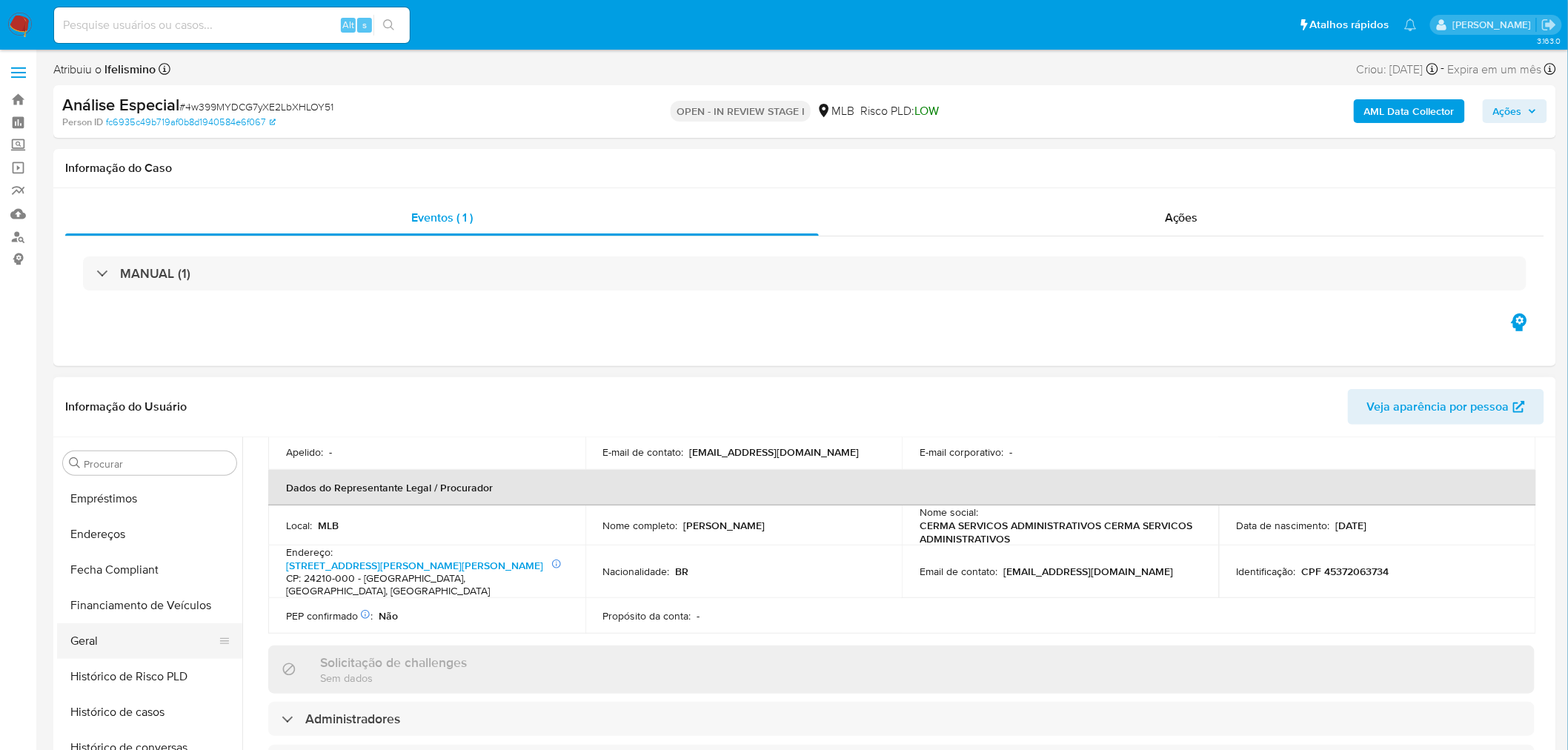
click at [128, 635] on button "Geral" at bounding box center [144, 641] width 174 height 35
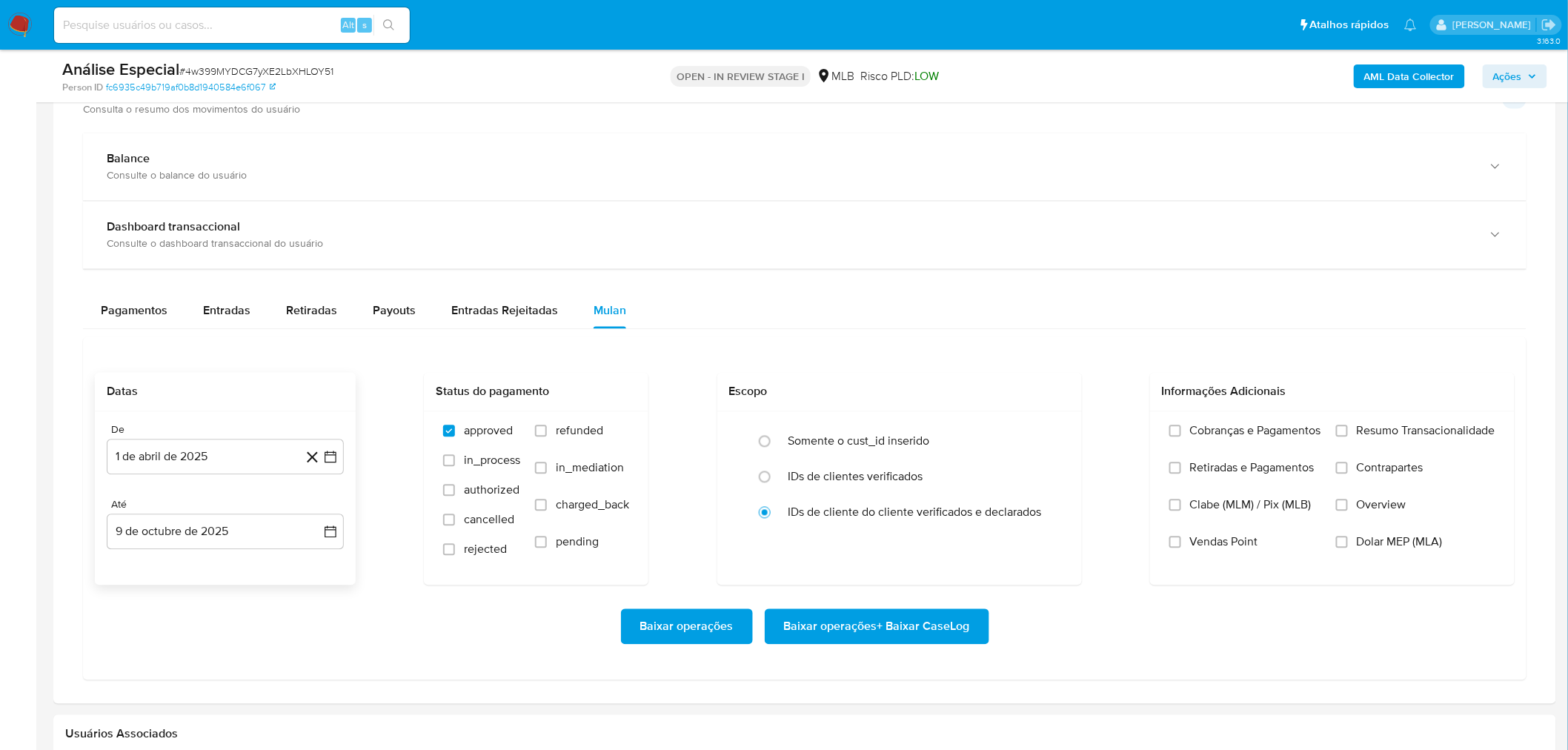
scroll to position [1070, 0]
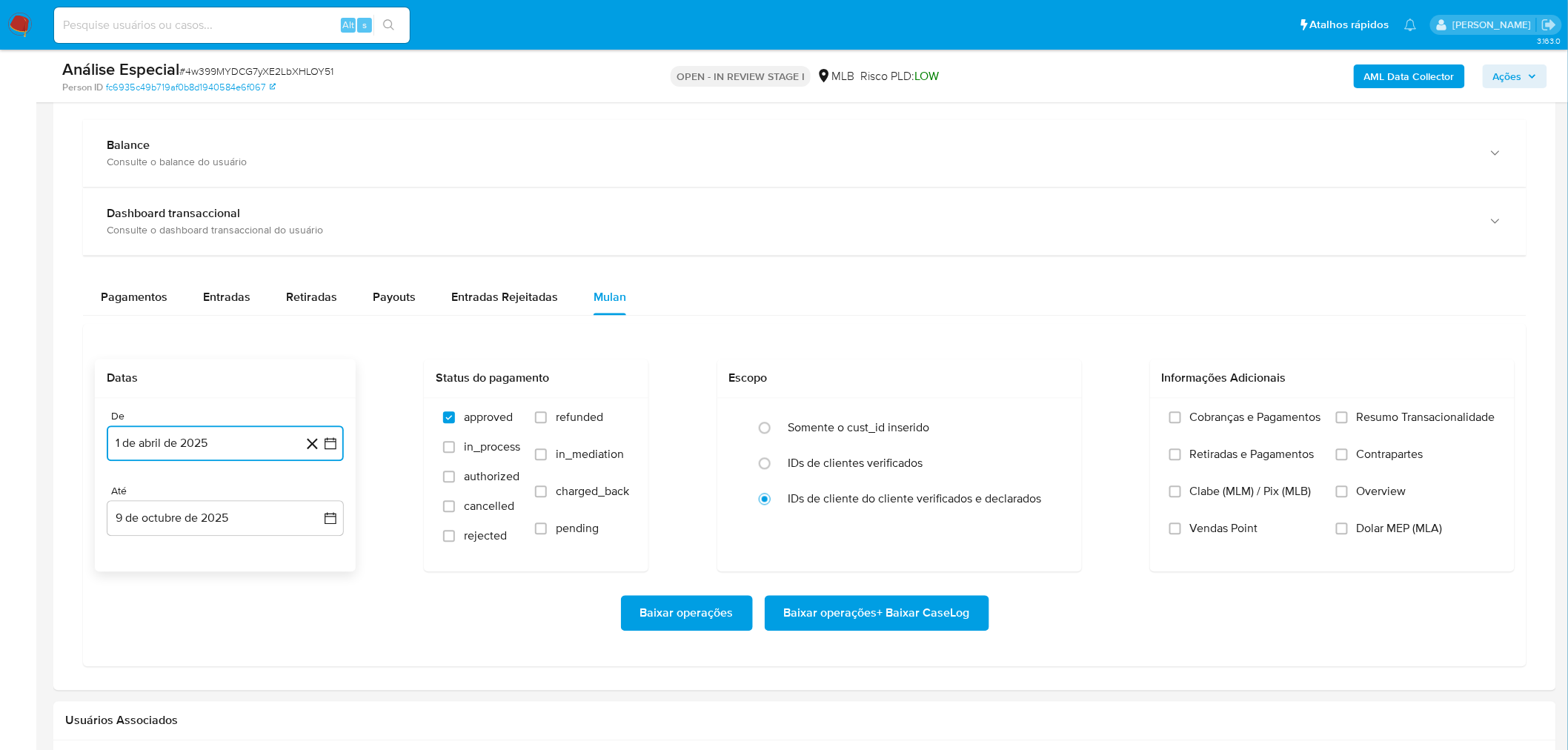
click at [140, 438] on button "1 de abril de 2025" at bounding box center [225, 444] width 237 height 35
click at [247, 580] on button "11" at bounding box center [254, 581] width 23 height 23
click at [859, 606] on span "Baixar operações + Baixar CaseLog" at bounding box center [877, 613] width 186 height 32
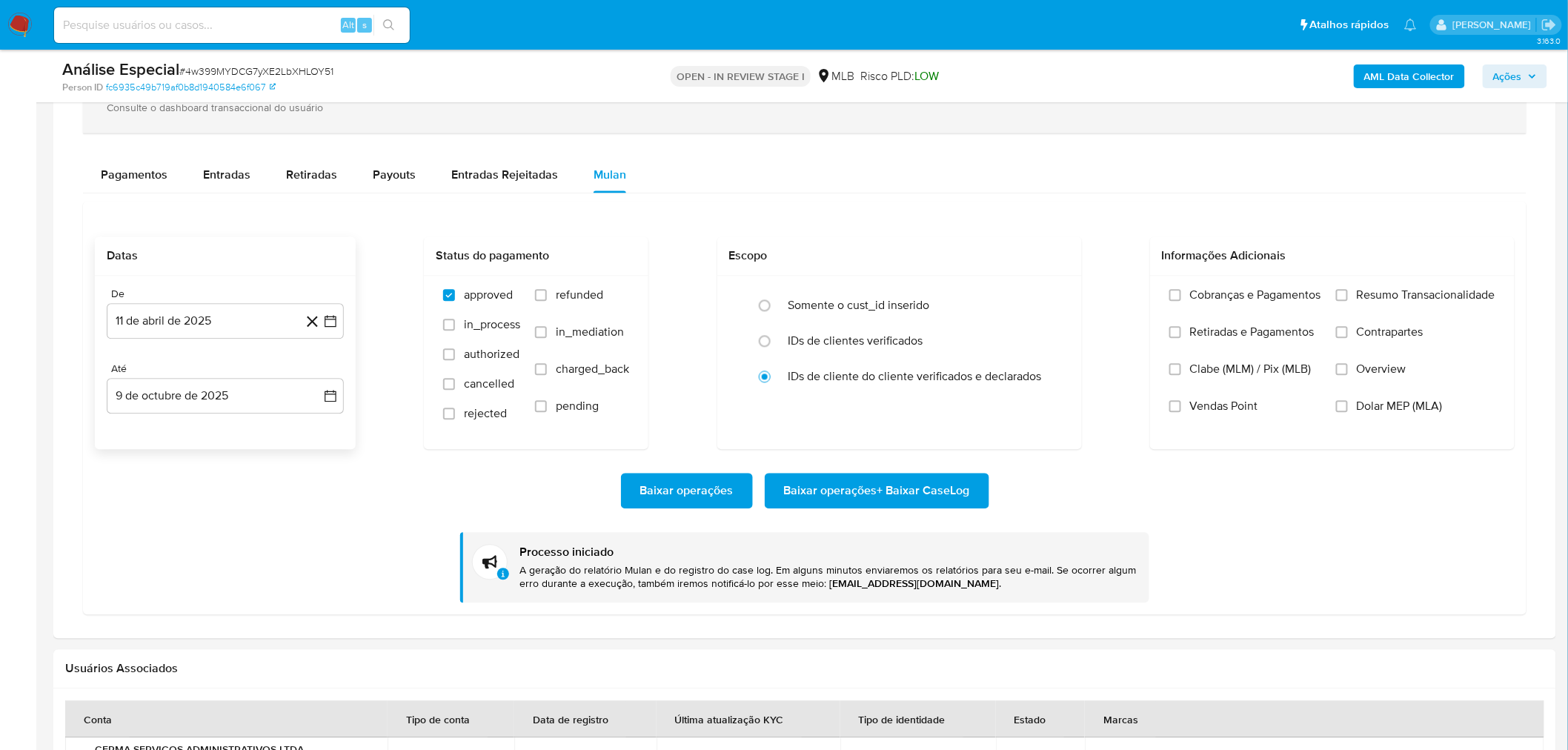
scroll to position [1164, 0]
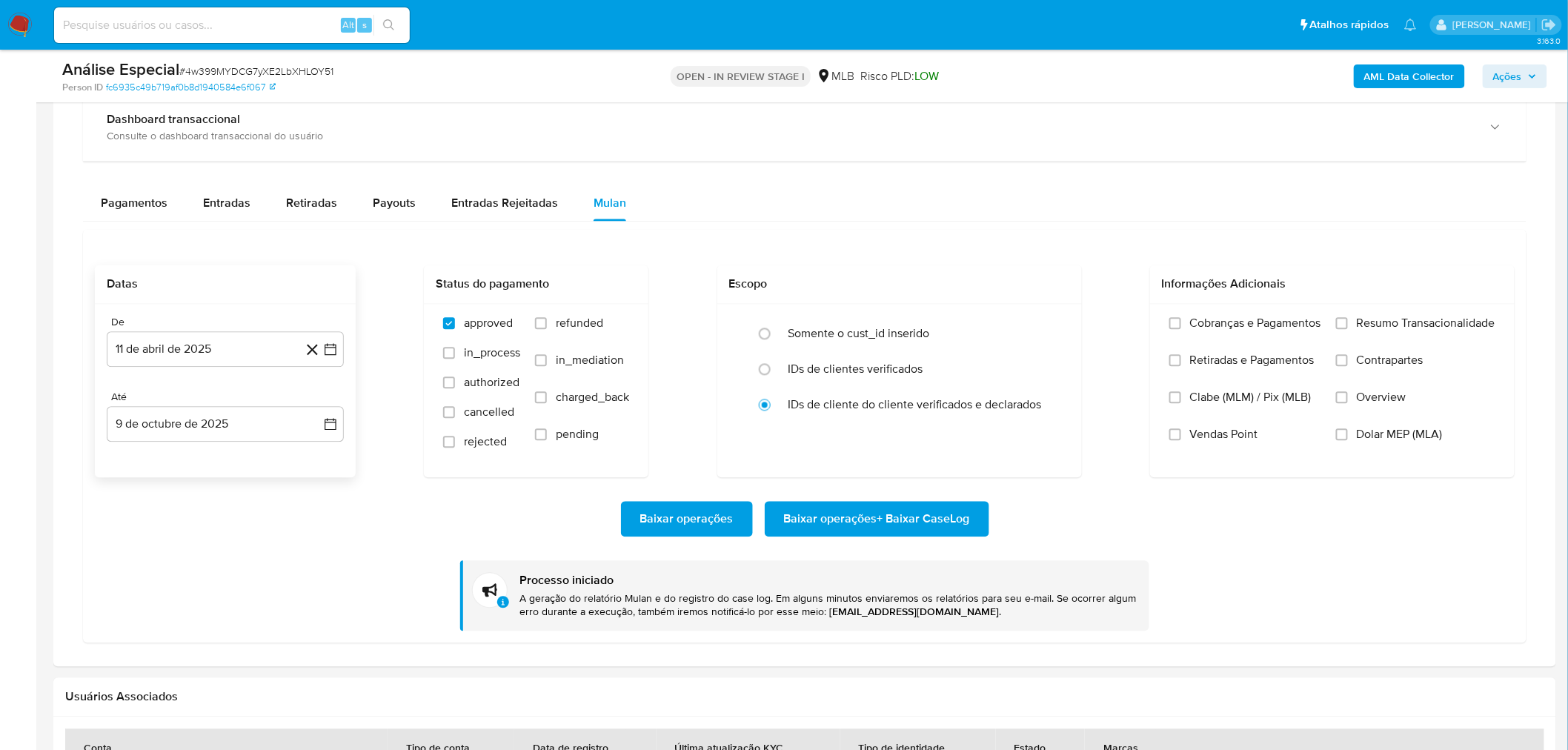
click at [225, 225] on div "Pagamentos Entradas Retiradas Payouts Entradas Rejeitadas Mulan Tipo de operaçã…" at bounding box center [804, 415] width 1443 height 457
click at [230, 204] on span "Entradas" at bounding box center [226, 203] width 48 height 17
select select "10"
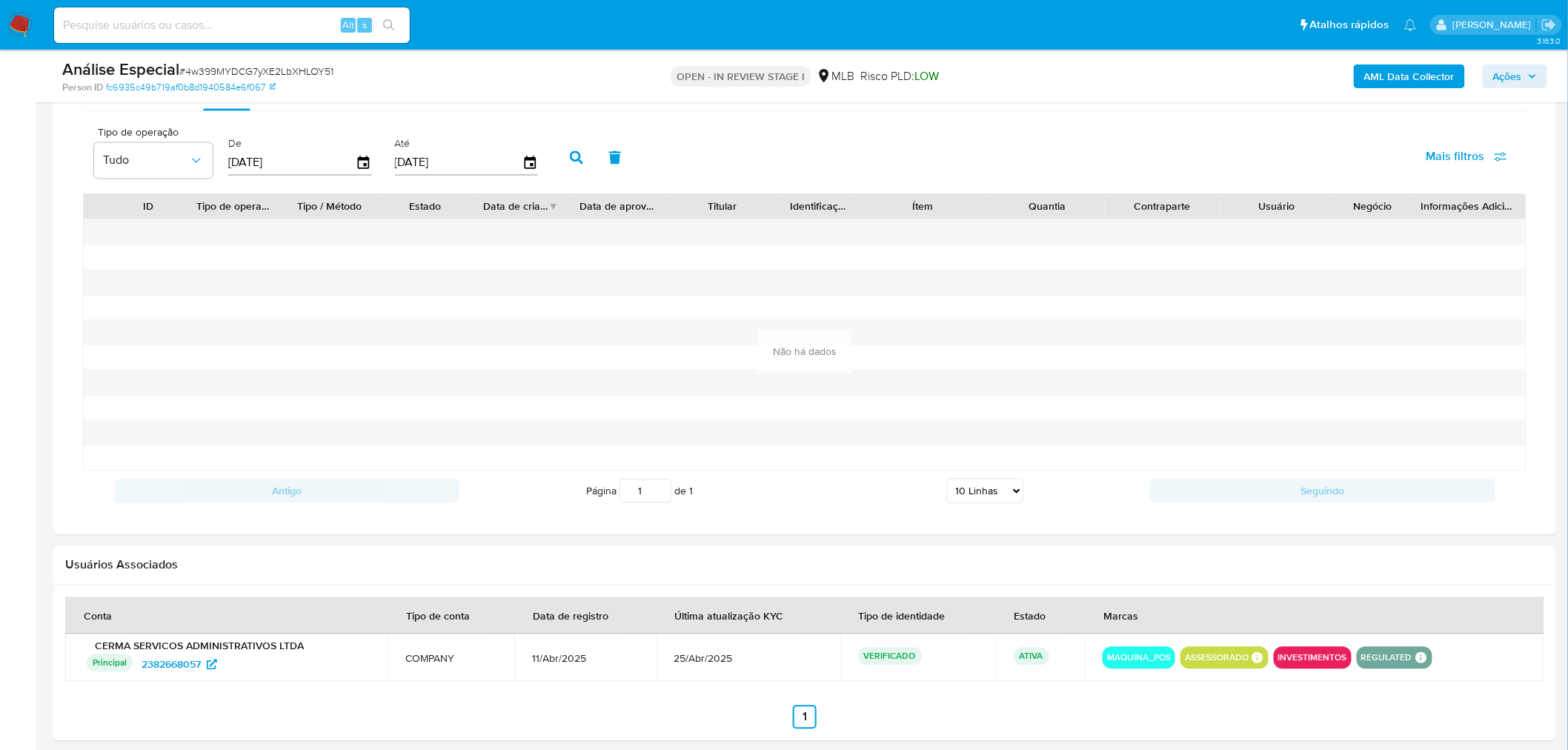
scroll to position [1246, 0]
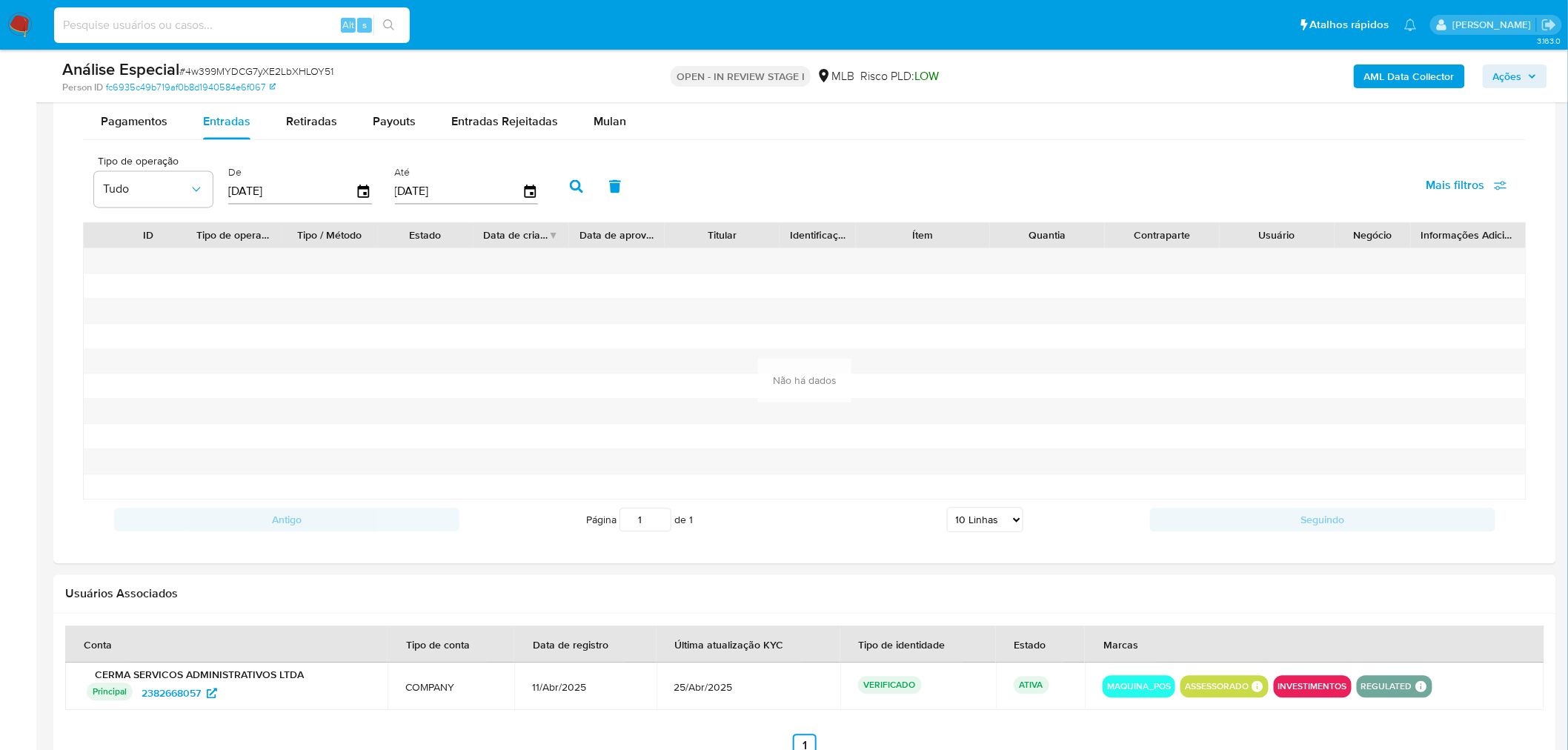
paste input "2674484816"
click at [390, 26] on icon "search-icon" at bounding box center [389, 25] width 11 height 11
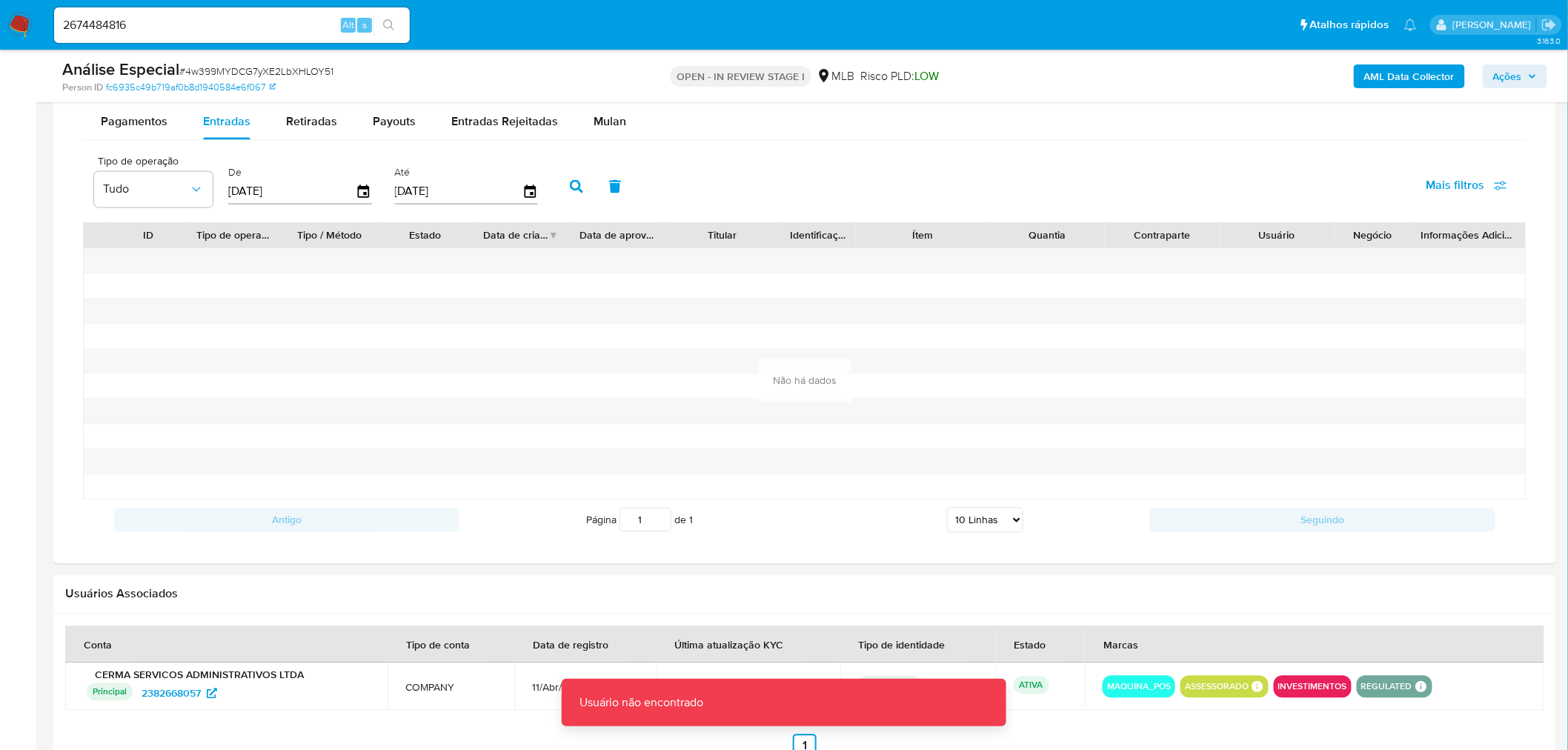
click at [248, 11] on div "2674484816 Alt s" at bounding box center [232, 25] width 355 height 35
click at [240, 39] on div "2674484816 Alt s" at bounding box center [232, 25] width 355 height 35
click at [272, 29] on input "2674484816" at bounding box center [232, 26] width 355 height 20
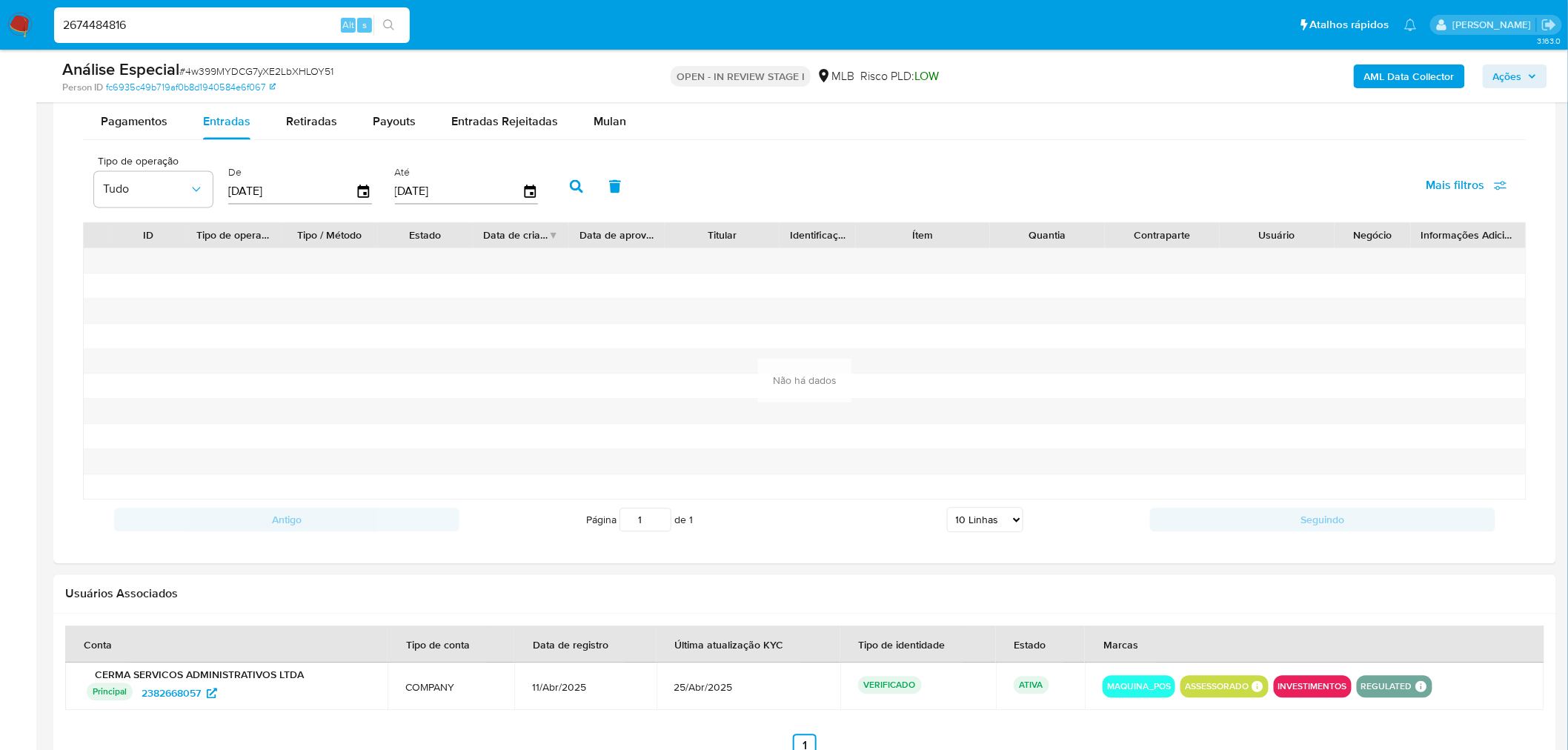
type input "2674484816"
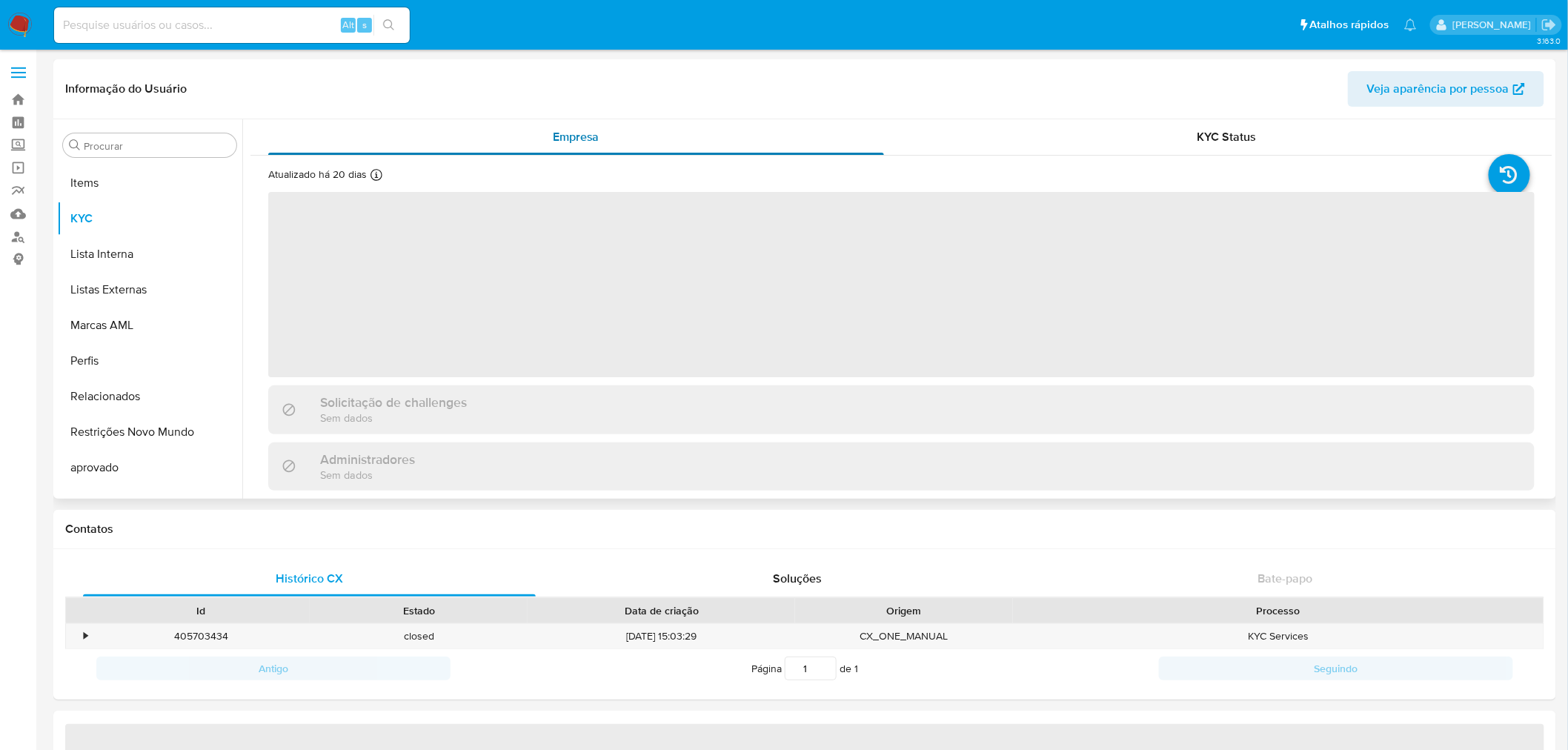
scroll to position [804, 0]
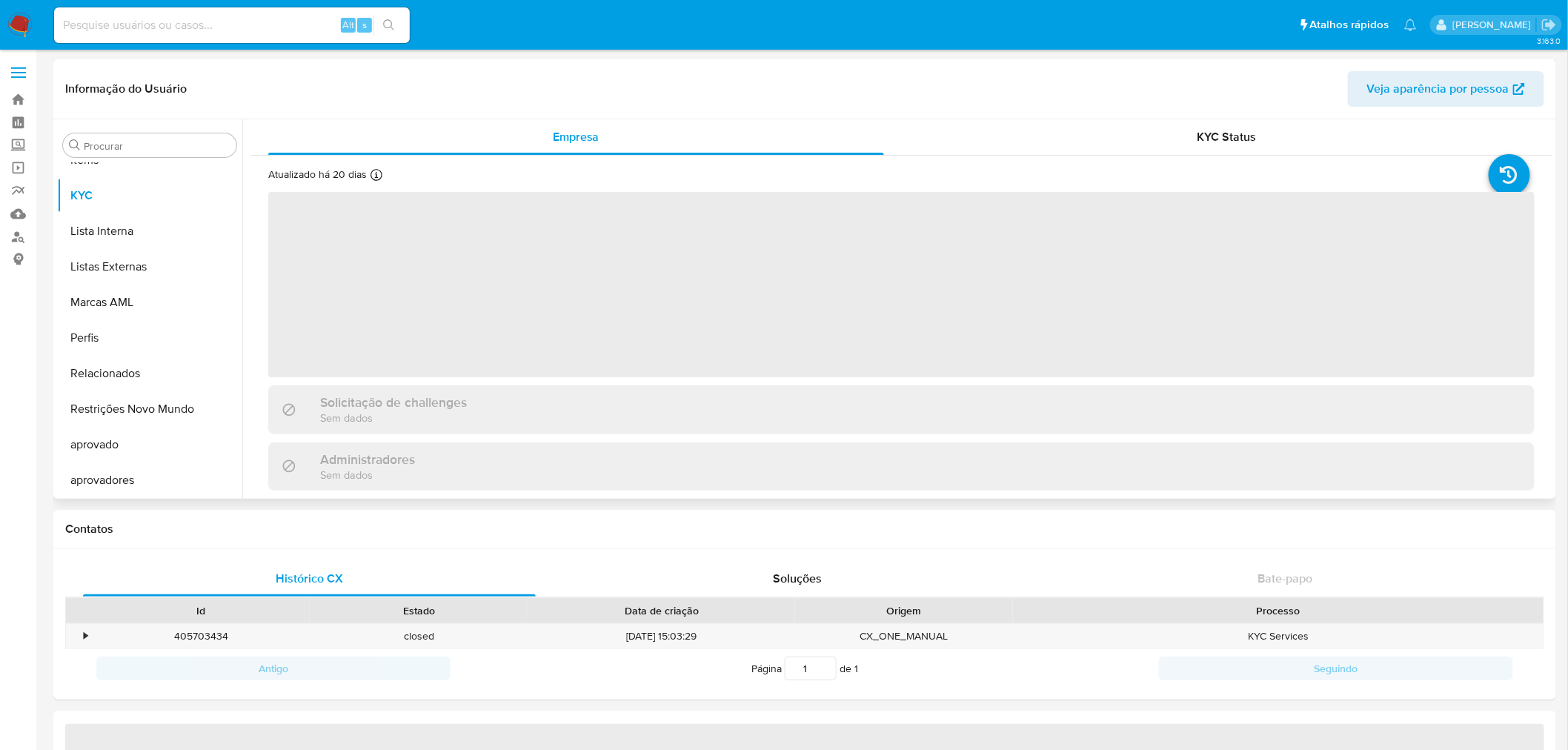
select select "10"
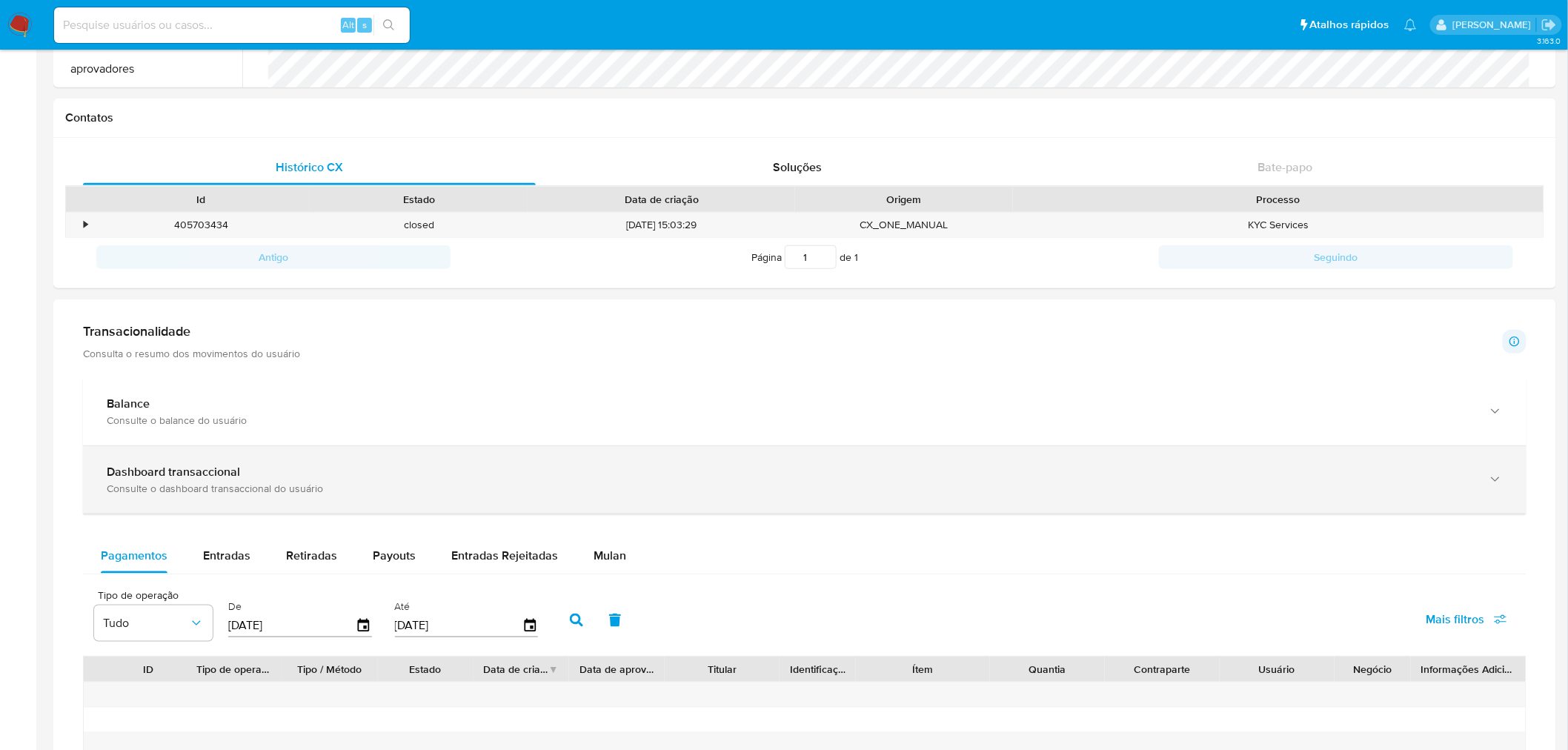
scroll to position [741, 0]
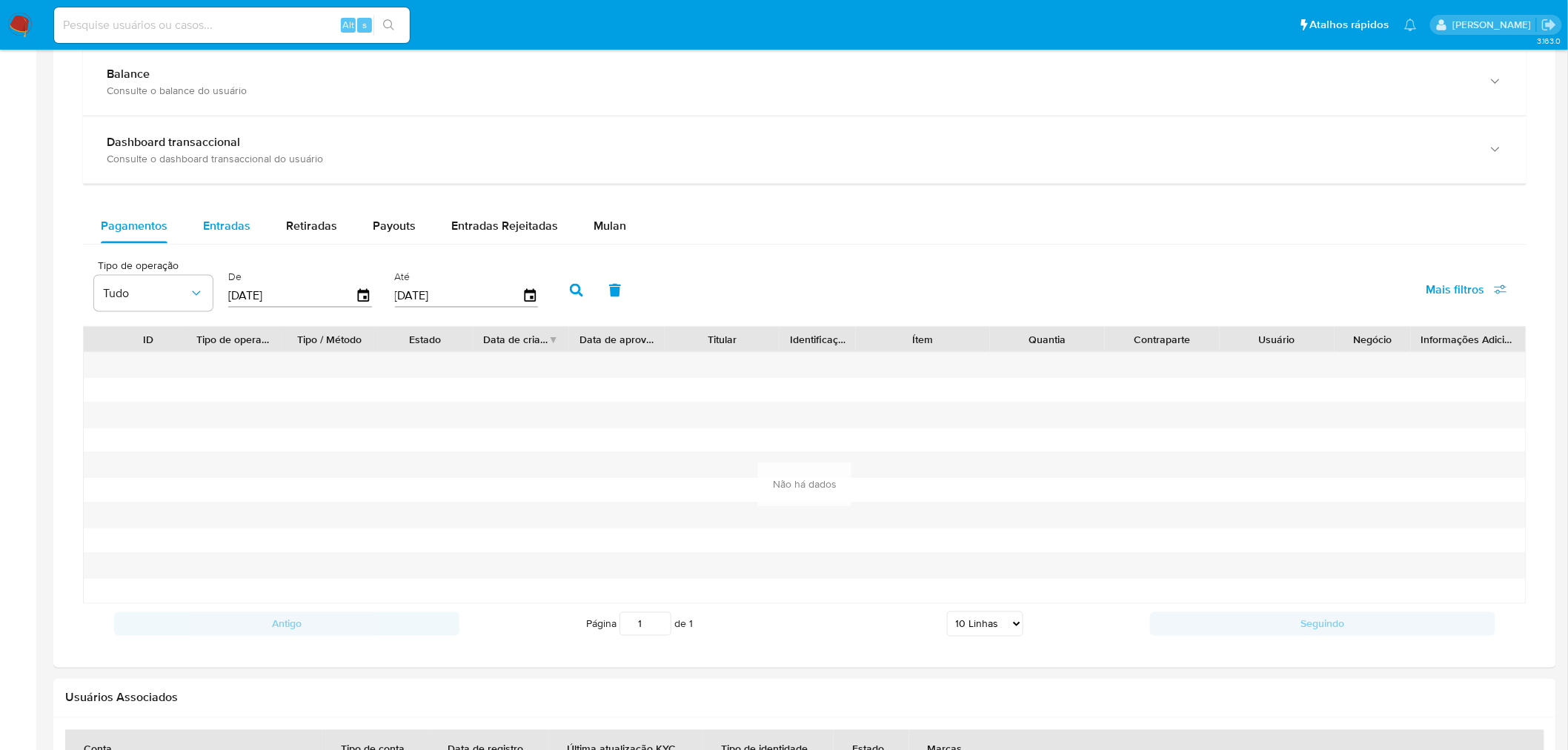
click at [228, 233] on span "Entradas" at bounding box center [226, 226] width 48 height 17
select select "10"
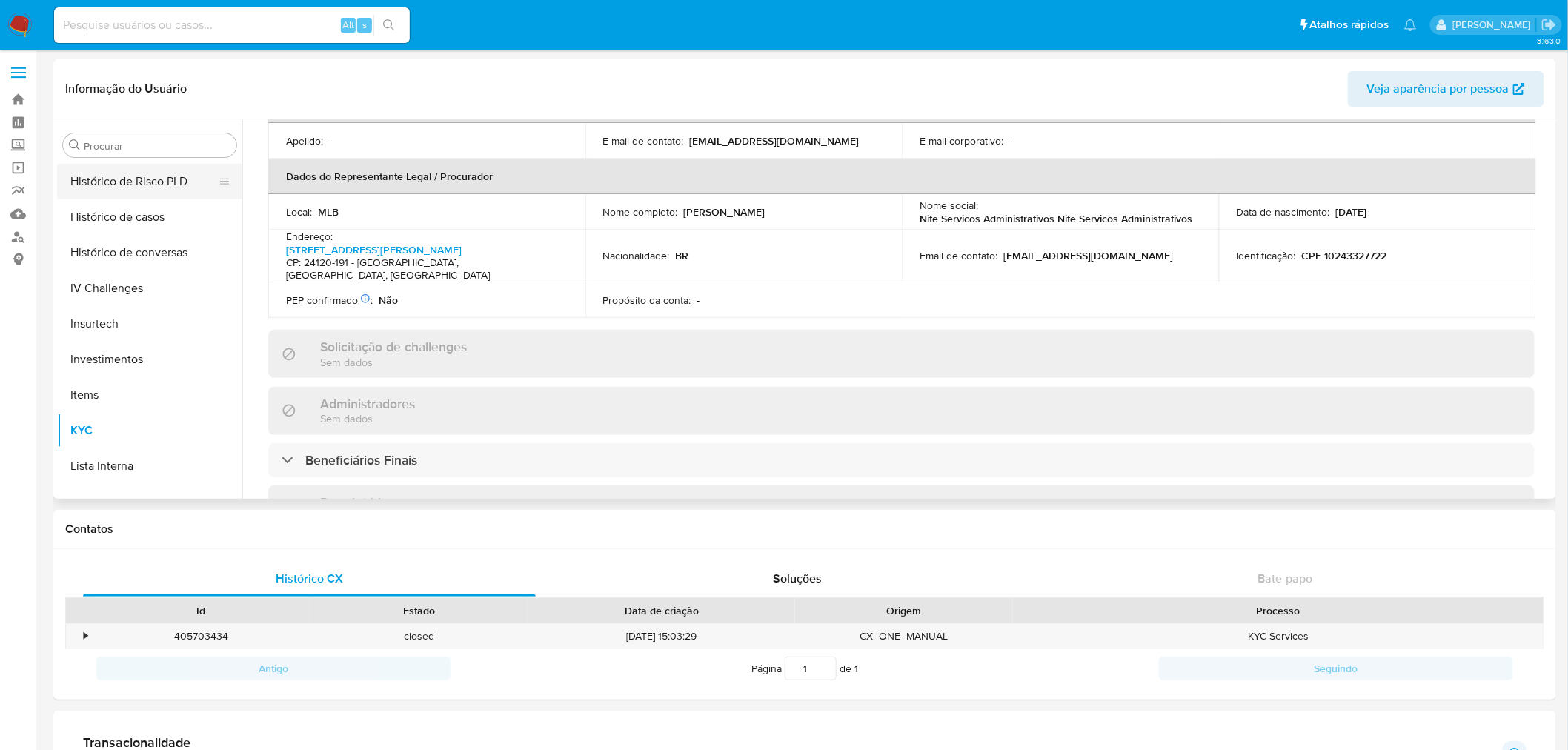
scroll to position [475, 0]
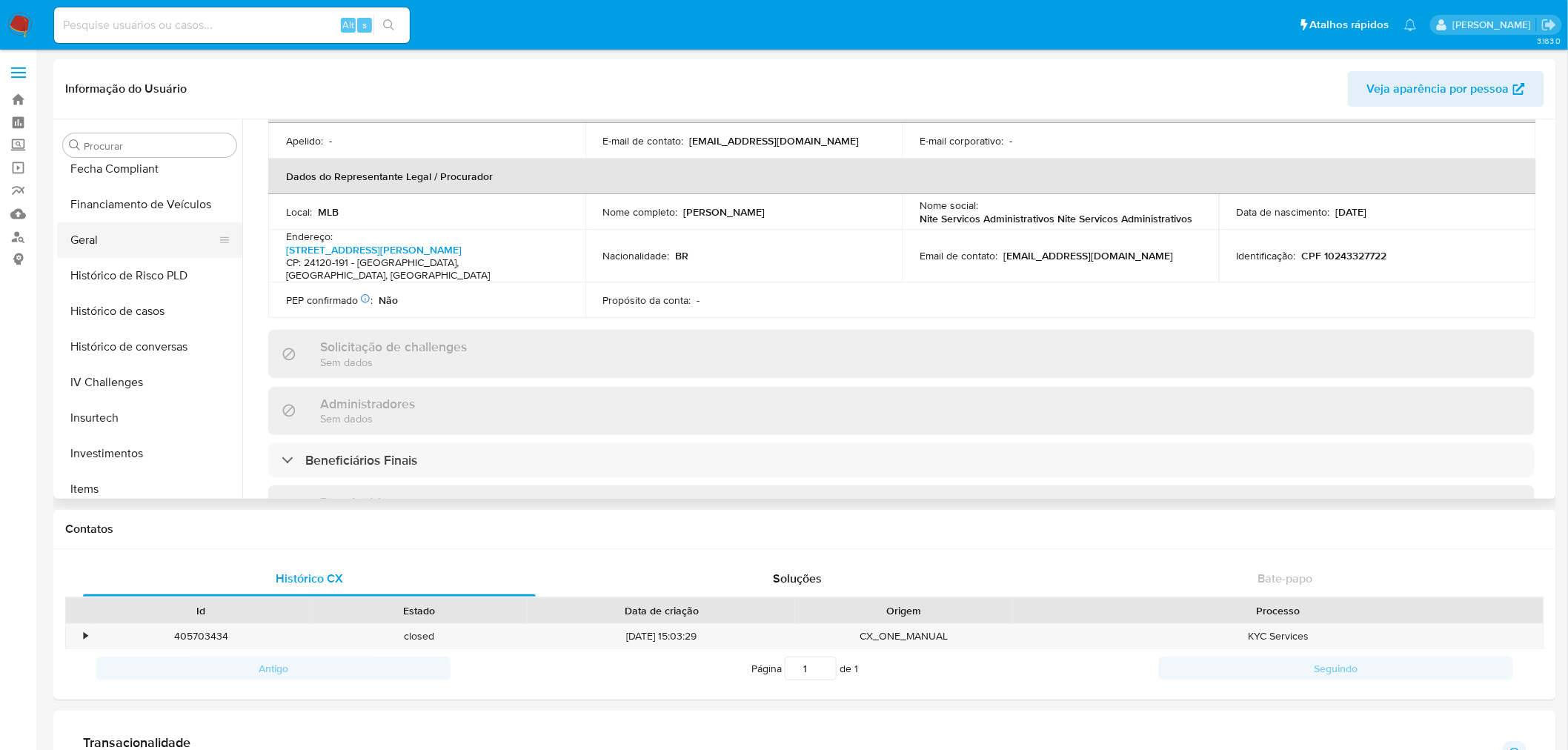
click at [111, 245] on button "Geral" at bounding box center [144, 240] width 174 height 35
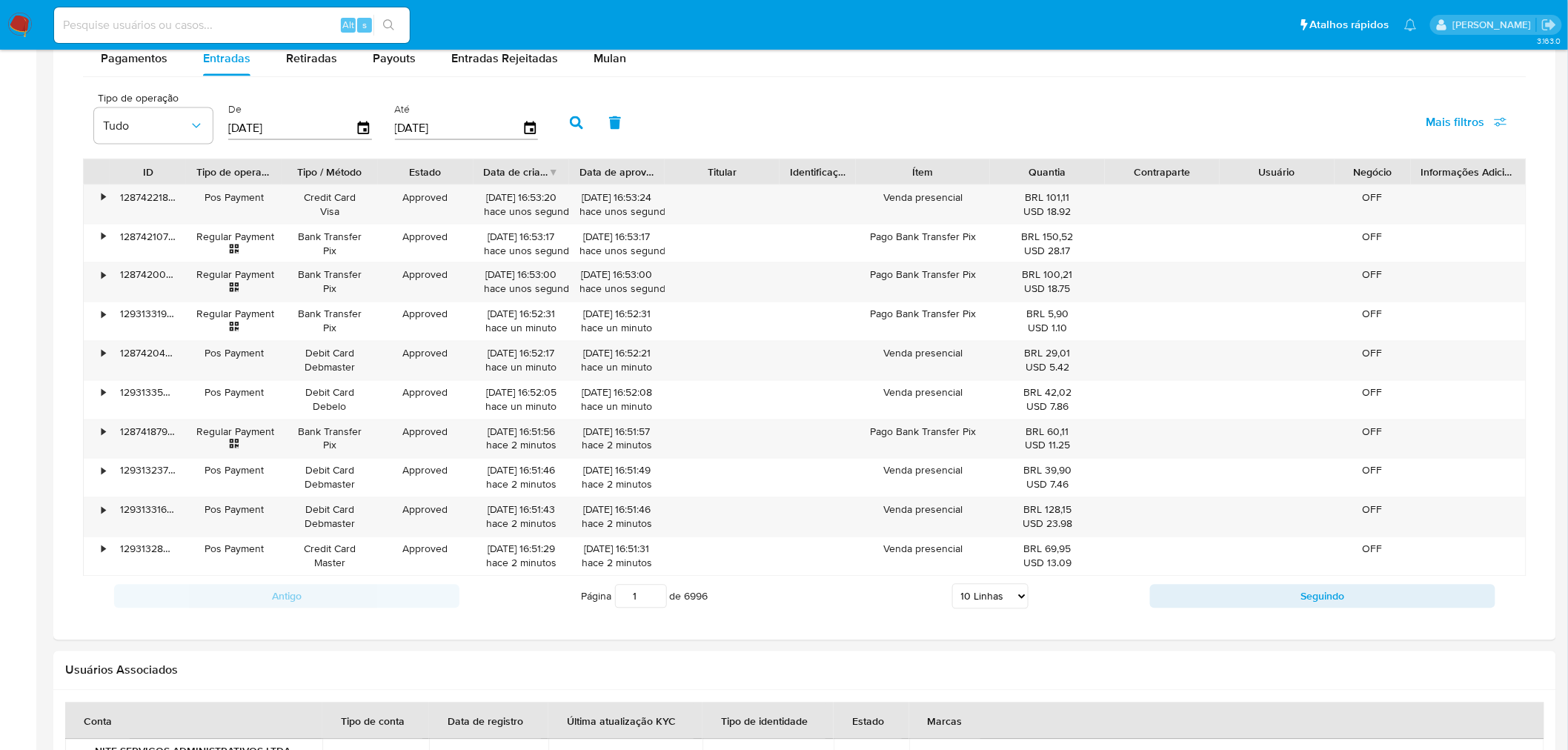
scroll to position [751, 0]
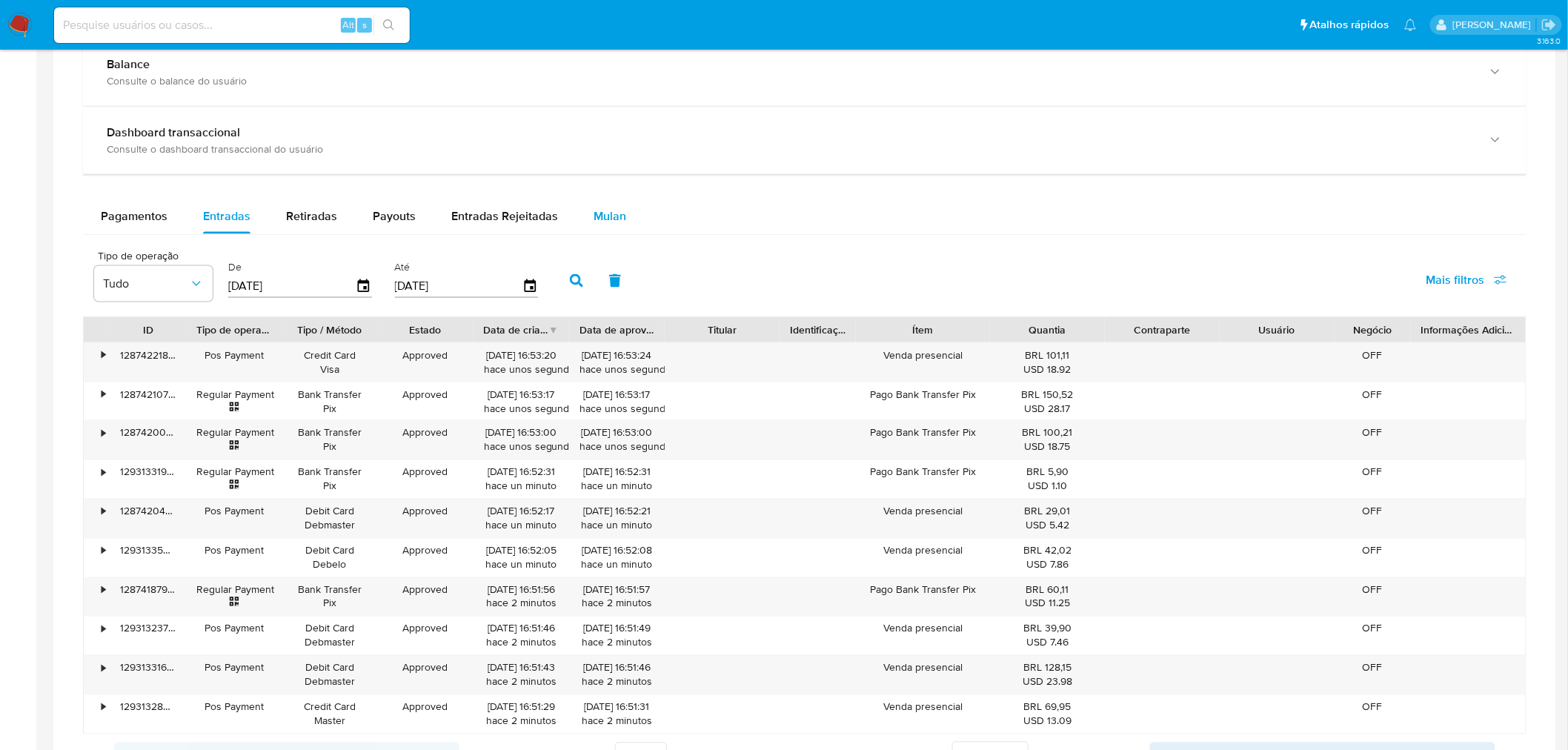
click at [601, 206] on div "Mulan" at bounding box center [610, 216] width 32 height 35
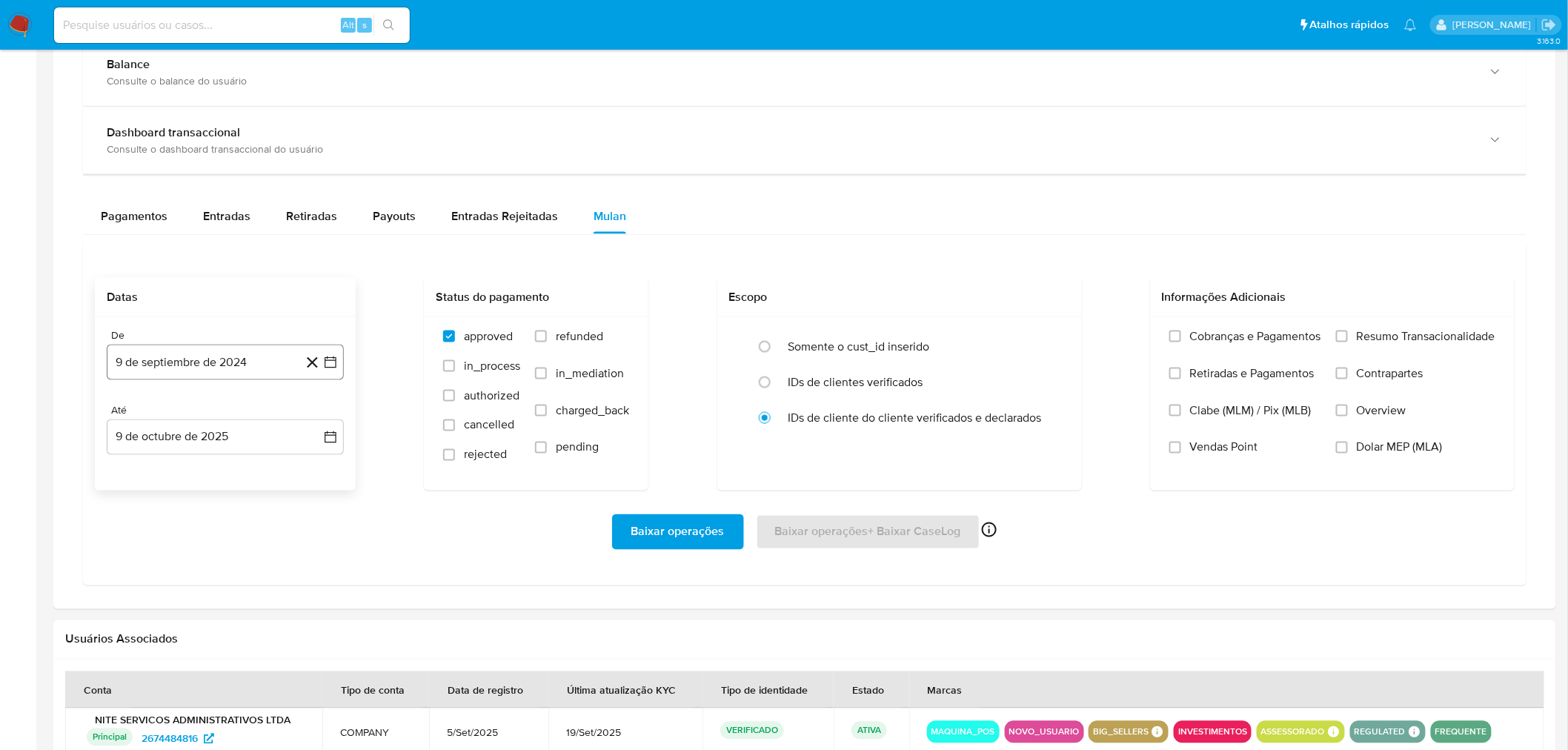
click at [210, 367] on button "9 de septiembre de 2024" at bounding box center [225, 362] width 237 height 35
click at [203, 423] on span "septiembre 2024" at bounding box center [218, 416] width 91 height 15
click at [312, 418] on icon "Año siguiente" at bounding box center [315, 416] width 18 height 18
click at [287, 559] on span "sep" at bounding box center [287, 553] width 19 height 12
click at [142, 478] on button "1" at bounding box center [136, 470] width 23 height 23
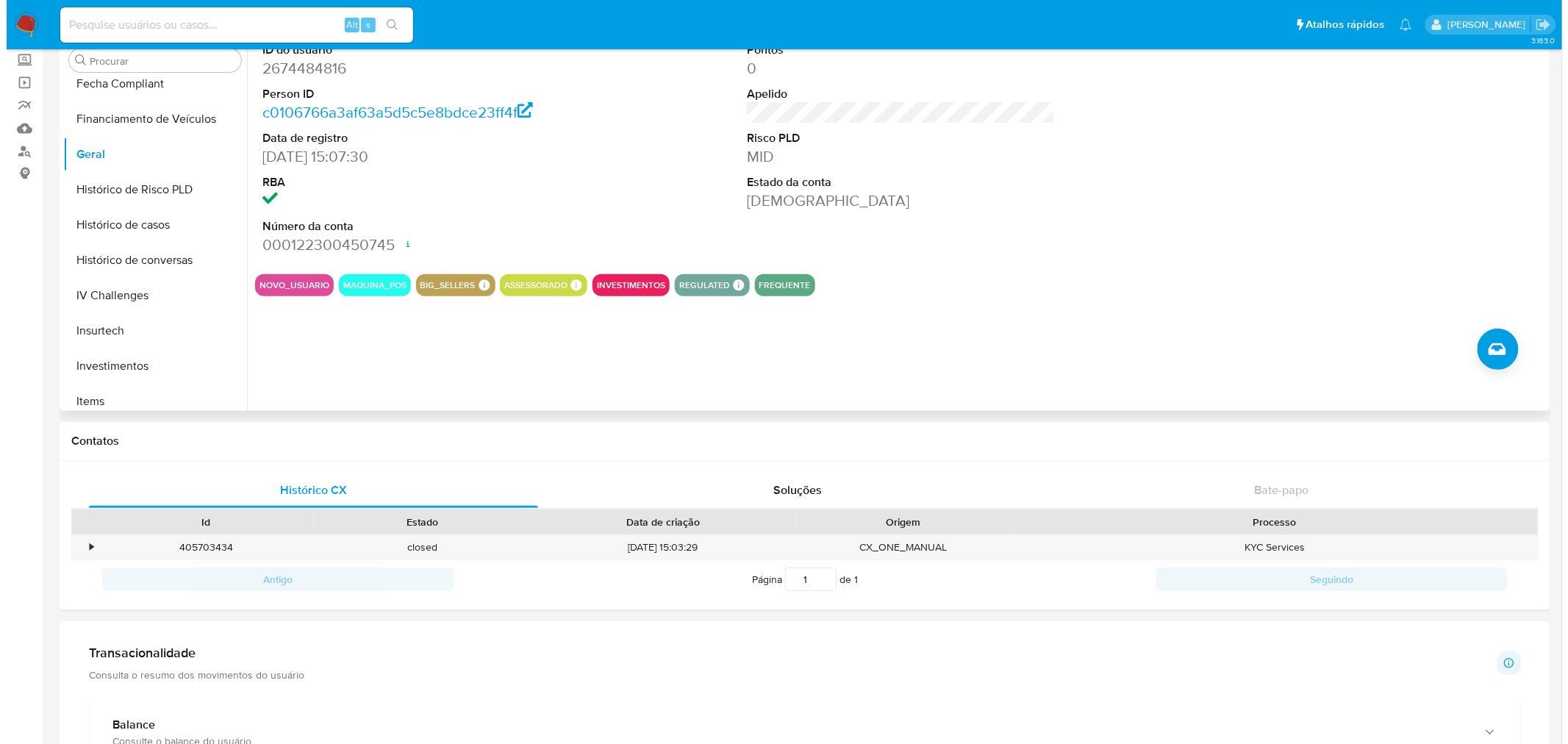
scroll to position [0, 0]
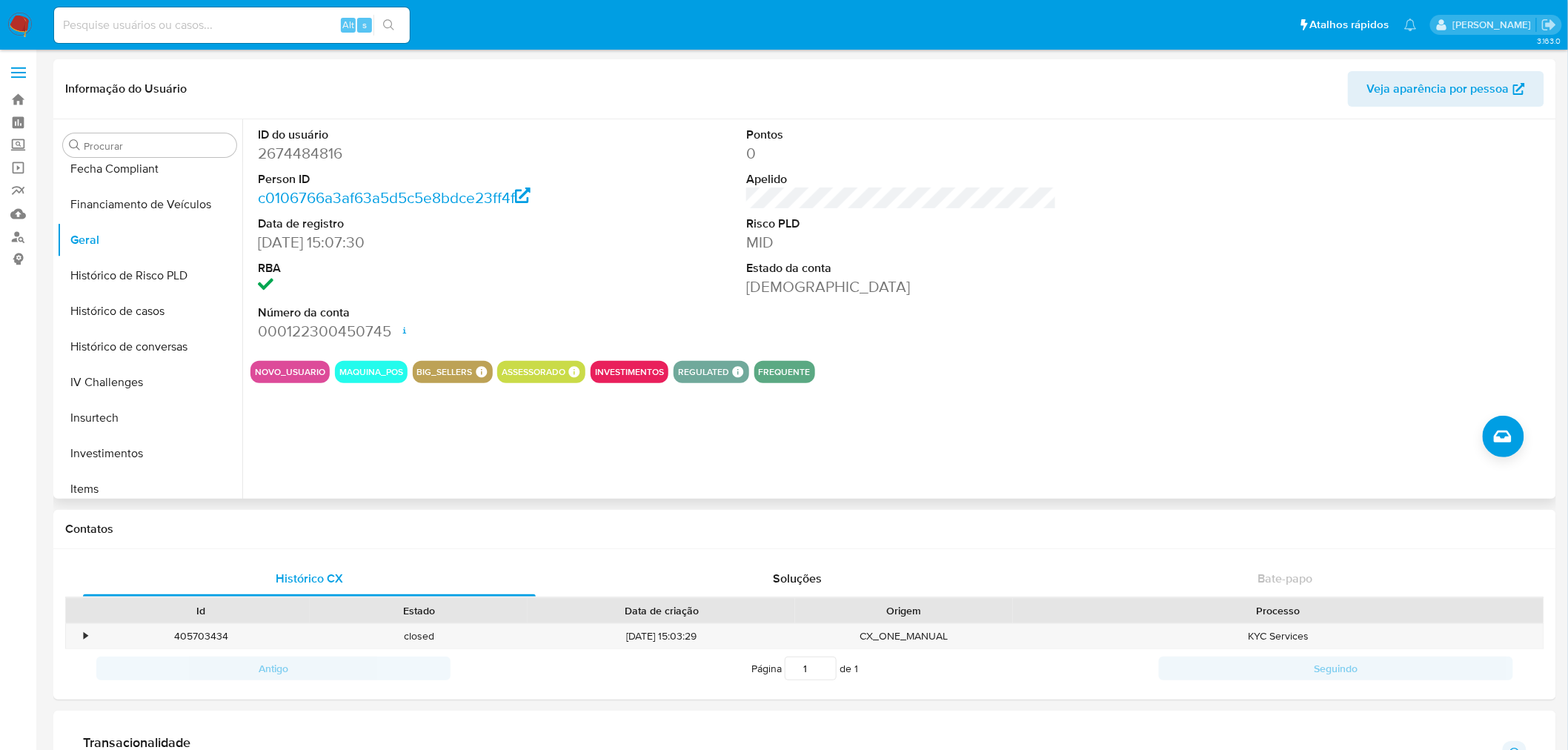
drag, startPoint x: 1454, startPoint y: 143, endPoint x: 1455, endPoint y: 92, distance: 51.0
click at [1455, 92] on span "Veja aparência por pessoa" at bounding box center [1438, 88] width 143 height 35
click at [1517, 437] on button "Criar caso manual" at bounding box center [1503, 436] width 42 height 41
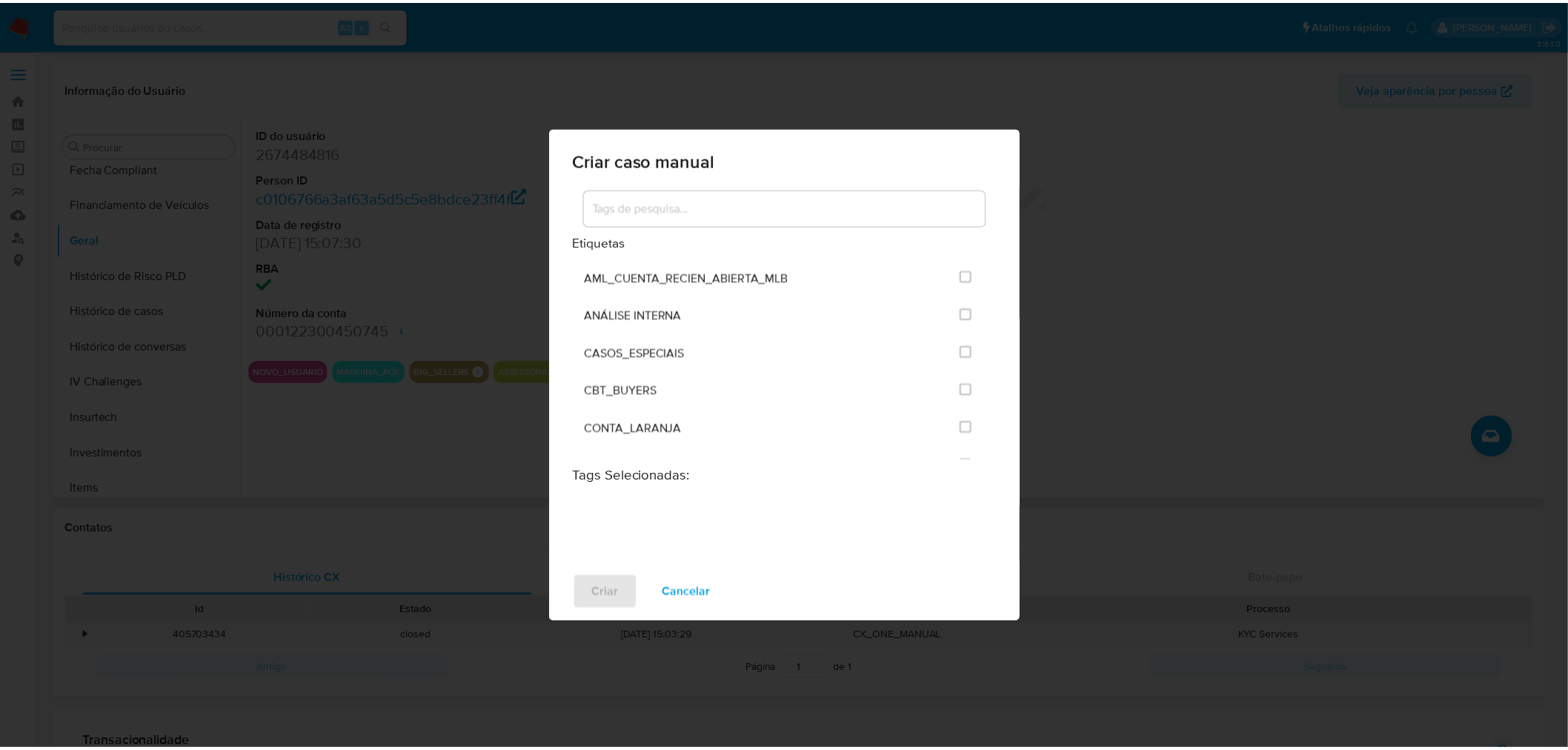
scroll to position [658, 0]
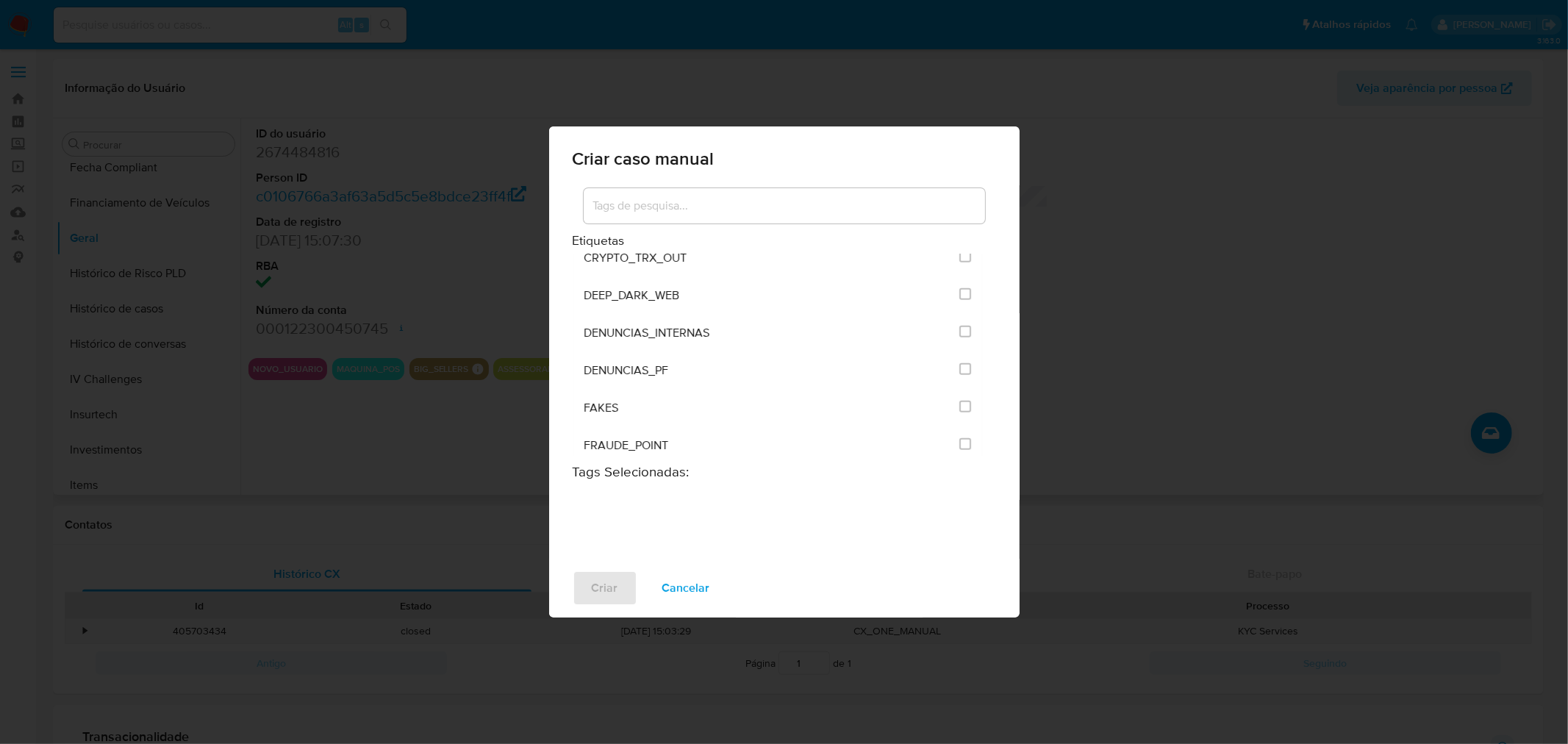
click at [436, 419] on div "Criar caso manual Etiquetas ACCOUNT_MONEY ACCOUNT_MONEY_MLB AML_CATEGORIAS_RIES…" at bounding box center [784, 372] width 1568 height 744
click at [669, 593] on span "Cancelar" at bounding box center [686, 588] width 48 height 32
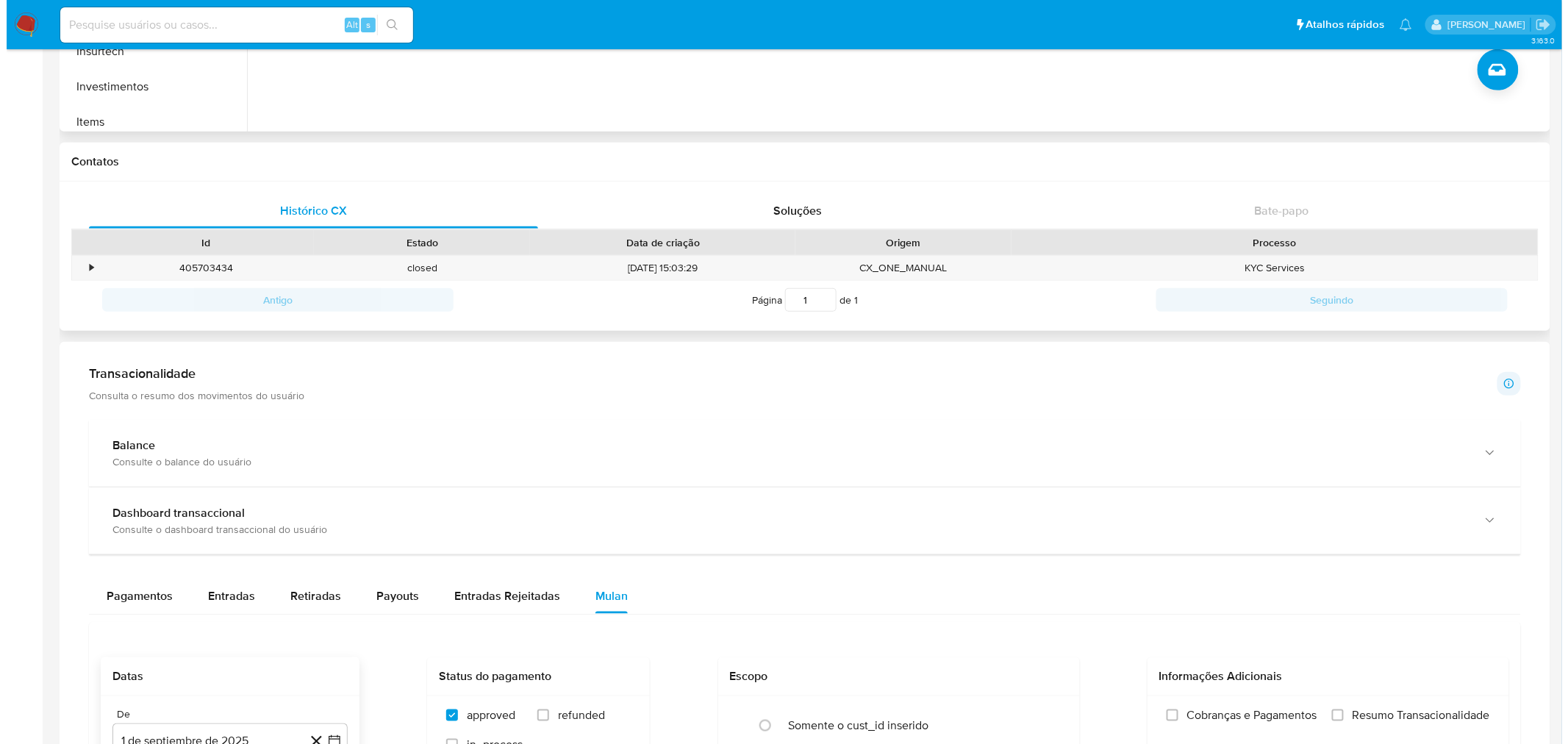
scroll to position [148, 0]
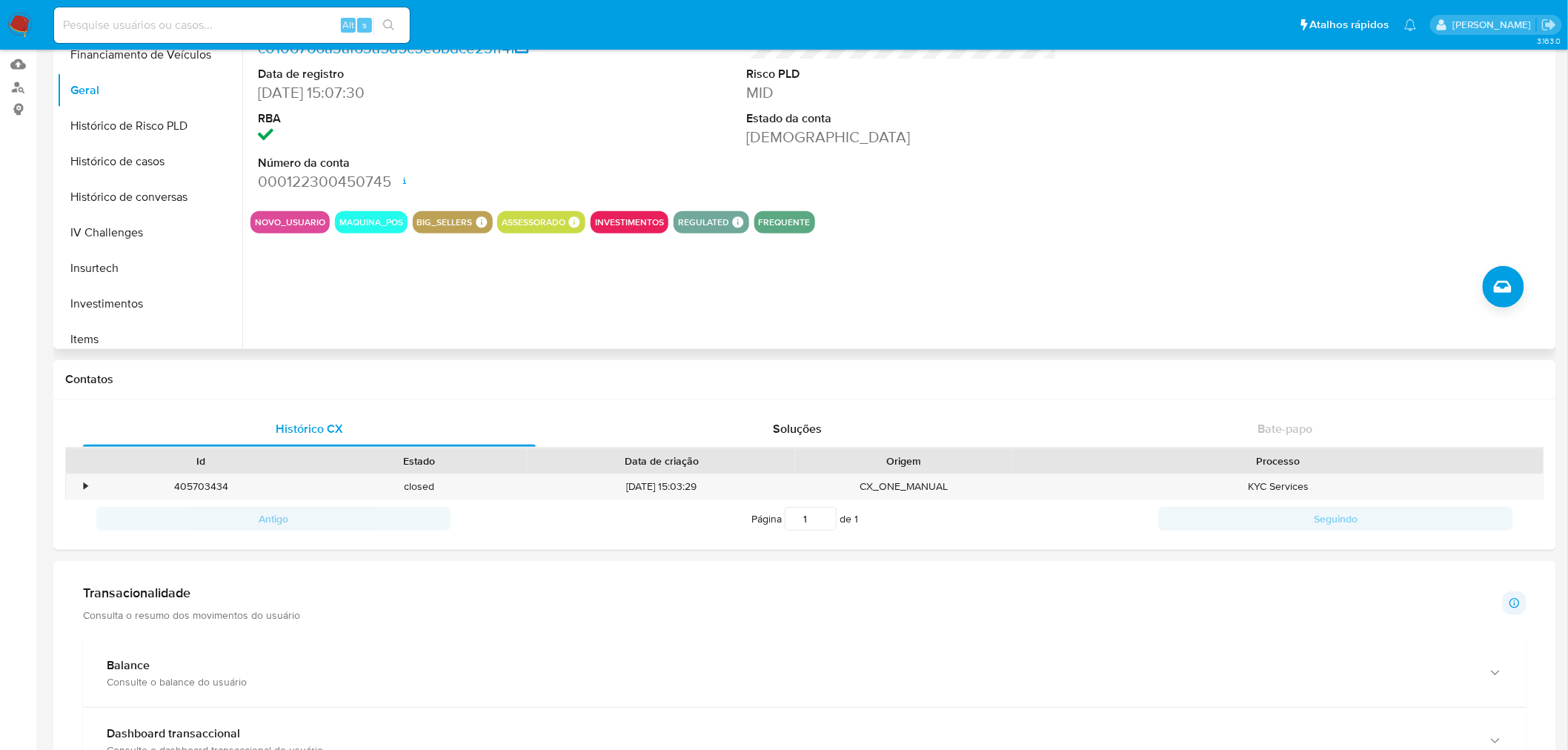
click at [1524, 266] on div "ID do usuário 2674484816 Person ID c0106766a3af63a5d5c5e8bdce23ff4f Data de reg…" at bounding box center [897, 159] width 1310 height 380
click at [1502, 286] on icon "Criar caso manual" at bounding box center [1503, 287] width 18 height 18
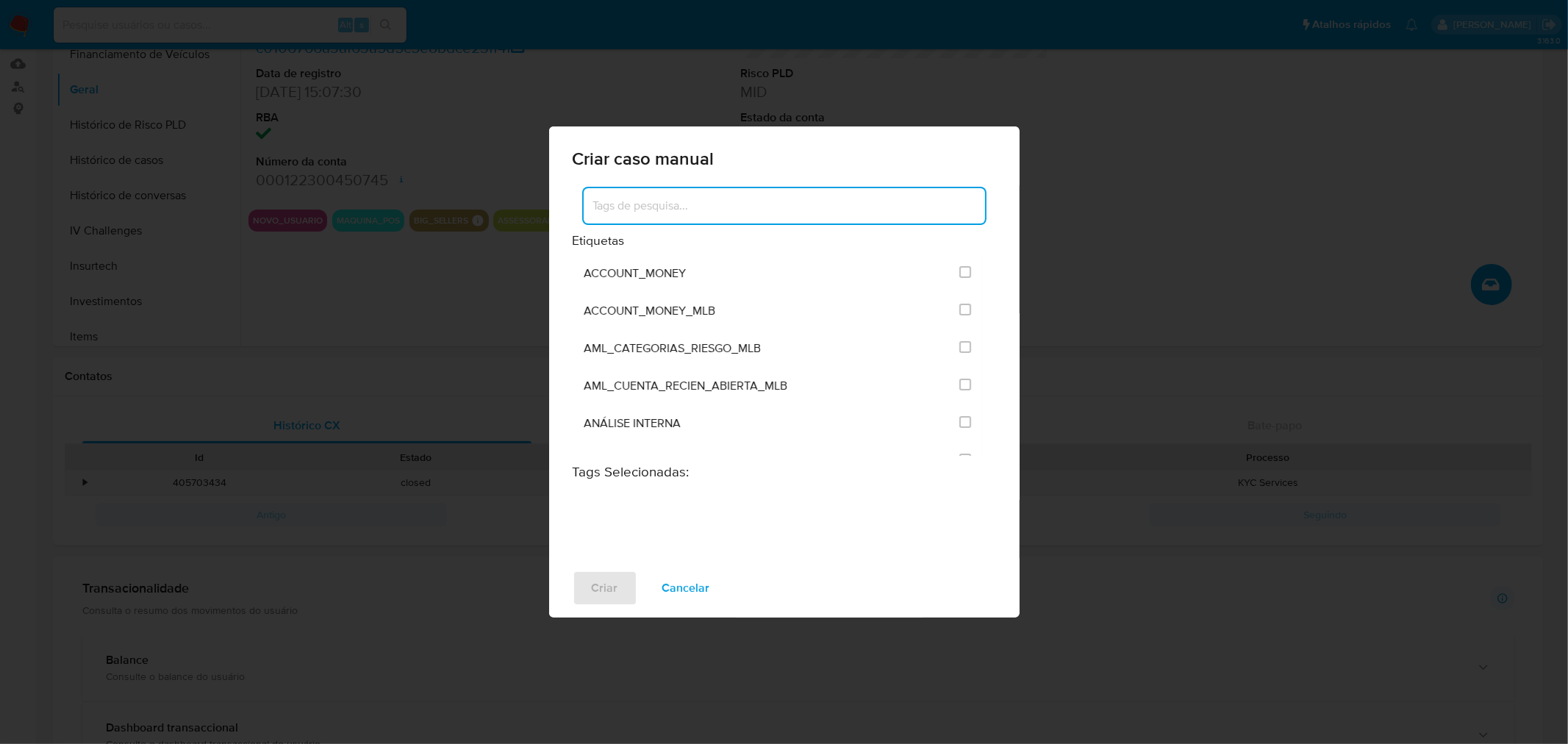
click at [779, 207] on input at bounding box center [784, 206] width 401 height 19
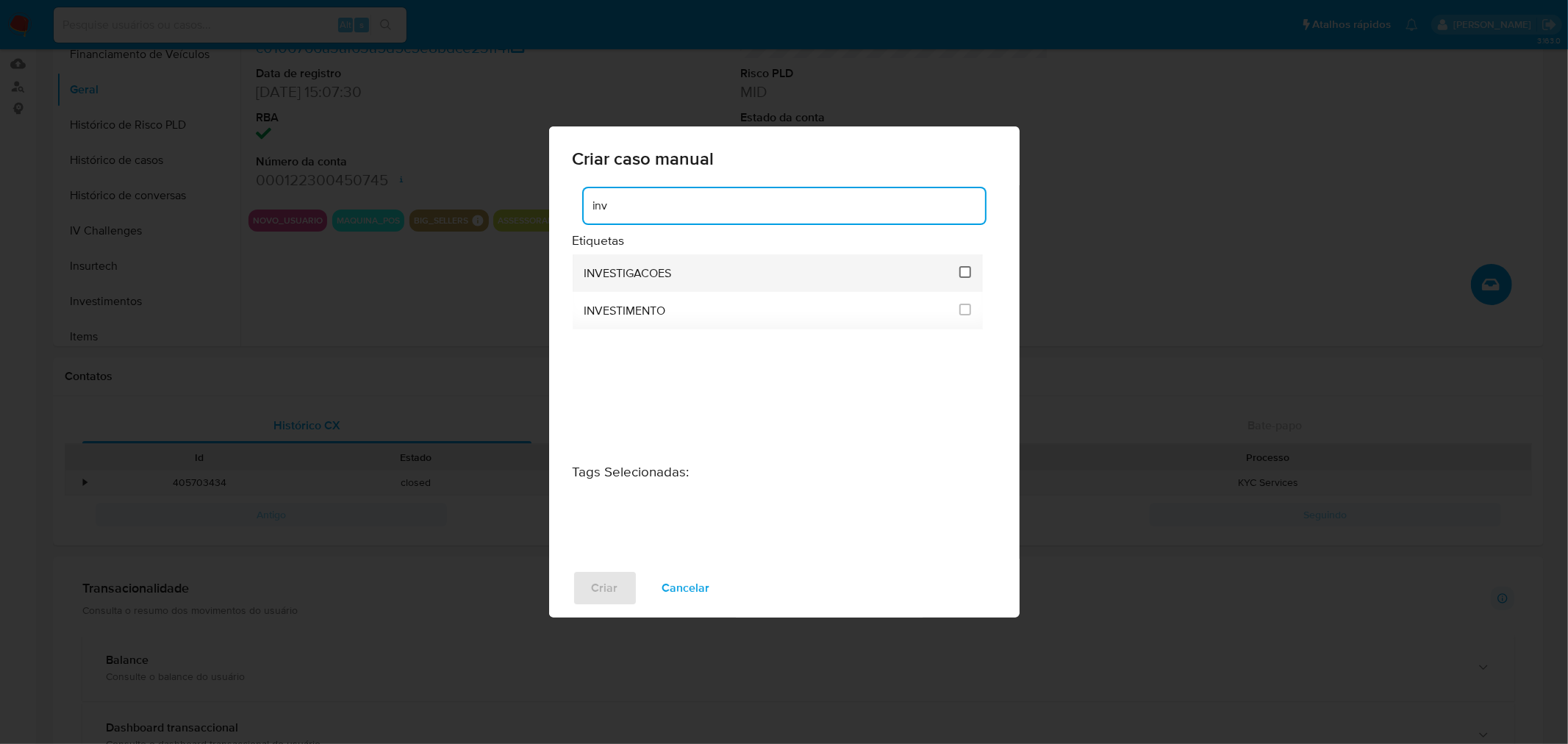
type input "inv"
click at [960, 268] on input "2067" at bounding box center [965, 272] width 12 height 12
checkbox input "true"
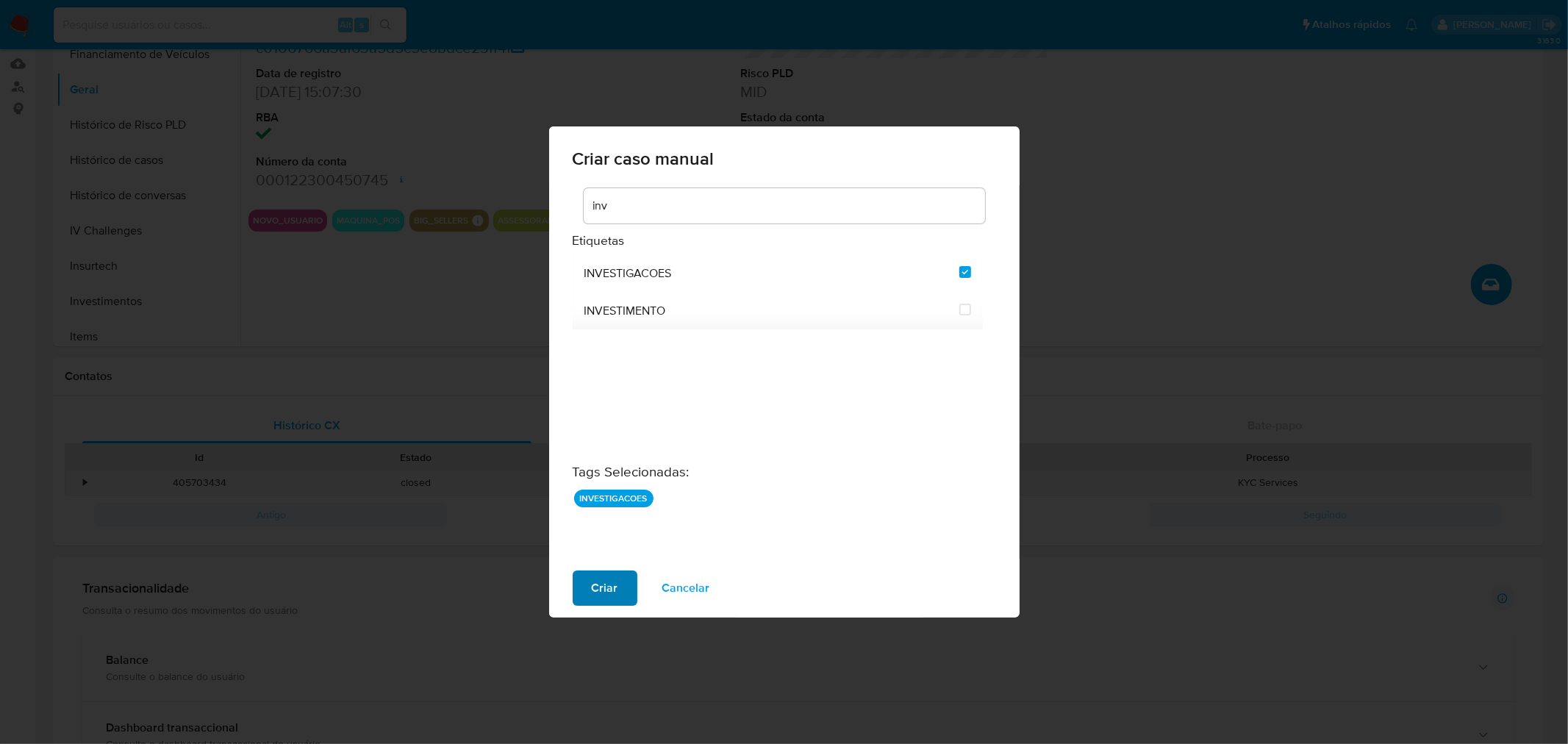
click at [598, 598] on span "Criar" at bounding box center [605, 588] width 26 height 32
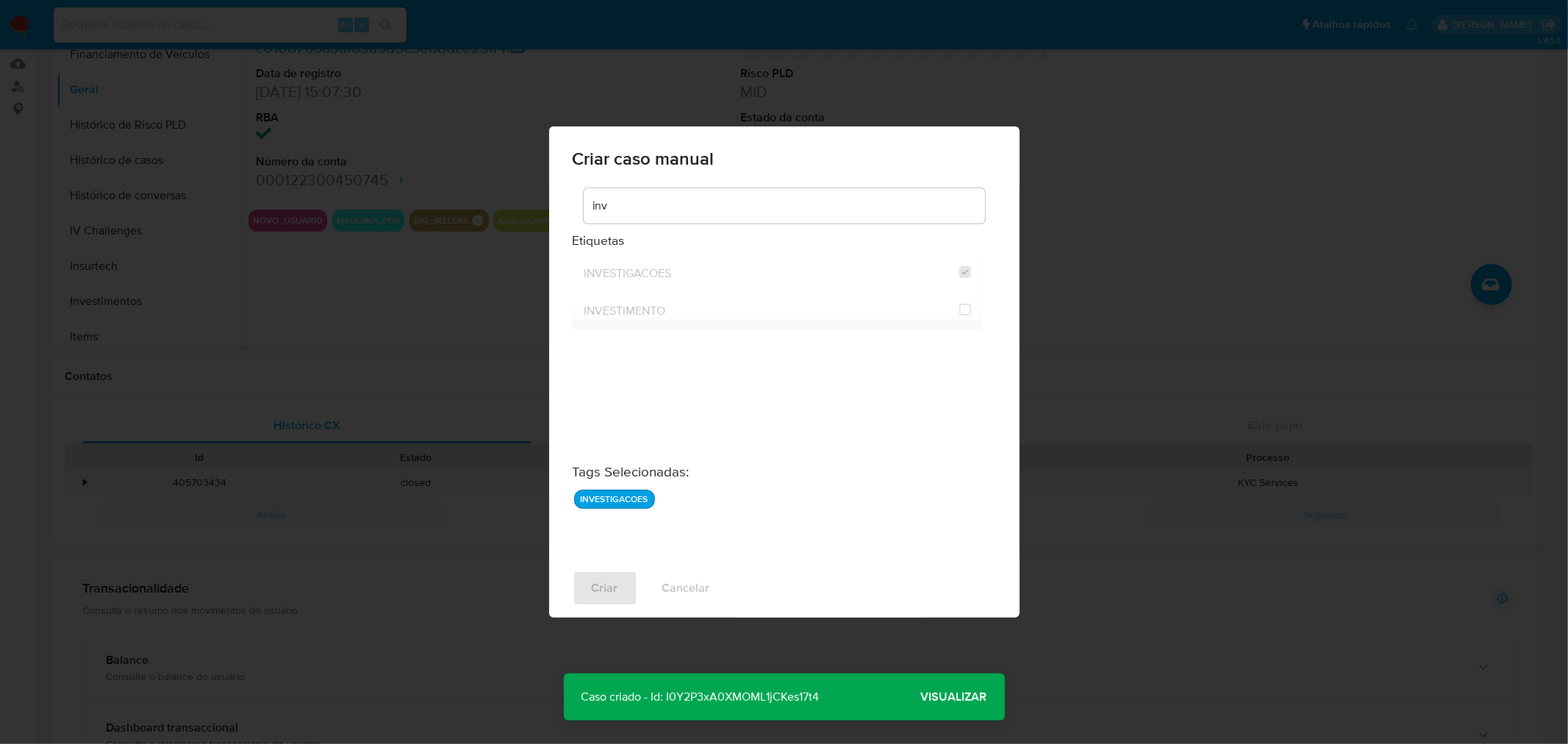
click at [961, 697] on span "Visualizar" at bounding box center [954, 697] width 66 height 0
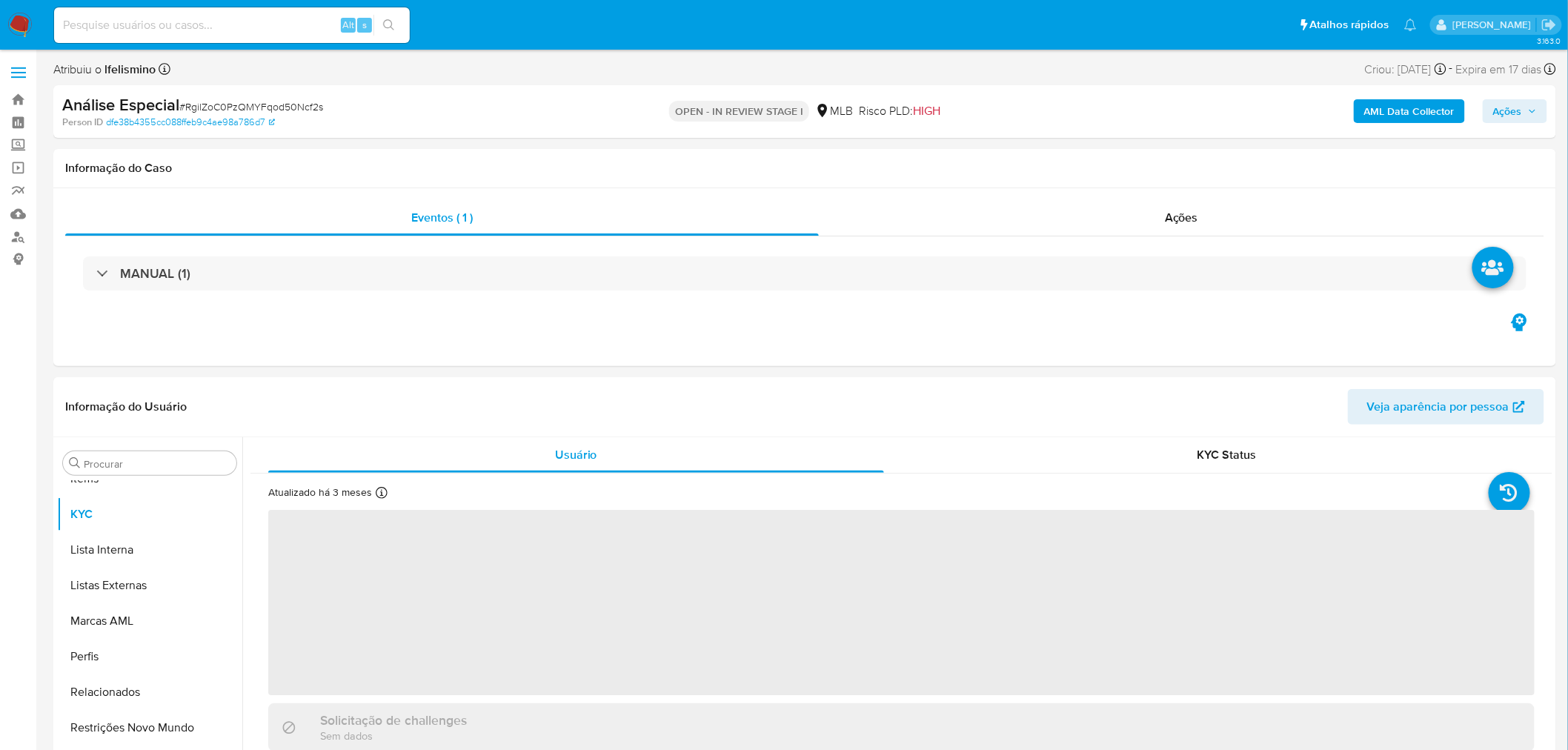
scroll to position [804, 0]
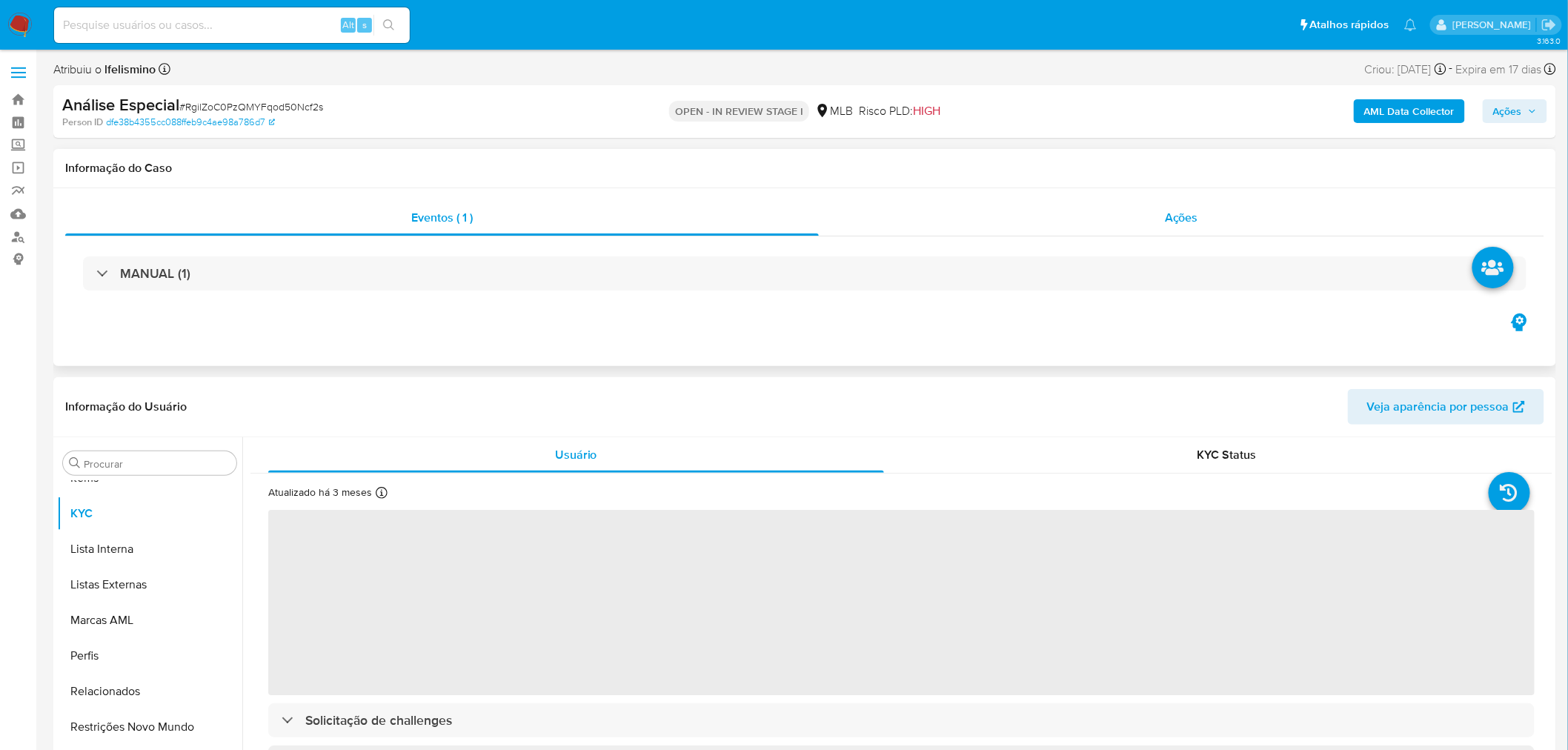
click at [1131, 205] on div "Ações" at bounding box center [1182, 217] width 726 height 35
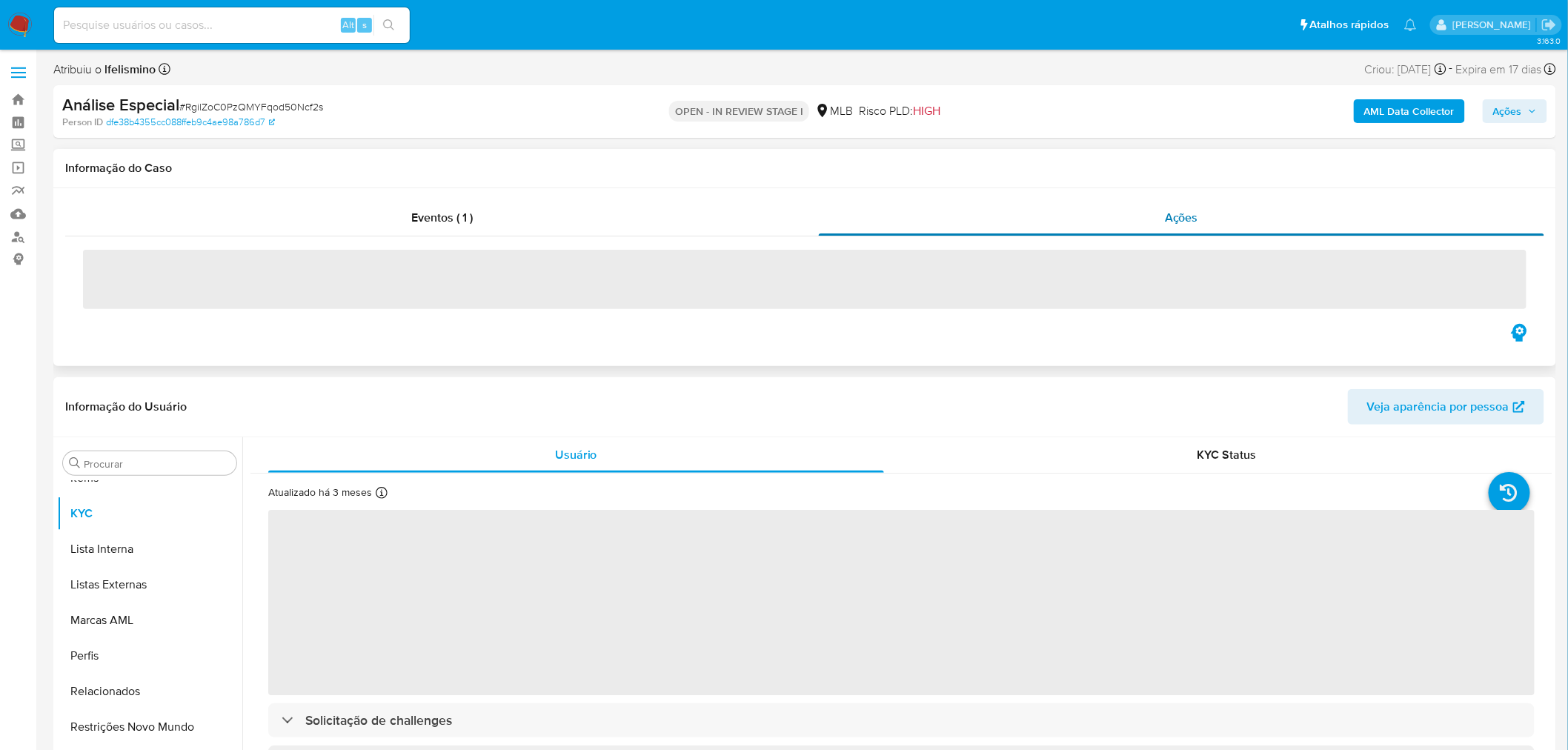
select select "10"
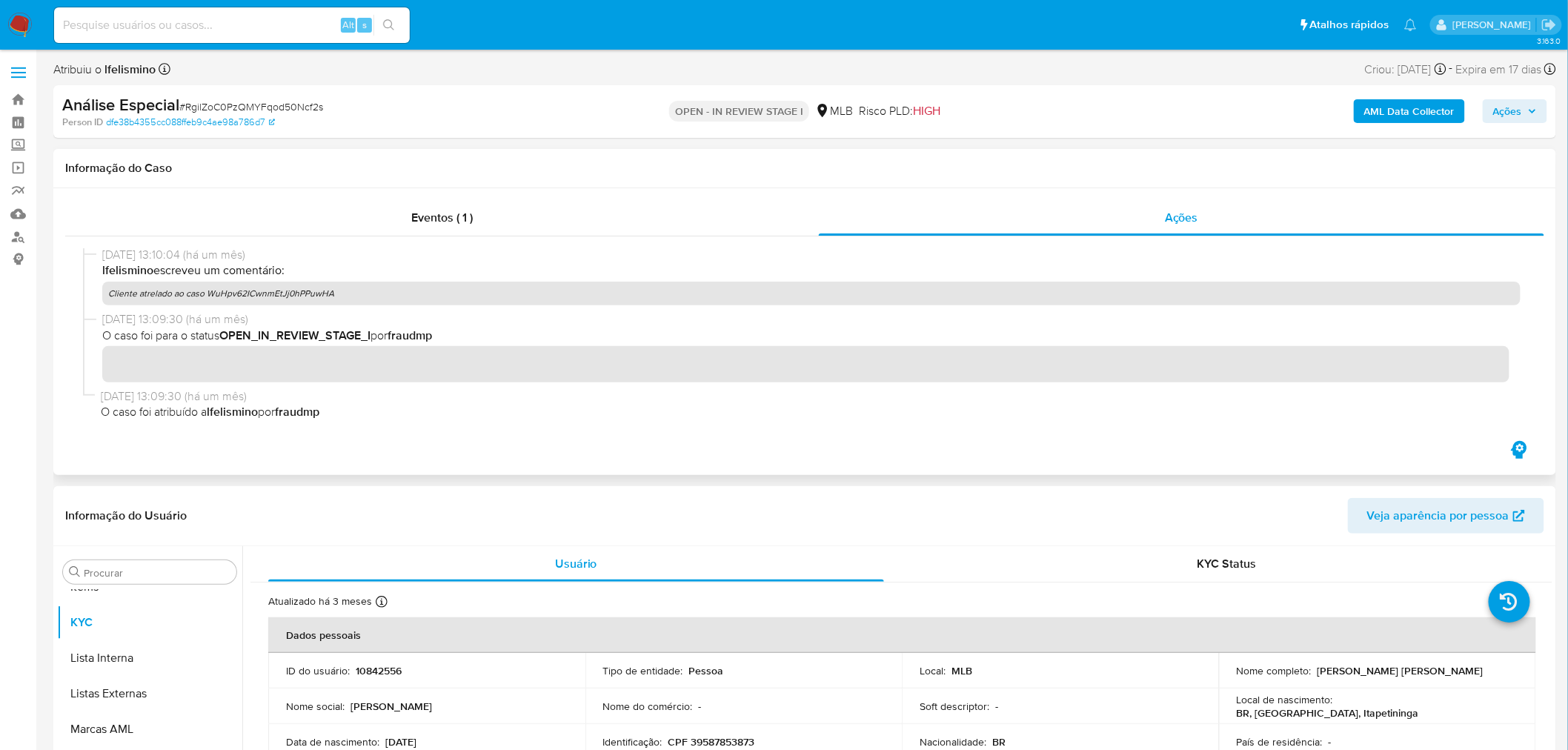
scroll to position [0, 0]
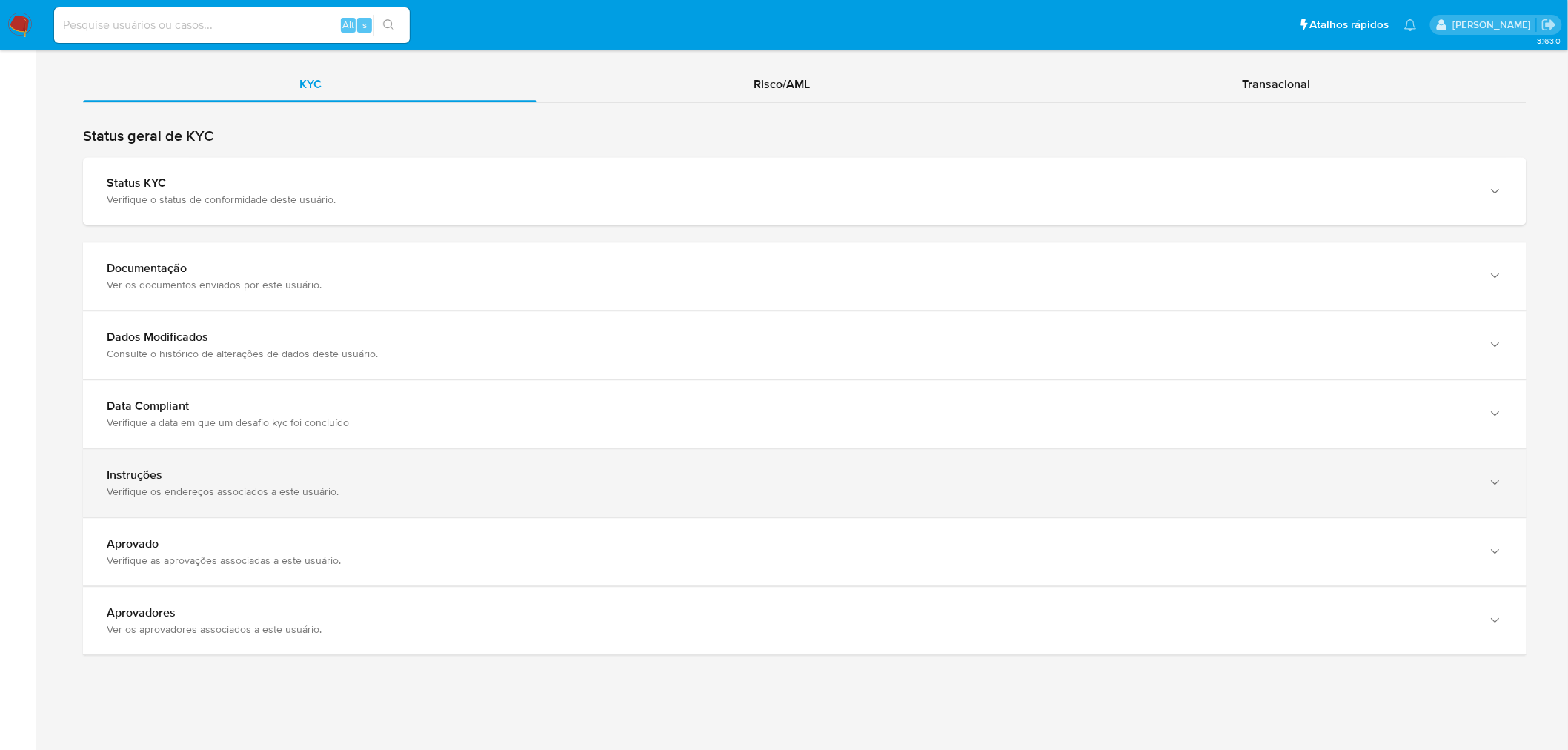
scroll to position [1389, 0]
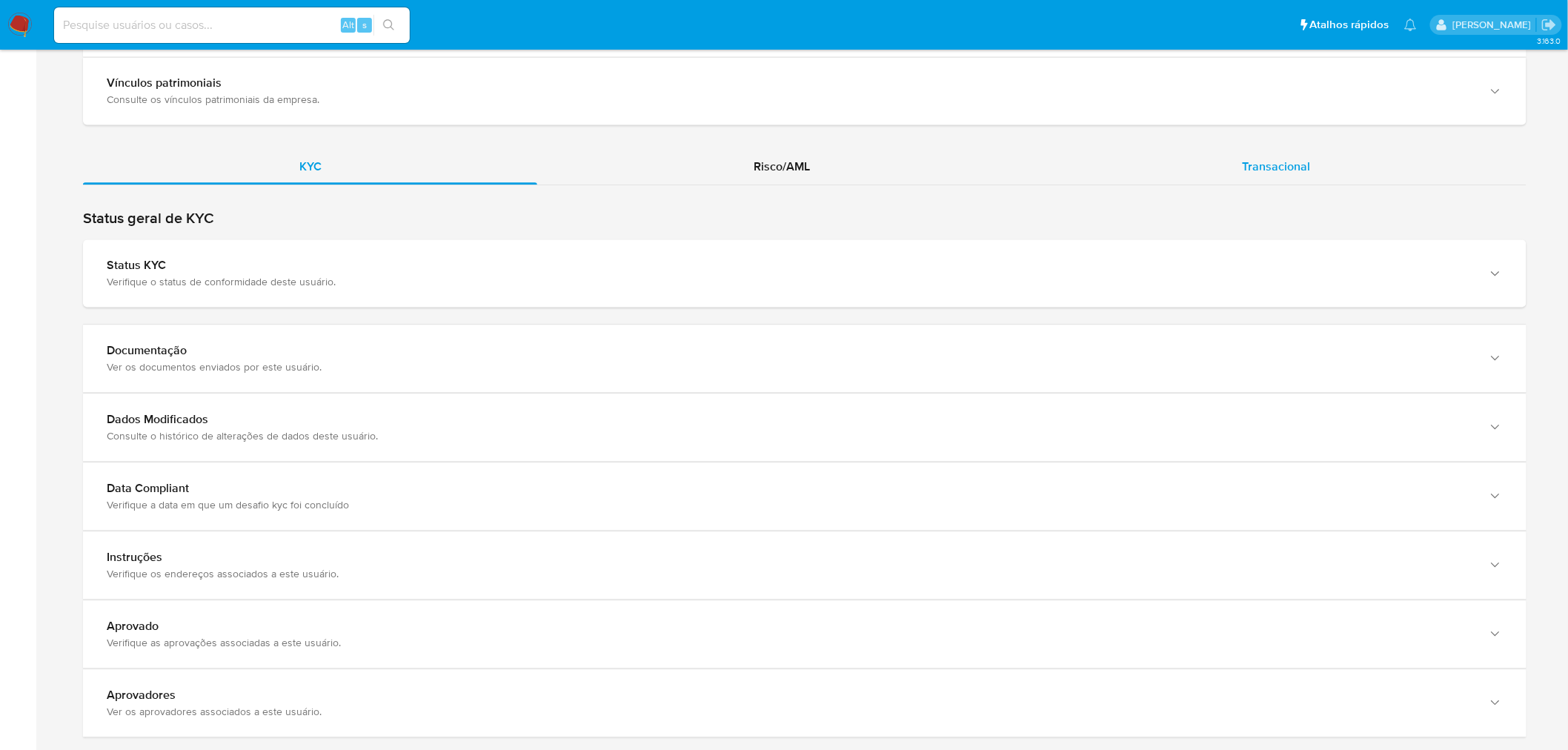
click at [1293, 159] on span "Transacional" at bounding box center [1276, 166] width 68 height 17
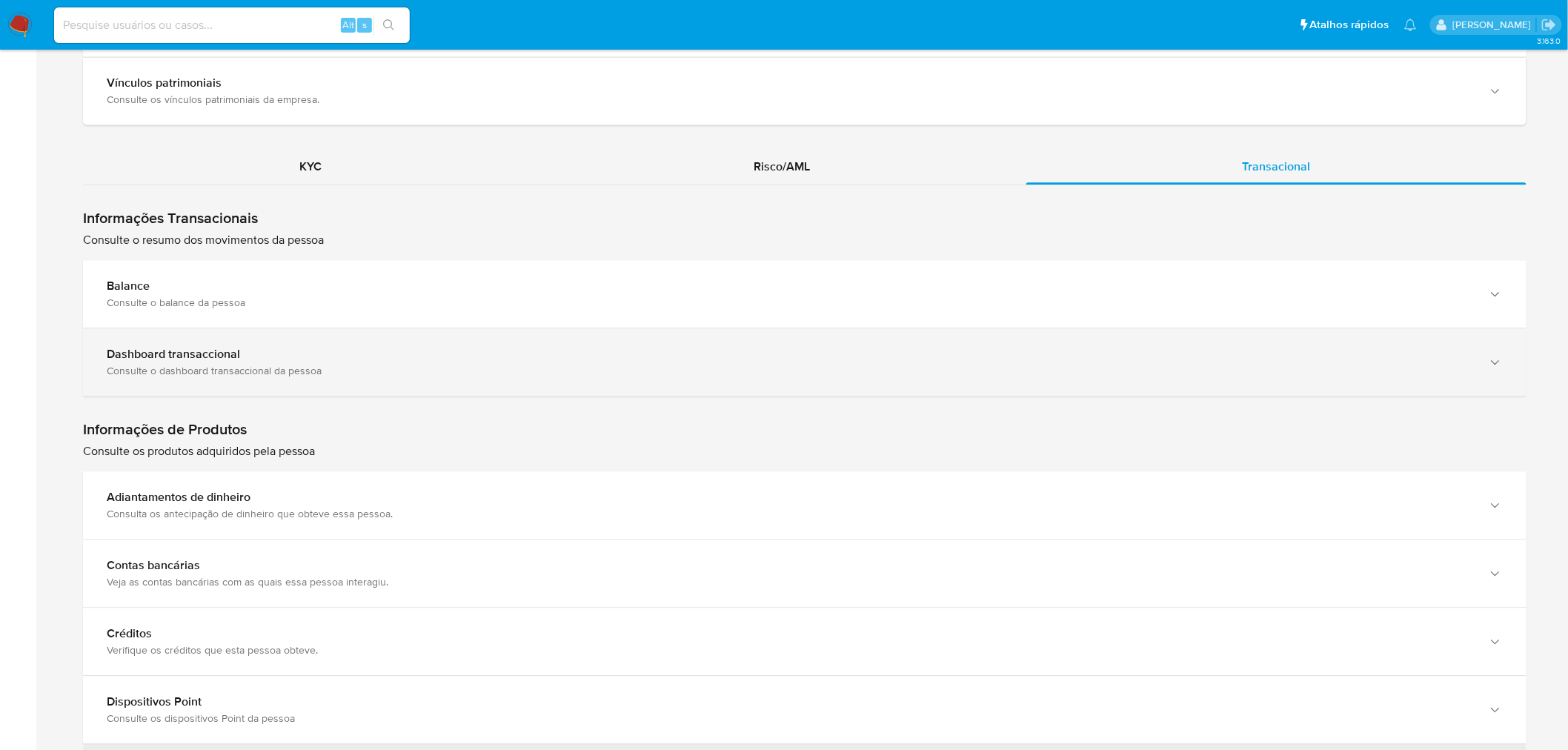
click at [262, 367] on div "Consulte o dashboard transaccional da pessoa" at bounding box center [789, 370] width 1367 height 14
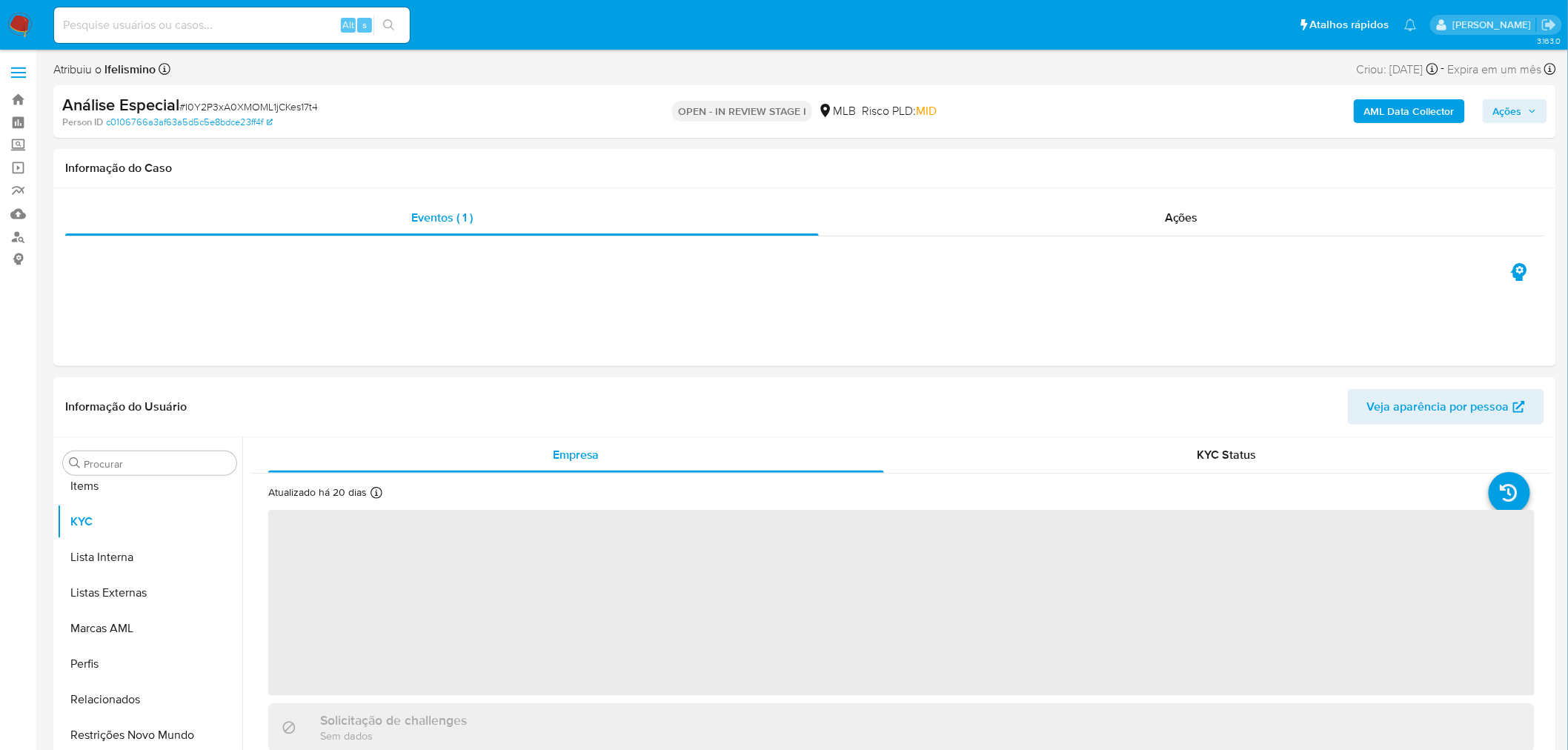
scroll to position [804, 0]
select select "10"
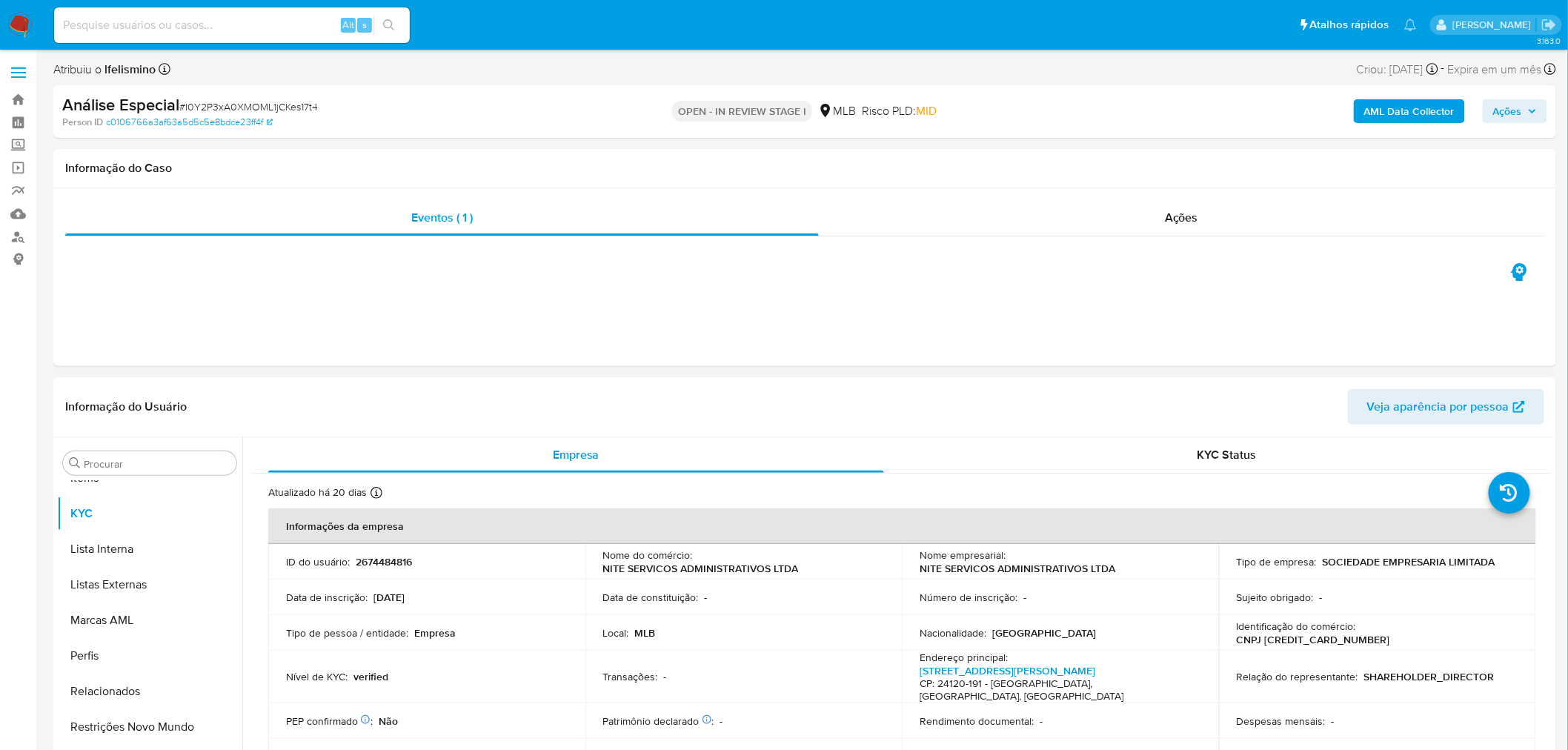
click at [305, 100] on span "# I0Y2P3xA0XMOML1jCKes17t4" at bounding box center [249, 107] width 139 height 15
copy span "I0Y2P3xA0XMOML1jCKes17t4"
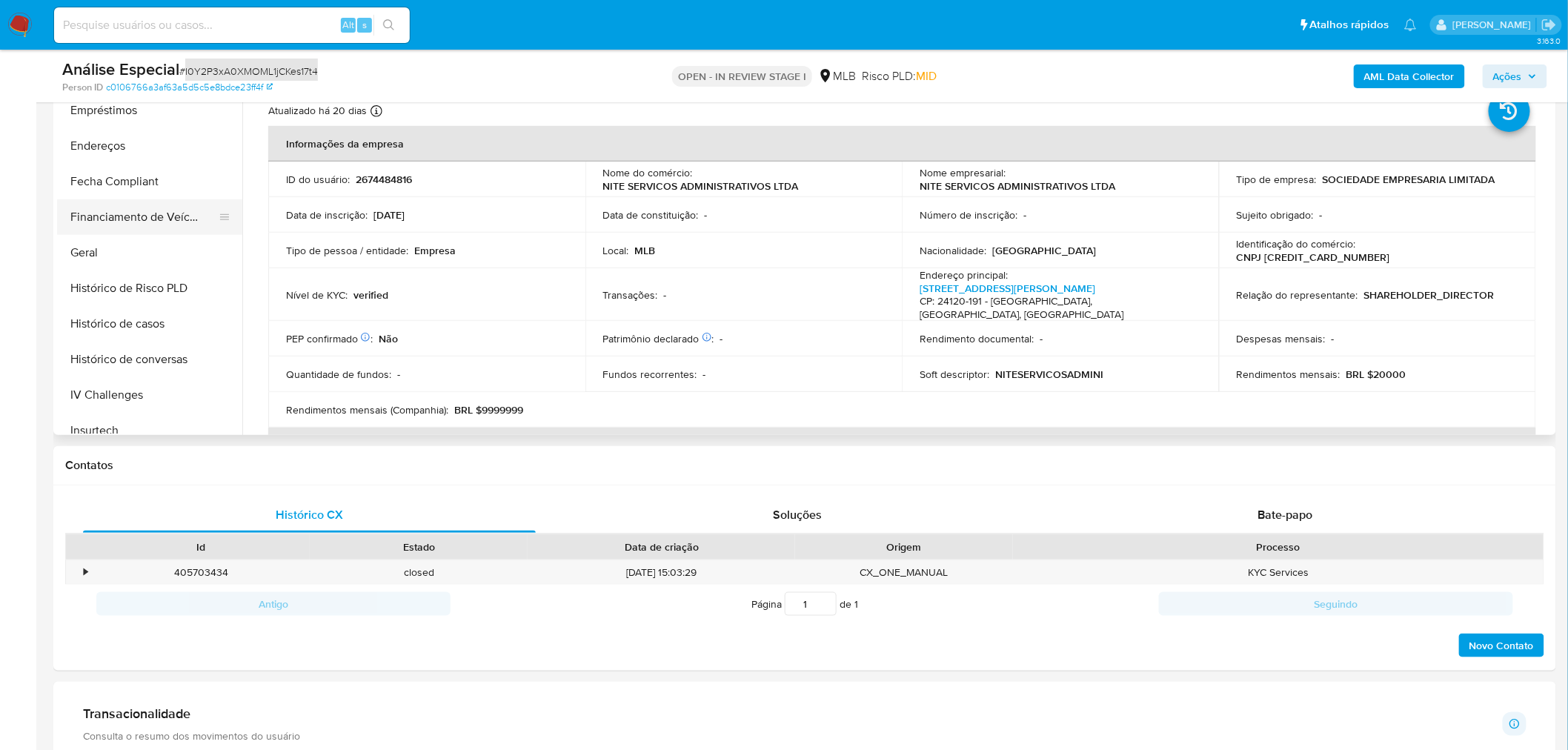
scroll to position [392, 0]
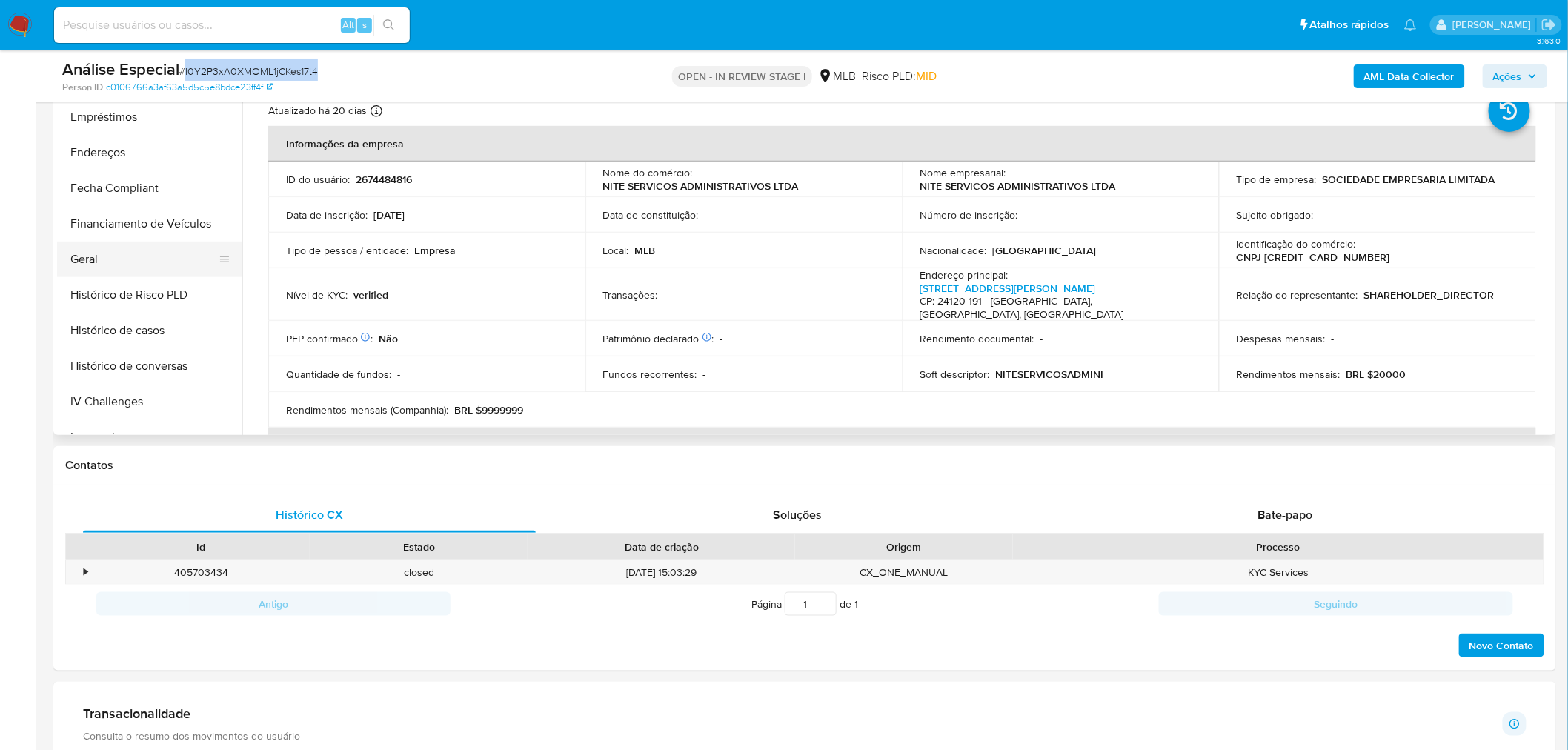
drag, startPoint x: 134, startPoint y: 220, endPoint x: 115, endPoint y: 240, distance: 27.6
click at [134, 220] on button "Financiamento de Veículos" at bounding box center [150, 223] width 186 height 35
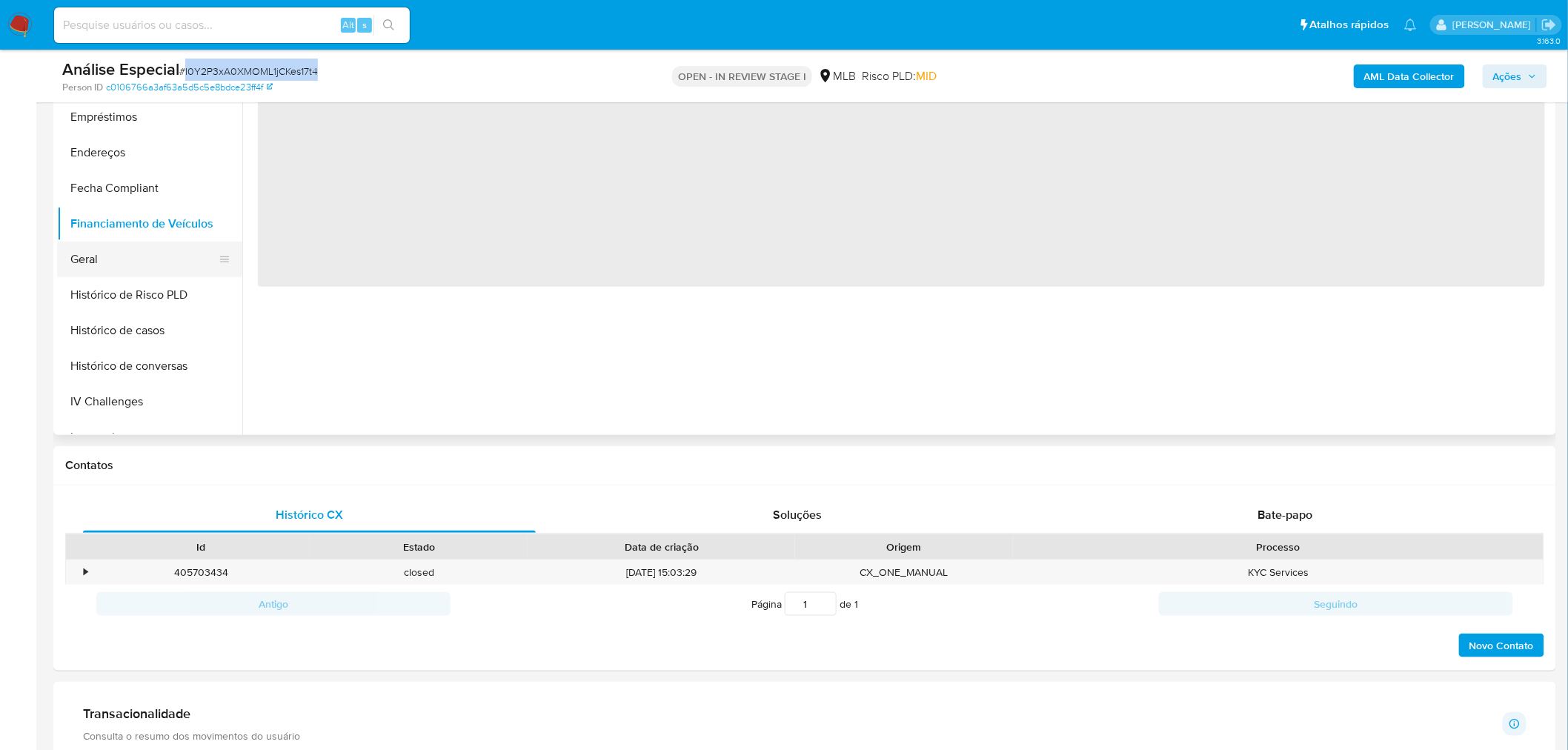
click at [115, 241] on button "Geral" at bounding box center [144, 259] width 174 height 35
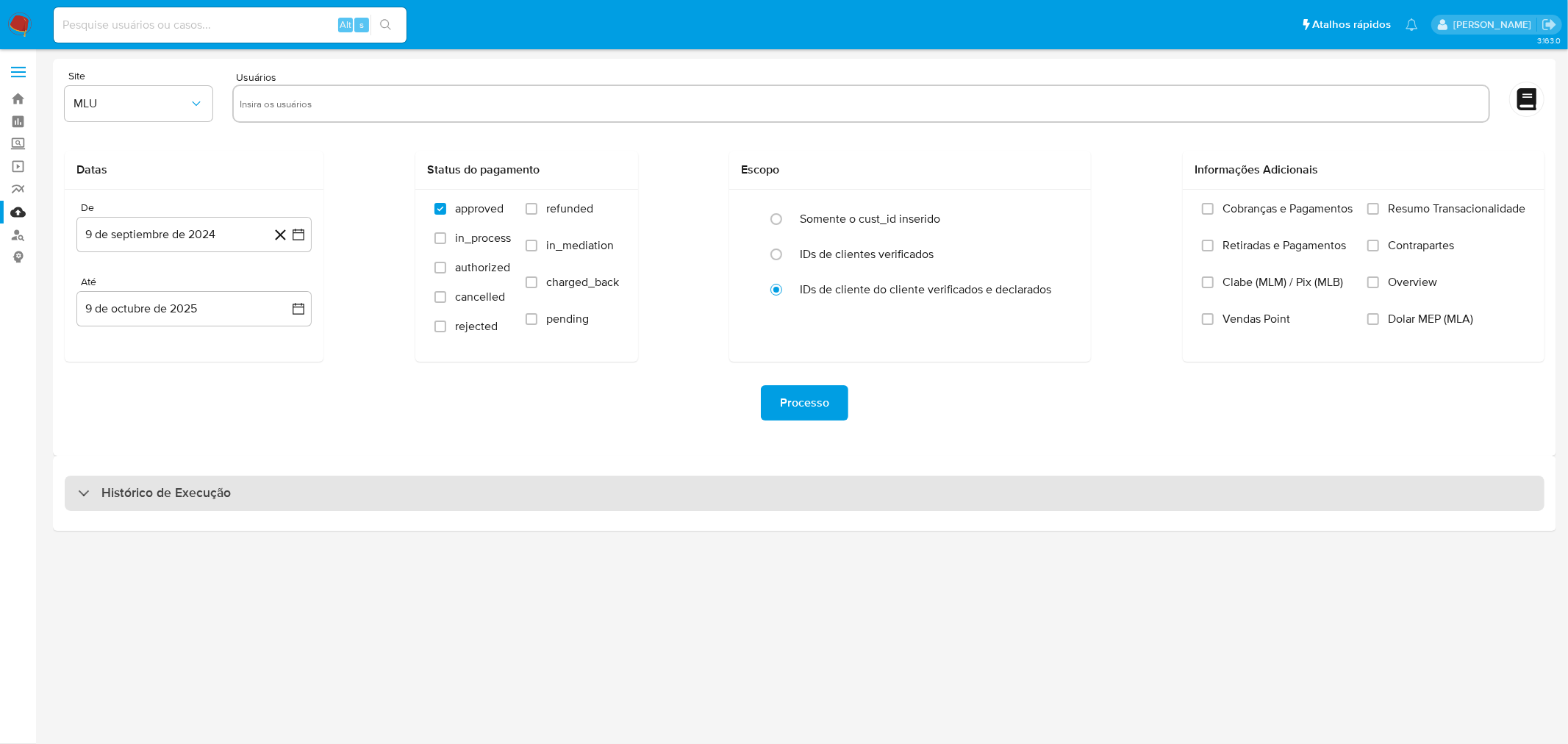
click at [664, 493] on div "Histórico de Execução" at bounding box center [804, 493] width 1480 height 35
select select "10"
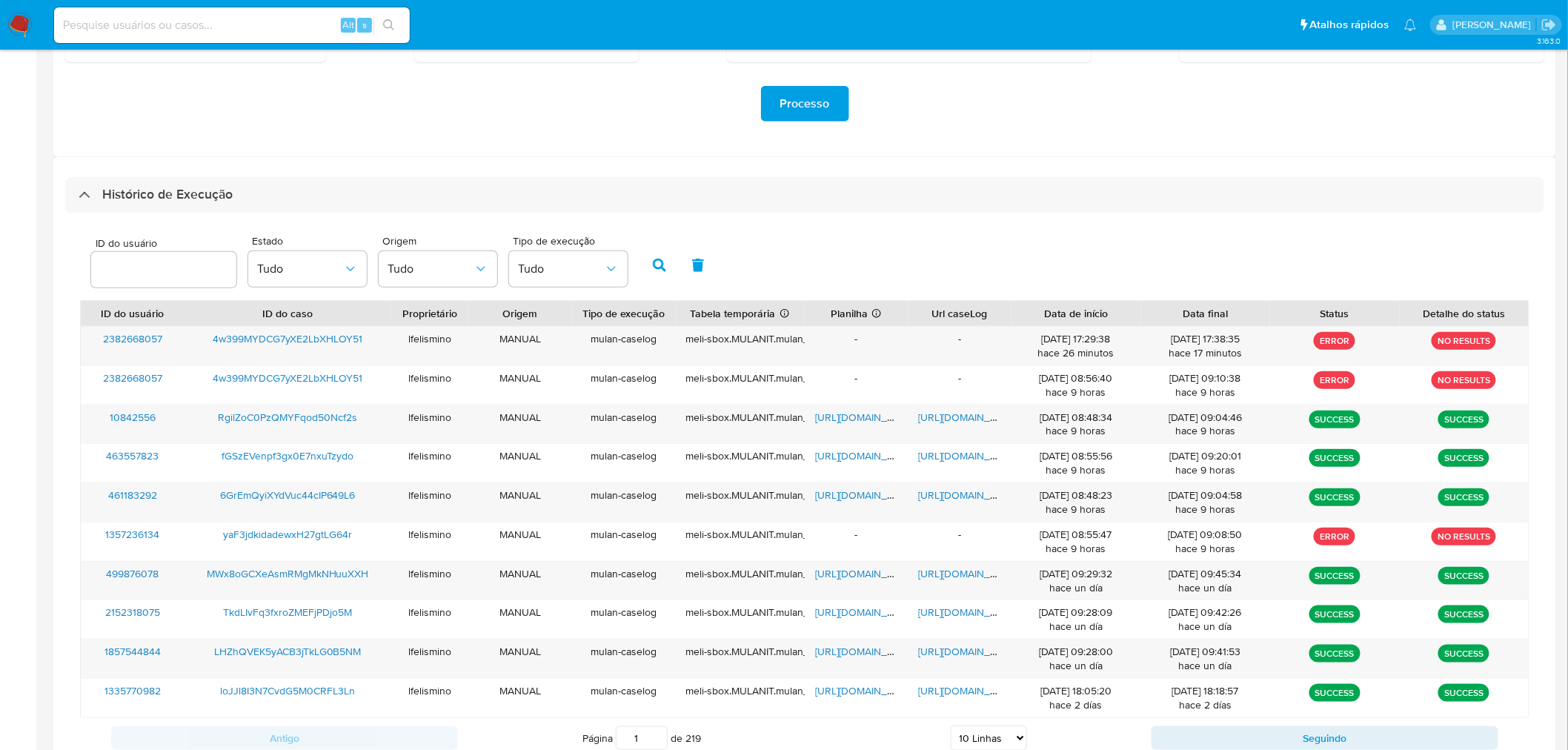
scroll to position [329, 0]
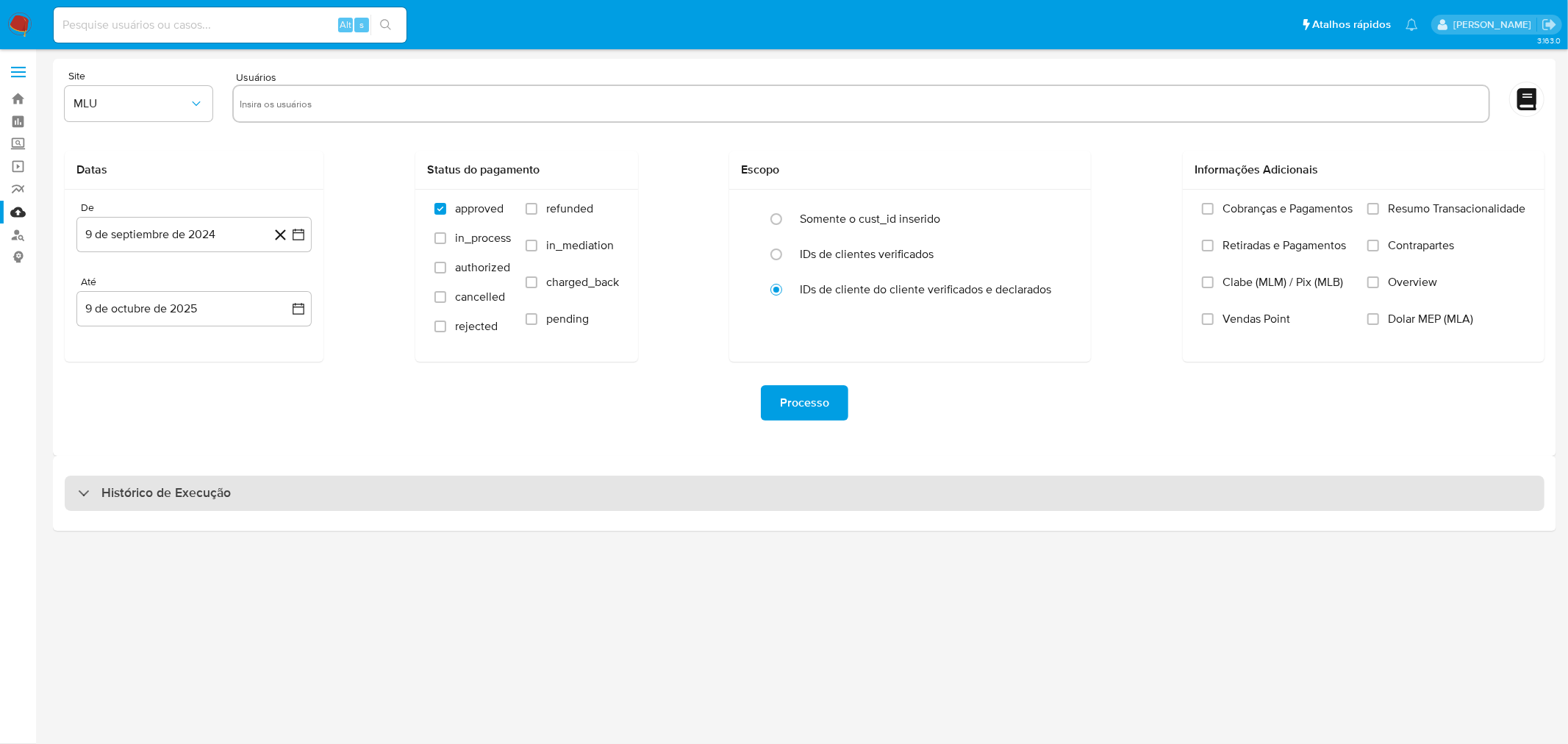
click at [531, 479] on div "Histórico de Execução" at bounding box center [804, 493] width 1480 height 35
select select "10"
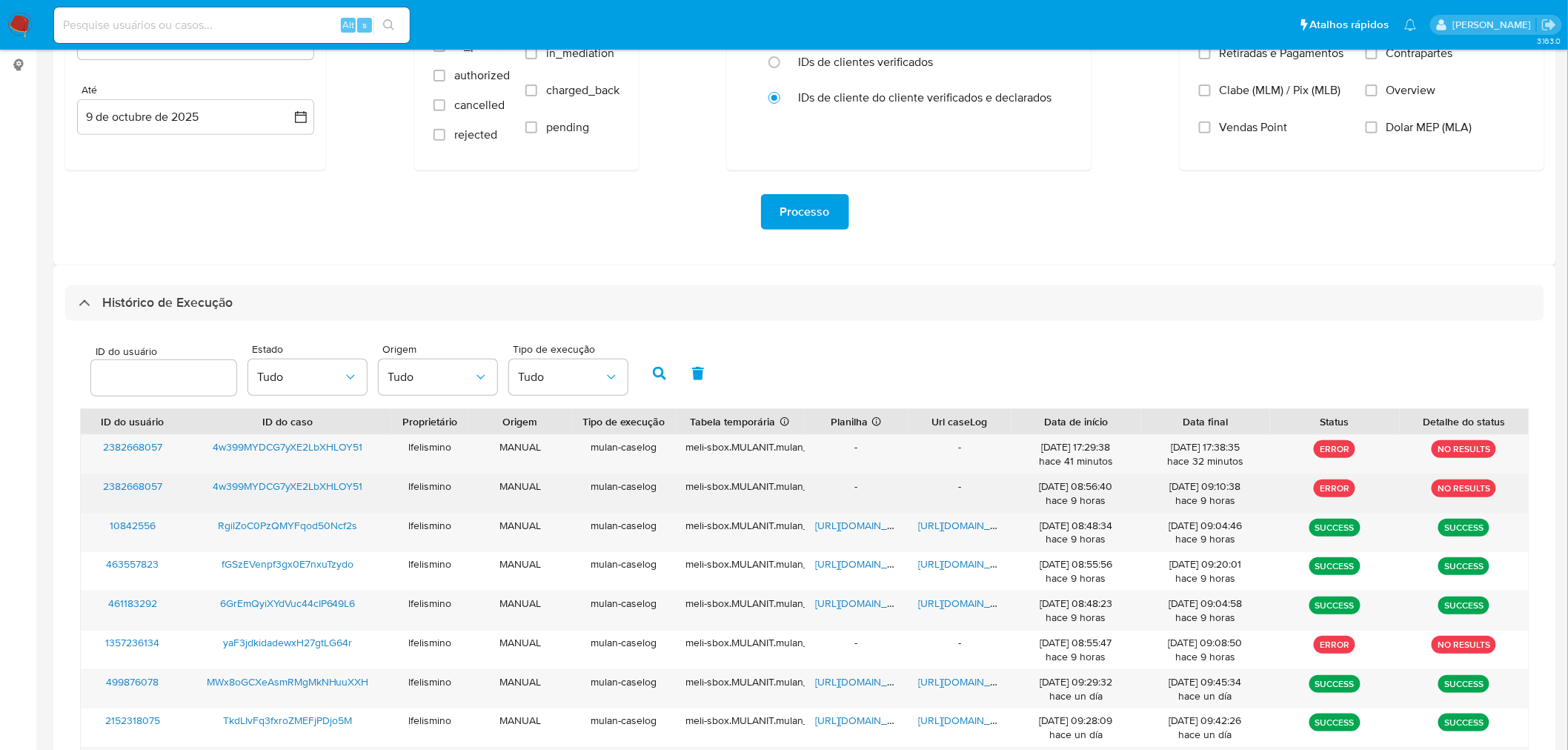
scroll to position [329, 0]
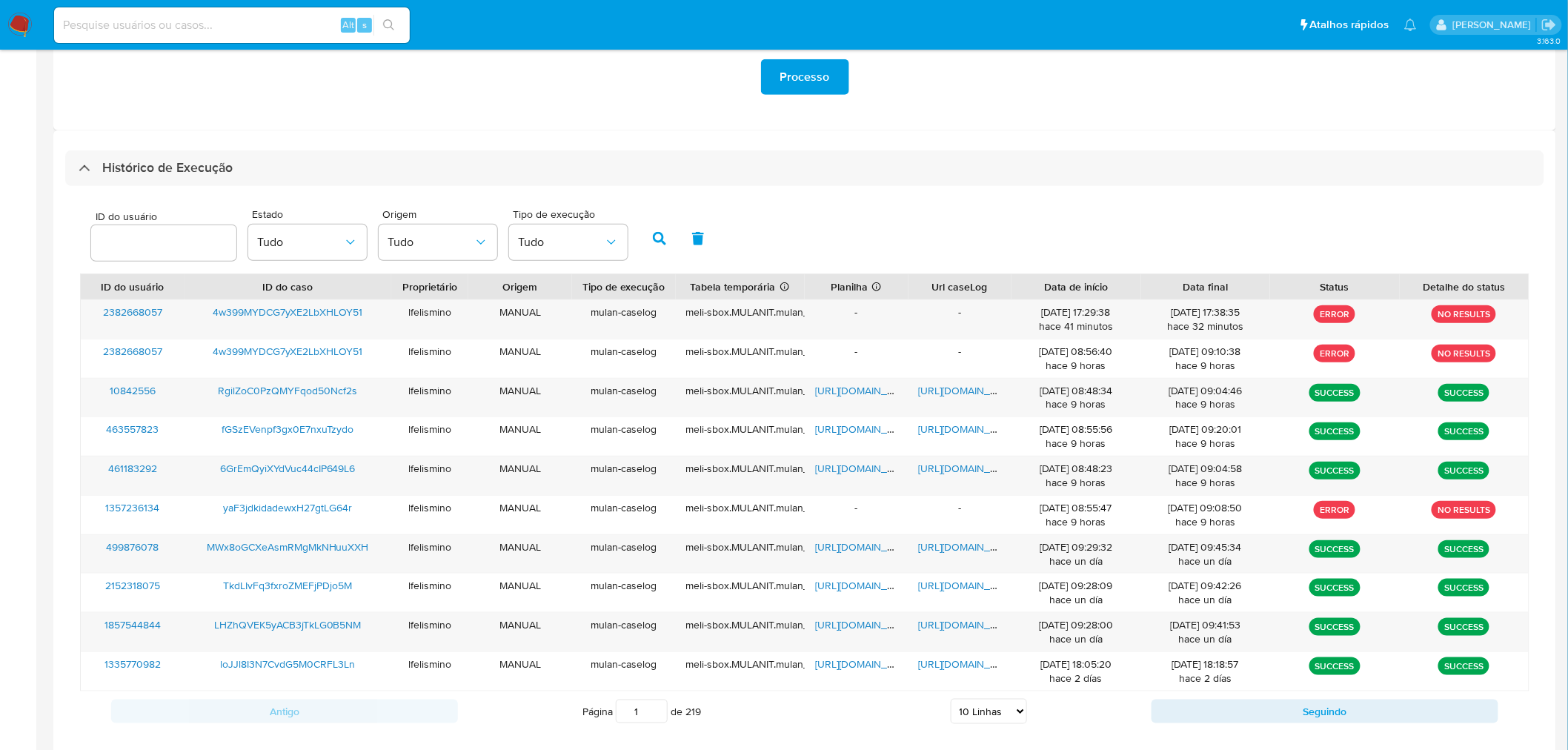
click at [177, 30] on input at bounding box center [232, 26] width 355 height 20
paste input "loJJl8I3N7CvdG5M0CRFL3Ln"
type input "loJJl8I3N7CvdG5M0CRFL3Ln"
click at [383, 26] on icon "search-icon" at bounding box center [389, 26] width 12 height 12
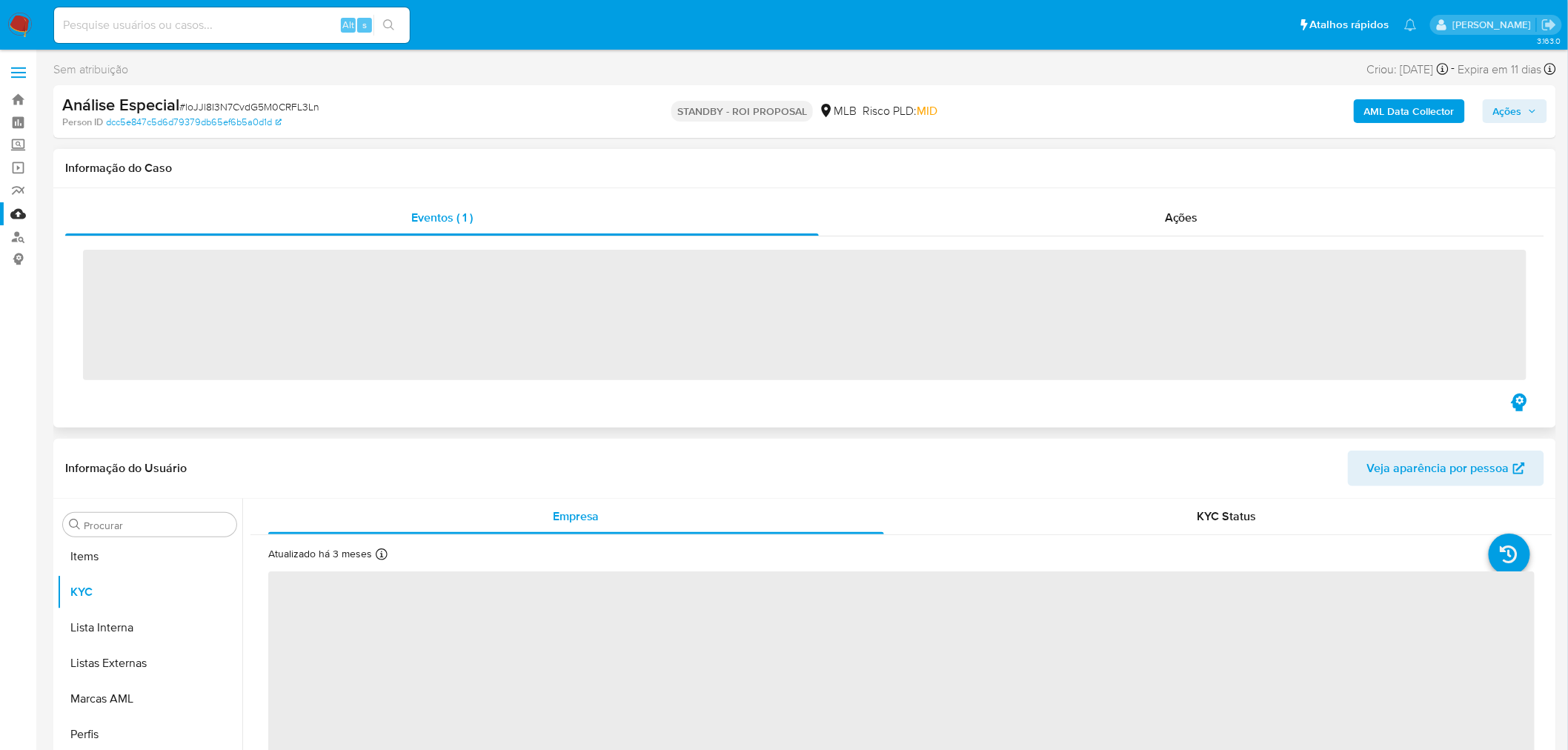
scroll to position [804, 0]
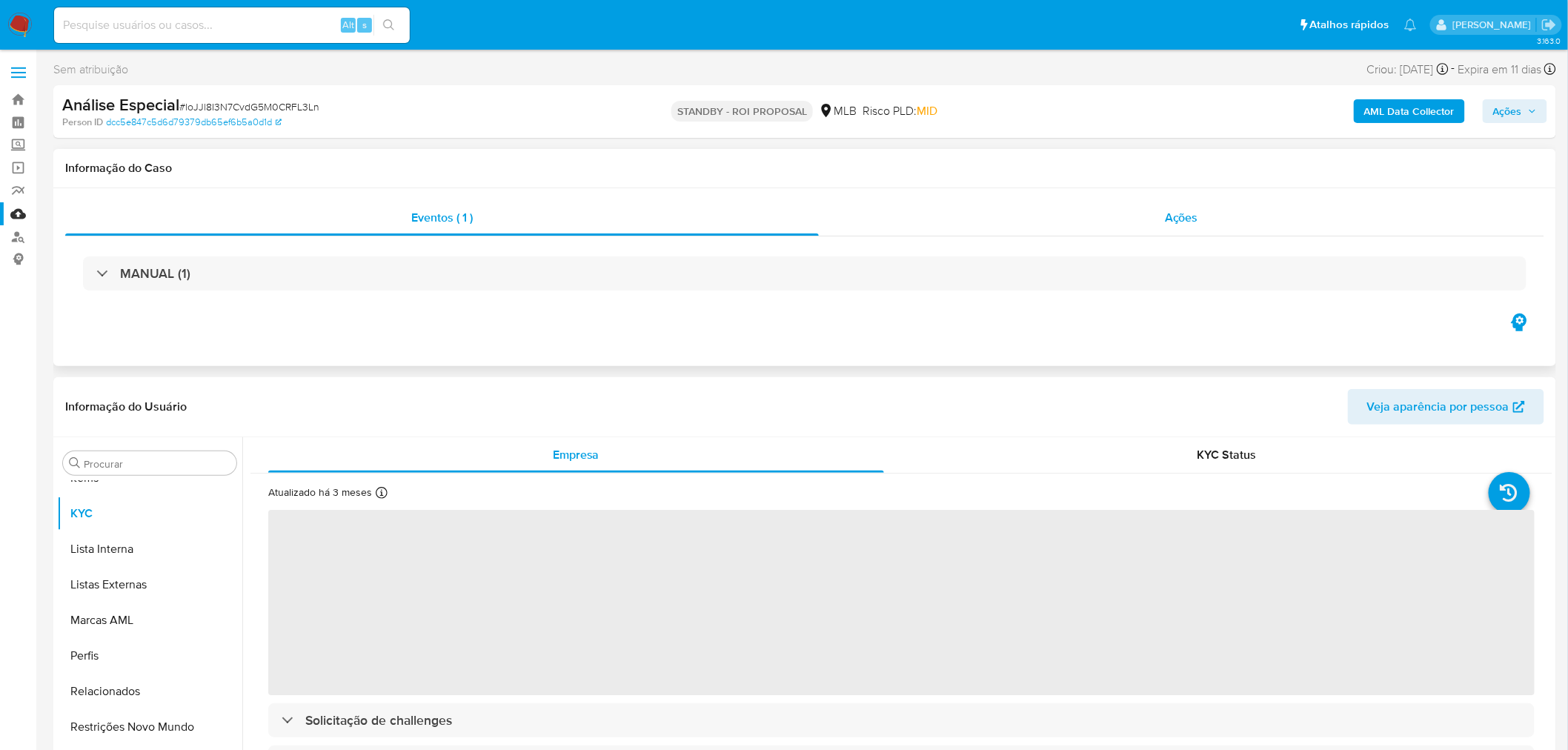
click at [1186, 224] on span "Ações" at bounding box center [1182, 217] width 33 height 17
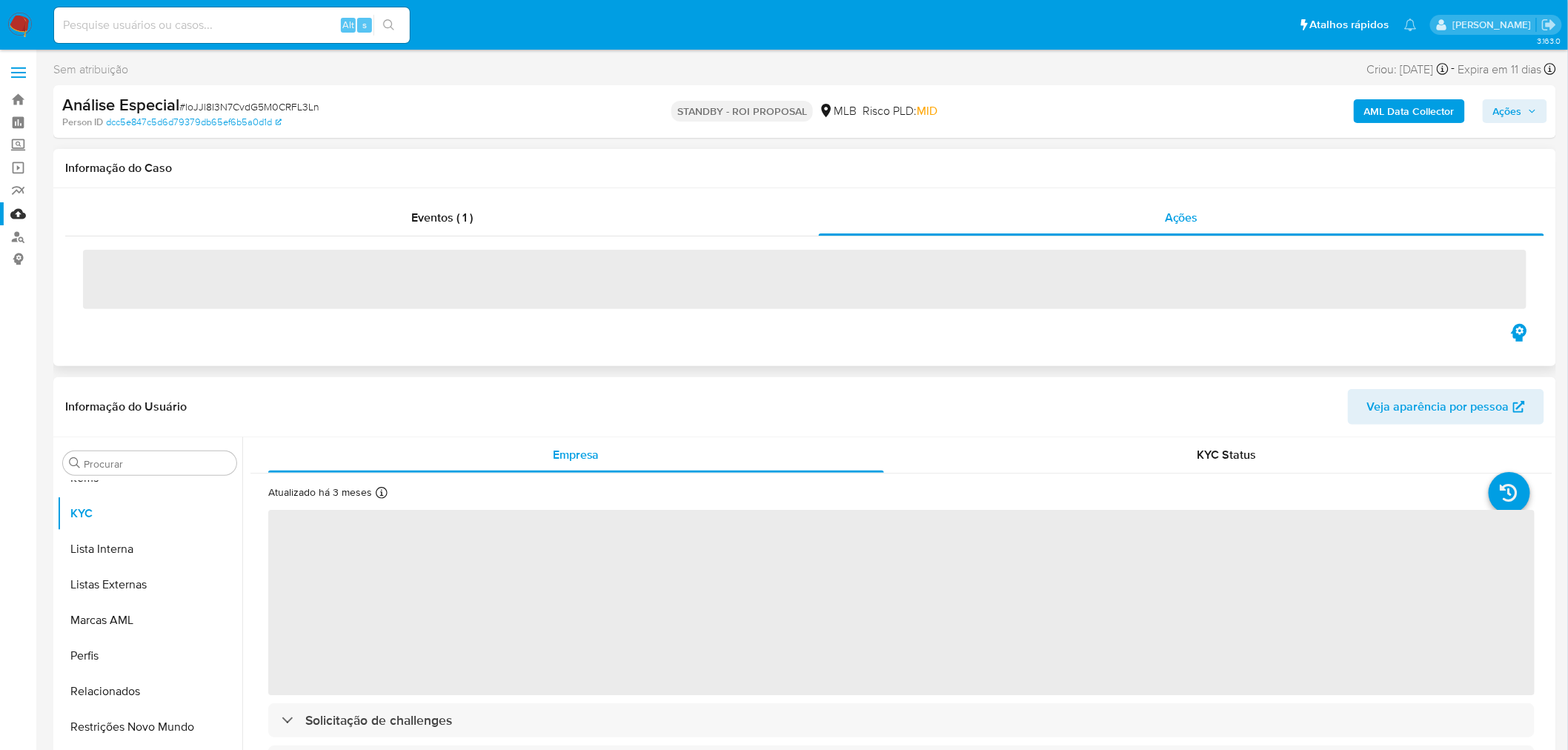
select select "10"
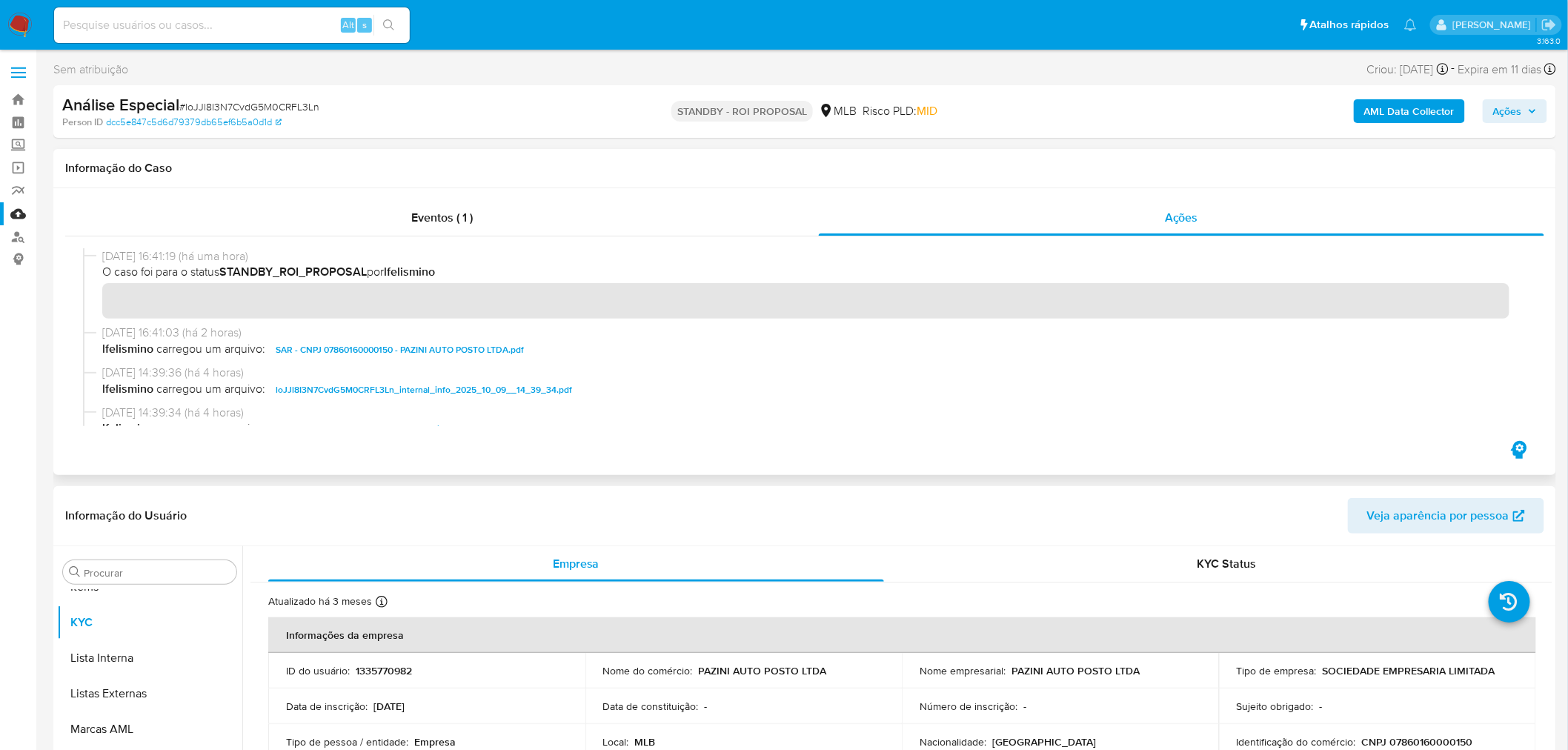
click at [436, 349] on span "SAR - CNPJ 07860160000150 - PAZINI AUTO POSTO LTDA.pdf" at bounding box center [399, 350] width 248 height 18
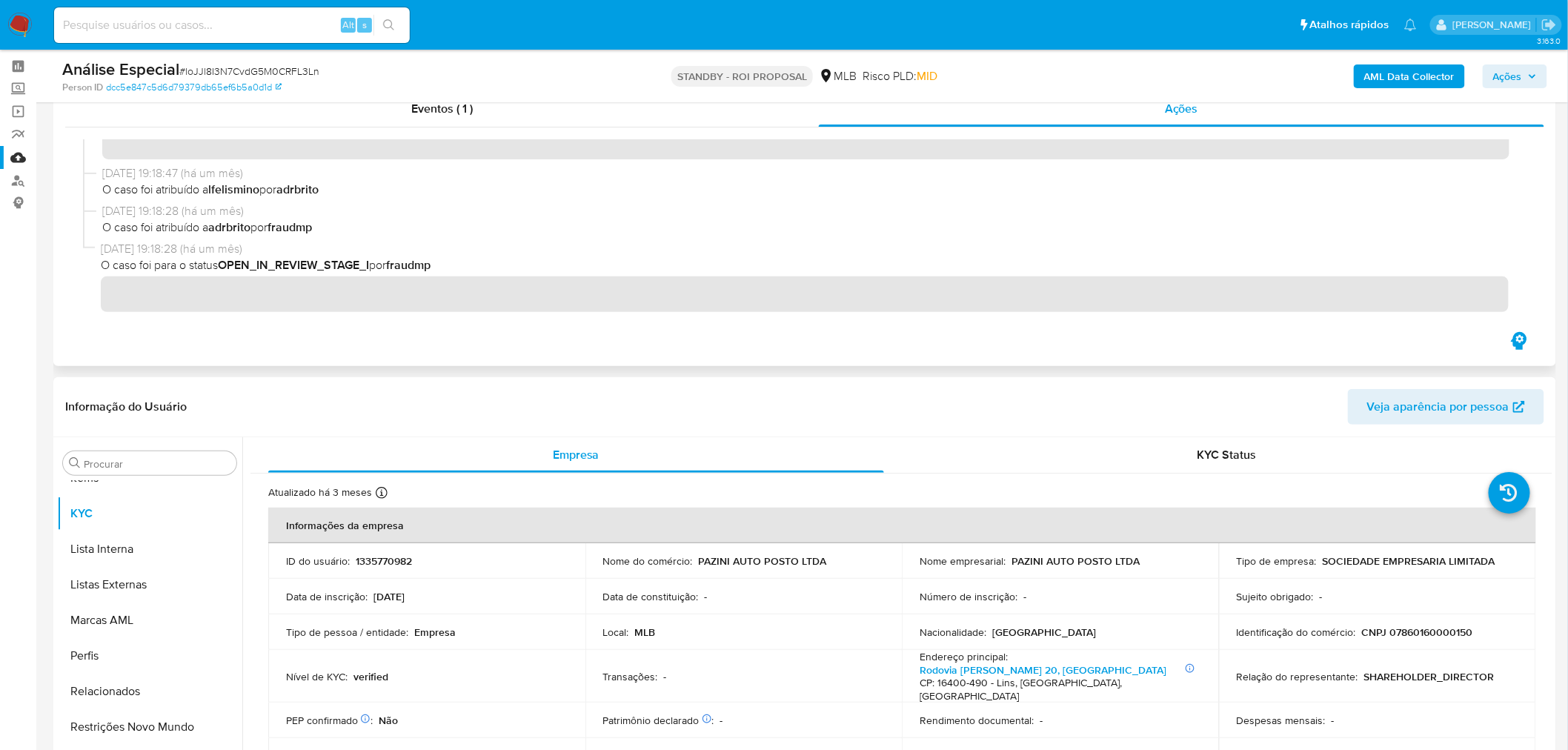
scroll to position [0, 0]
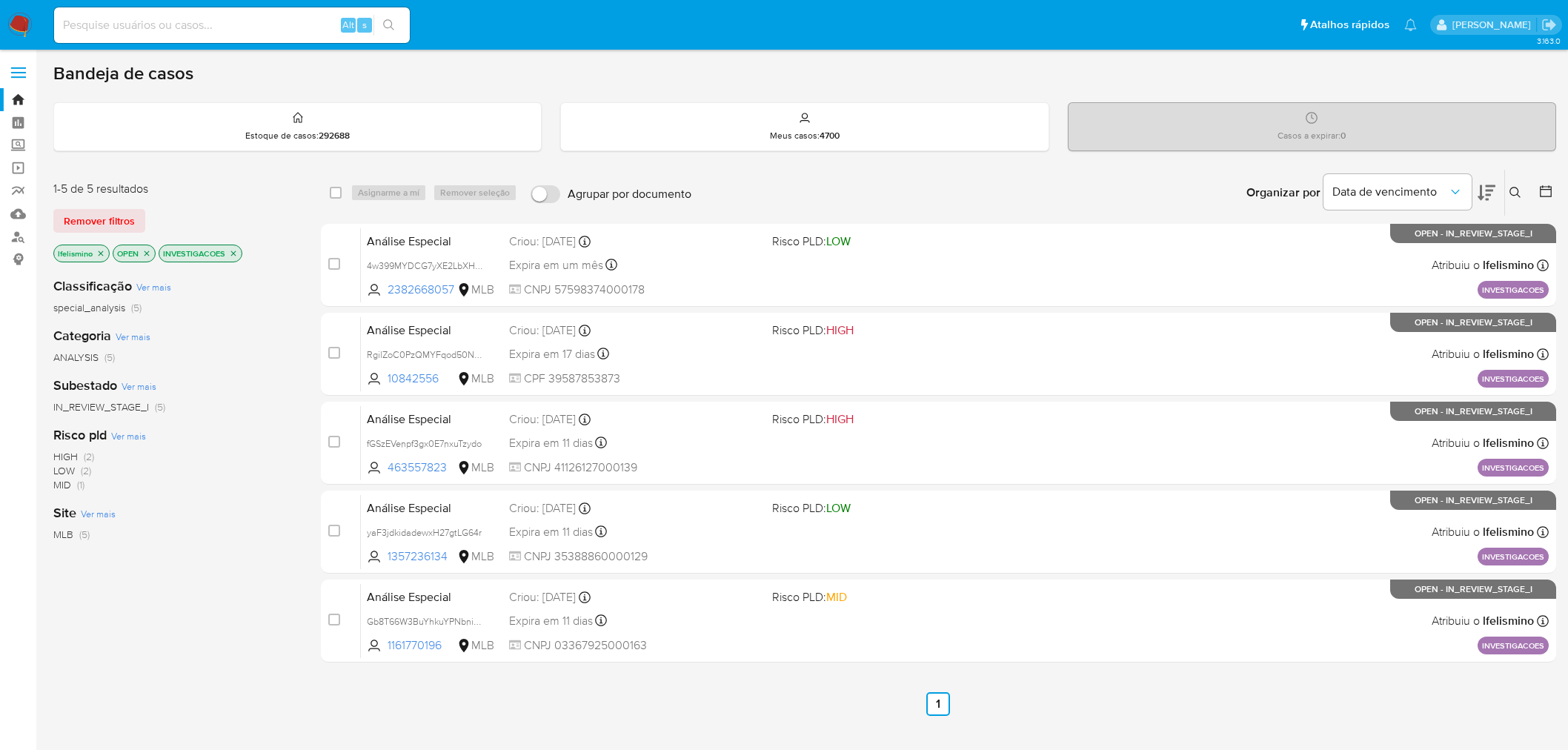
scroll to position [152, 0]
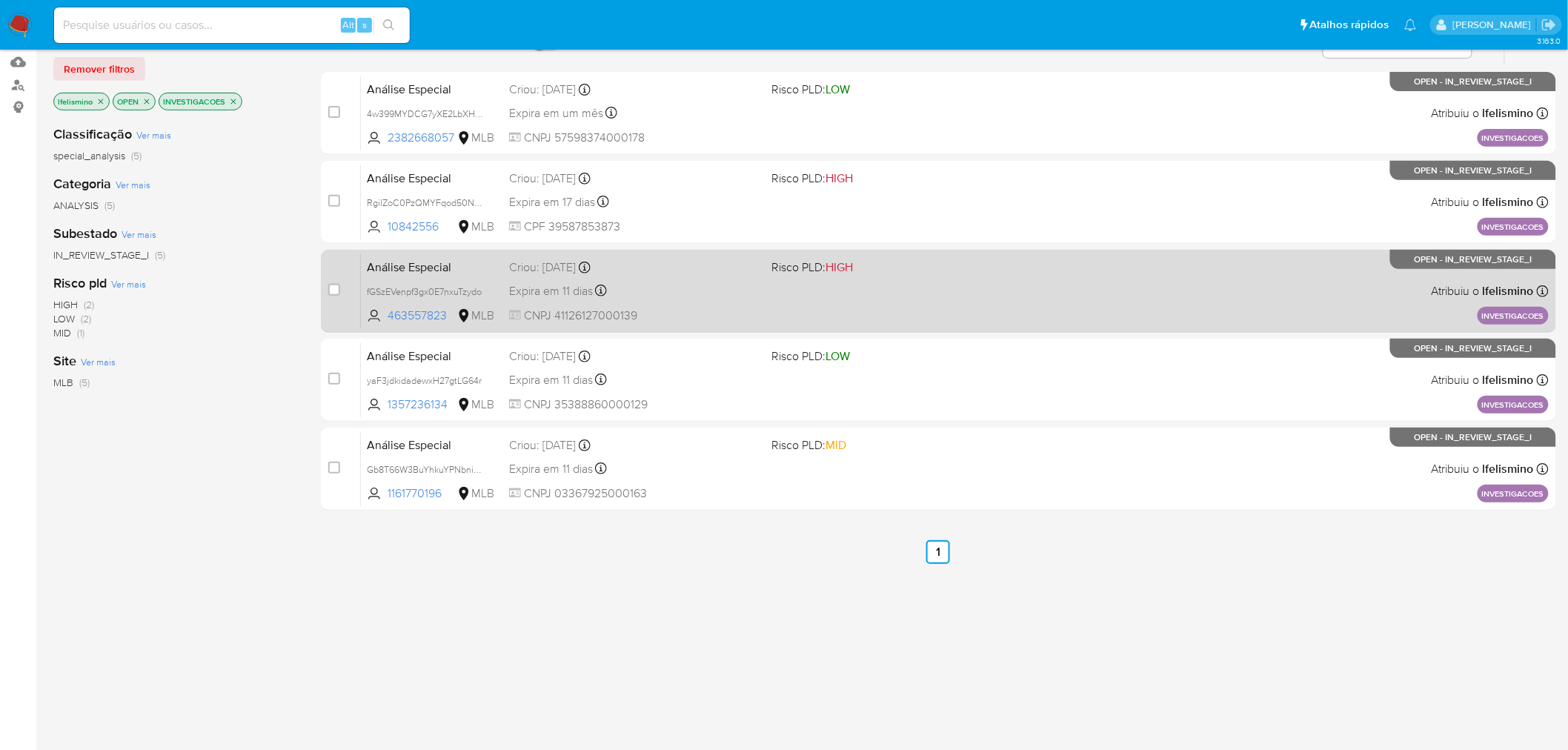
click at [727, 293] on div "Expira em 11 dias Expira em [DATE] 19:41:00" at bounding box center [635, 290] width 251 height 20
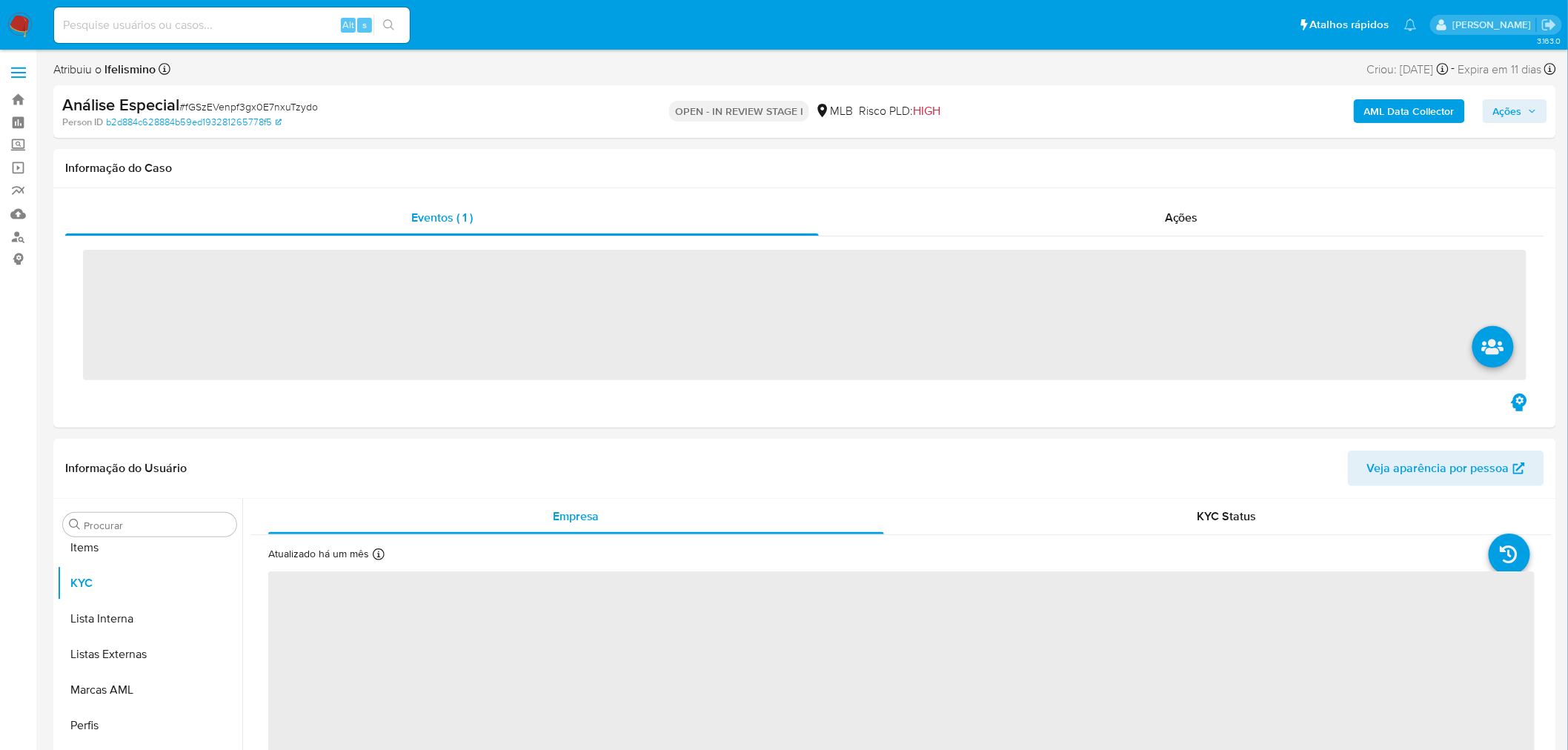
scroll to position [804, 0]
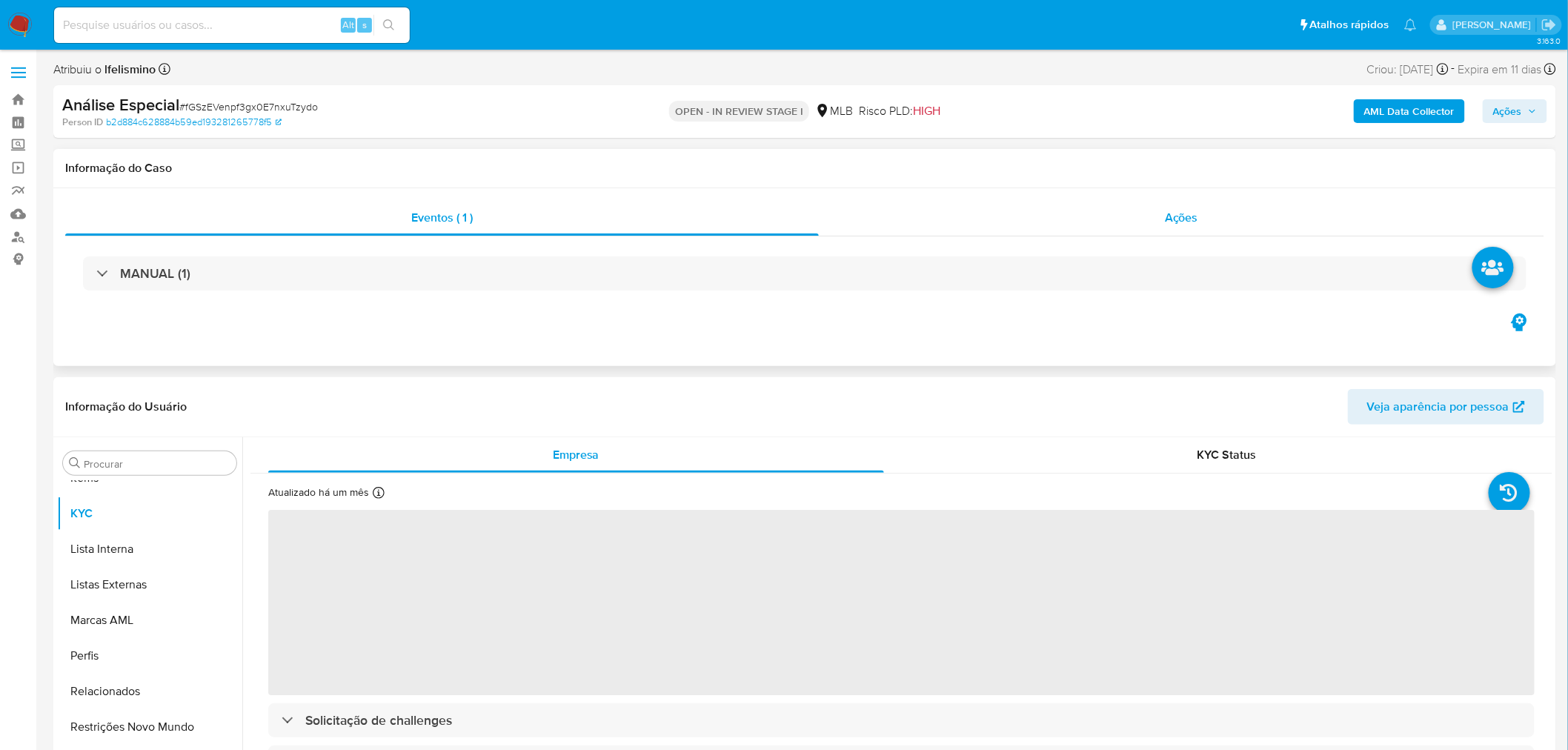
click at [1209, 234] on div "Ações" at bounding box center [1182, 217] width 726 height 35
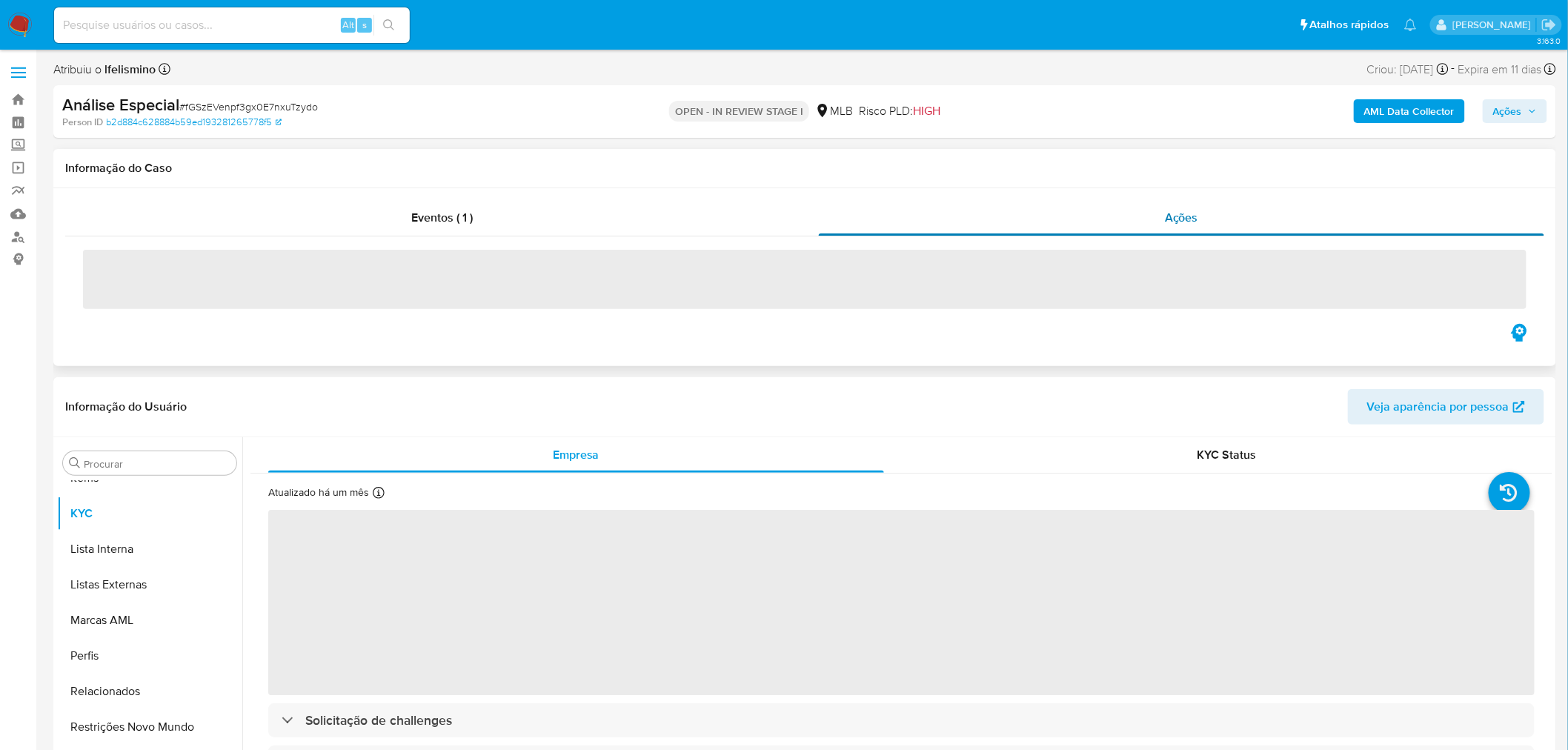
select select "10"
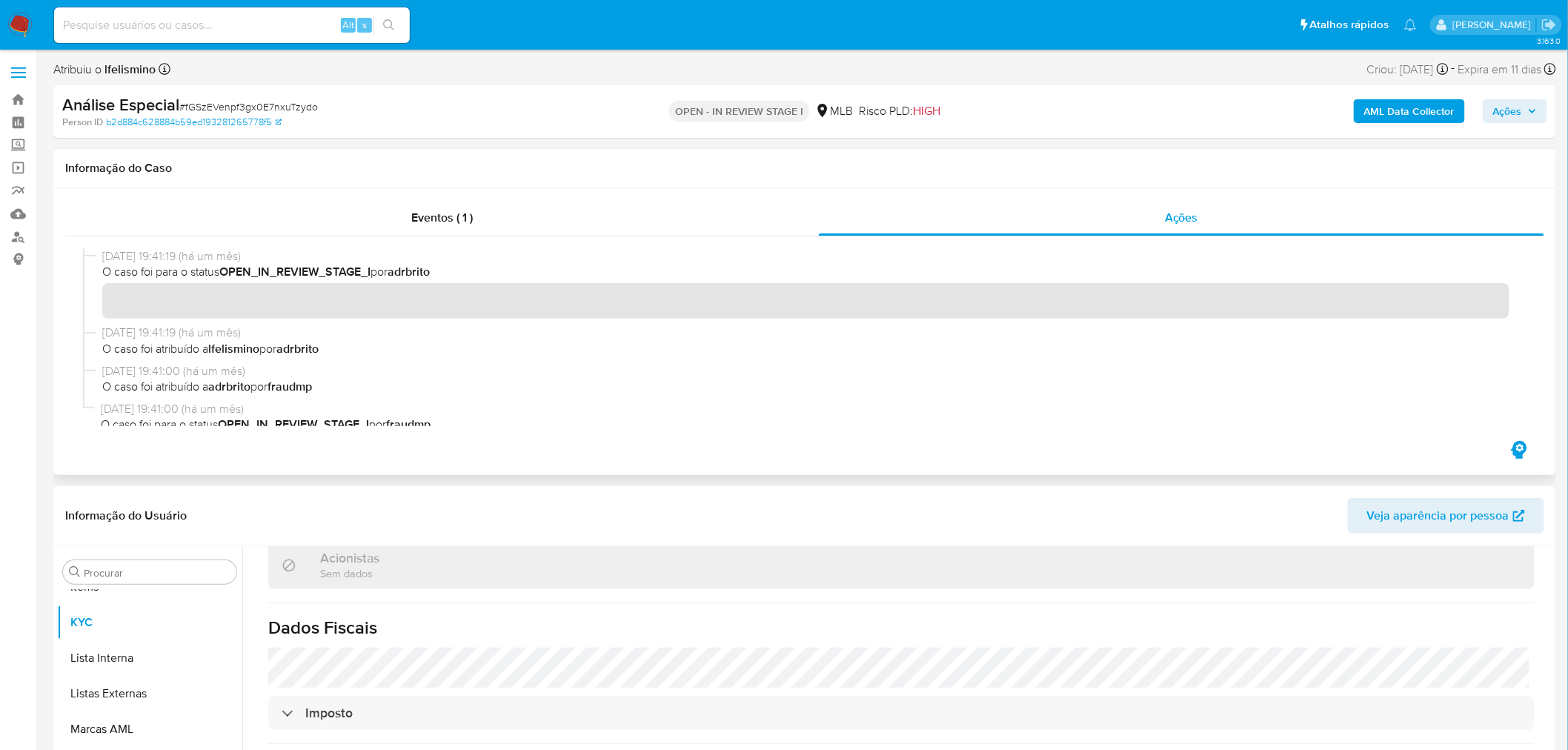
scroll to position [51, 0]
